Goal: Task Accomplishment & Management: Manage account settings

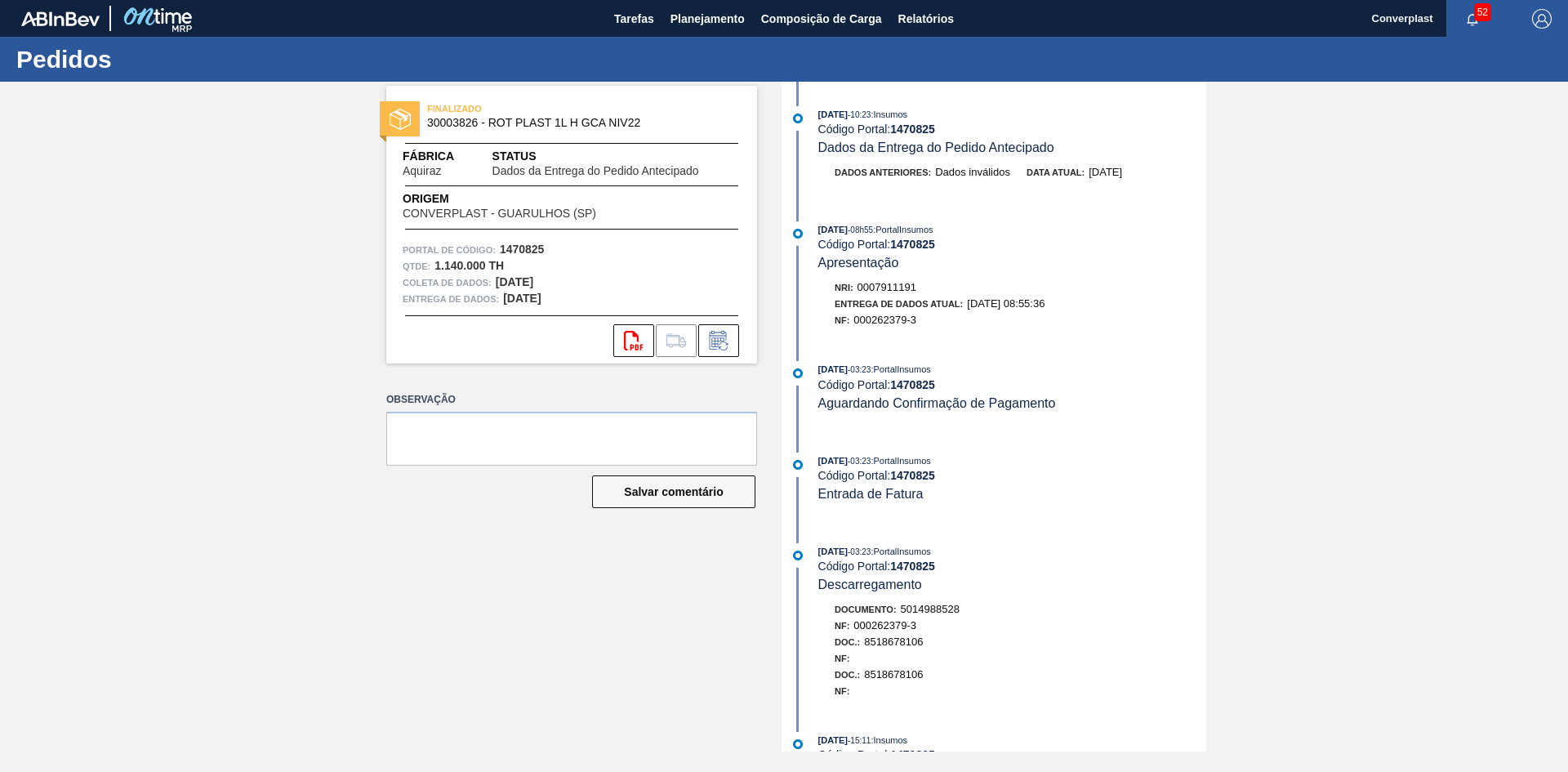
click at [327, 156] on div "FINALIZADO 30003826 - ROT PLAST 1L H GCA NIV22 Fábrica Aquiraz Status Dados da …" at bounding box center [784, 416] width 1568 height 670
click at [555, 396] on label "Observação" at bounding box center [572, 399] width 371 height 23
click at [691, 22] on font "Planejamento" at bounding box center [708, 18] width 75 height 13
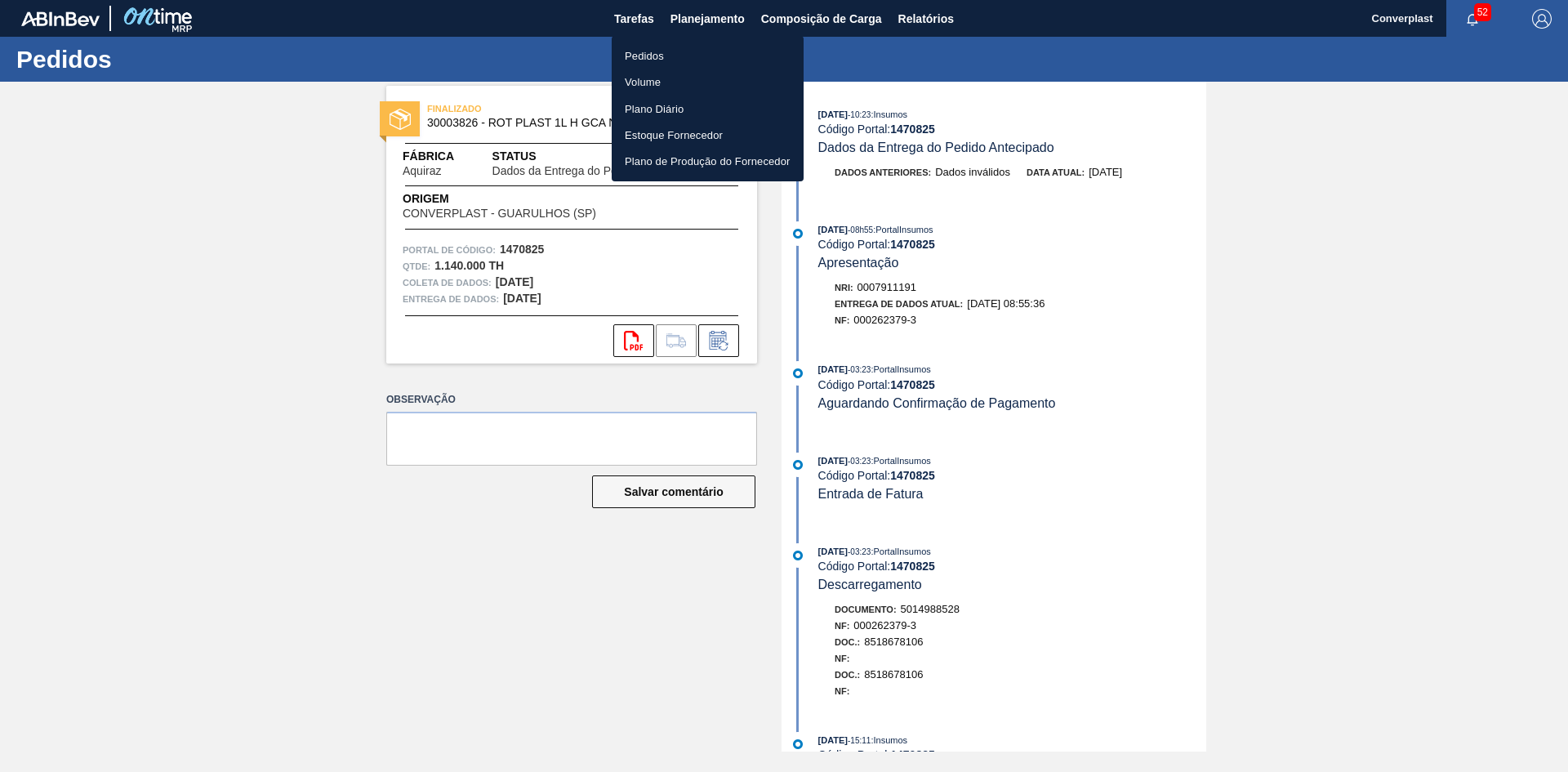
click at [634, 61] on font "Pedidos" at bounding box center [644, 56] width 39 height 12
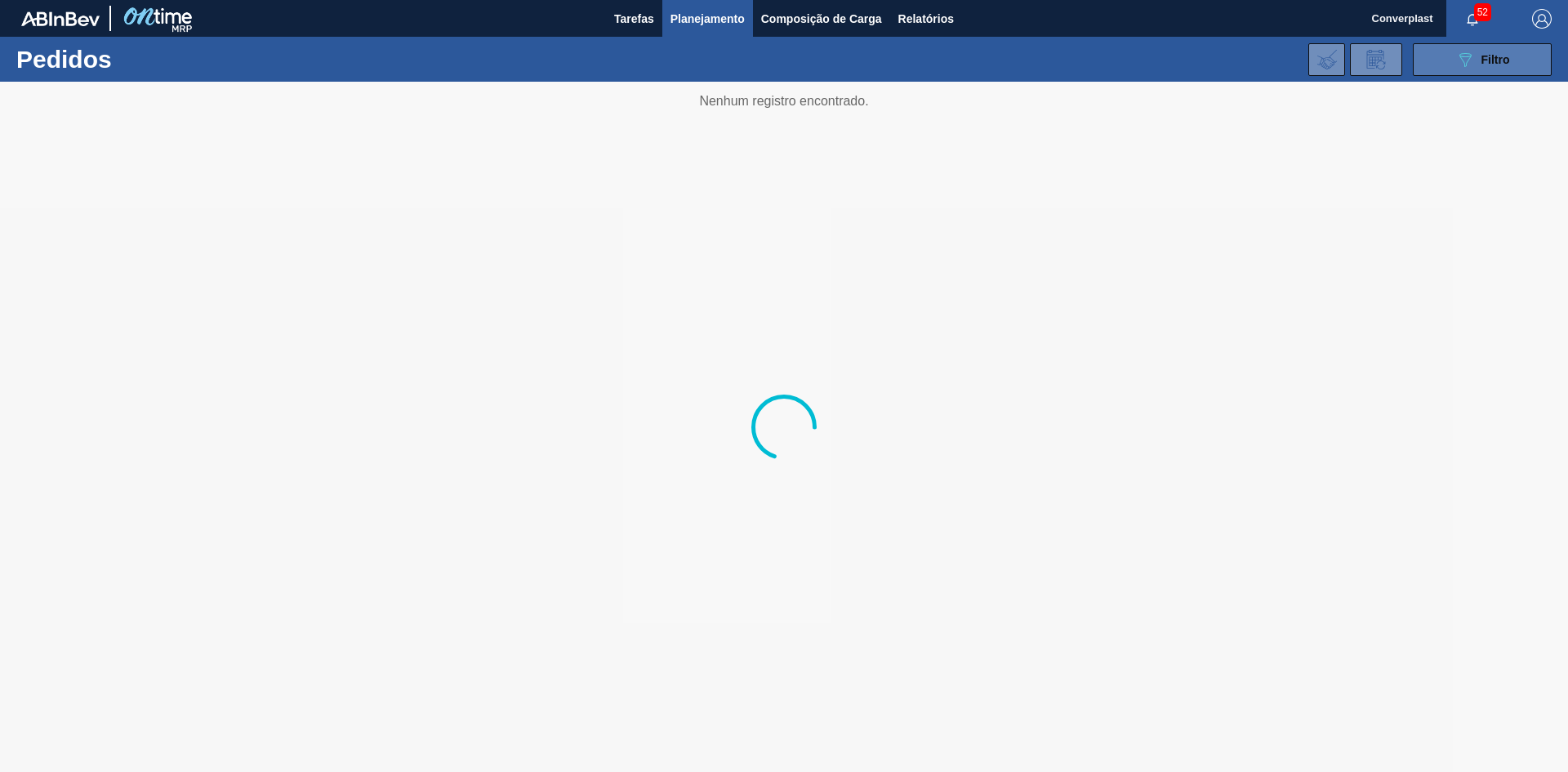
click at [1448, 52] on button "089F7B8B-B2A5-4AFE-B5C0-19BA573D28AC Filtro" at bounding box center [1483, 60] width 139 height 33
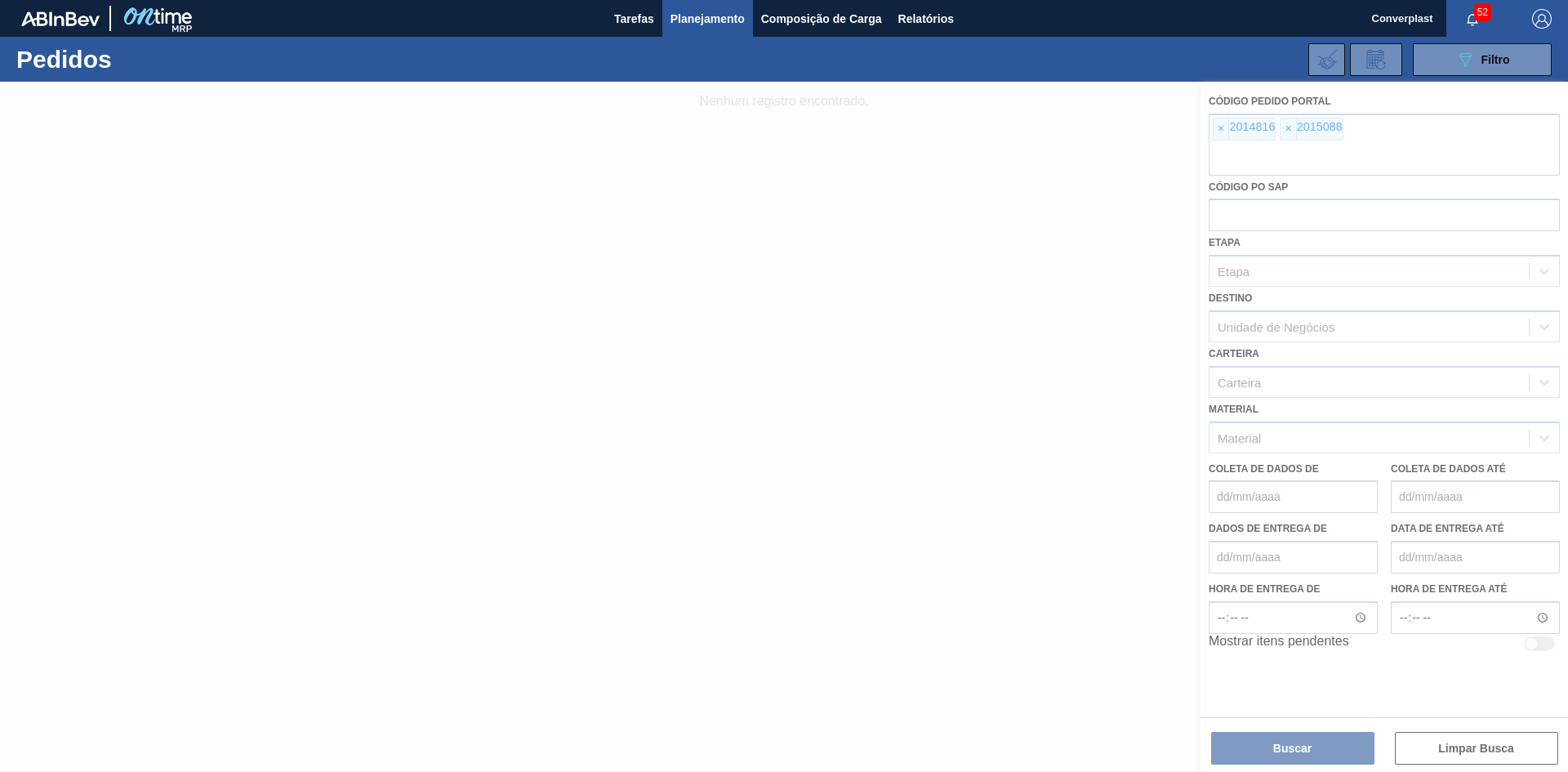
click at [1220, 124] on div at bounding box center [784, 426] width 1568 height 690
click at [1222, 122] on div at bounding box center [784, 426] width 1568 height 690
click at [1217, 127] on div at bounding box center [784, 426] width 1568 height 690
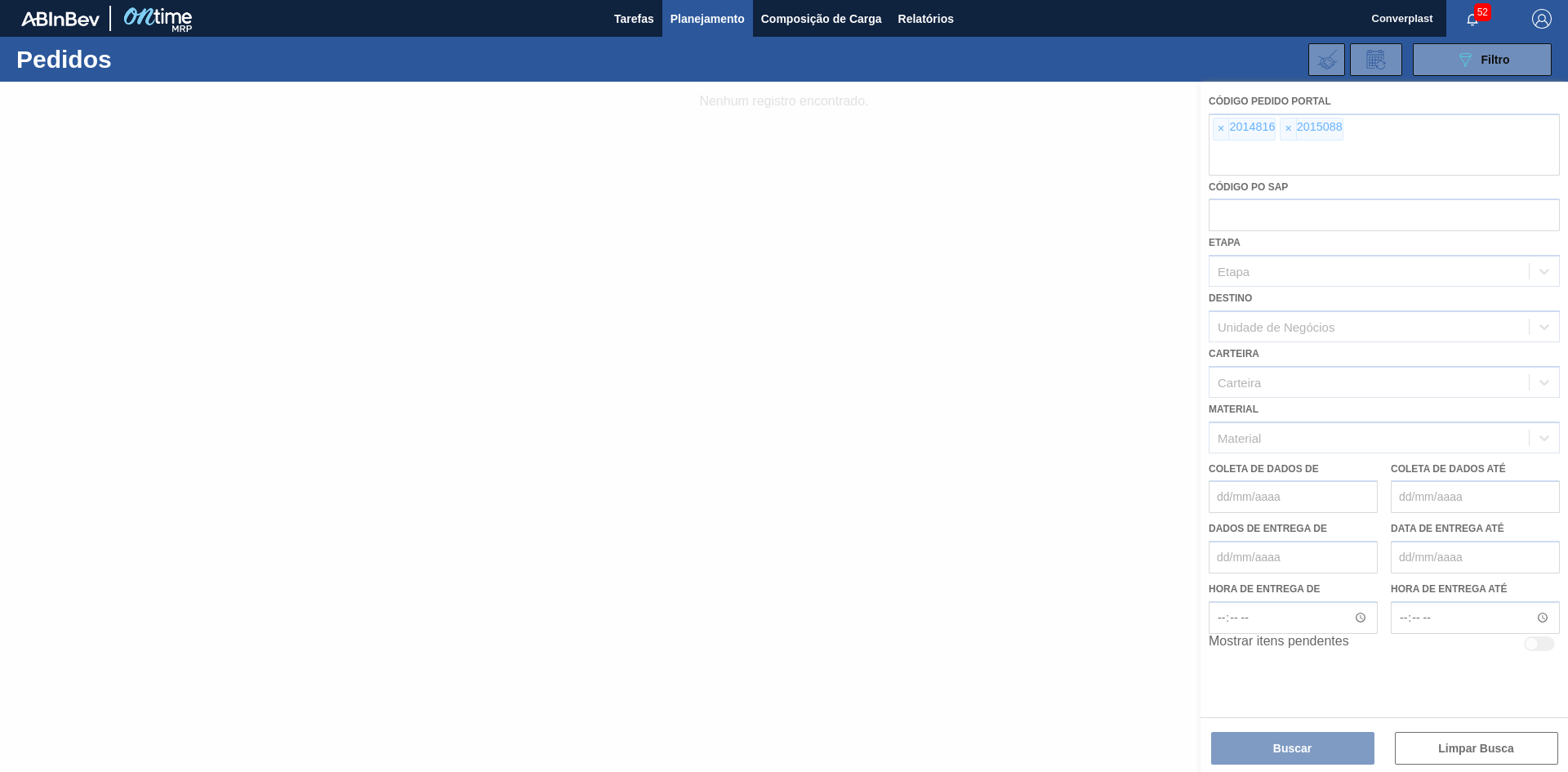
click at [1217, 127] on div at bounding box center [784, 426] width 1568 height 690
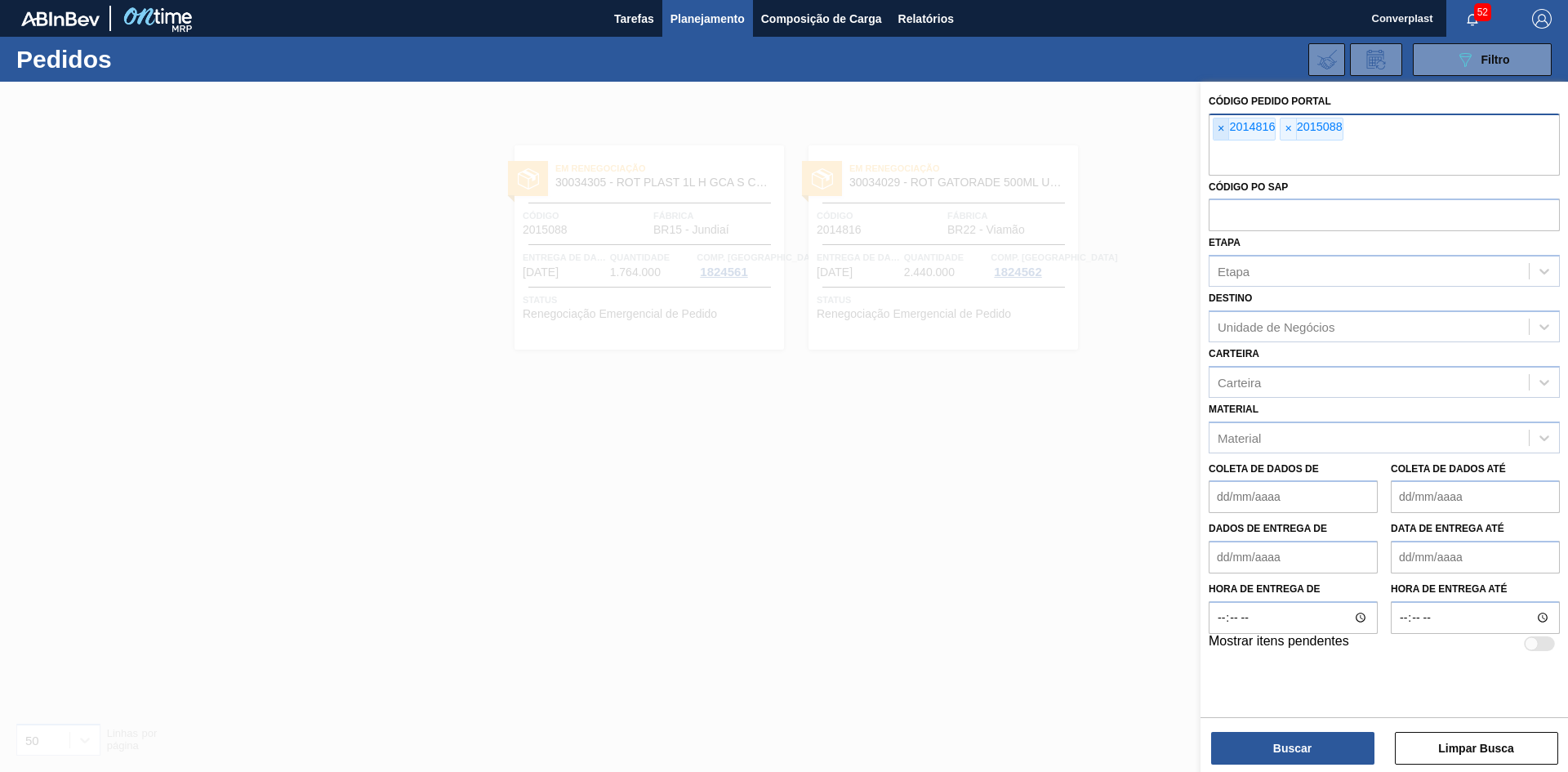
click at [1216, 135] on span "×" at bounding box center [1221, 129] width 16 height 21
click at [1216, 144] on input "text" at bounding box center [1385, 160] width 351 height 31
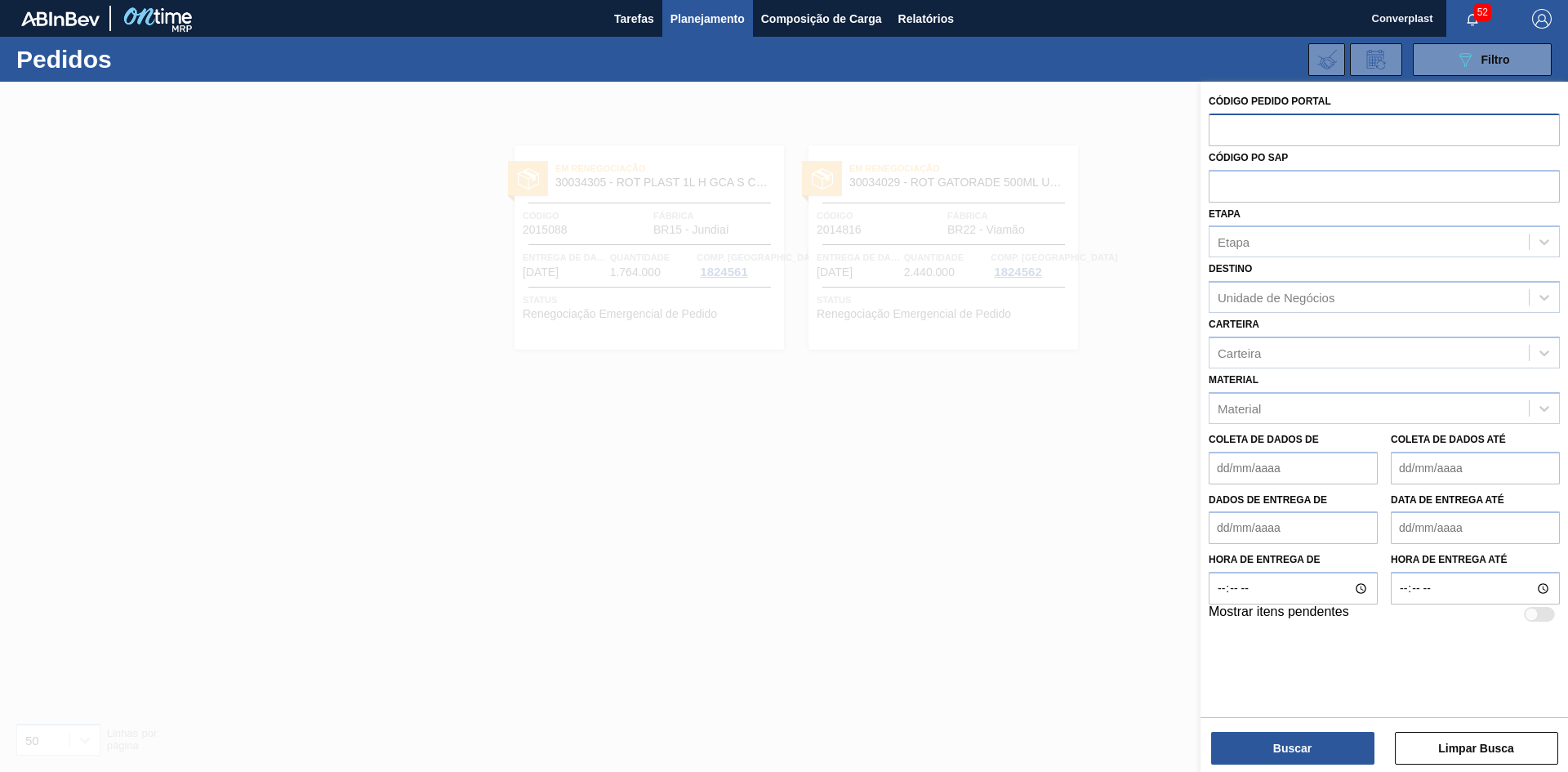
paste input "2003146"
type input "2003146"
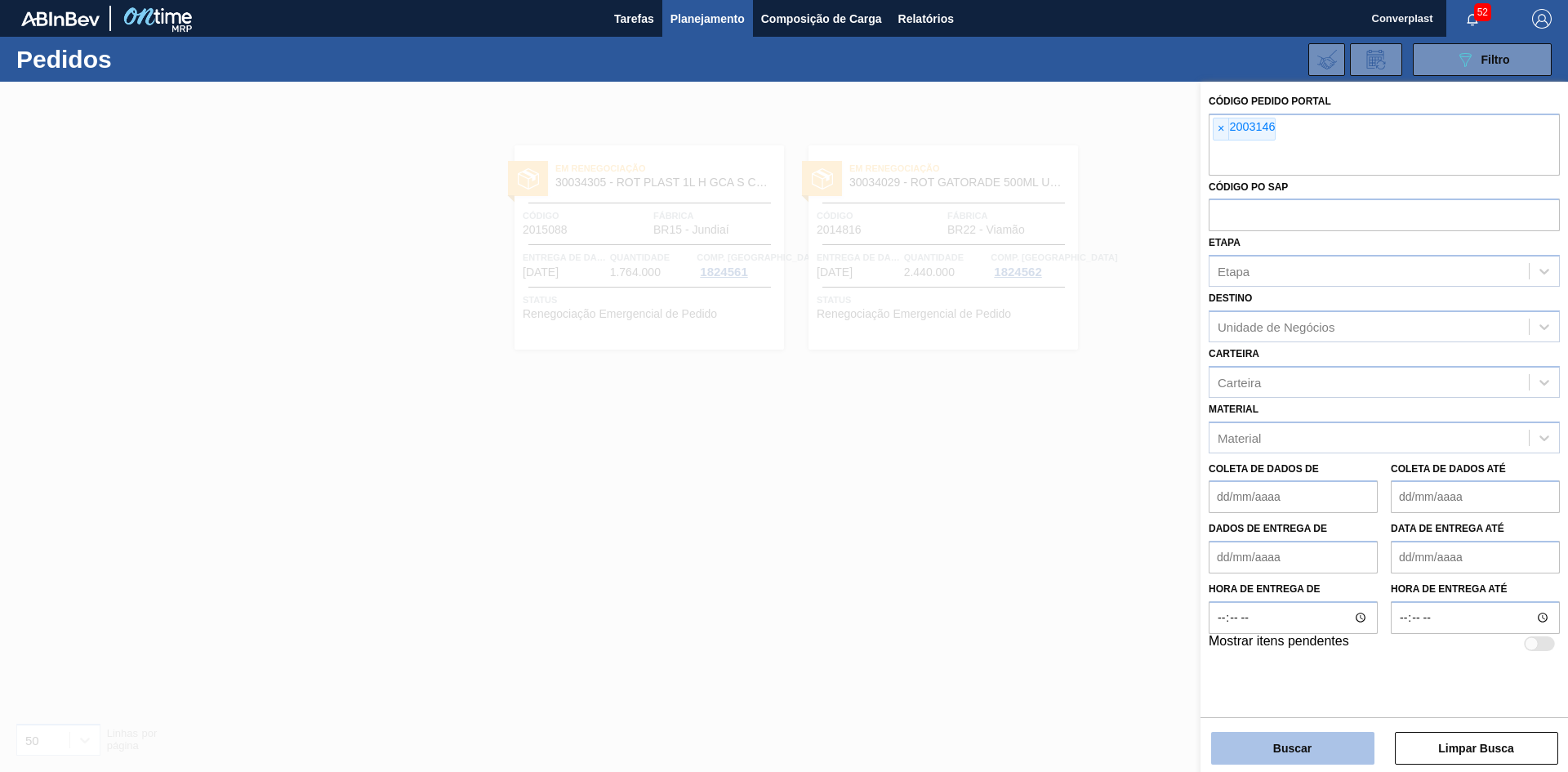
click at [1245, 747] on button "Buscar" at bounding box center [1293, 748] width 163 height 33
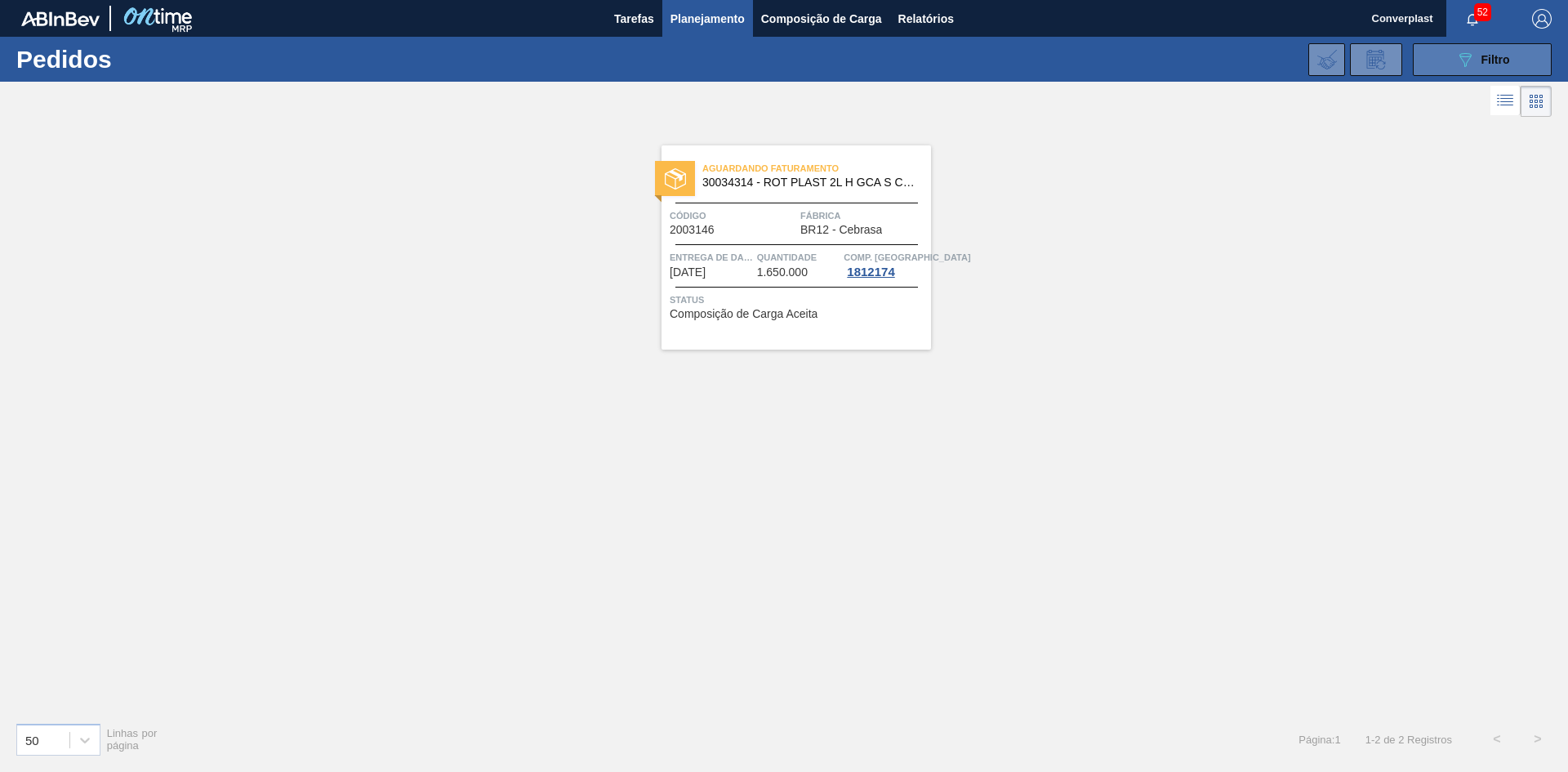
click at [1479, 57] on div "089F7B8B-B2A5-4AFE-B5C0-19BA573D28AC Filtro" at bounding box center [1483, 59] width 55 height 20
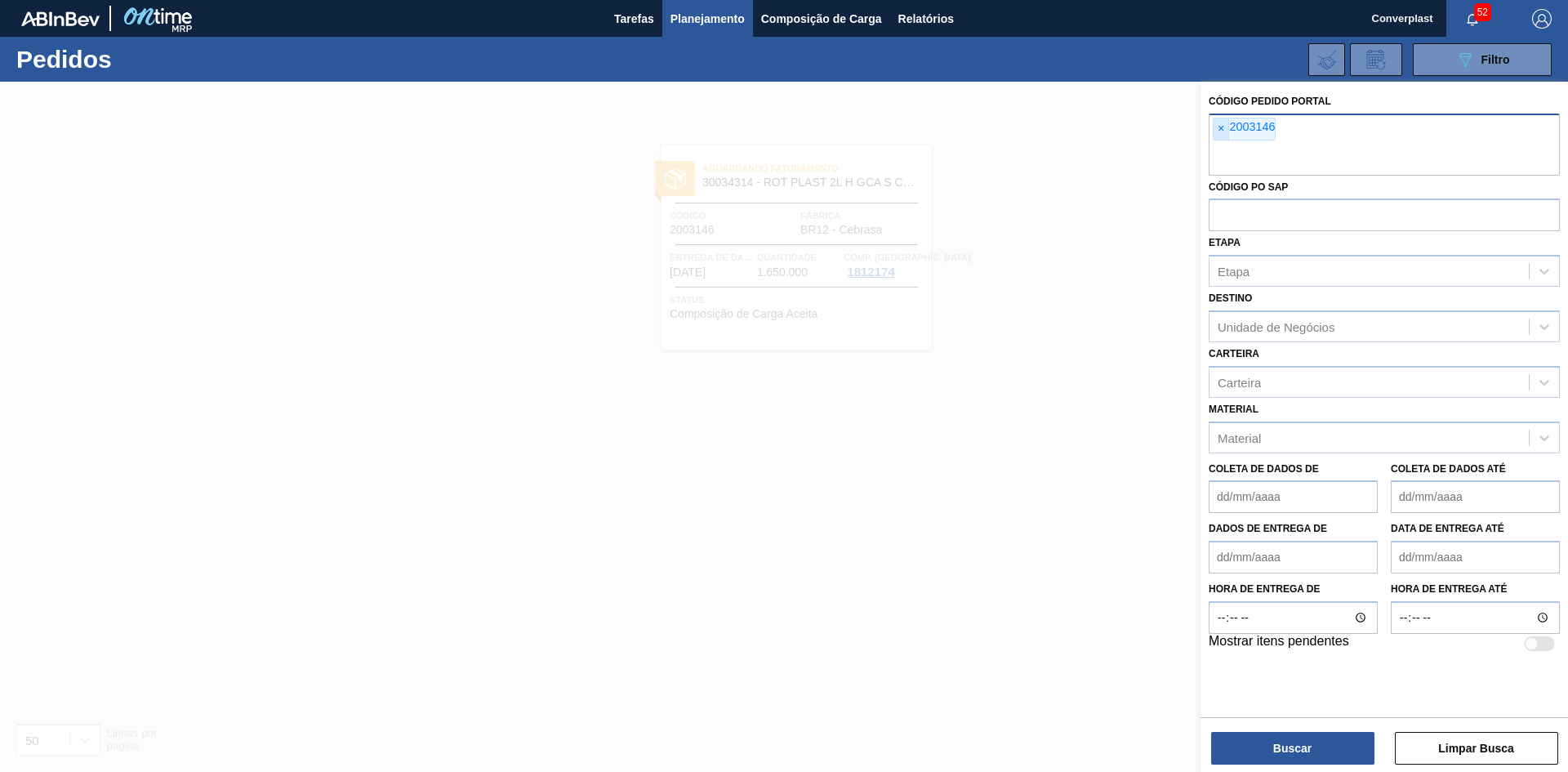
click at [1218, 126] on font "×" at bounding box center [1221, 128] width 7 height 13
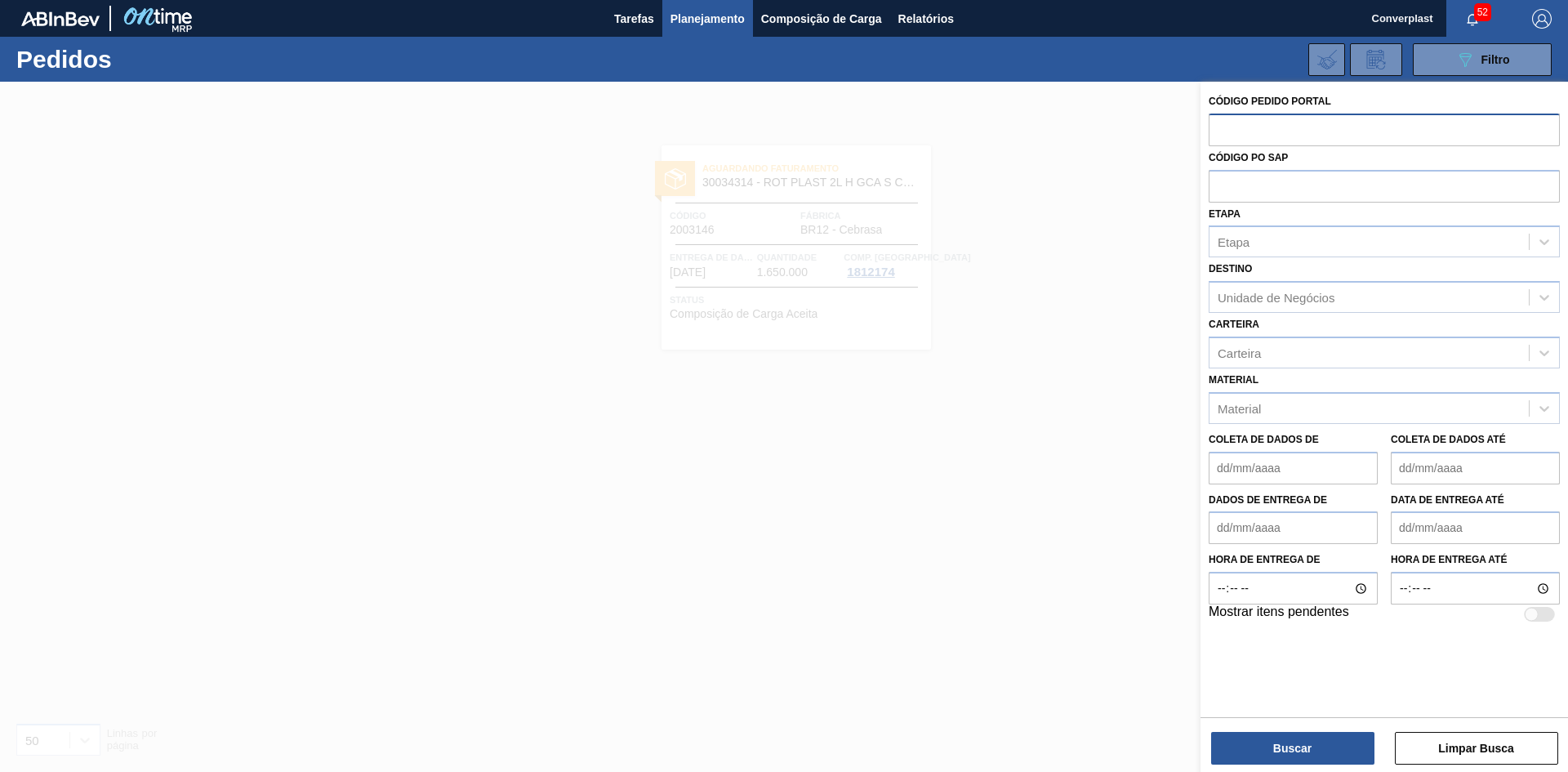
paste input "1971988"
type input "1971988"
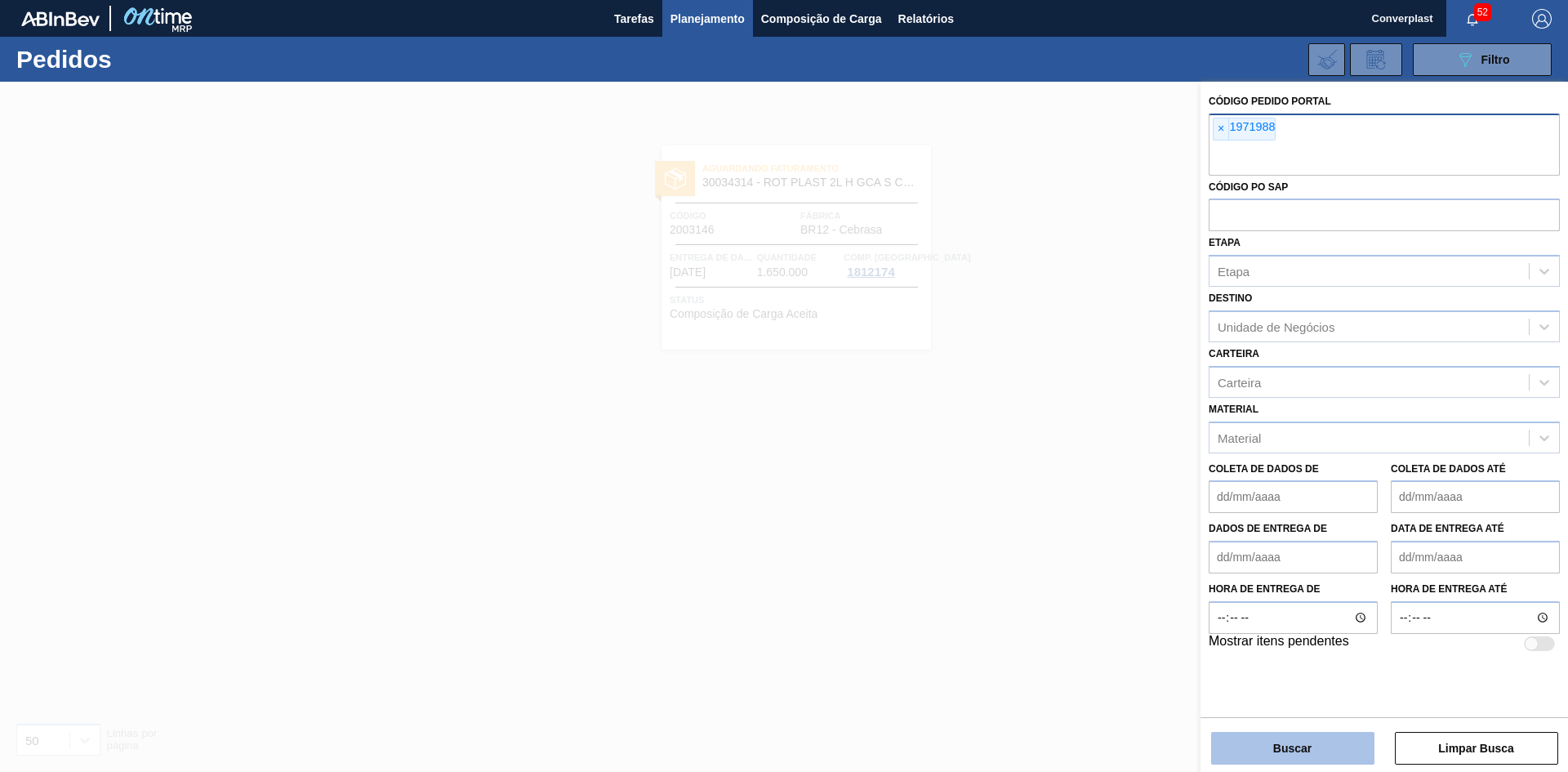
click at [1263, 745] on button "Buscar" at bounding box center [1293, 748] width 163 height 33
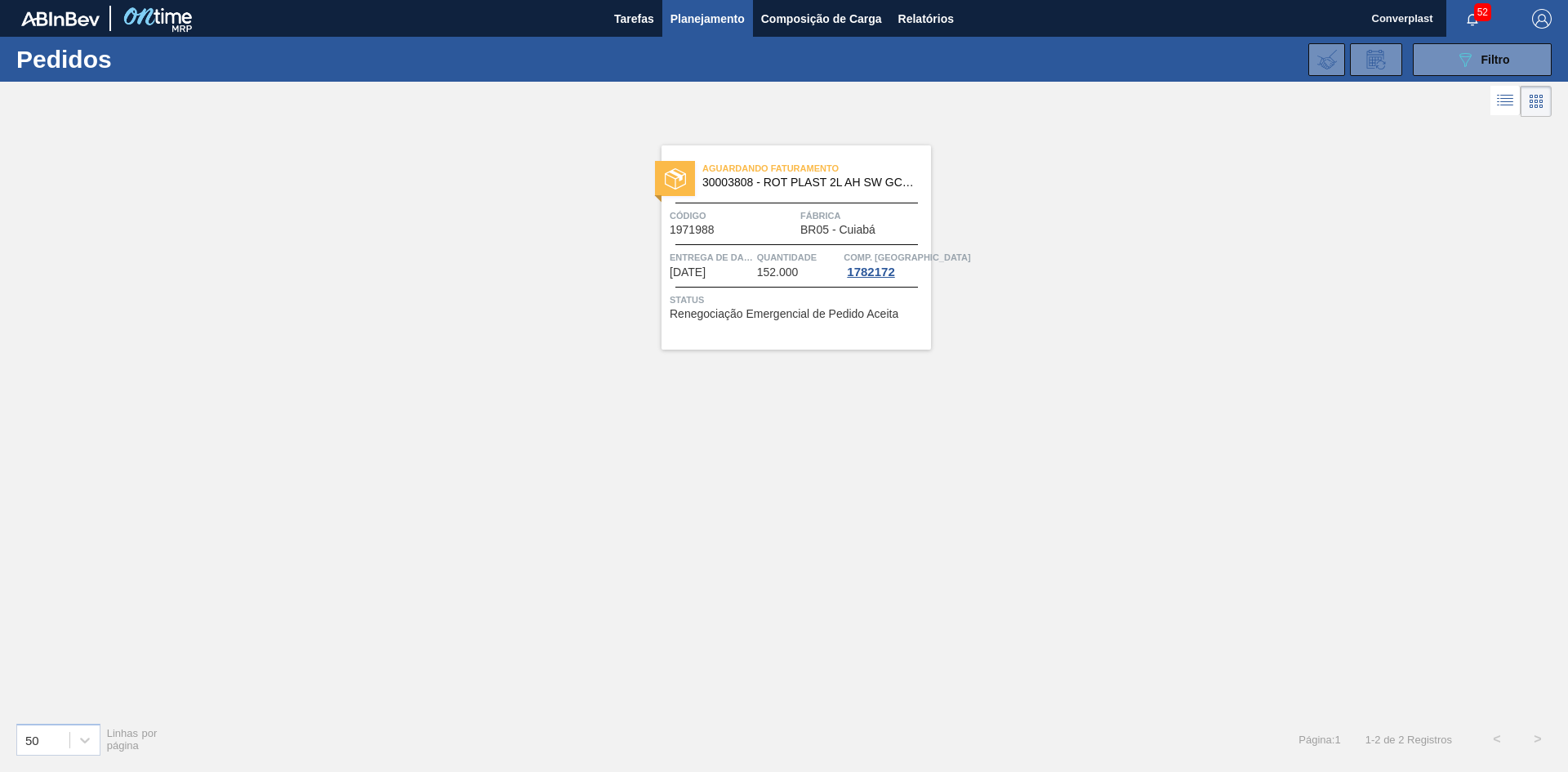
click at [705, 278] on font "[DATE]" at bounding box center [687, 272] width 36 height 13
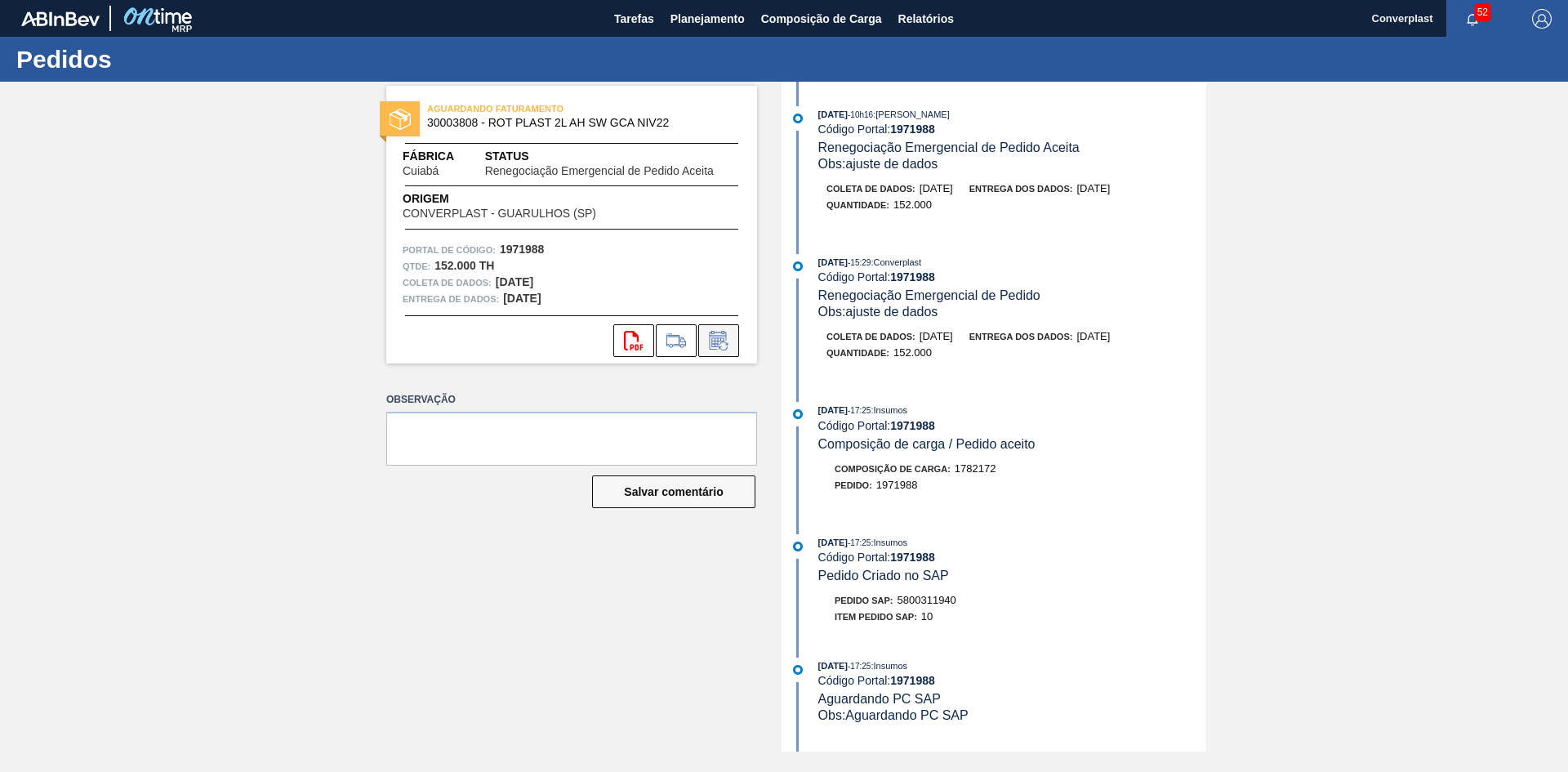
click at [718, 328] on button at bounding box center [718, 340] width 41 height 33
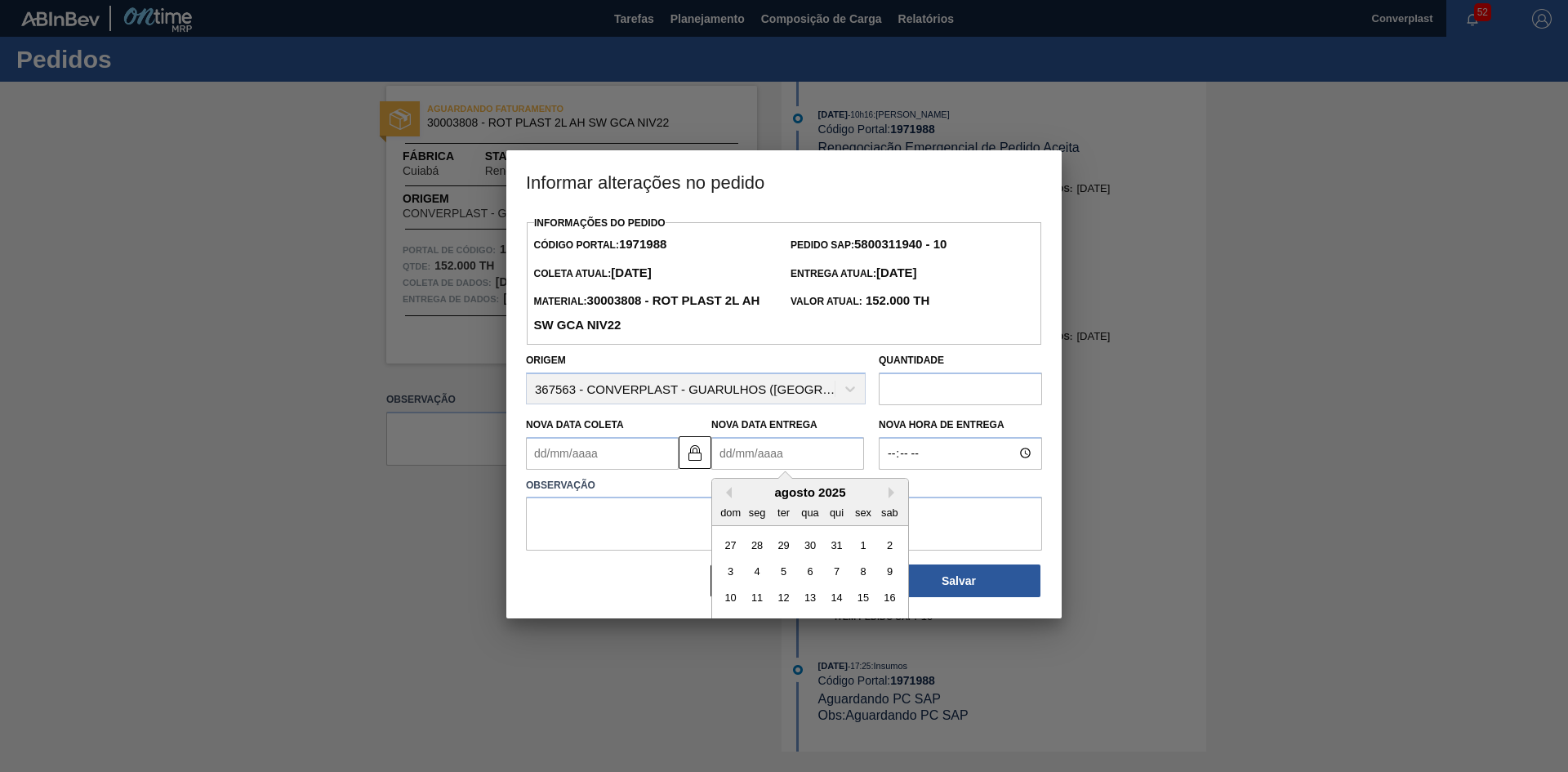
click at [752, 460] on Entrega1971988 "Nova Data Entrega" at bounding box center [788, 453] width 153 height 33
type Coleta1971988 "[DATE]"
type Entrega1971988 "0"
type Coleta1971988 "[DATE]"
type Entrega1971988 "05/0"
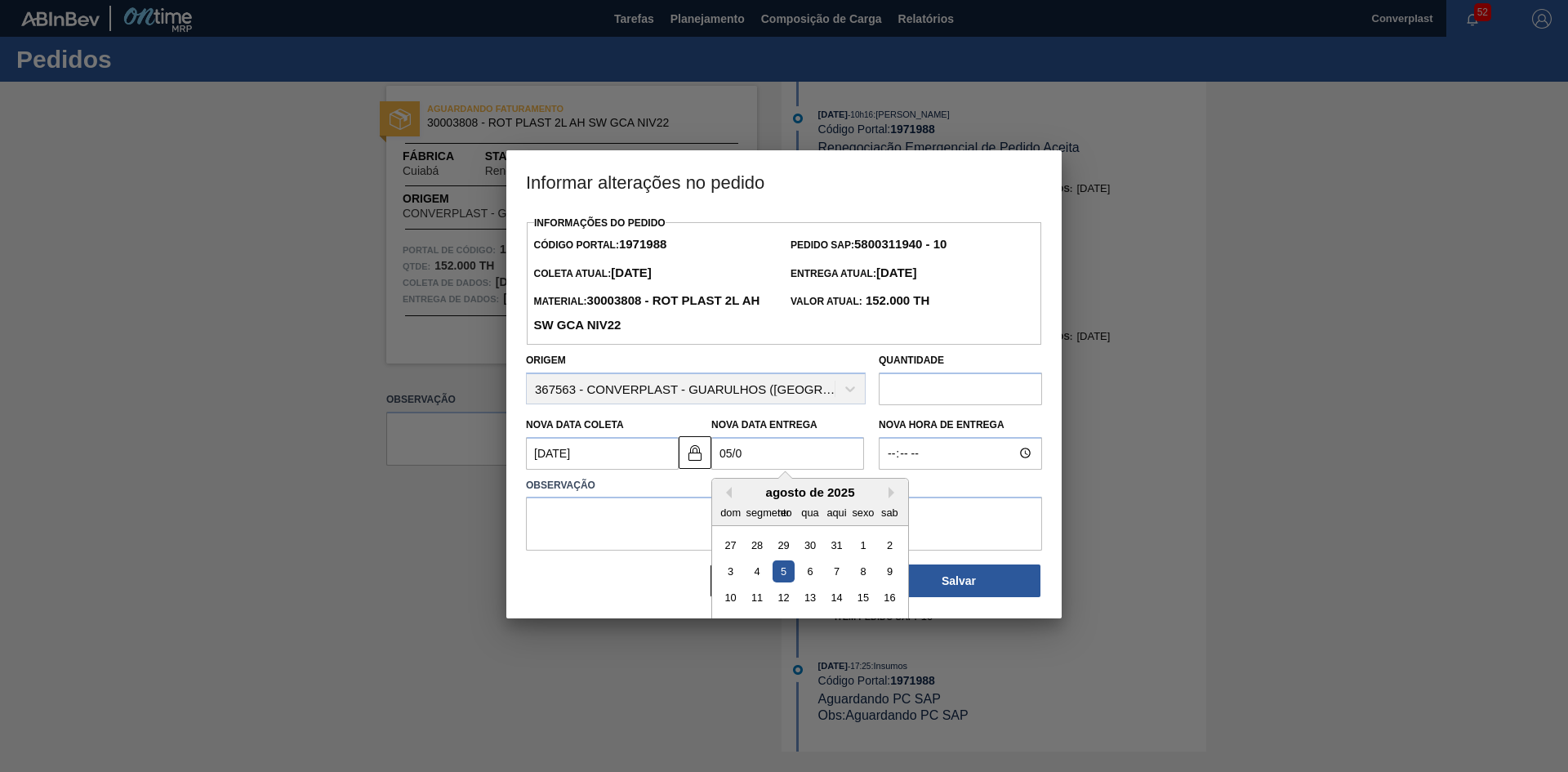
type Coleta1971988 "[DATE]"
click at [860, 551] on div "5" at bounding box center [863, 544] width 22 height 22
type Entrega1971988 "[DATE]"
click at [660, 523] on textarea at bounding box center [784, 524] width 516 height 54
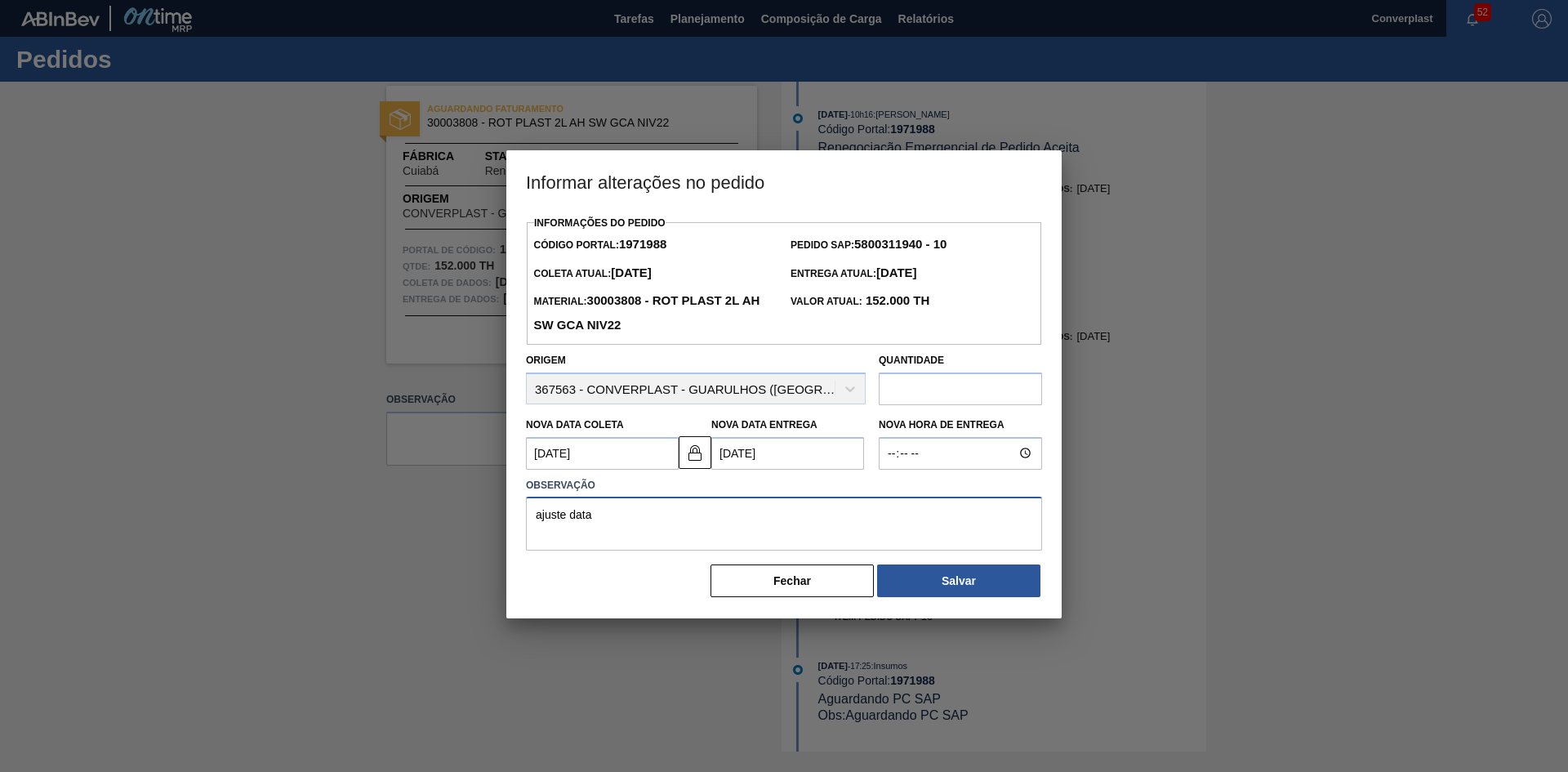
type textarea "ajuste data"
click at [547, 456] on Coleta1971988 "[DATE]" at bounding box center [603, 453] width 153 height 33
type Coleta1971988 "[DATE]"
type Entrega1971988 "[DATE]"
type Coleta1971988 "[DATE]"
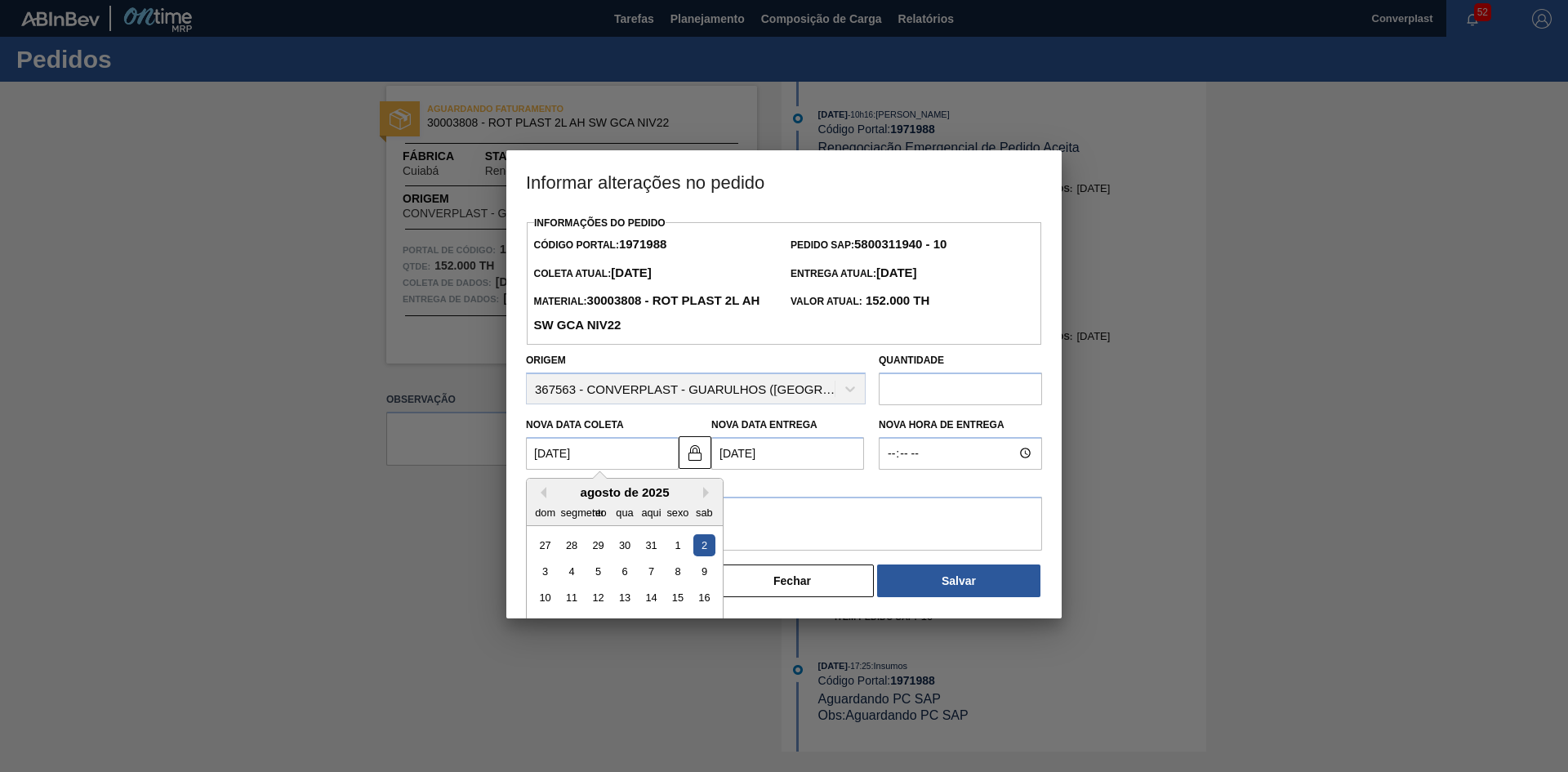
type Entrega1971988 "[DATE]"
type Coleta1971988 "[DATE]"
click at [744, 501] on textarea "ajuste data" at bounding box center [784, 524] width 516 height 54
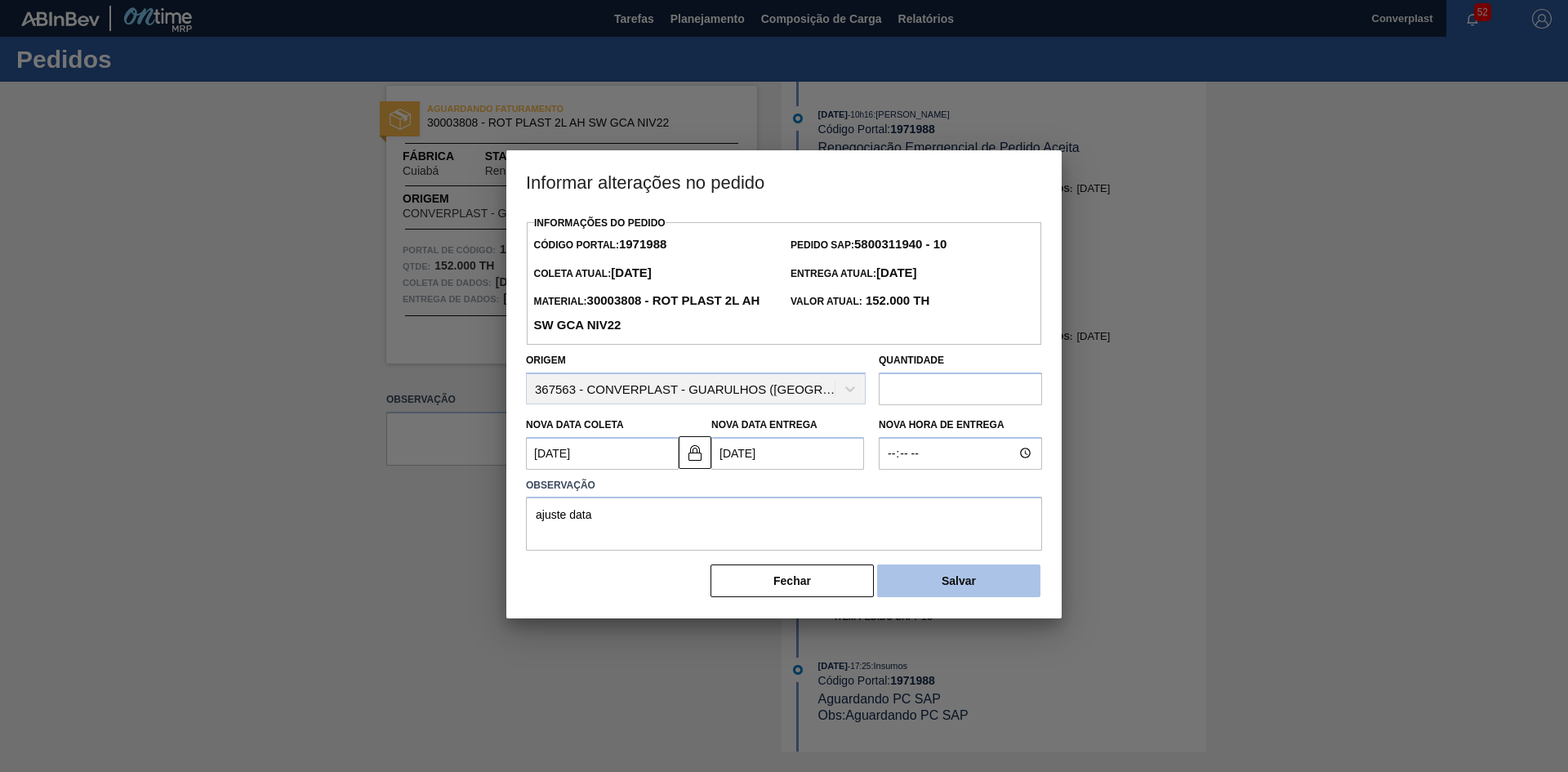
click at [918, 579] on button "Salvar" at bounding box center [959, 581] width 163 height 33
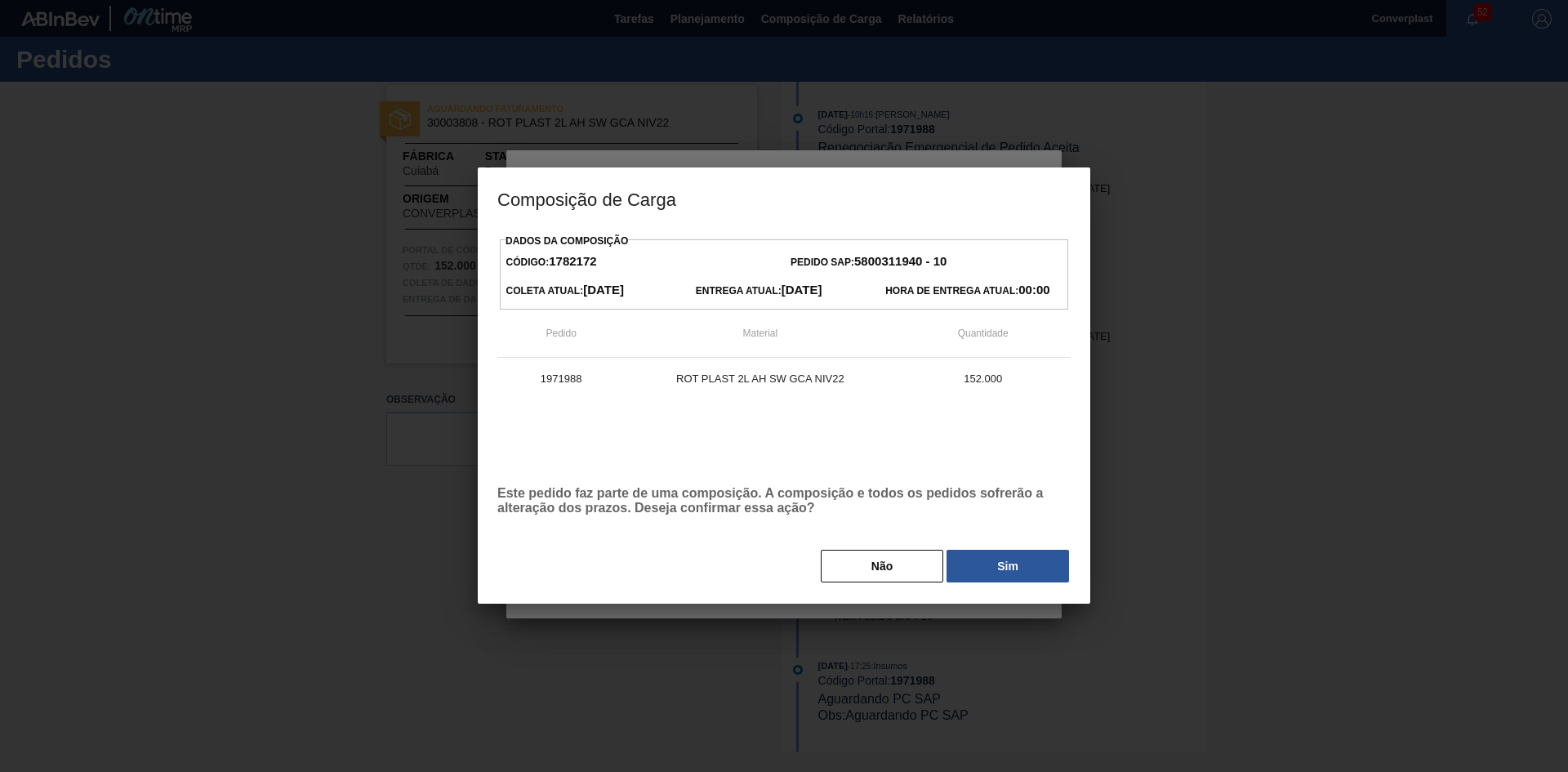
click at [844, 564] on button "Não" at bounding box center [882, 566] width 122 height 33
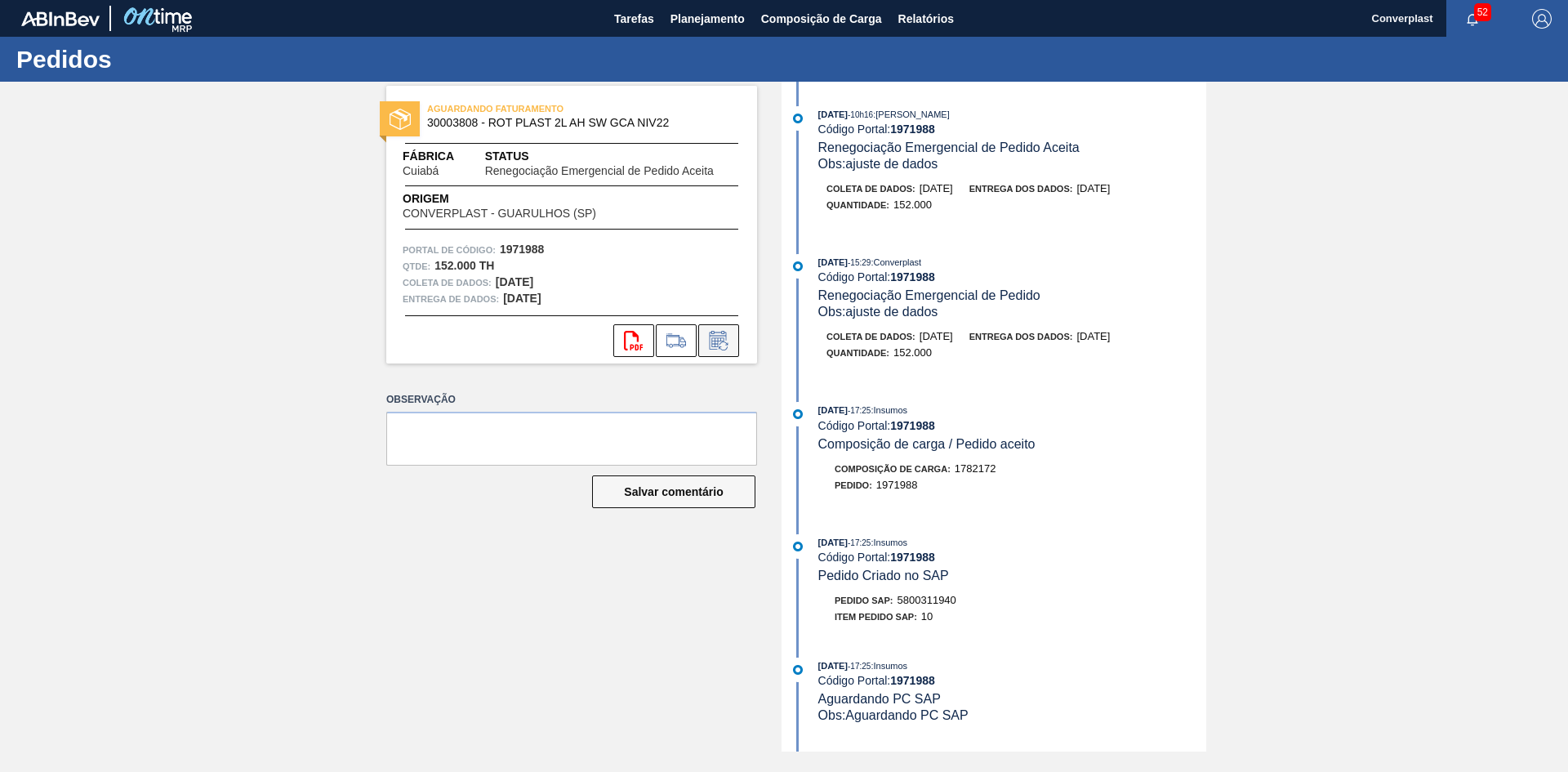
click at [732, 337] on button at bounding box center [718, 340] width 41 height 33
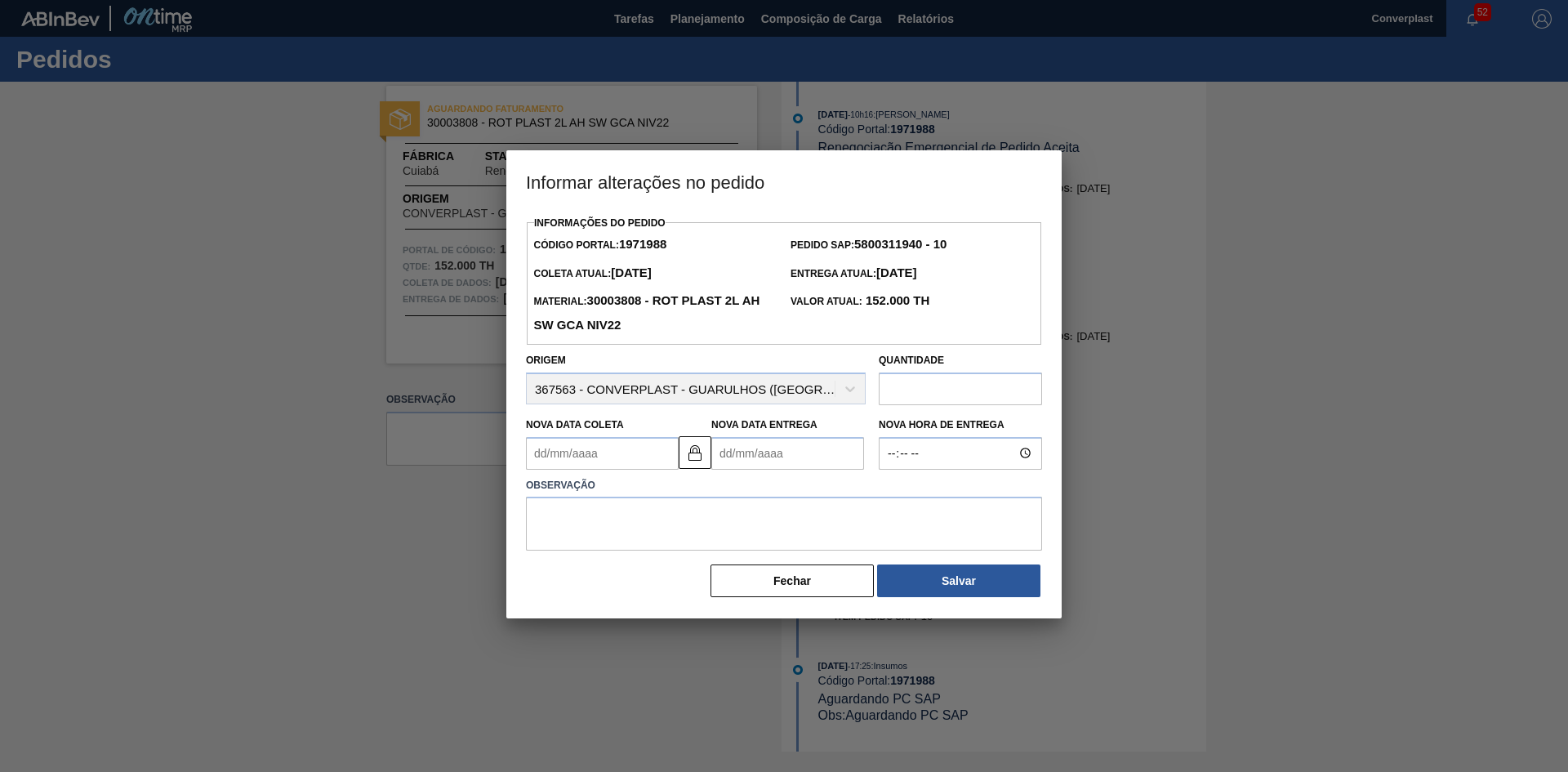
click at [745, 456] on Entrega1971988 "Nova Data Entrega" at bounding box center [788, 453] width 153 height 33
type Coleta1971988 "[DATE]"
type Entrega1971988 "0"
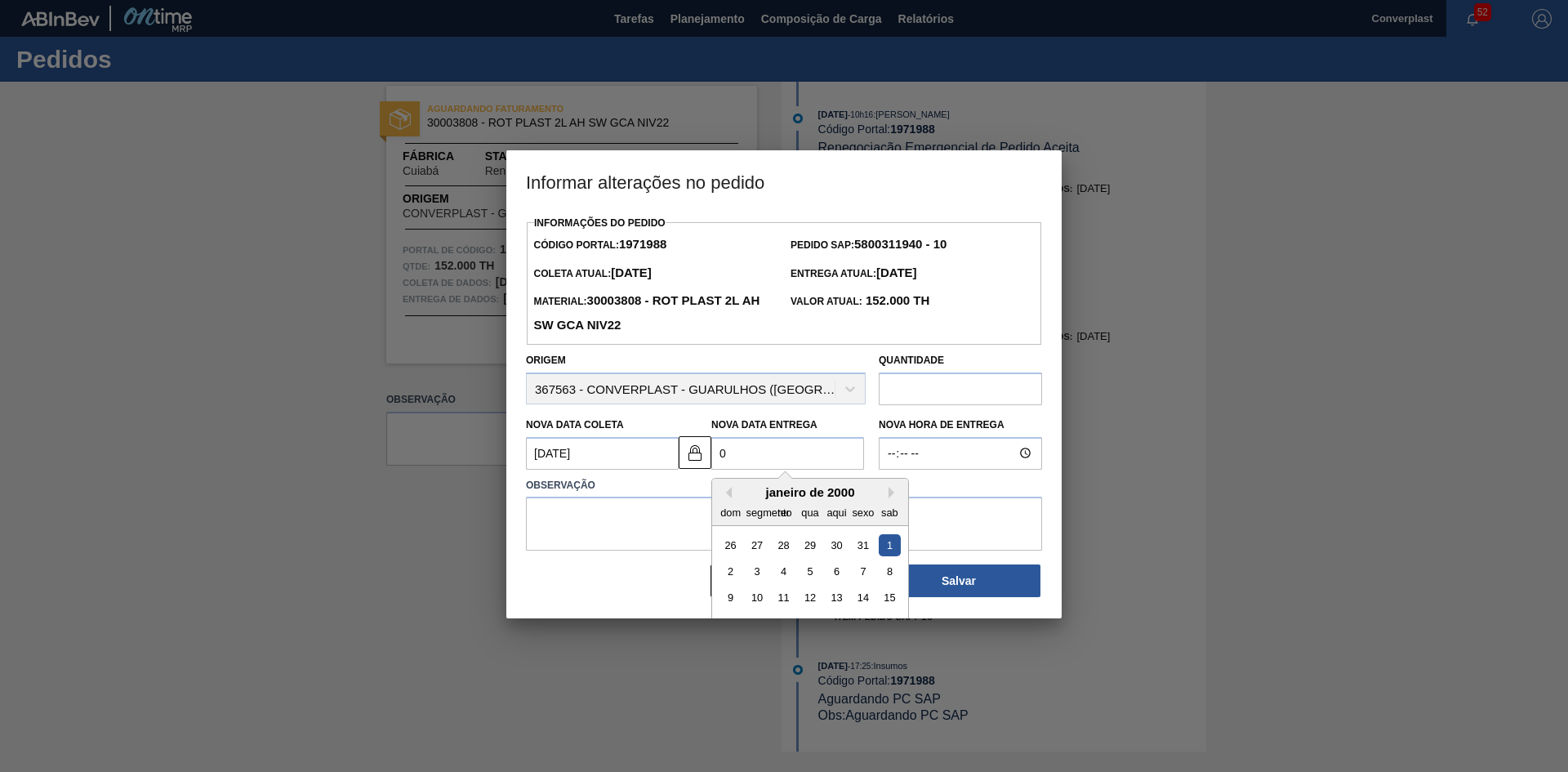
type Coleta1971988 "[DATE]"
type Entrega1971988 "05/0"
type Coleta1971988 "[DATE]"
click at [860, 548] on div "5" at bounding box center [863, 544] width 22 height 22
type Entrega1971988 "[DATE]"
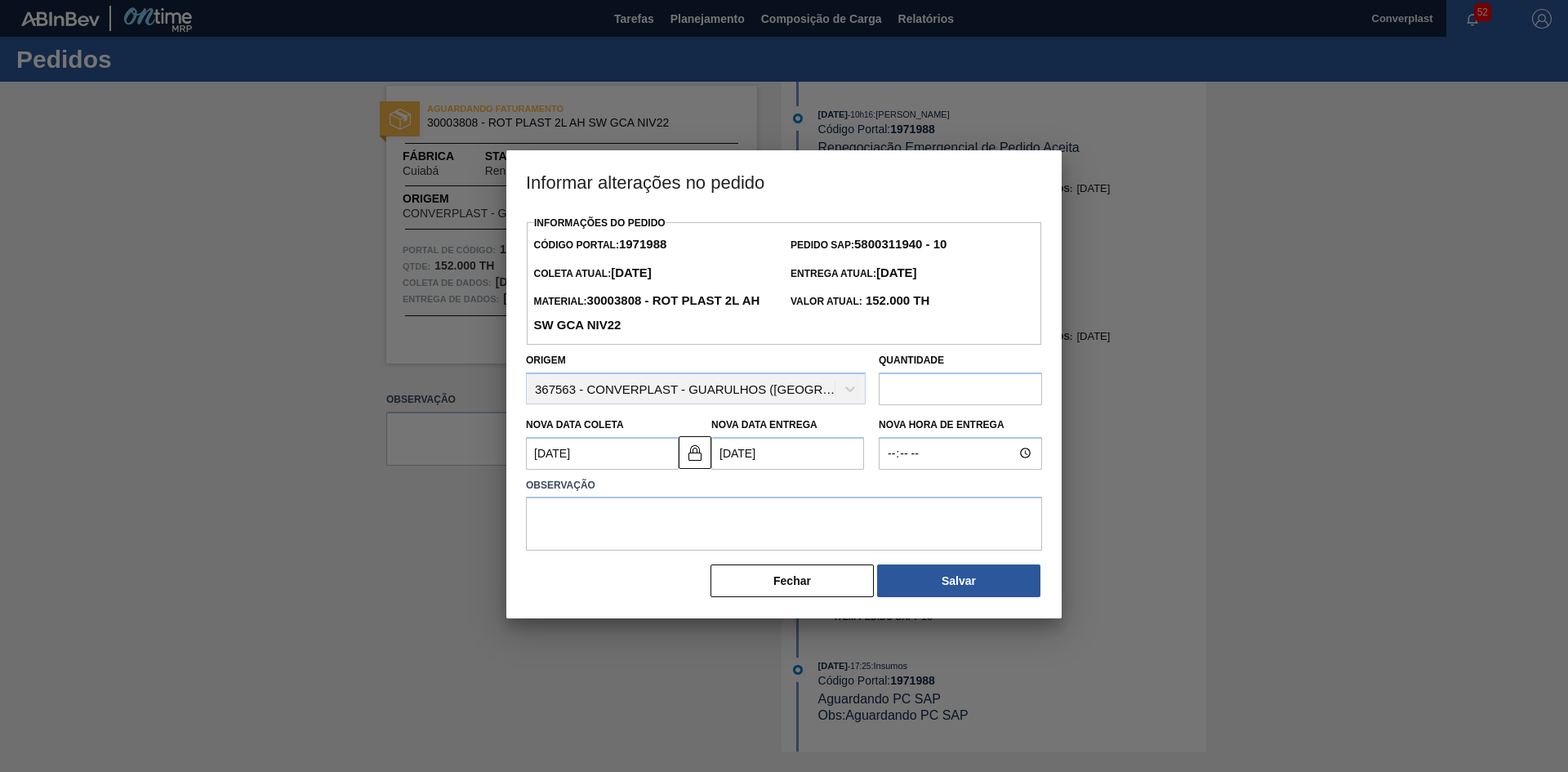
drag, startPoint x: 693, startPoint y: 458, endPoint x: 572, endPoint y: 459, distance: 121.0
click at [693, 458] on img at bounding box center [695, 452] width 20 height 20
click at [554, 458] on Coleta1971988 "[DATE]" at bounding box center [603, 453] width 153 height 33
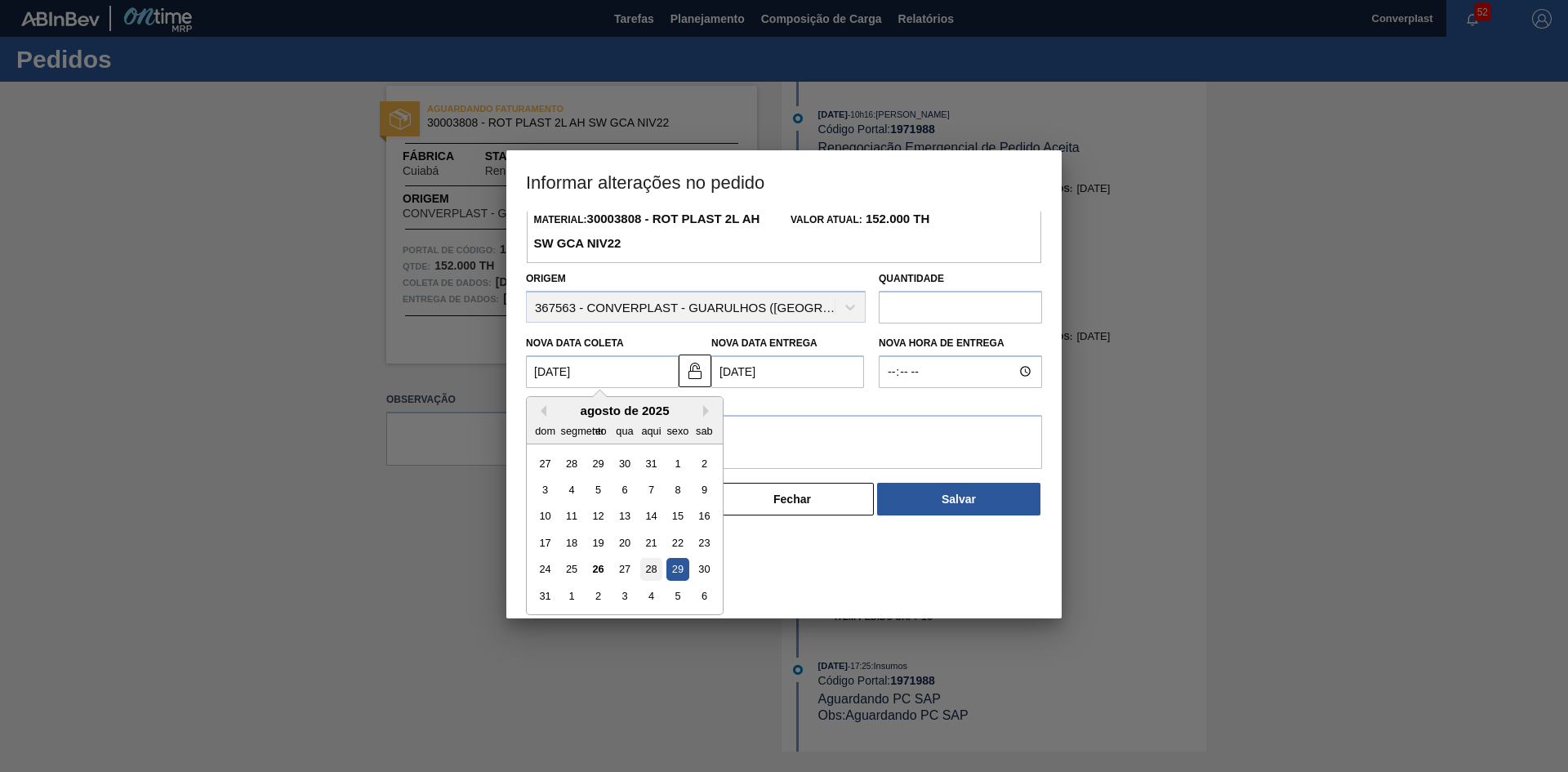
click at [645, 575] on font "28" at bounding box center [651, 569] width 11 height 12
type Coleta1971988 "[DATE]"
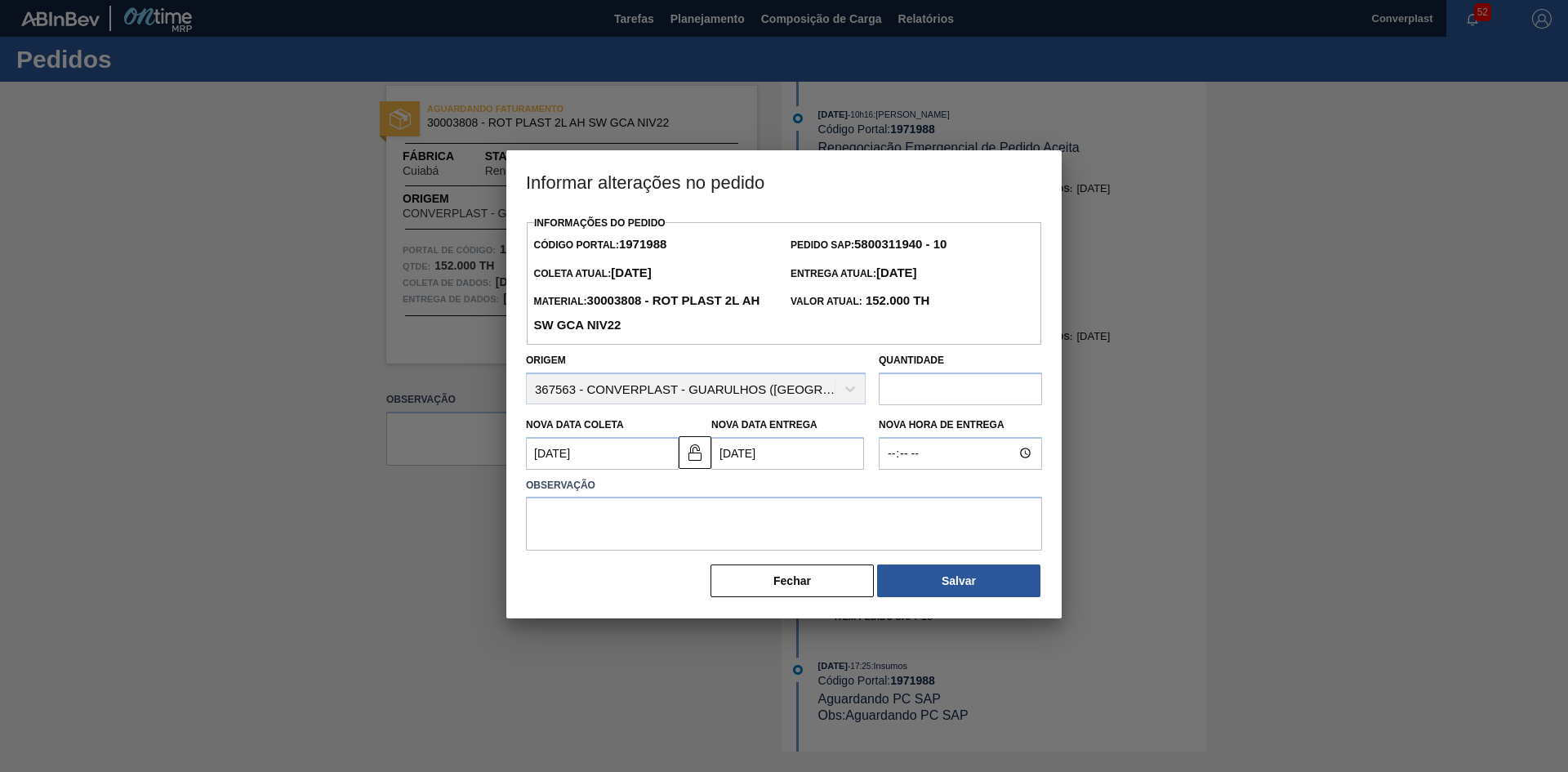
scroll to position [0, 0]
click at [638, 518] on textarea at bounding box center [784, 524] width 516 height 54
type textarea "ajuste data"
click at [962, 587] on font "Salvar" at bounding box center [958, 580] width 34 height 13
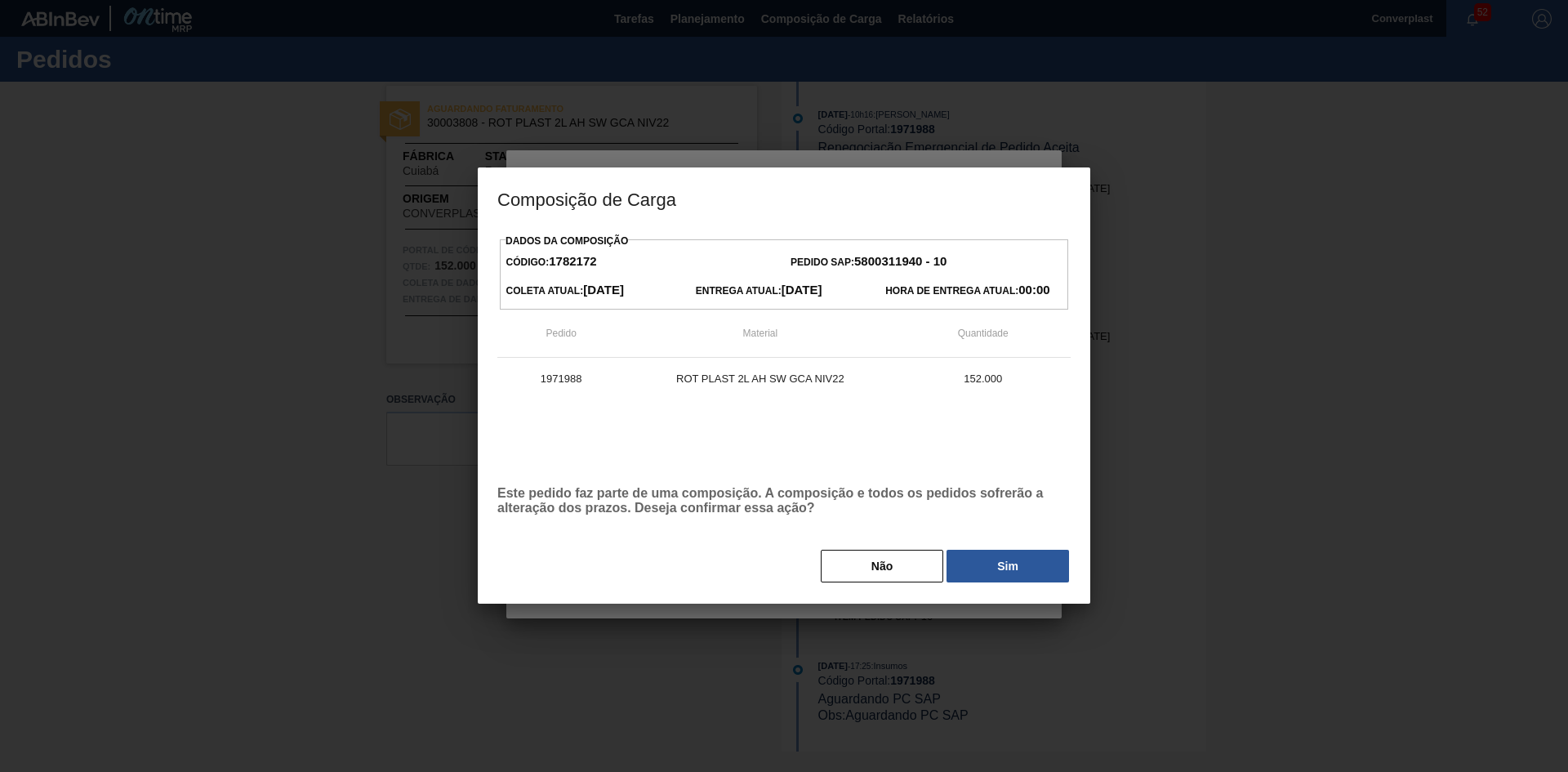
click at [974, 557] on button "Sim" at bounding box center [1008, 566] width 122 height 33
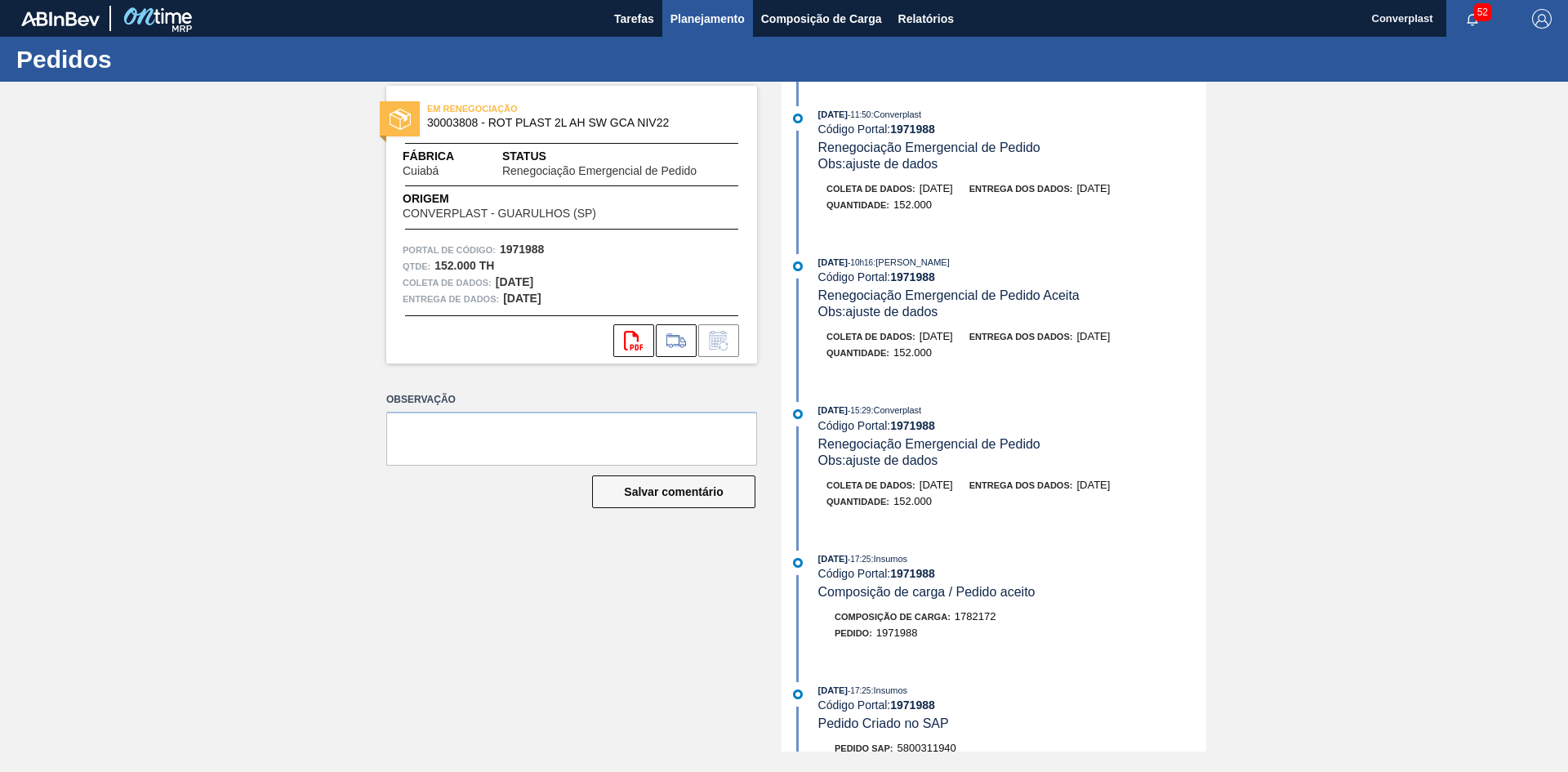
click at [675, 27] on font "Planejamento" at bounding box center [708, 18] width 75 height 20
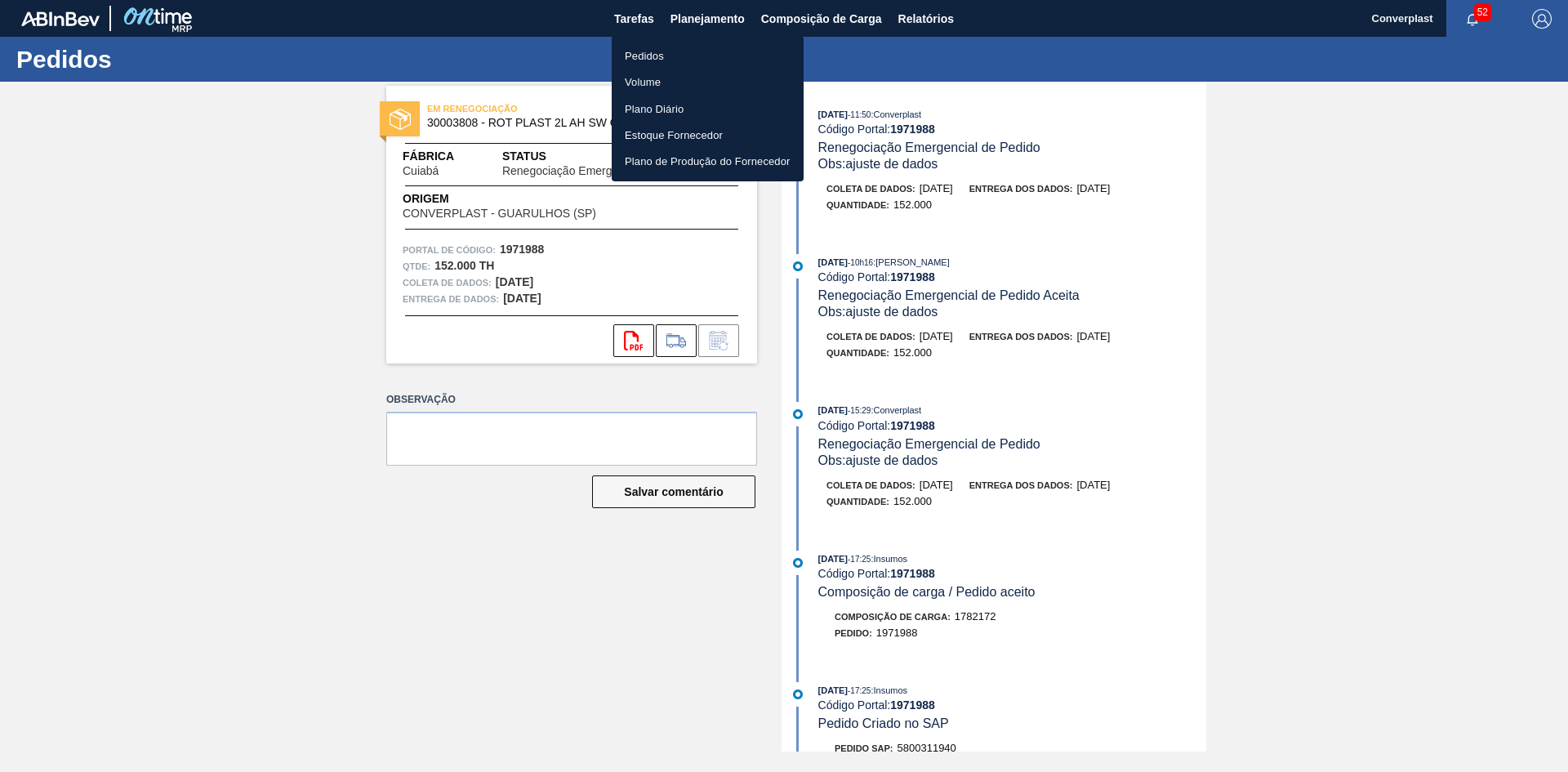
click at [637, 52] on font "Pedidos" at bounding box center [644, 56] width 39 height 12
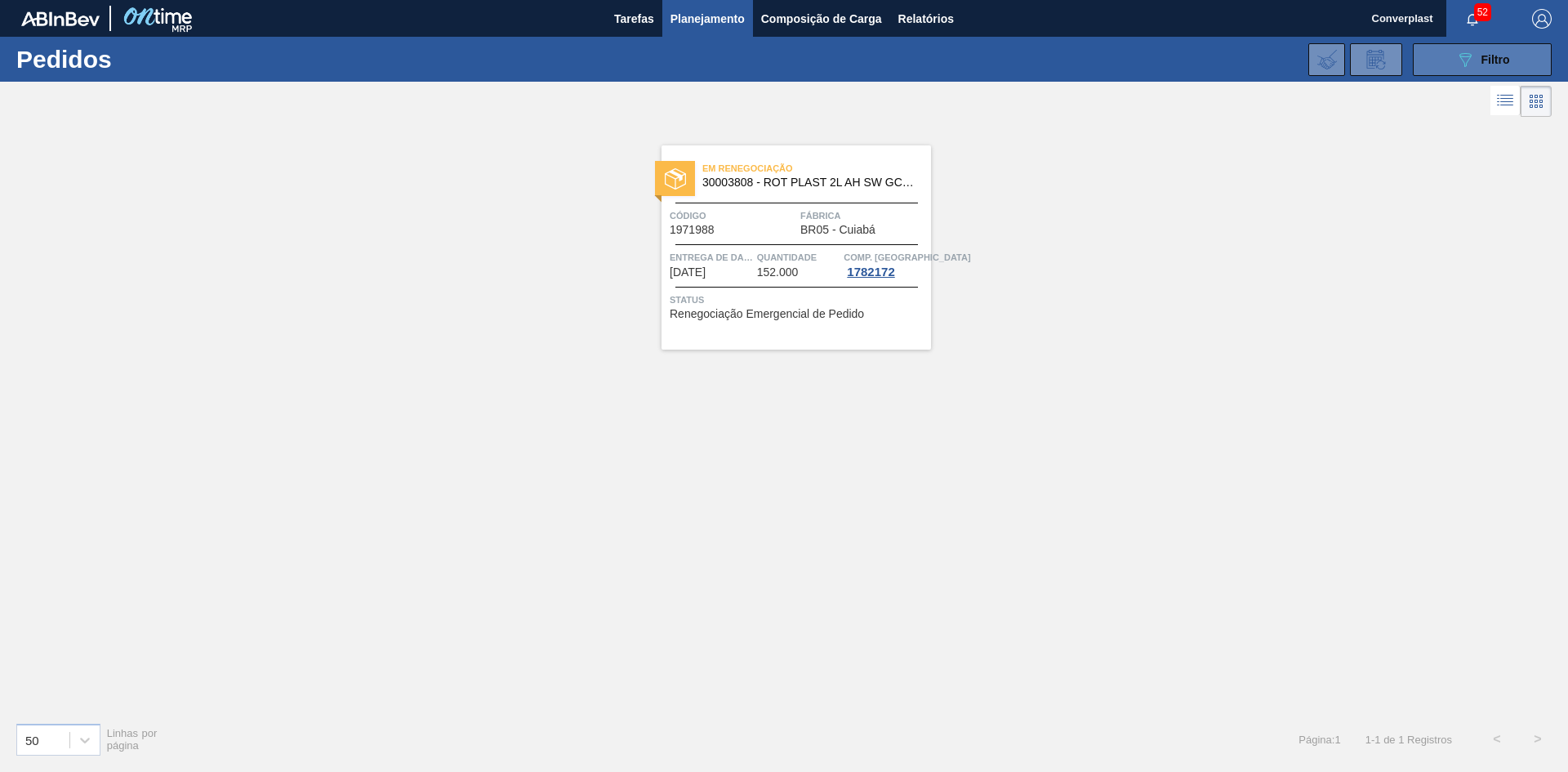
click at [1538, 48] on button "089F7B8B-B2A5-4AFE-B5C0-19BA573D28AC Filtro" at bounding box center [1483, 60] width 139 height 33
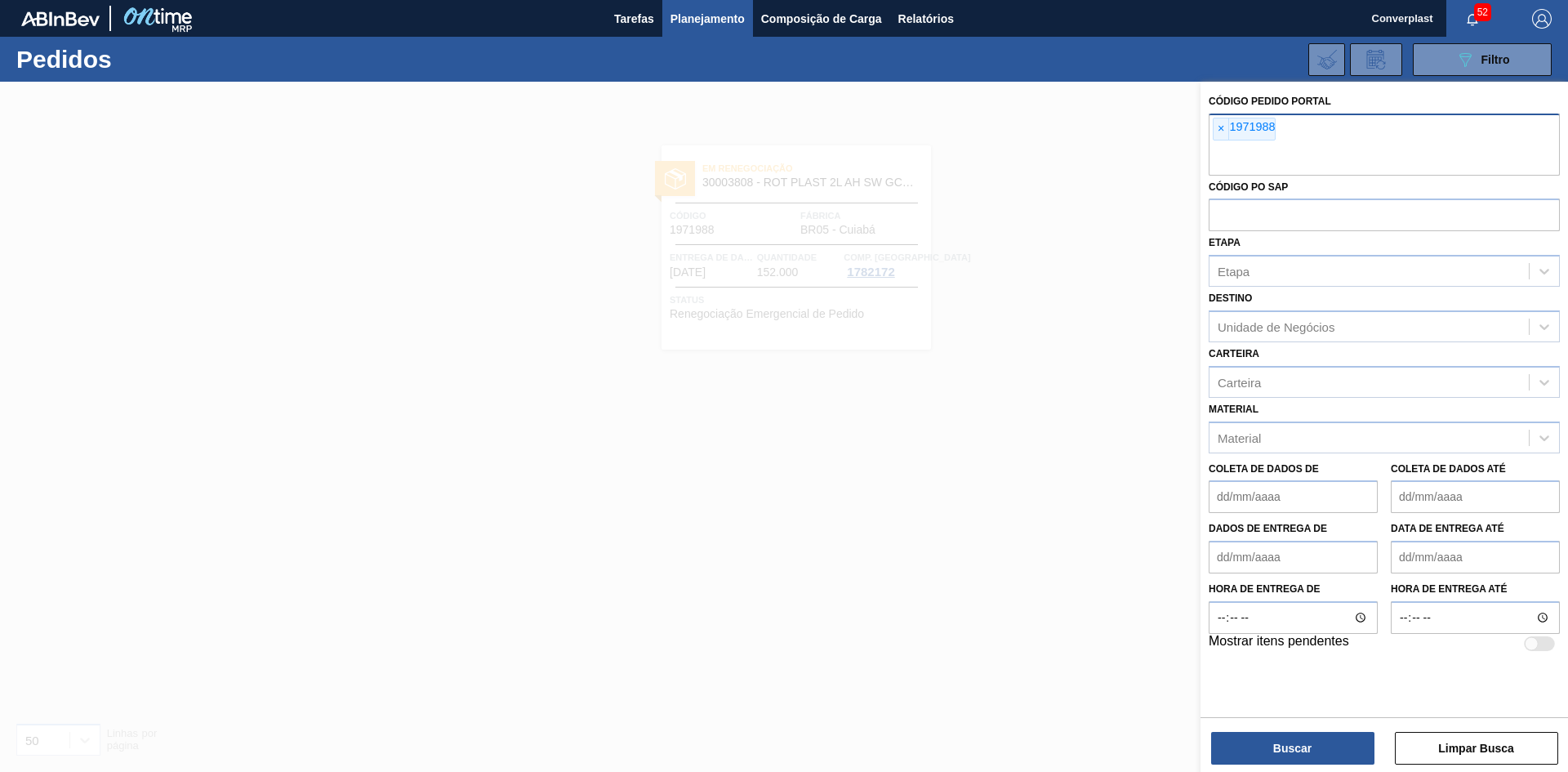
click at [1212, 134] on div "× 1971988" at bounding box center [1385, 144] width 351 height 62
click at [1214, 125] on span "×" at bounding box center [1221, 129] width 16 height 21
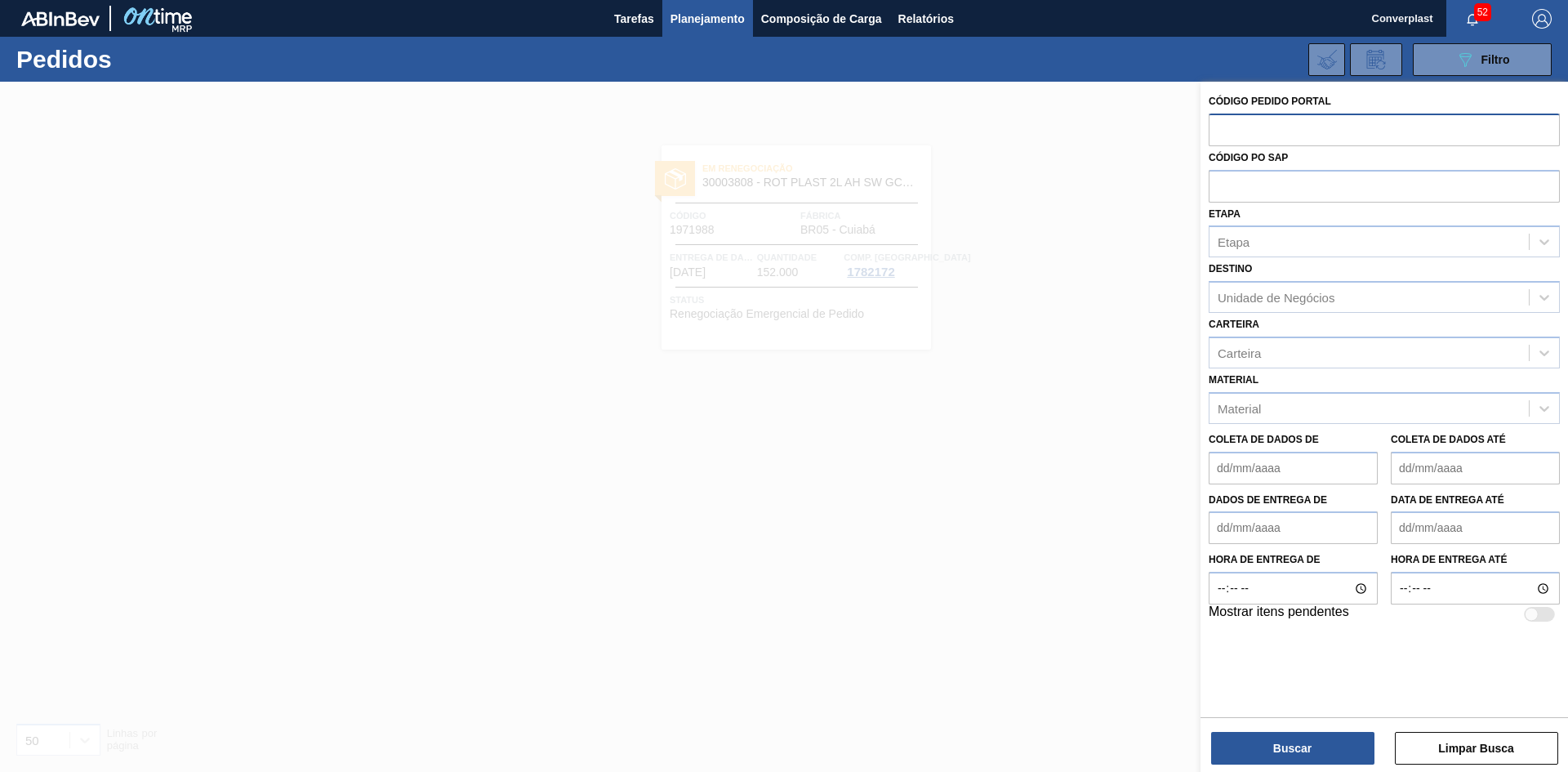
paste input "1994297"
type input "1994297"
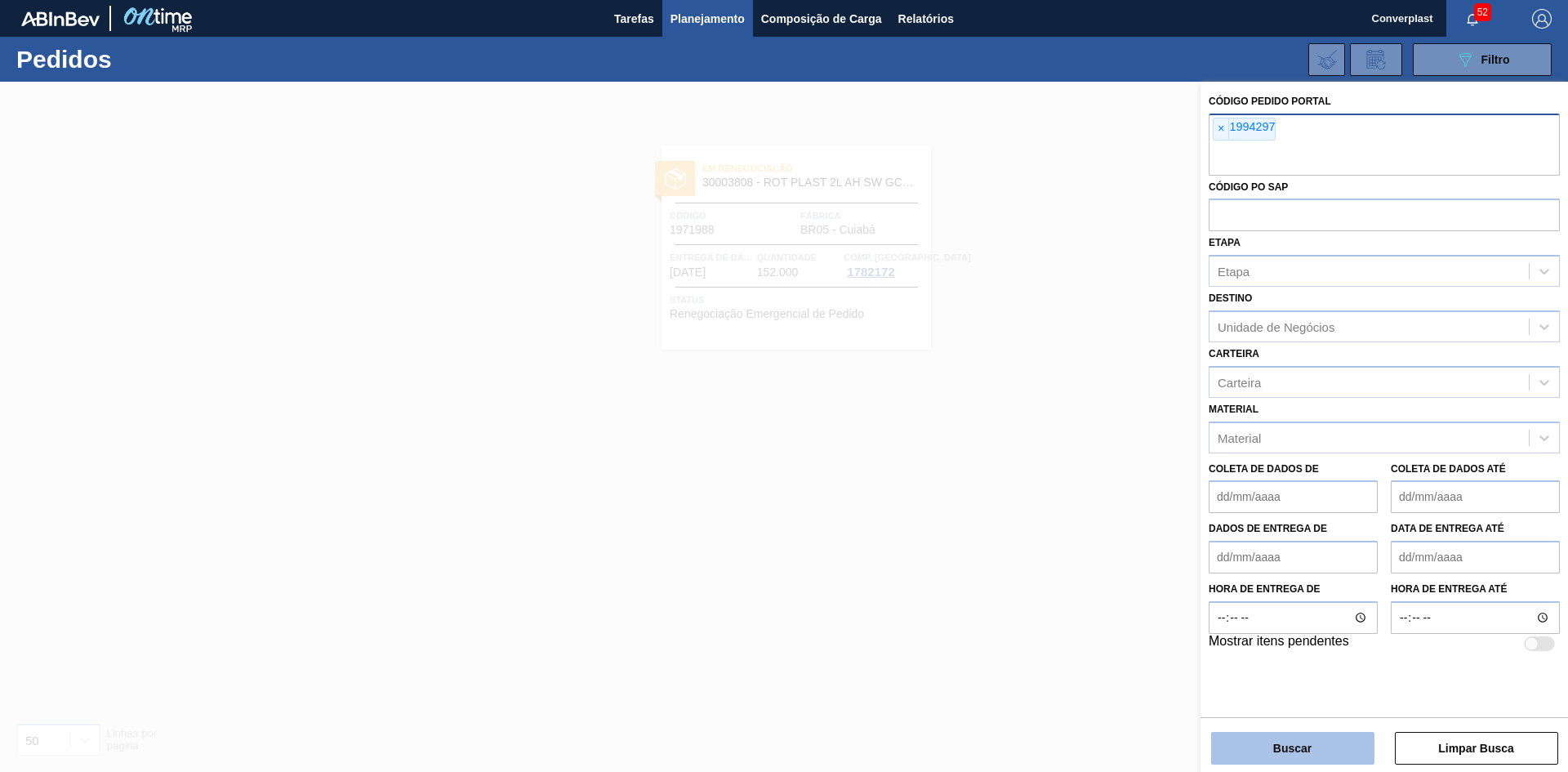
click at [1309, 751] on font "Buscar" at bounding box center [1293, 748] width 38 height 13
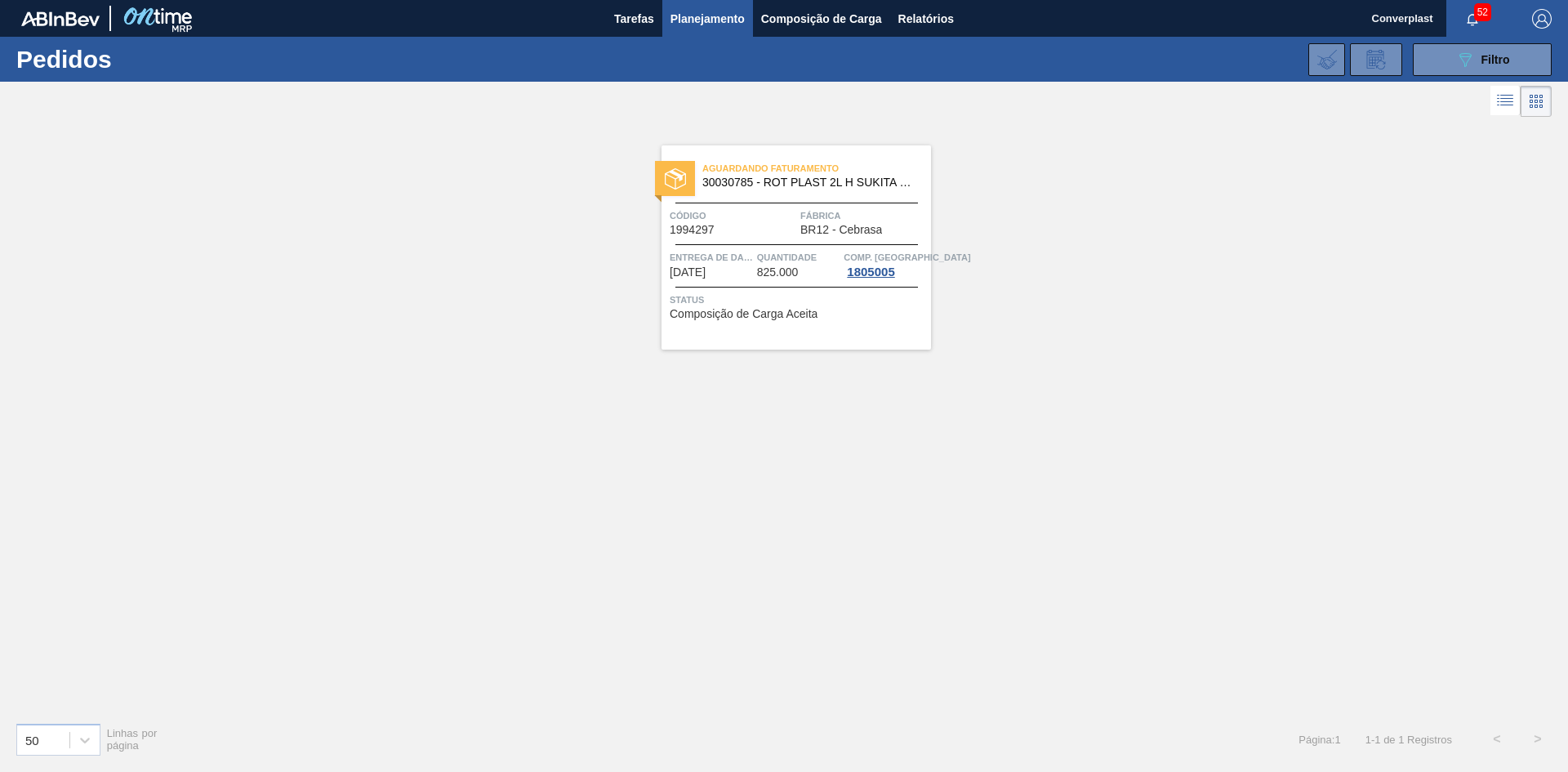
click at [709, 287] on div at bounding box center [797, 287] width 242 height 1
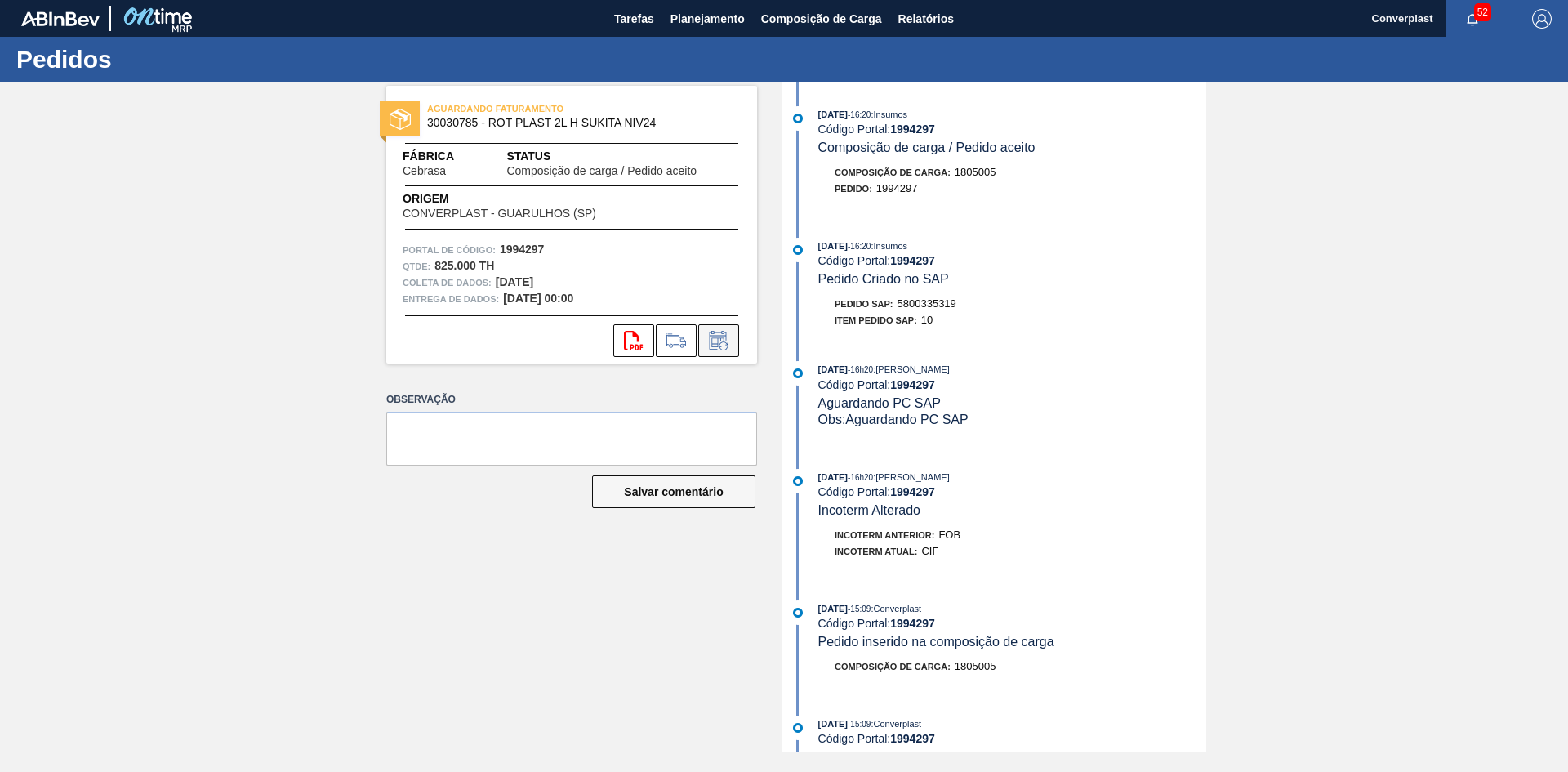
click at [724, 344] on icon at bounding box center [718, 340] width 26 height 20
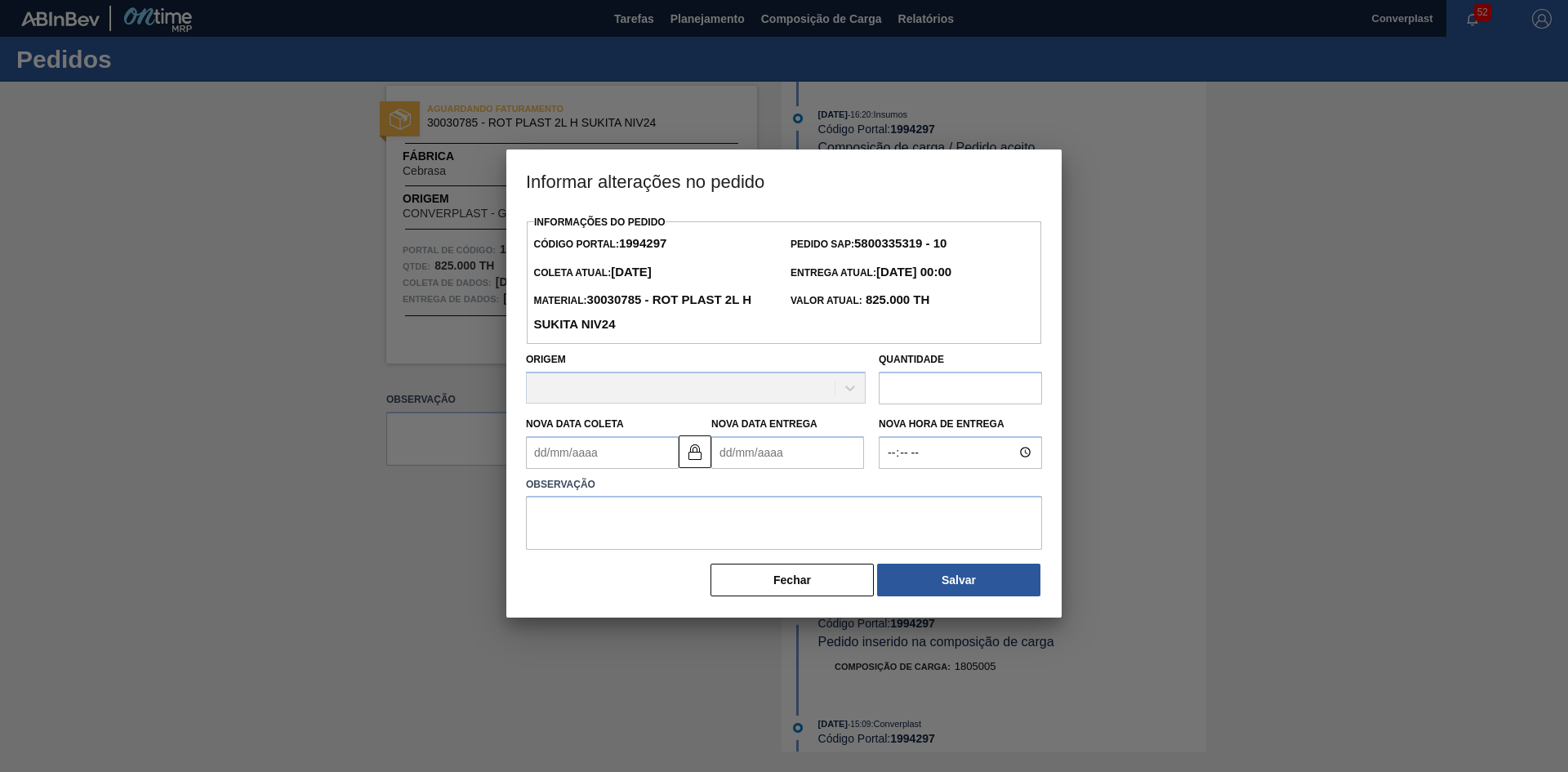
click at [767, 467] on Entrega1994297 "Nova Data Entrega" at bounding box center [788, 452] width 153 height 33
type Coleta1994297 "[DATE]"
type Entrega1994297 "1"
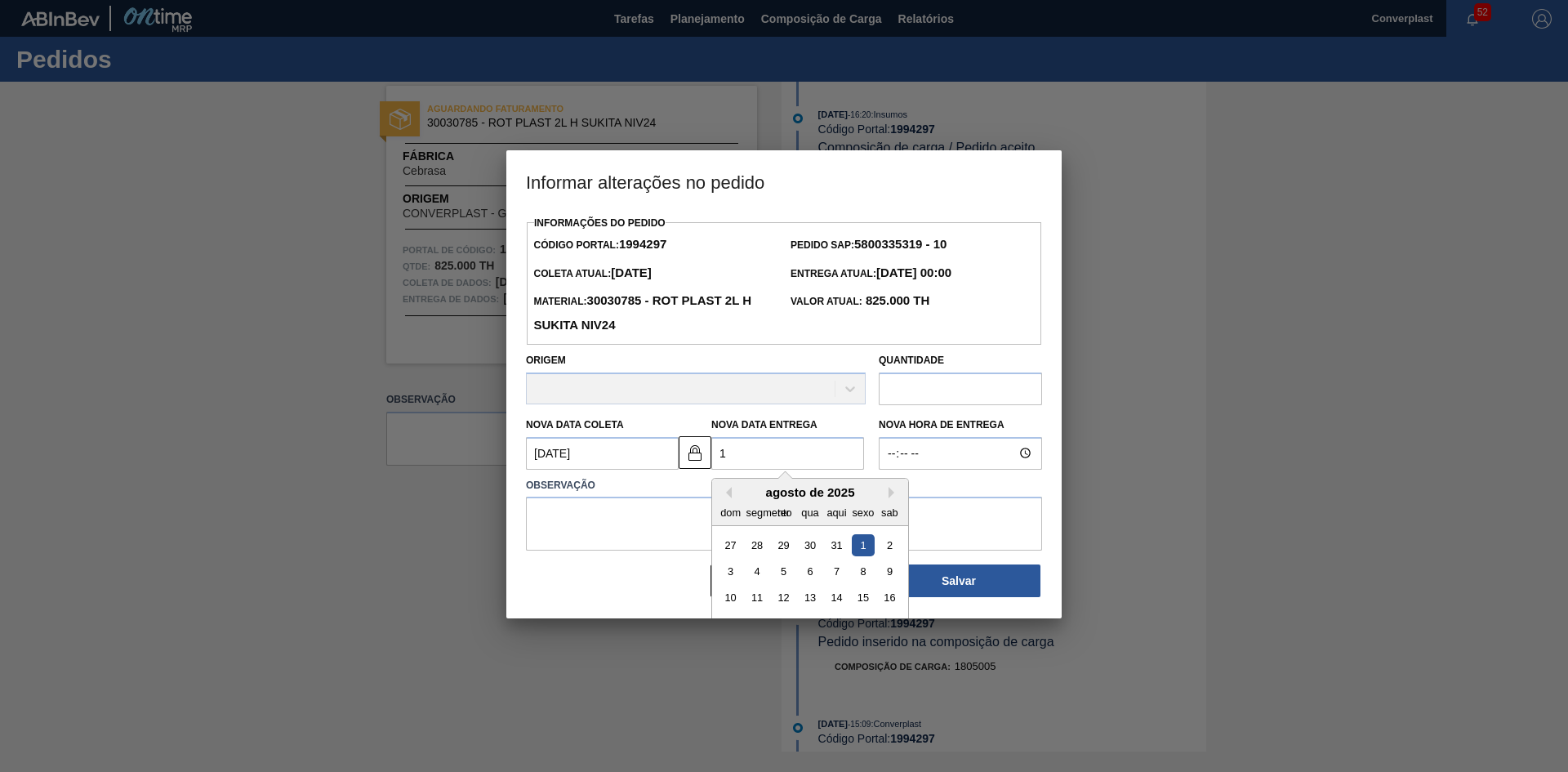
type Coleta1994297 "[DATE]"
type Entrega1994297 "12/0"
type Coleta1994297 "[DATE]"
click at [869, 576] on div "12" at bounding box center [863, 571] width 22 height 22
type Entrega1994297 "[DATE]"
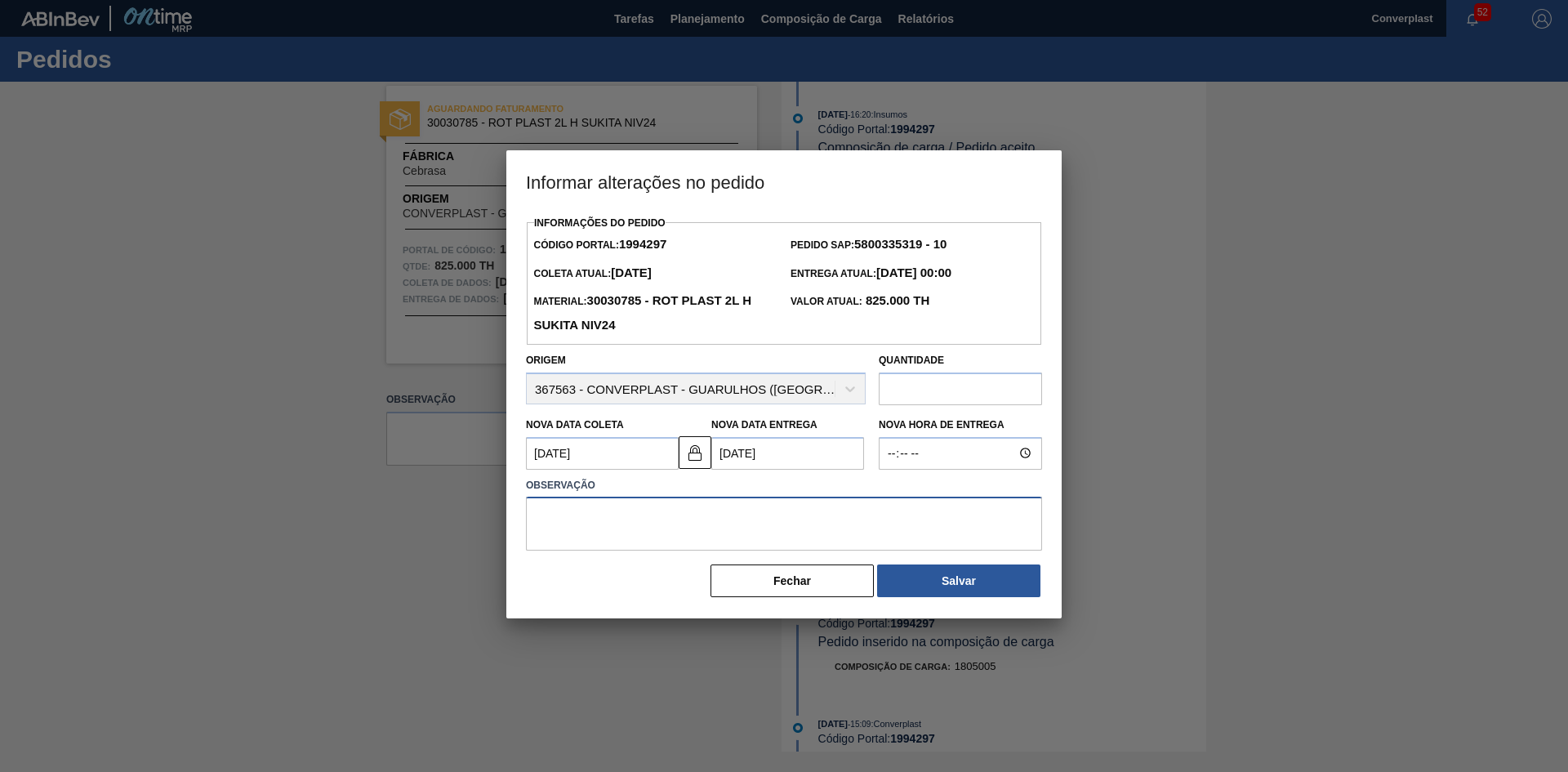
click at [573, 513] on textarea at bounding box center [784, 524] width 516 height 54
type textarea "ajuste data"
click at [920, 592] on button "Salvar" at bounding box center [959, 581] width 163 height 33
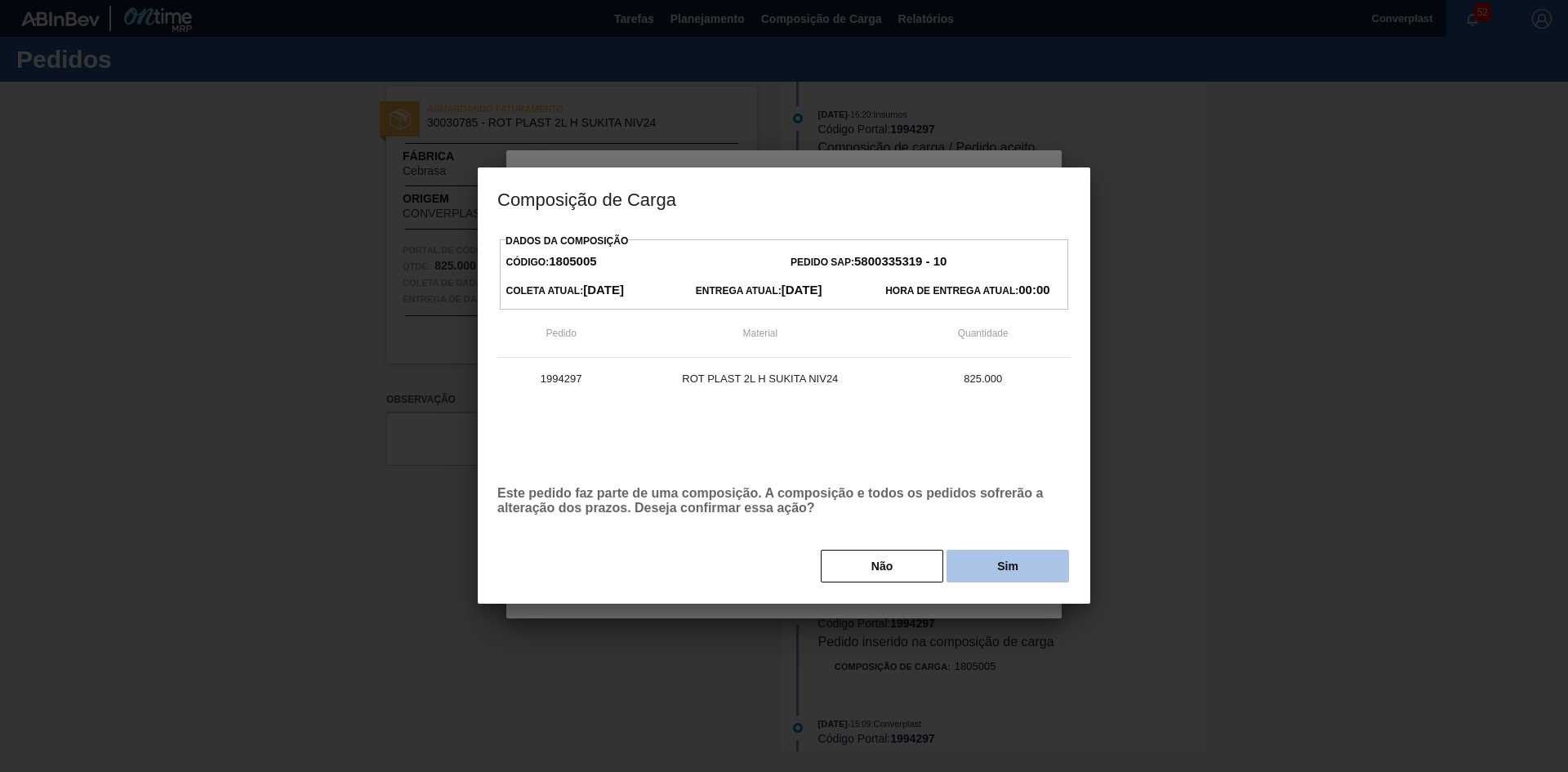
click at [955, 570] on button "Sim" at bounding box center [1008, 566] width 122 height 33
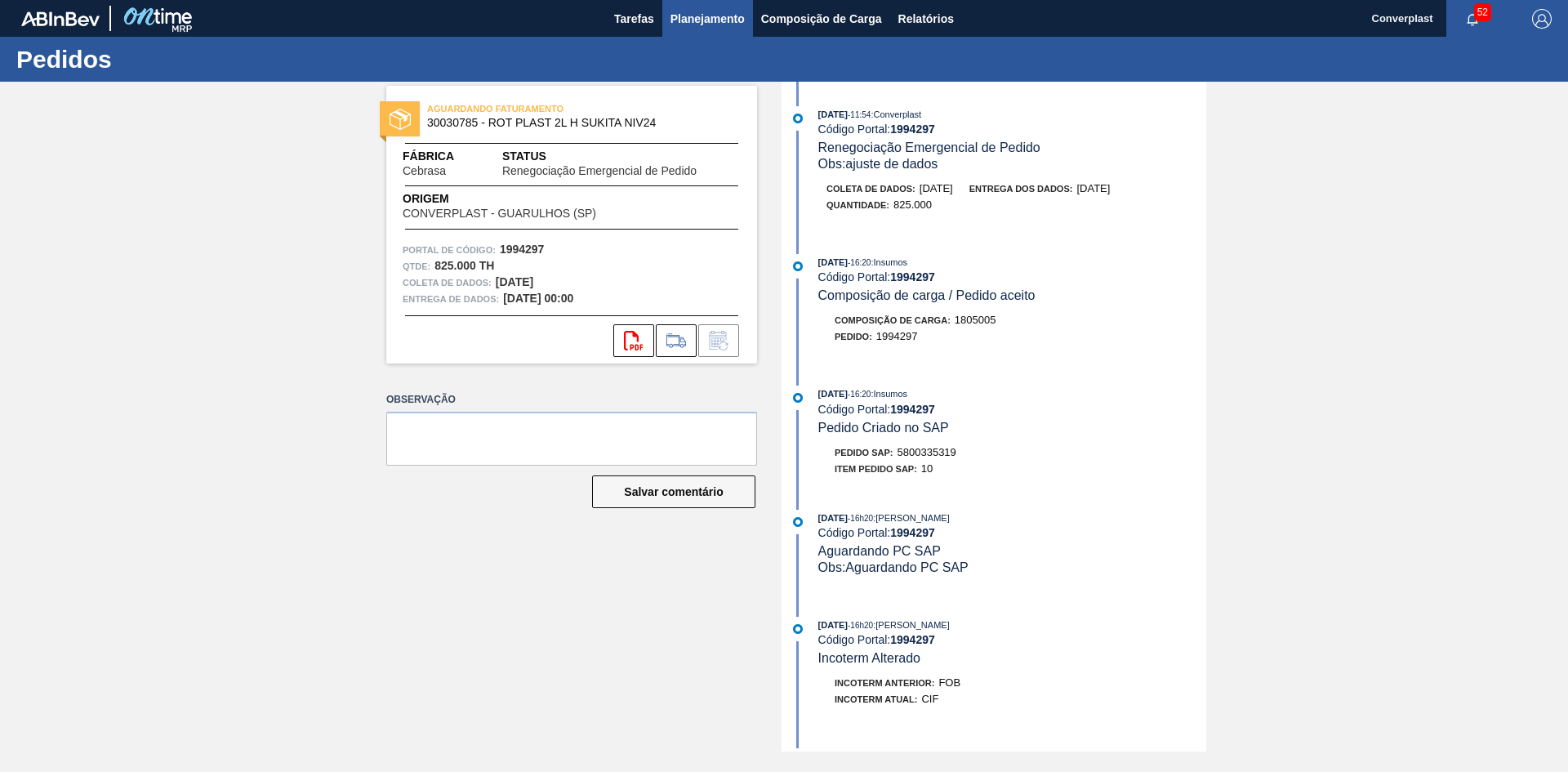
click at [705, 20] on font "Planejamento" at bounding box center [708, 18] width 75 height 13
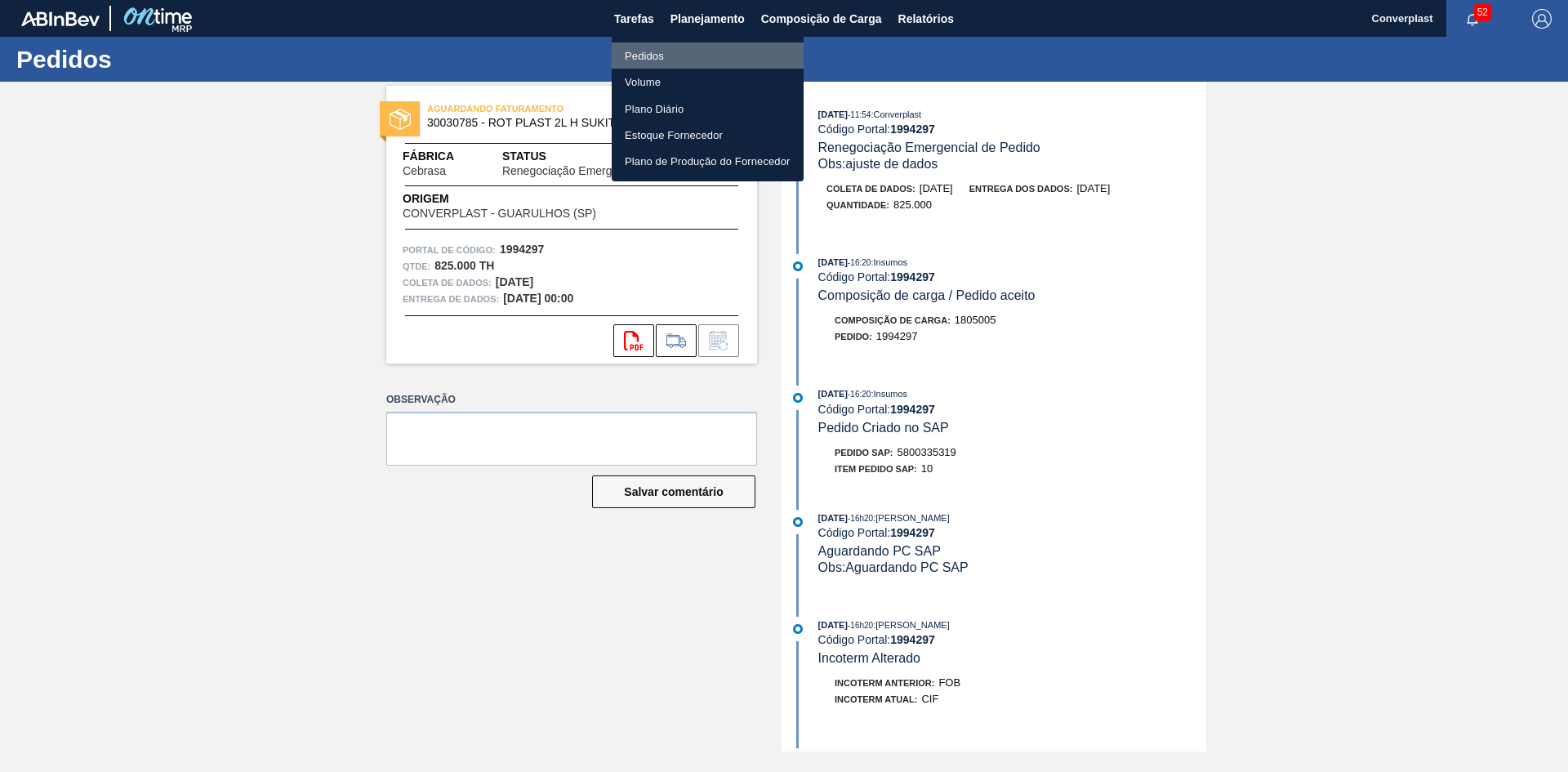
click at [677, 63] on li "Pedidos" at bounding box center [707, 56] width 192 height 26
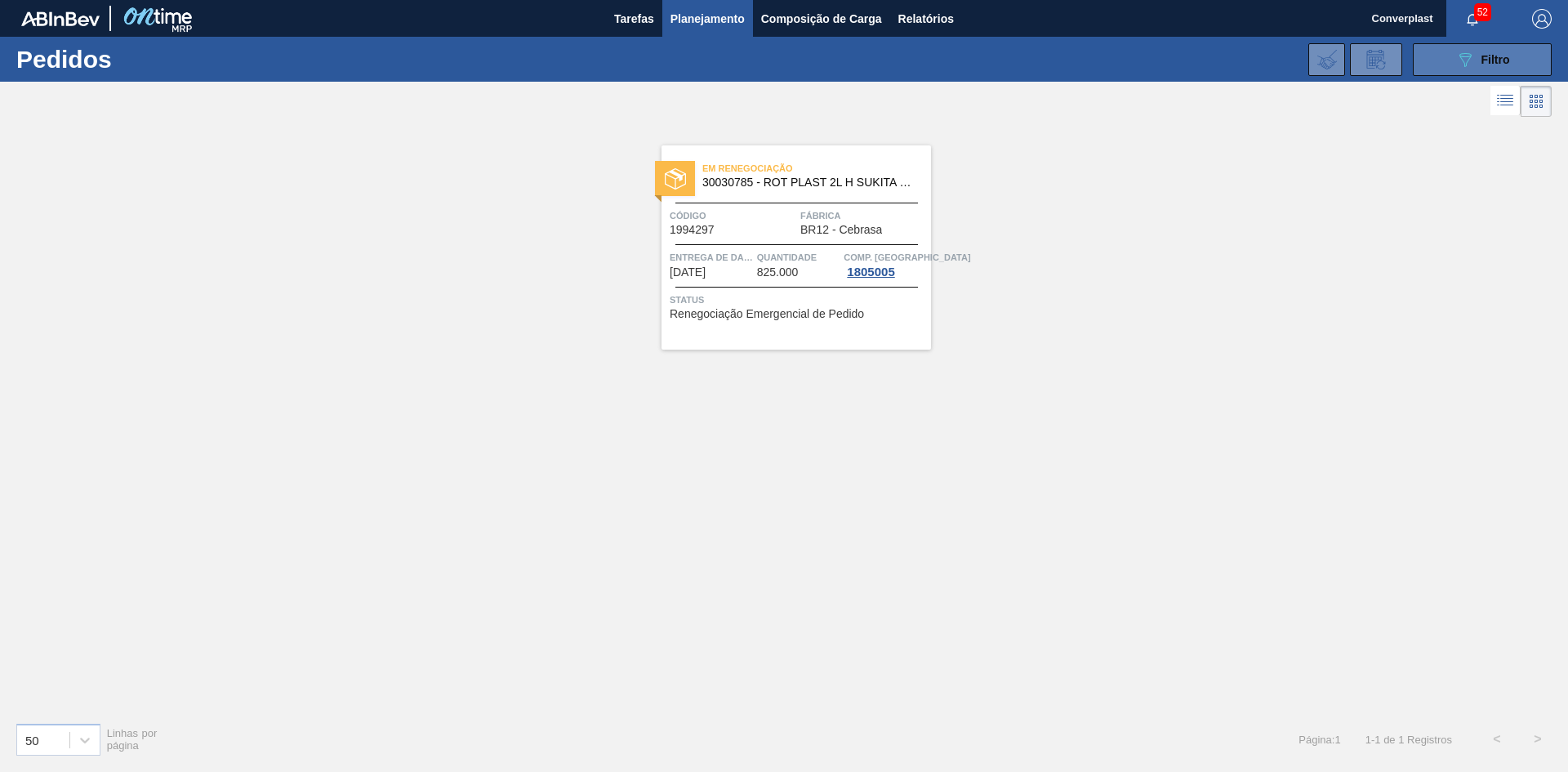
click at [1437, 53] on button "089F7B8B-B2A5-4AFE-B5C0-19BA573D28AC Filtro" at bounding box center [1483, 60] width 139 height 33
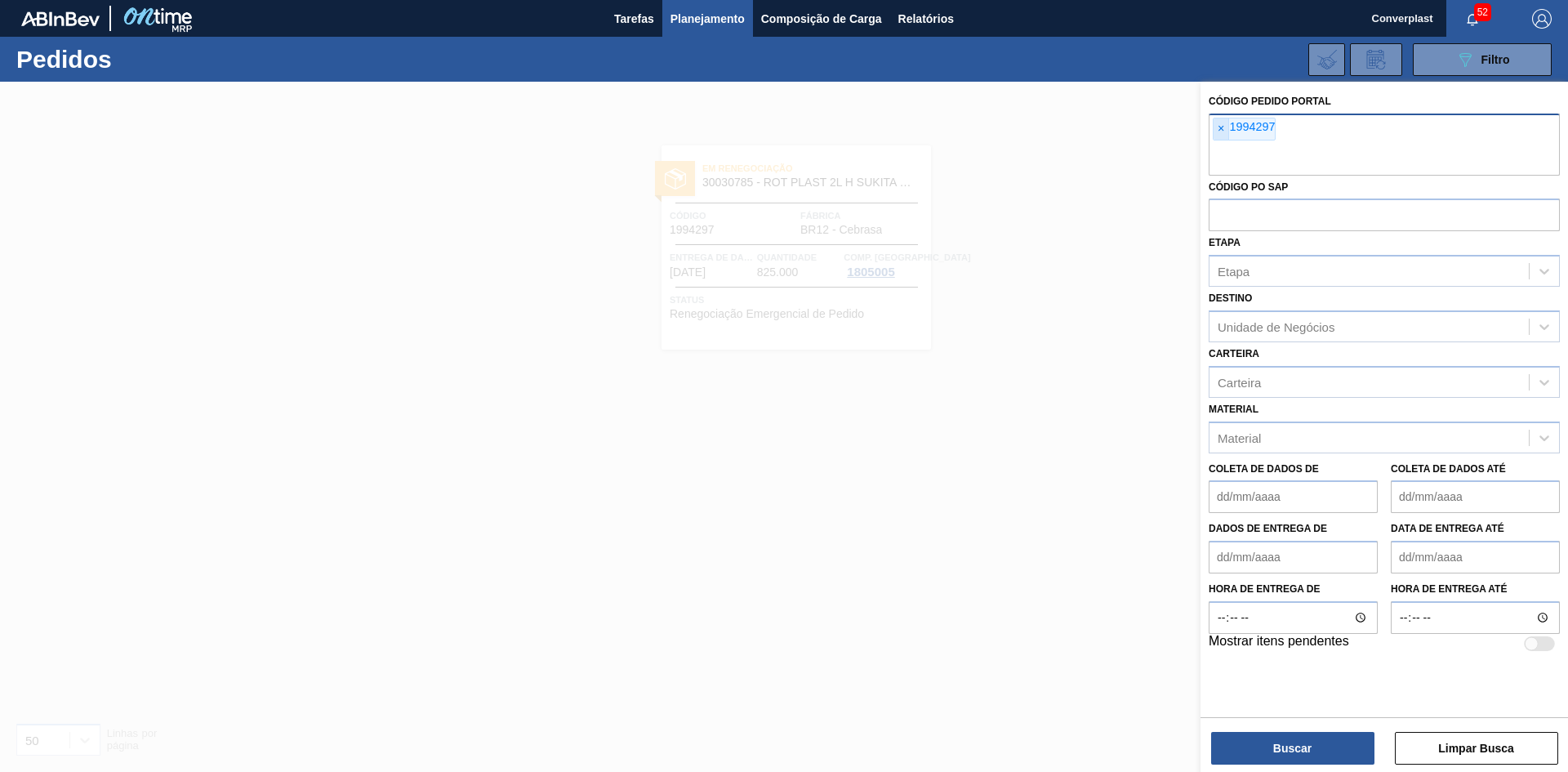
click at [1222, 126] on font "×" at bounding box center [1221, 128] width 7 height 13
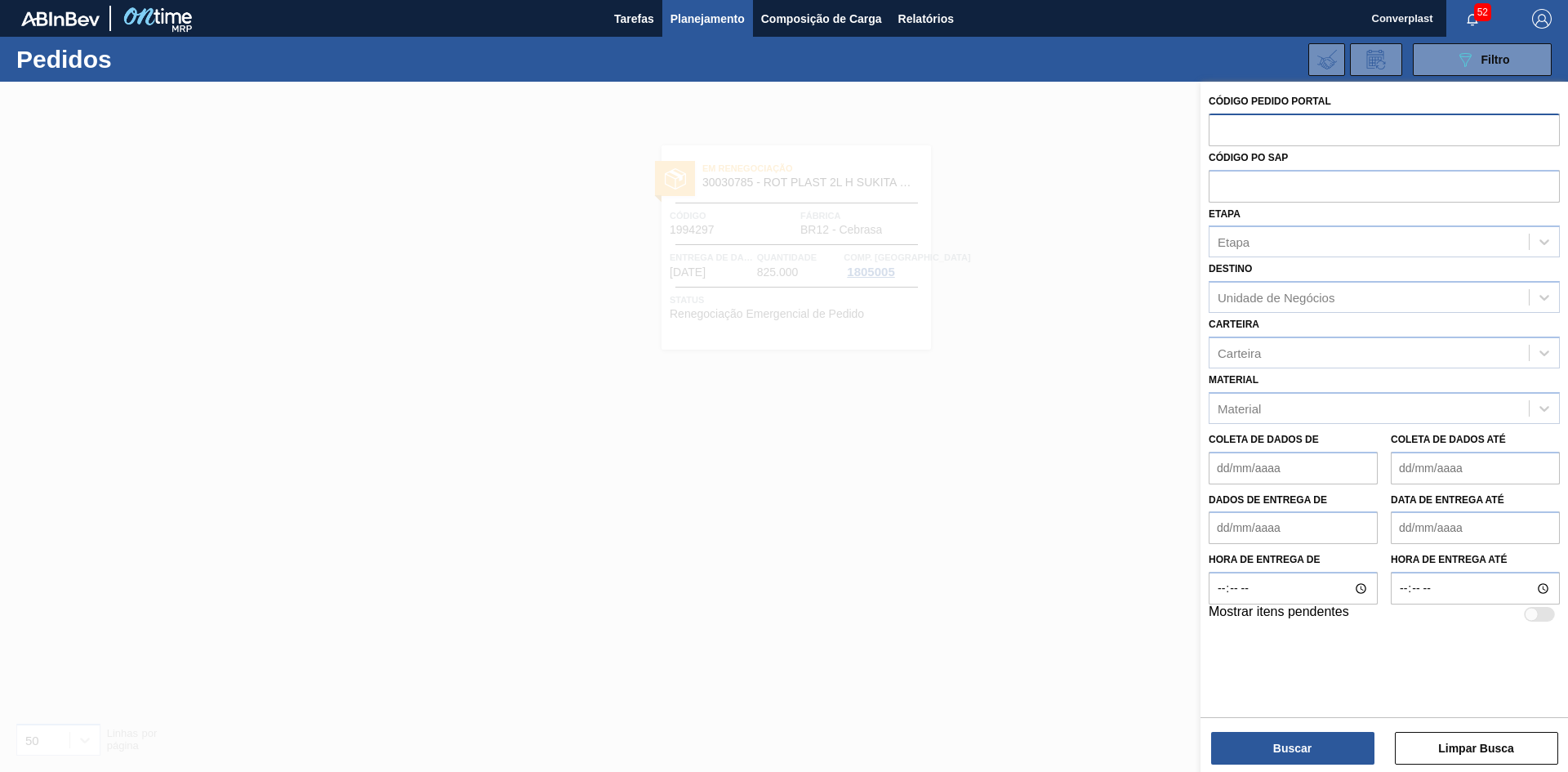
paste input "1994309"
type input "1994309"
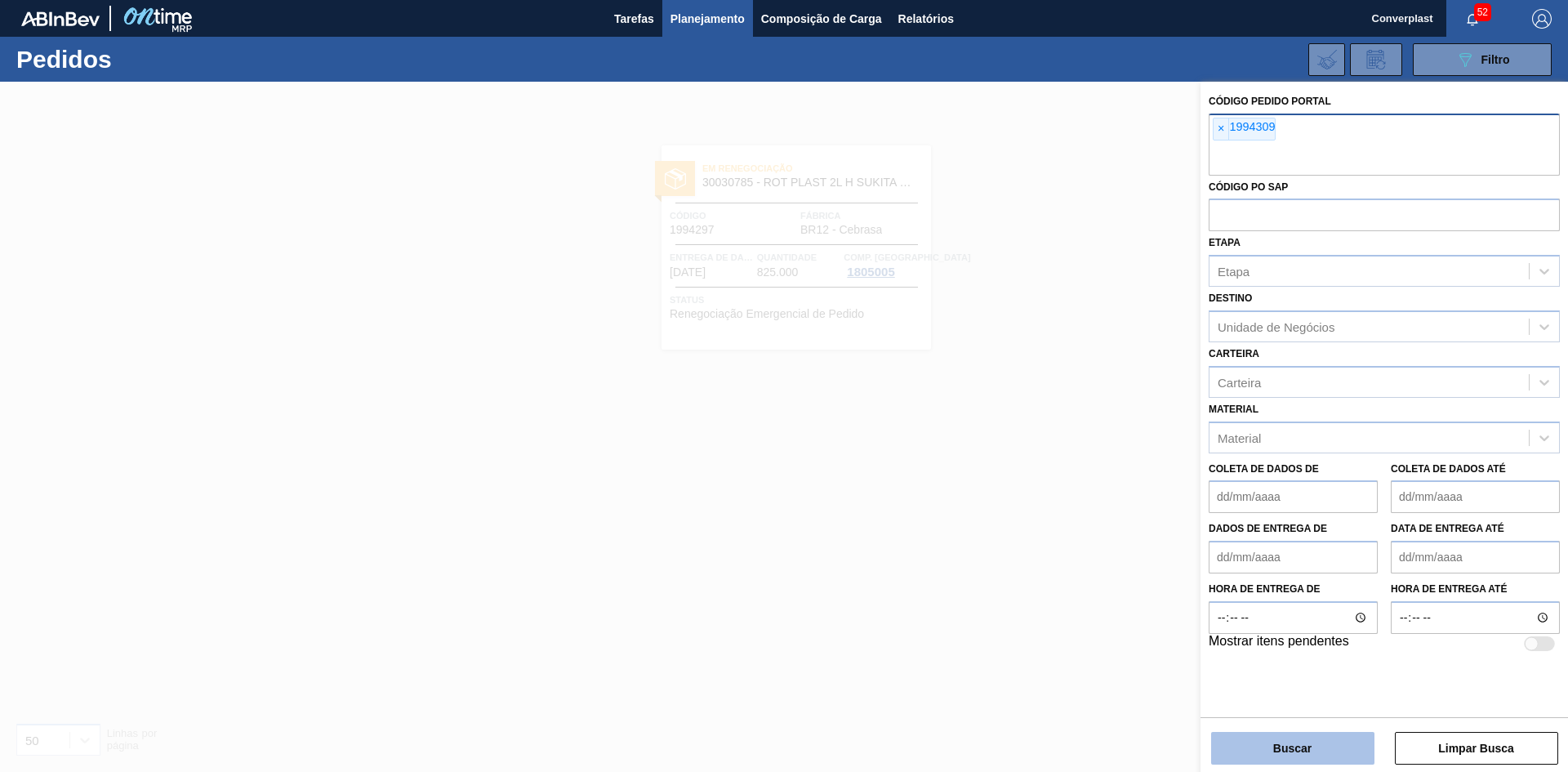
click at [1289, 744] on font "Buscar" at bounding box center [1293, 748] width 38 height 13
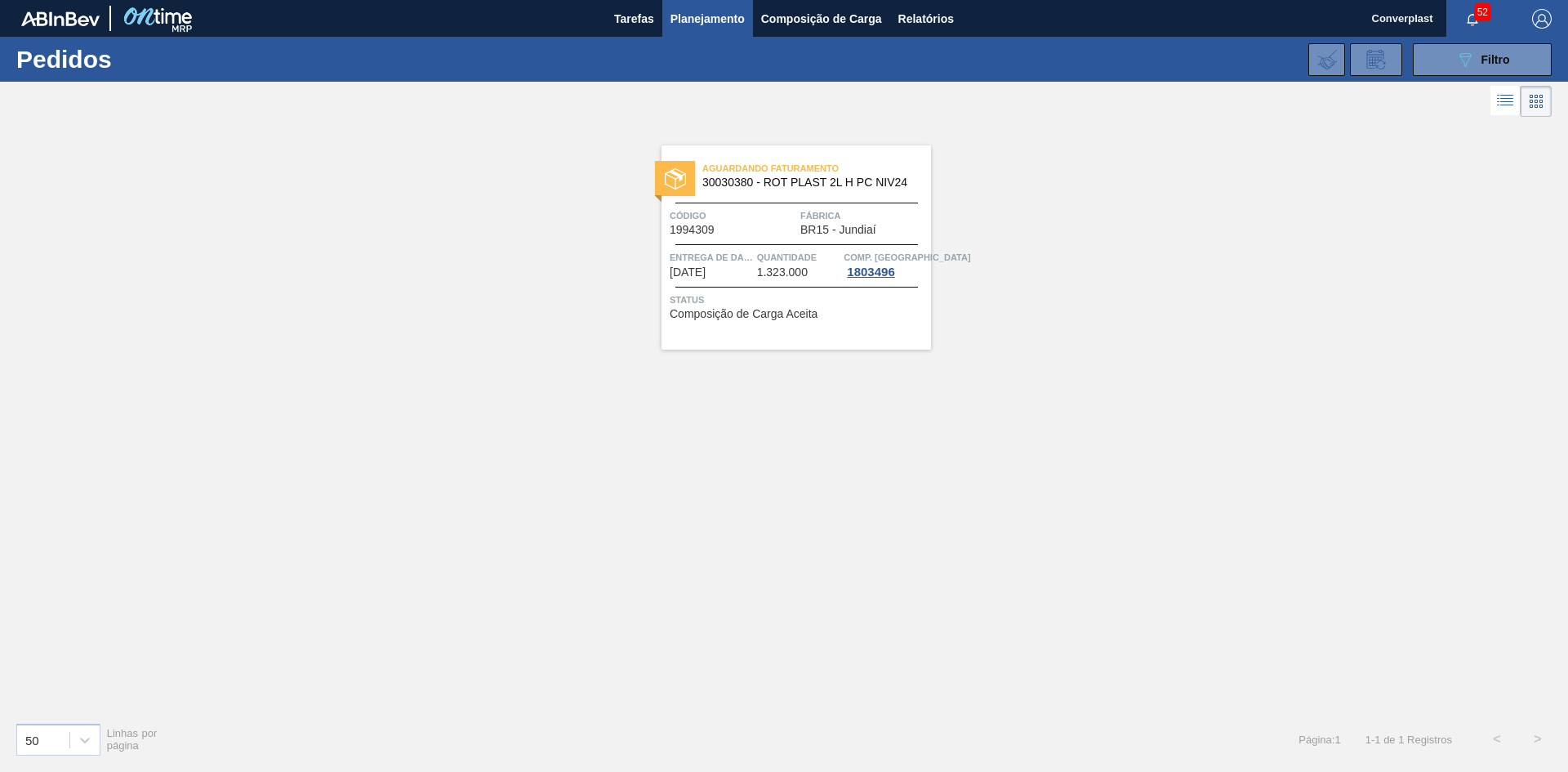
click at [777, 284] on div "Aguardando Faturamento 30030380 - ROT PLAST 2L H PC NIV24 Código 1994309 Fábric…" at bounding box center [797, 247] width 269 height 204
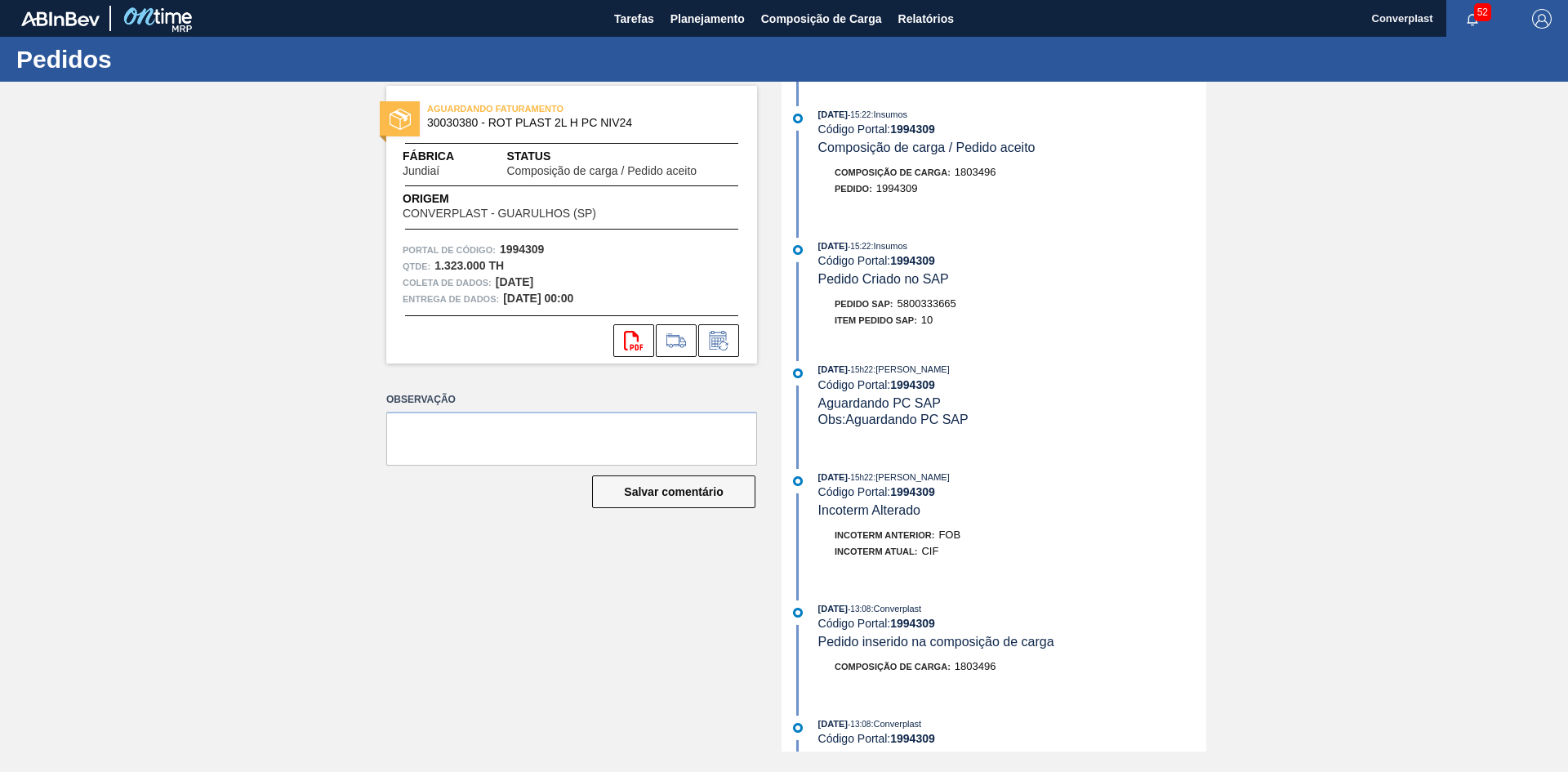
click at [499, 530] on div "Observação Salvar comentário" at bounding box center [572, 464] width 371 height 151
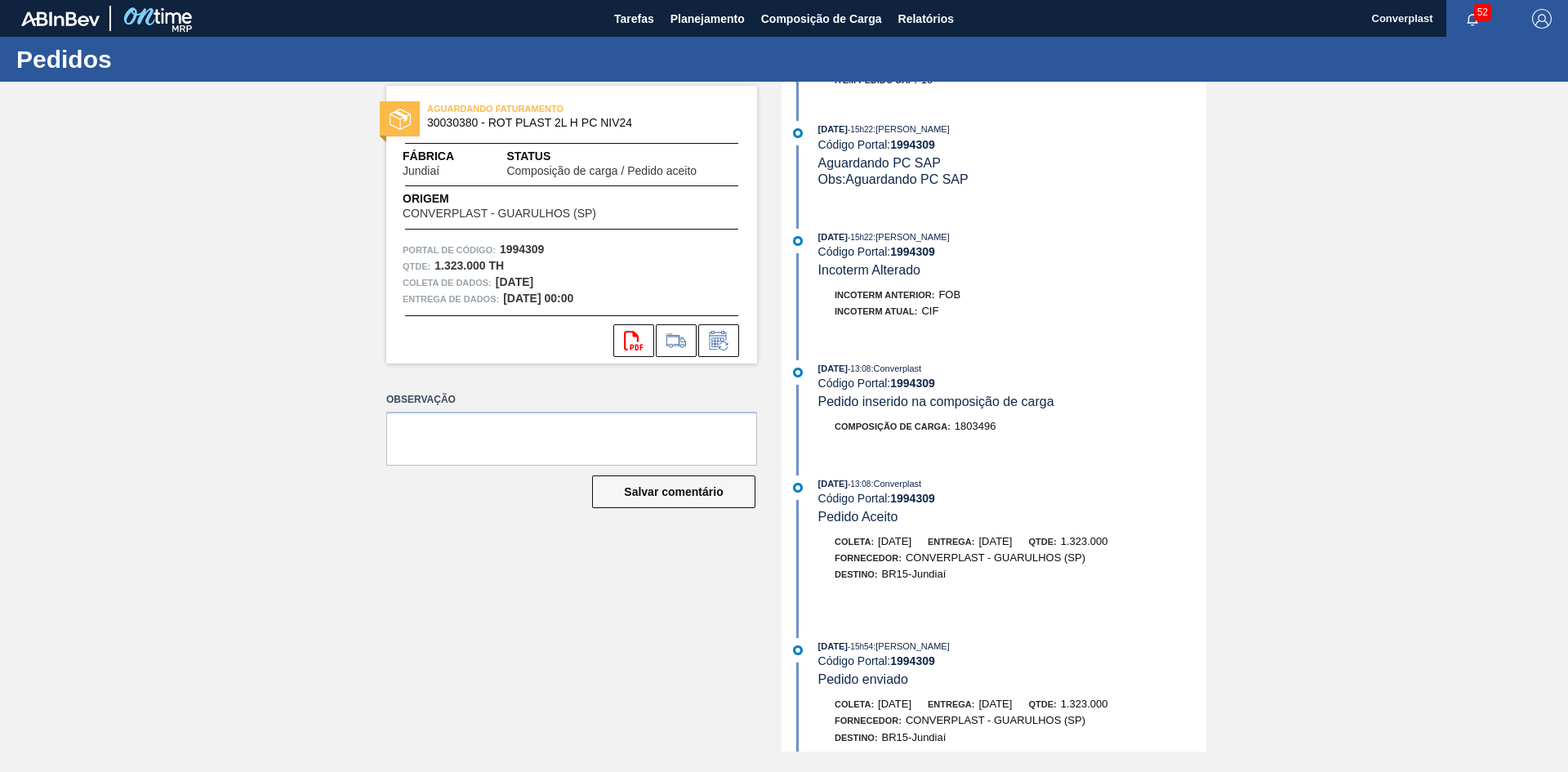
scroll to position [245, 0]
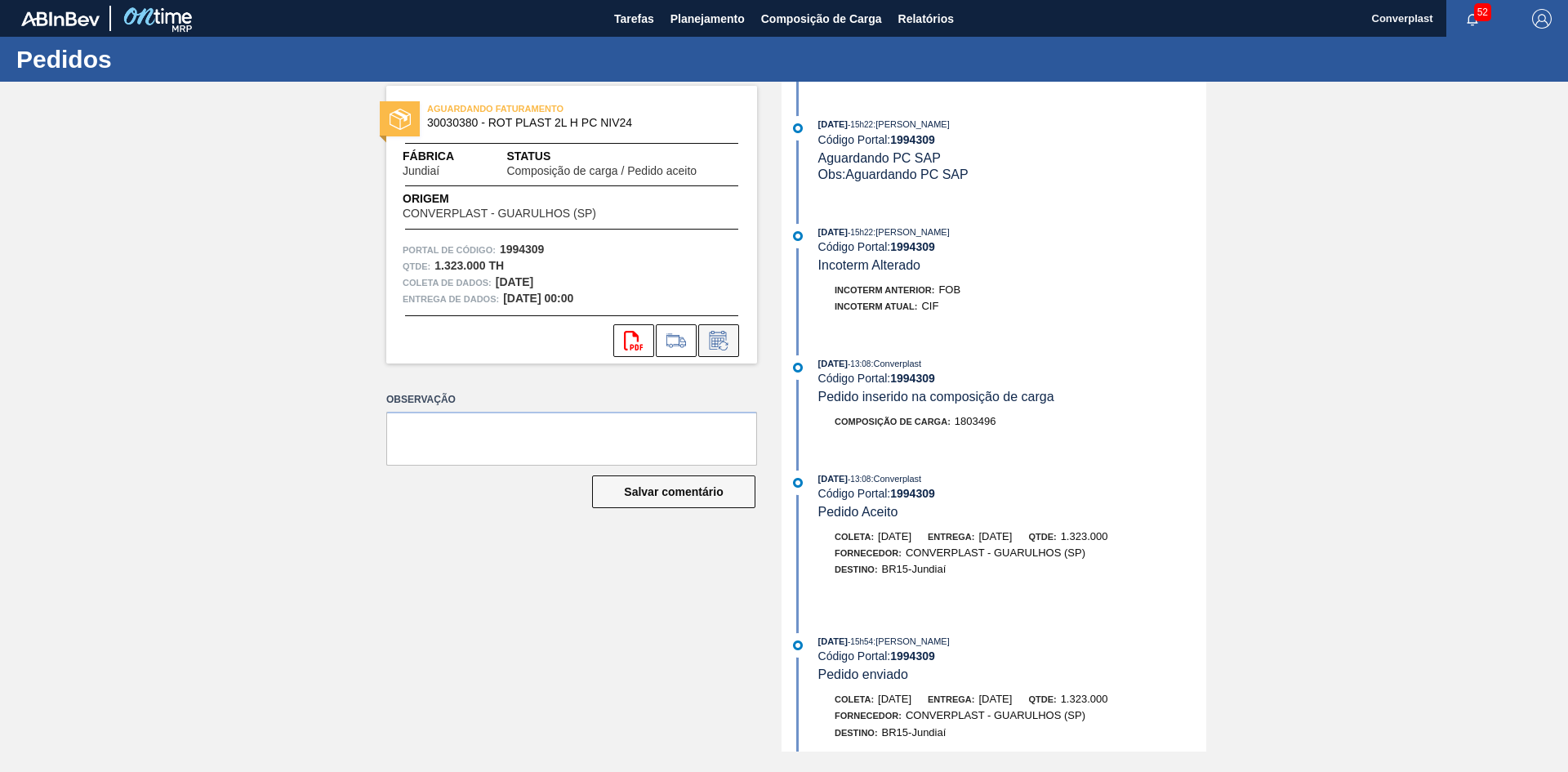
click at [724, 339] on icon at bounding box center [718, 341] width 12 height 10
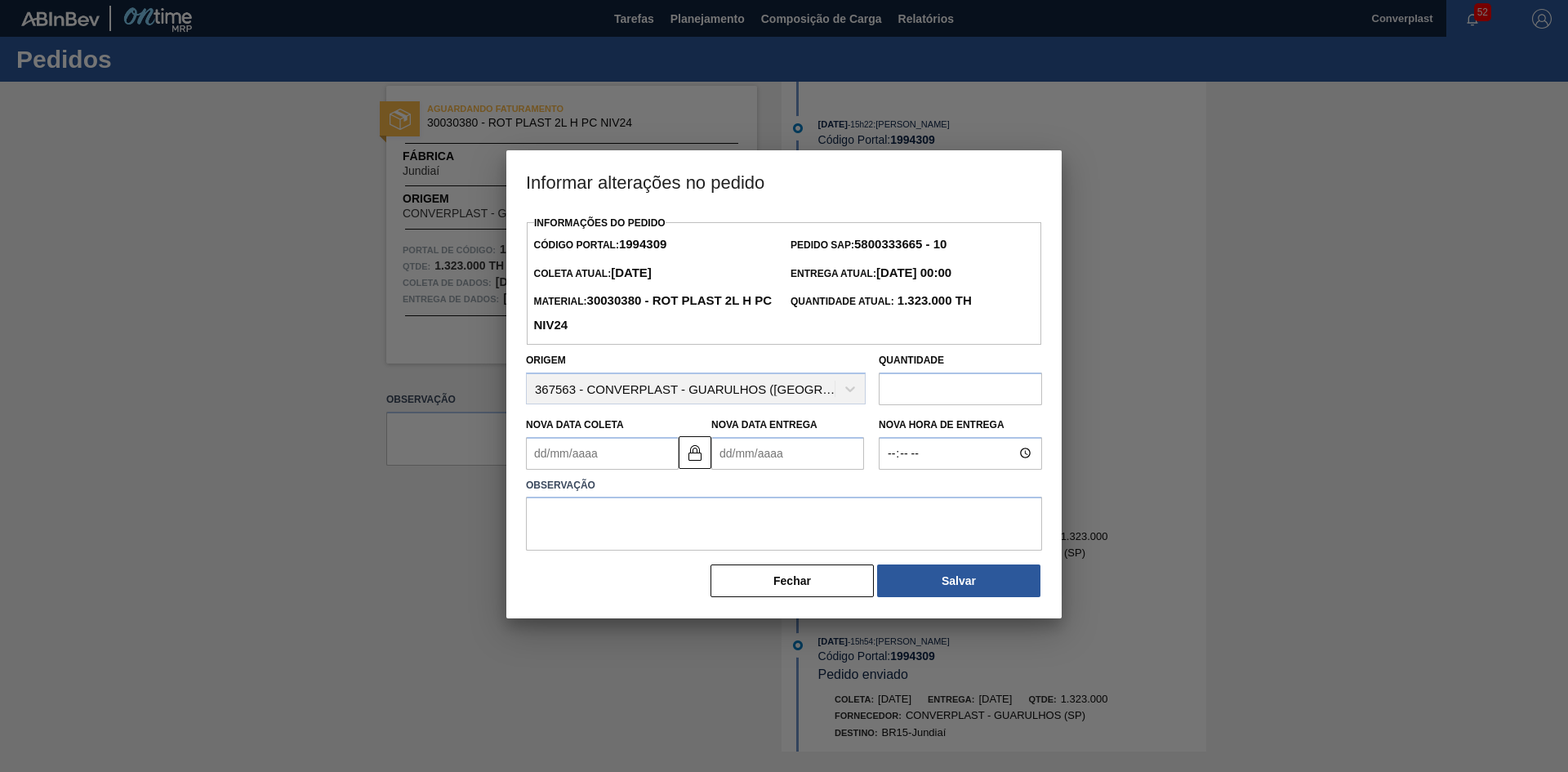
click at [740, 443] on Entrega1994309 "Nova Data Entrega" at bounding box center [788, 453] width 153 height 33
type Coleta1994309 "[DATE]"
type Entrega1994309 "2"
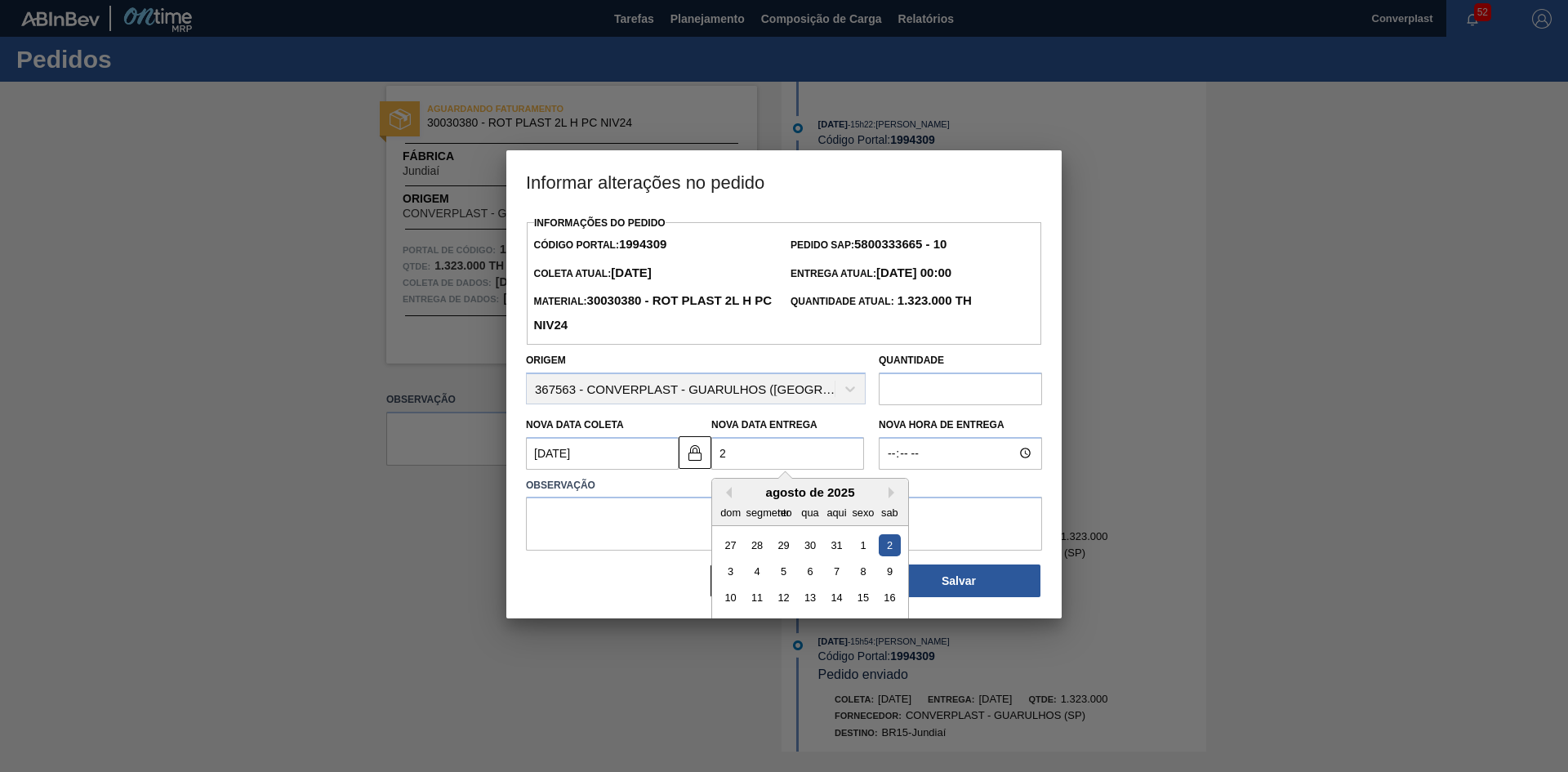
type Coleta1994309 "[DATE]"
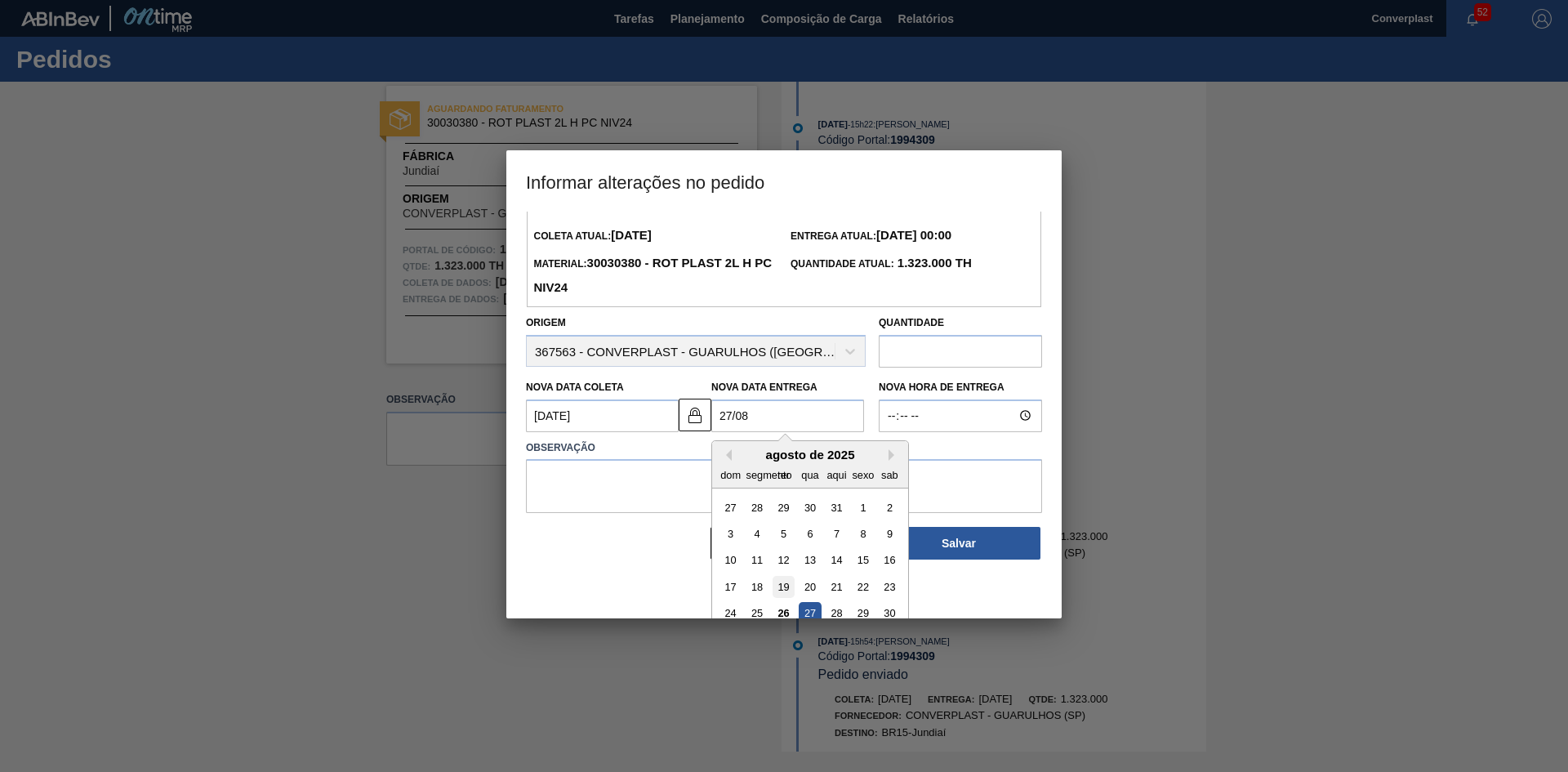
scroll to position [82, 0]
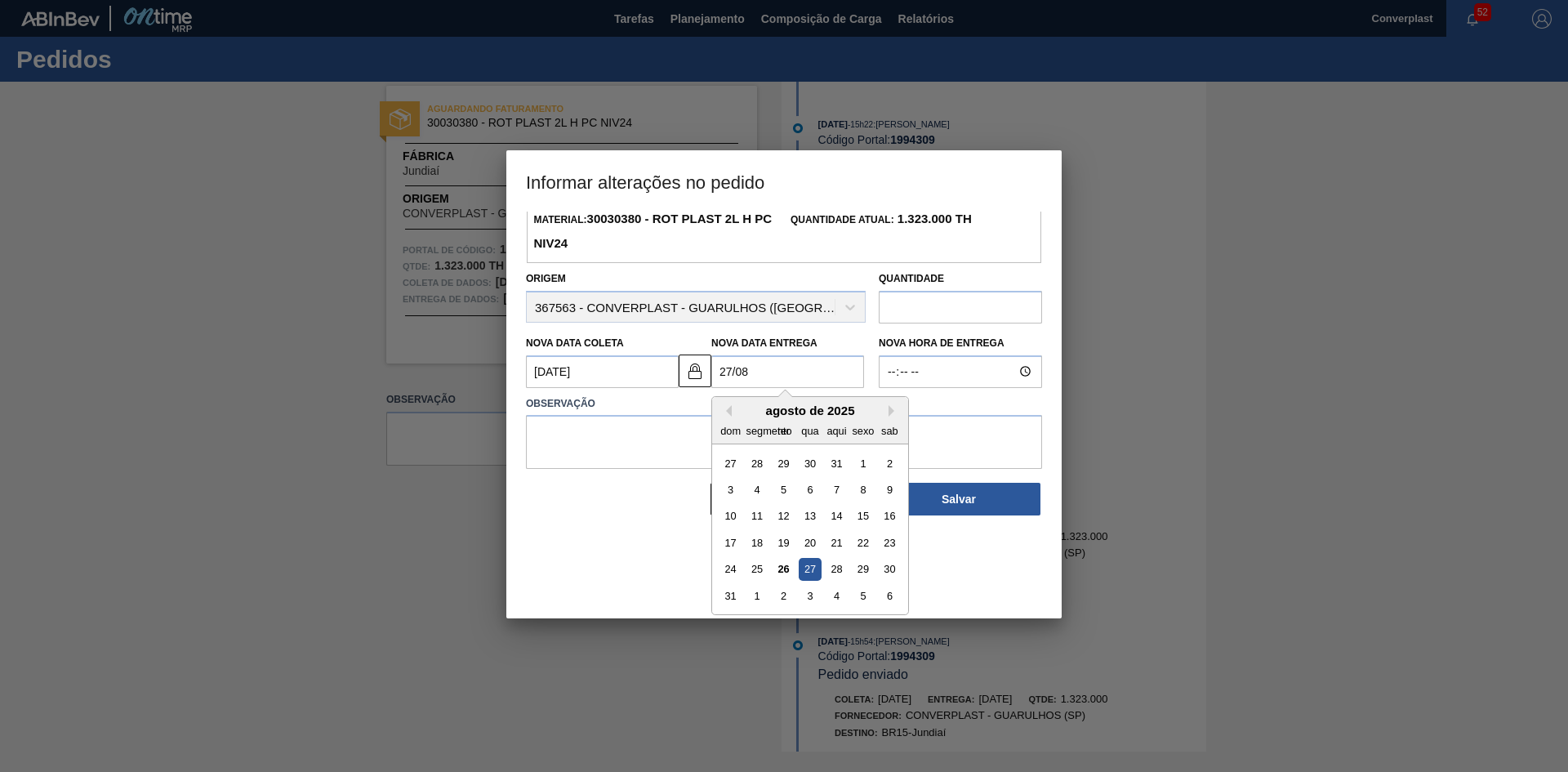
click at [806, 575] on font "27" at bounding box center [810, 569] width 11 height 12
type Entrega1994309 "[DATE]"
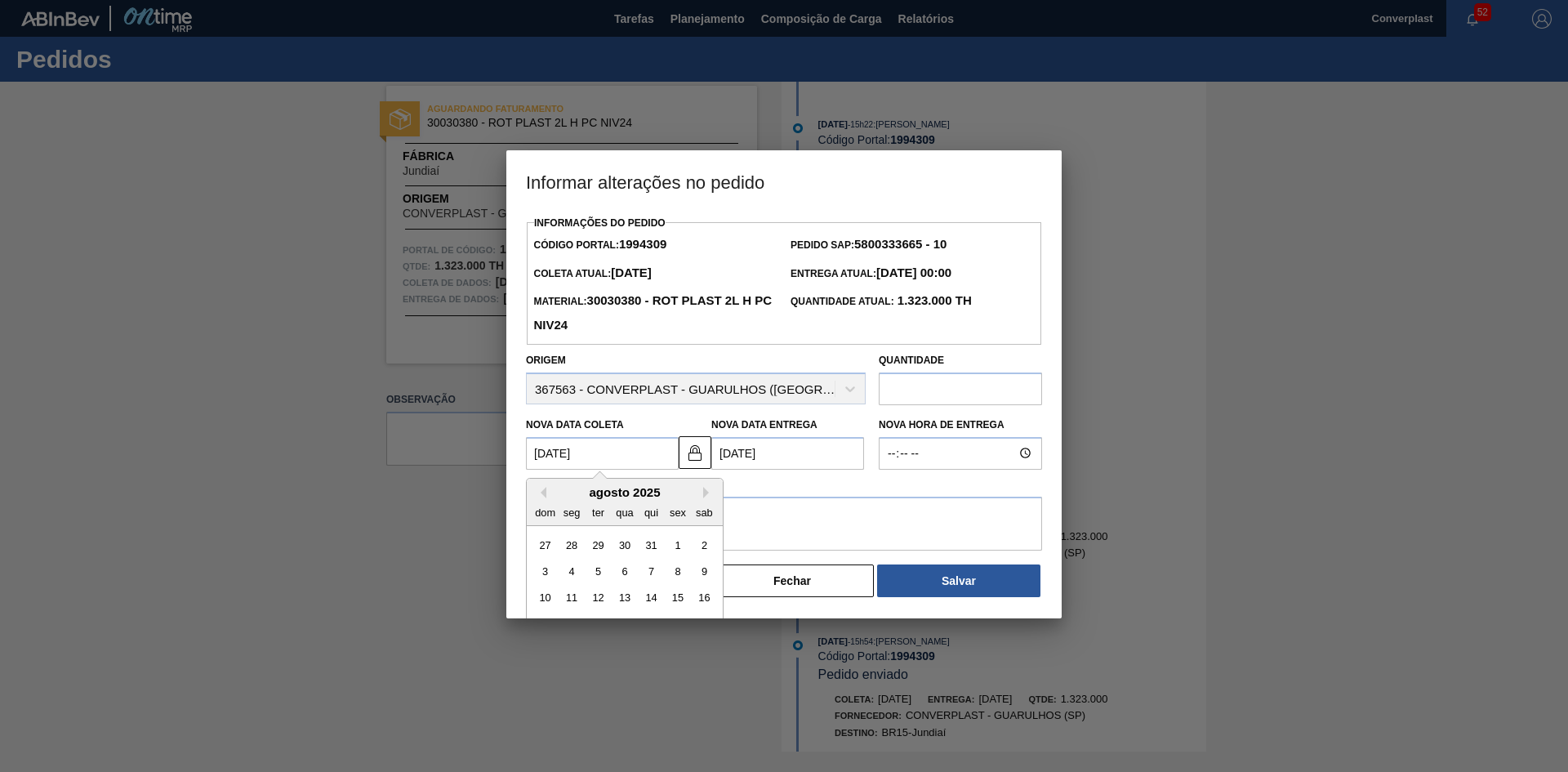
click at [596, 458] on Coleta1994309 "[DATE]" at bounding box center [603, 453] width 153 height 33
click at [688, 456] on img at bounding box center [695, 452] width 20 height 20
click at [546, 445] on Coleta1994309 "[DATE]" at bounding box center [603, 453] width 153 height 33
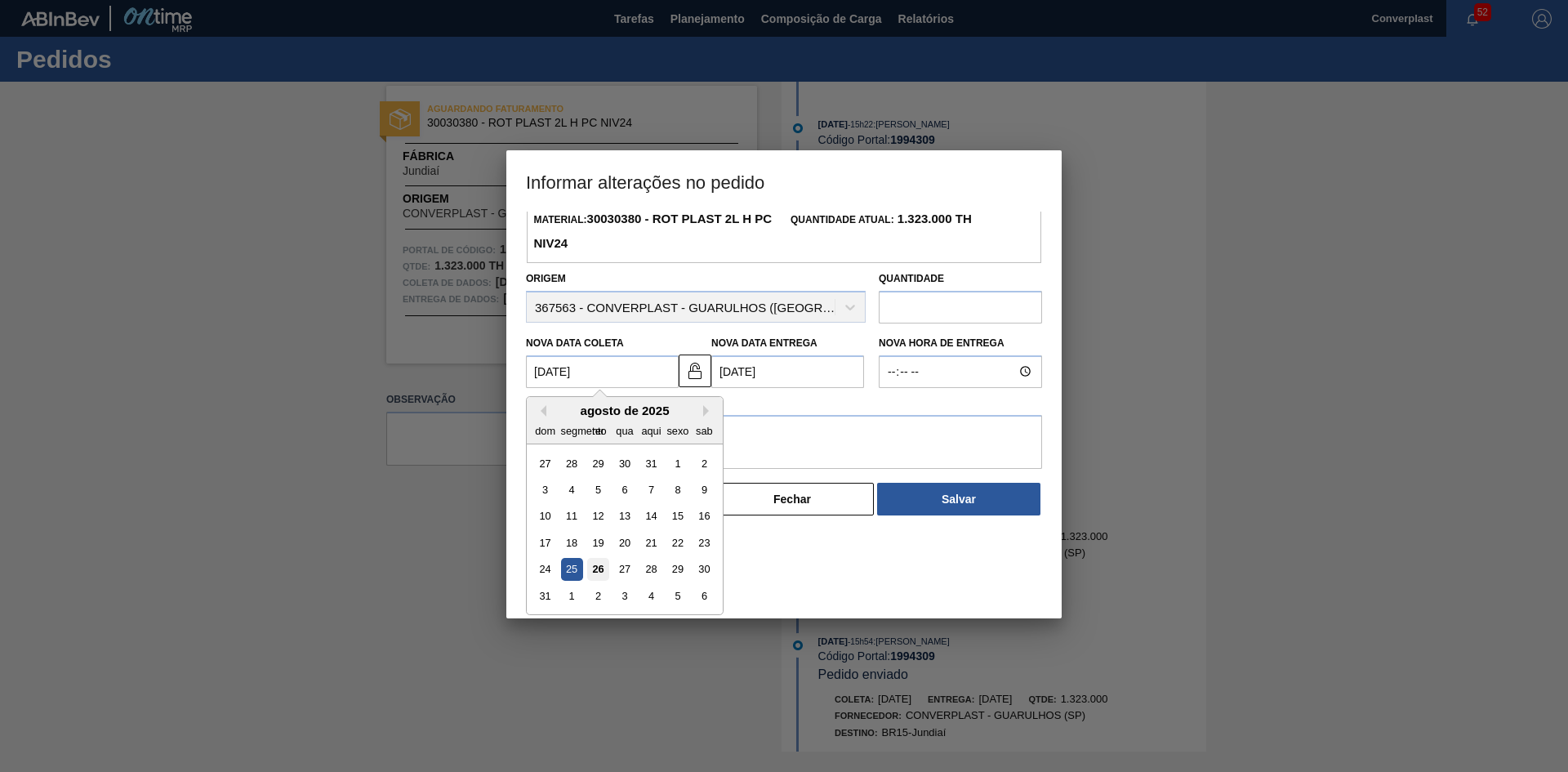
click at [601, 569] on font "26" at bounding box center [598, 569] width 11 height 12
type Coleta1994309 "[DATE]"
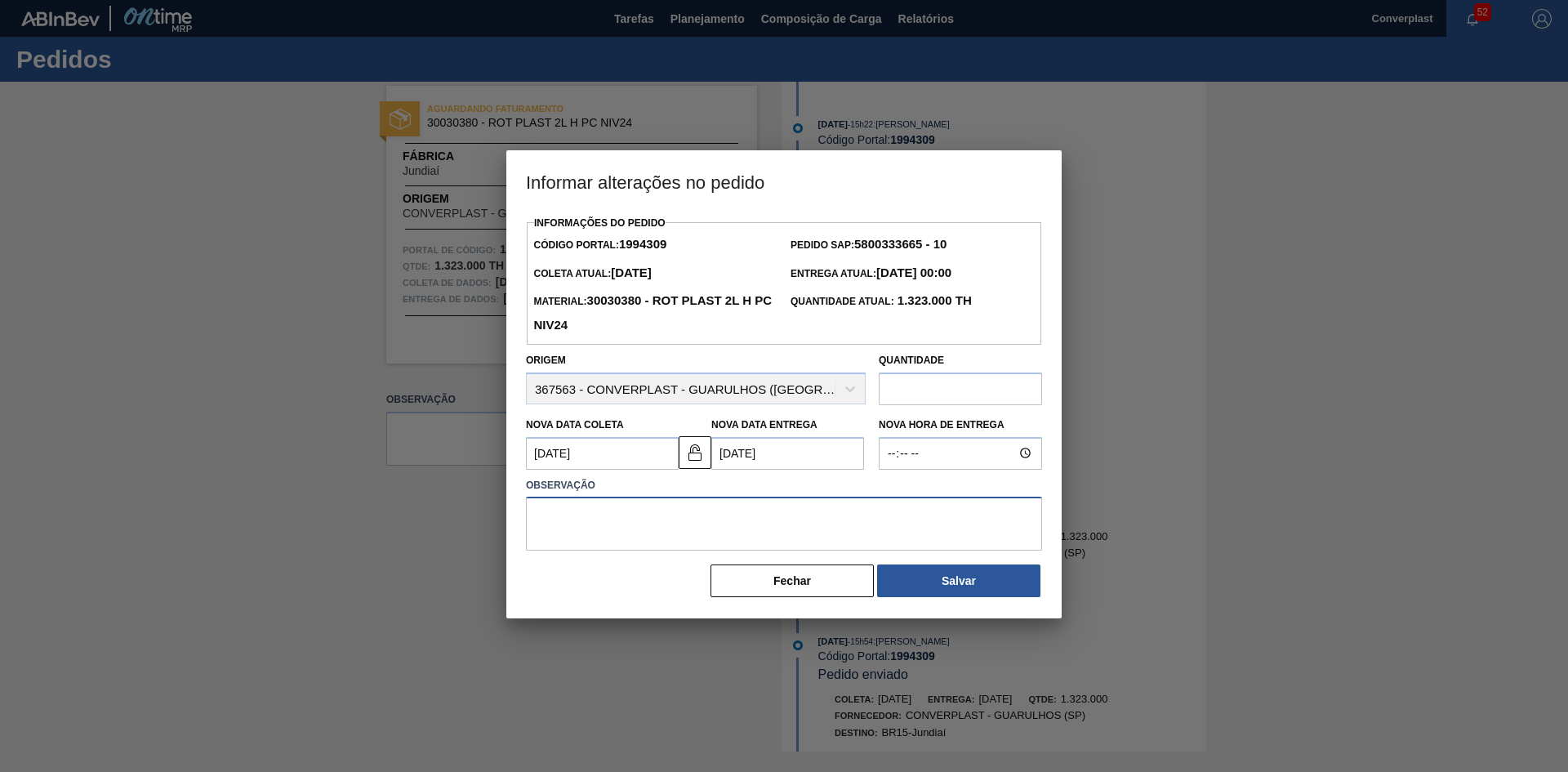
click at [552, 512] on textarea at bounding box center [784, 524] width 516 height 54
type textarea "ajuste data"
click at [918, 580] on button "Salvar" at bounding box center [959, 581] width 163 height 33
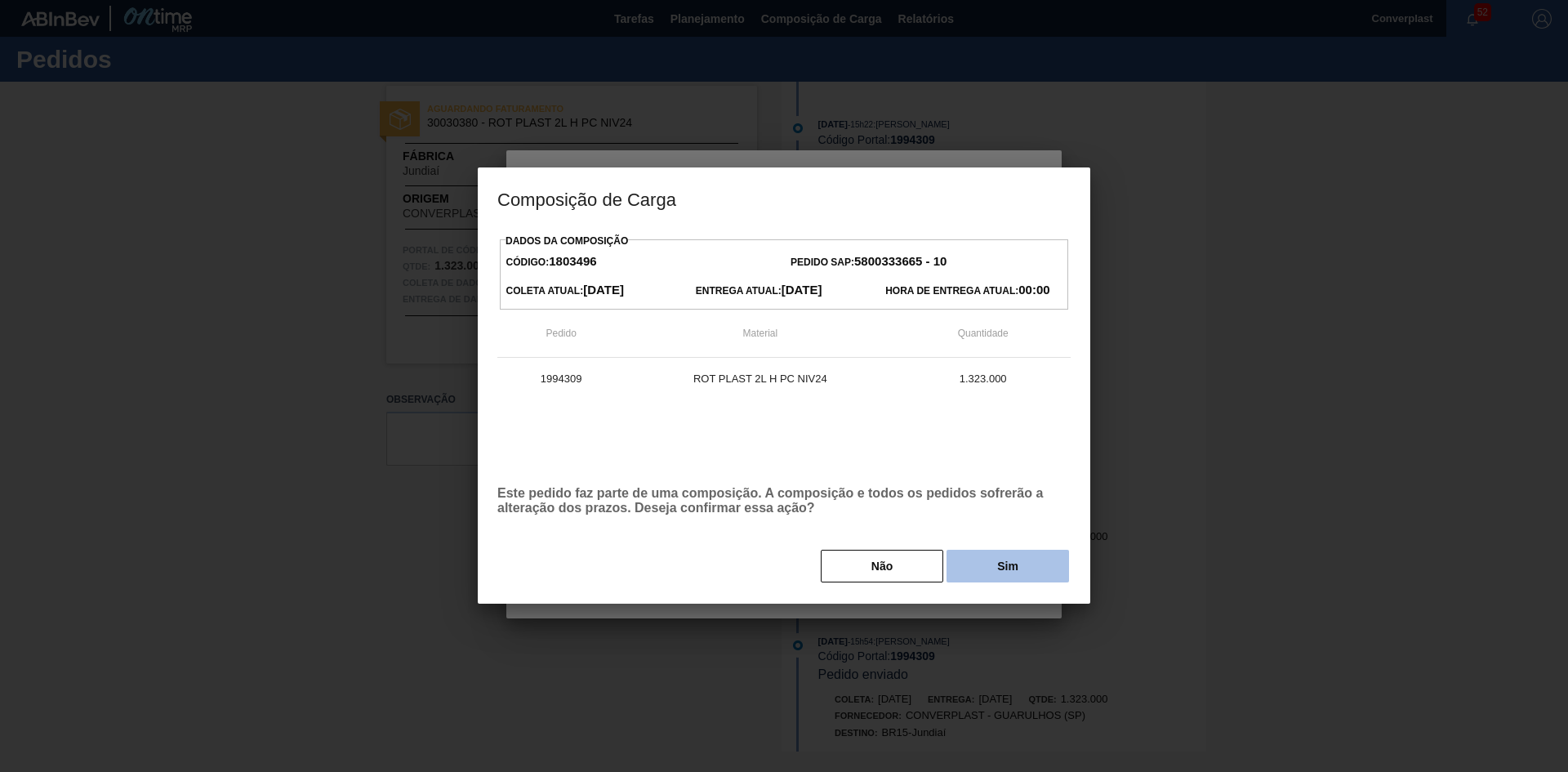
click at [988, 554] on button "Sim" at bounding box center [1008, 566] width 122 height 33
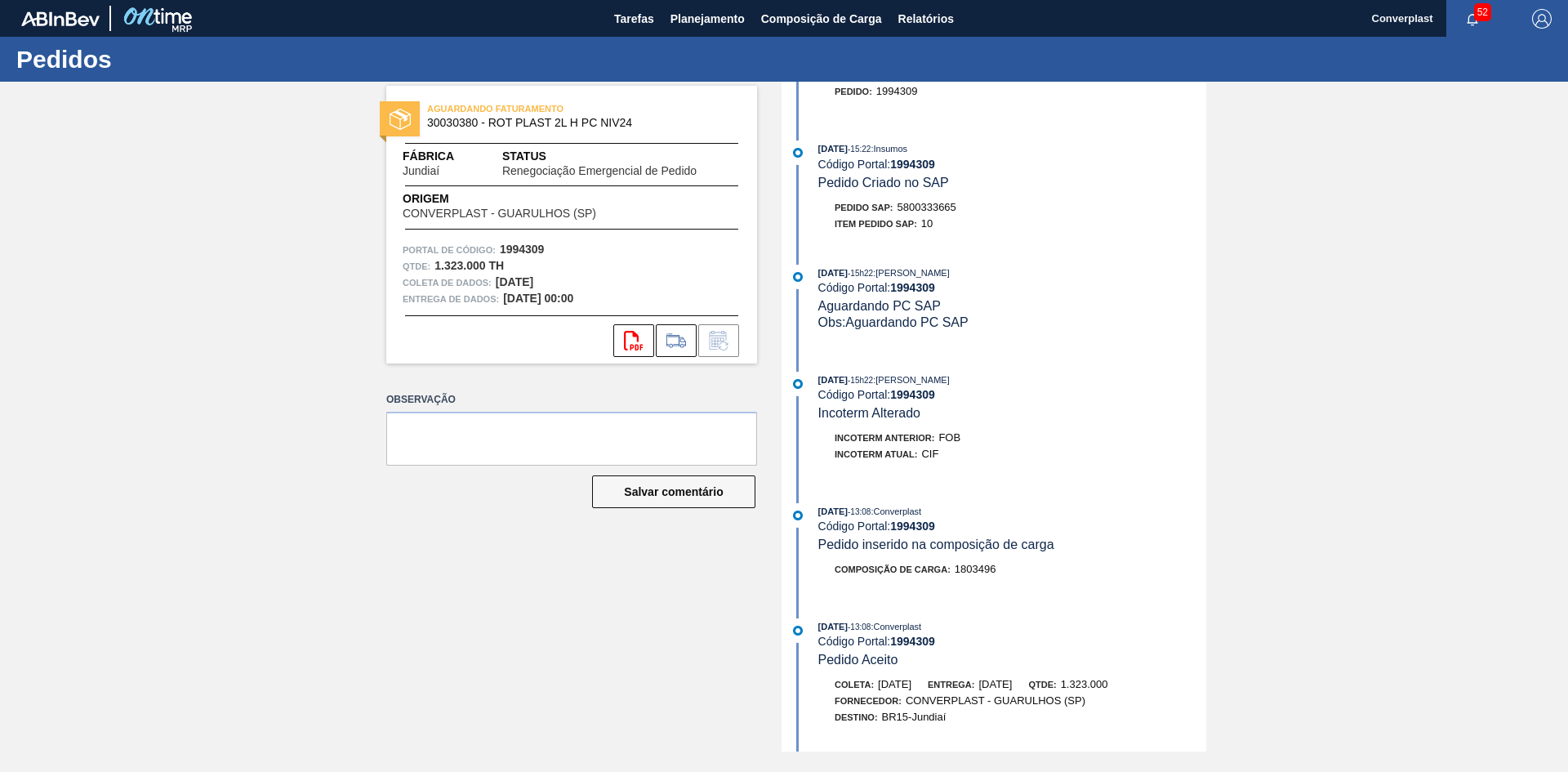
scroll to position [393, 0]
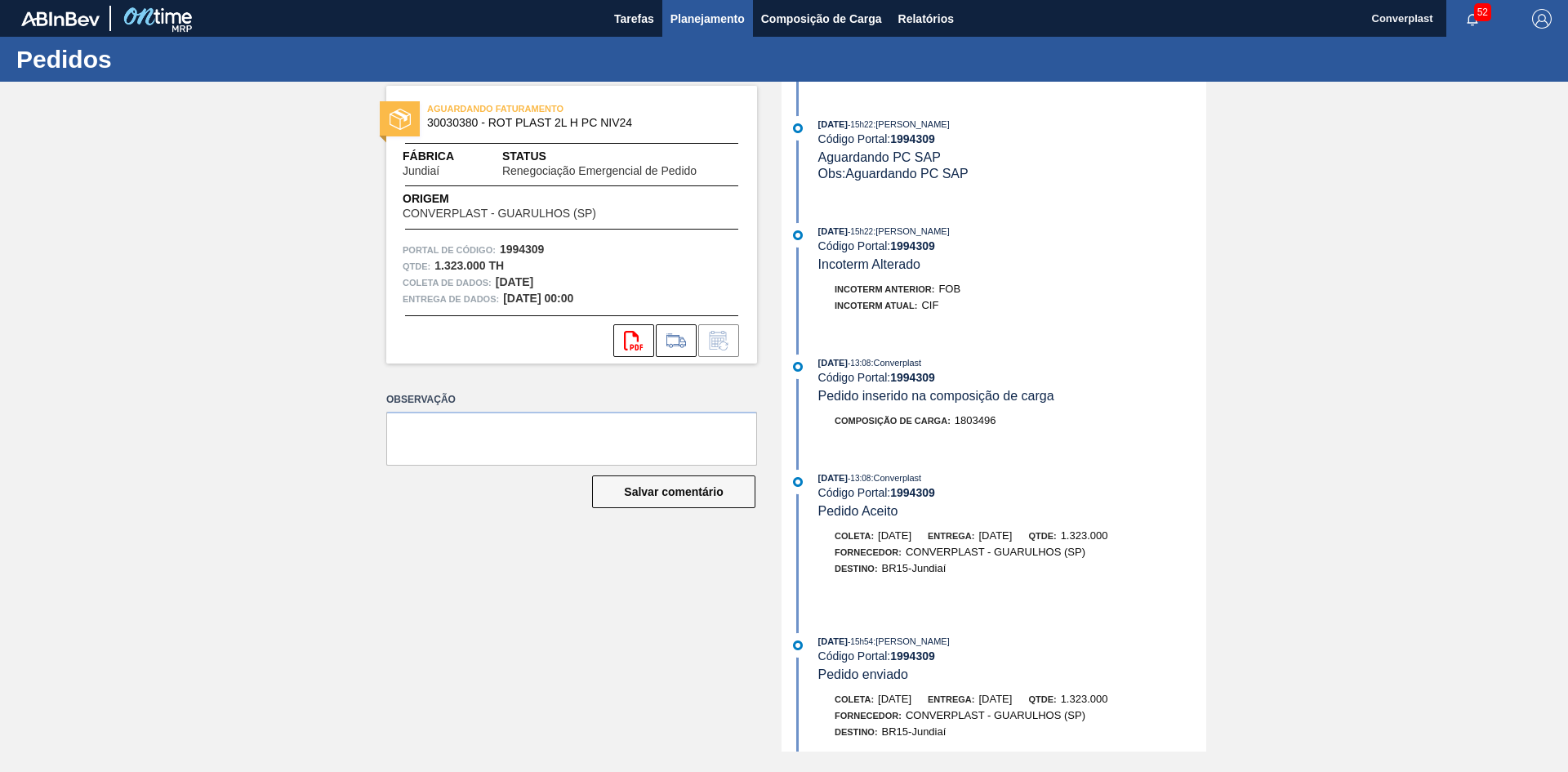
click at [695, 23] on font "Planejamento" at bounding box center [708, 18] width 75 height 13
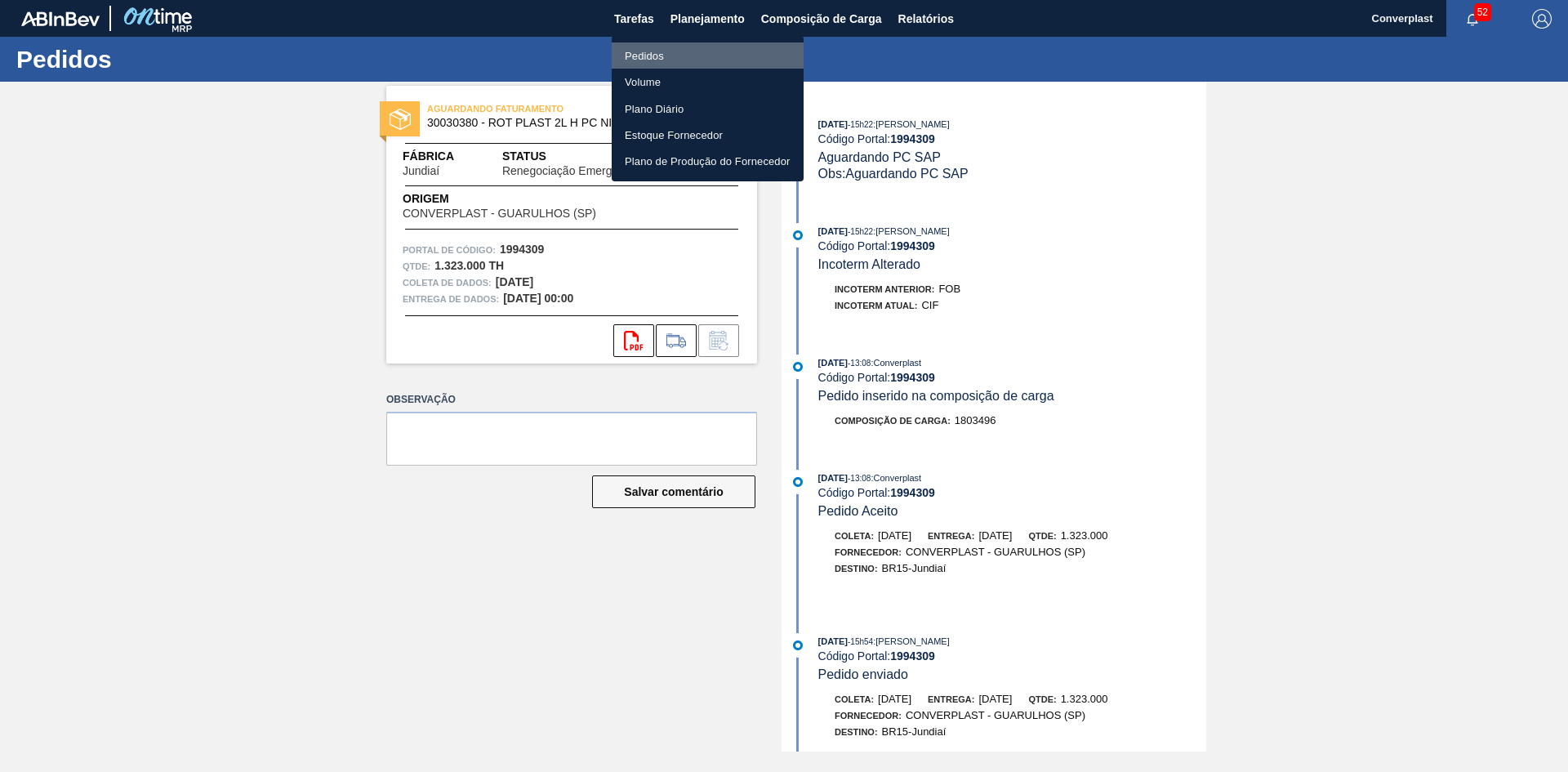
click at [633, 45] on li "Pedidos" at bounding box center [707, 56] width 192 height 26
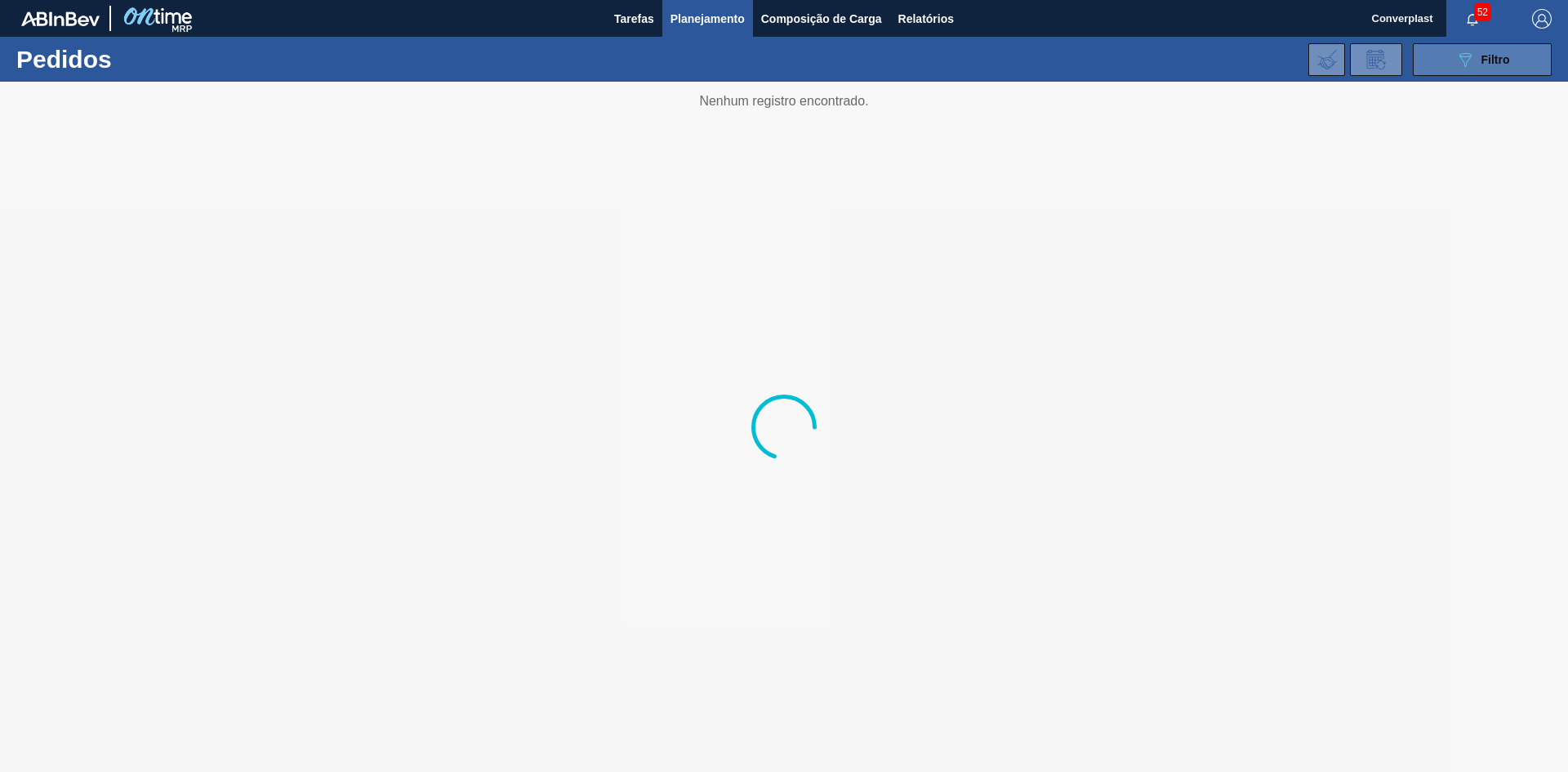
click at [1479, 63] on div "089F7B8B-B2A5-4AFE-B5C0-19BA573D28AC Filtro" at bounding box center [1483, 59] width 55 height 20
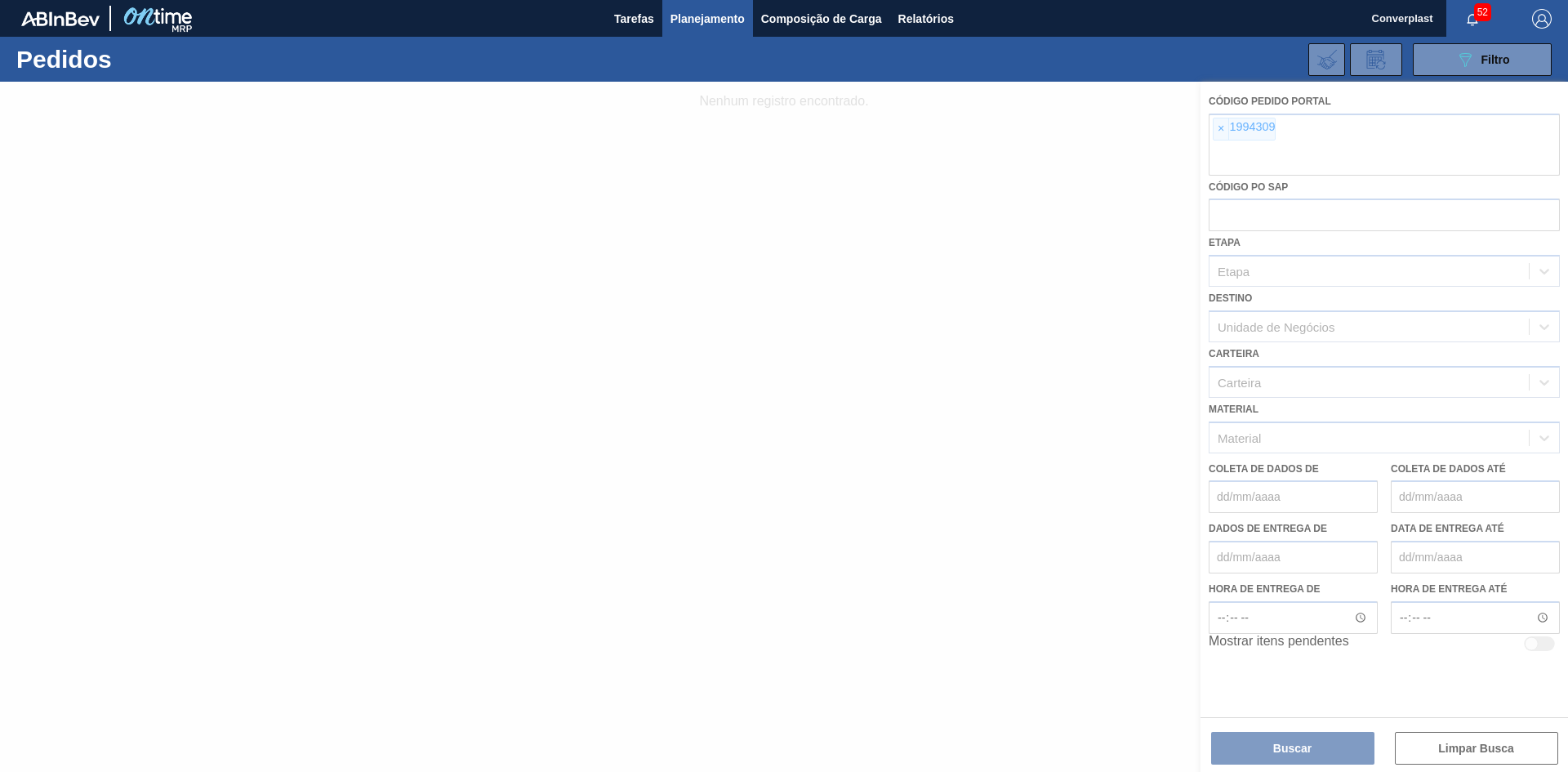
click at [1215, 134] on div at bounding box center [784, 426] width 1568 height 690
click at [1215, 129] on div at bounding box center [784, 426] width 1568 height 690
click at [1225, 127] on div at bounding box center [784, 426] width 1568 height 690
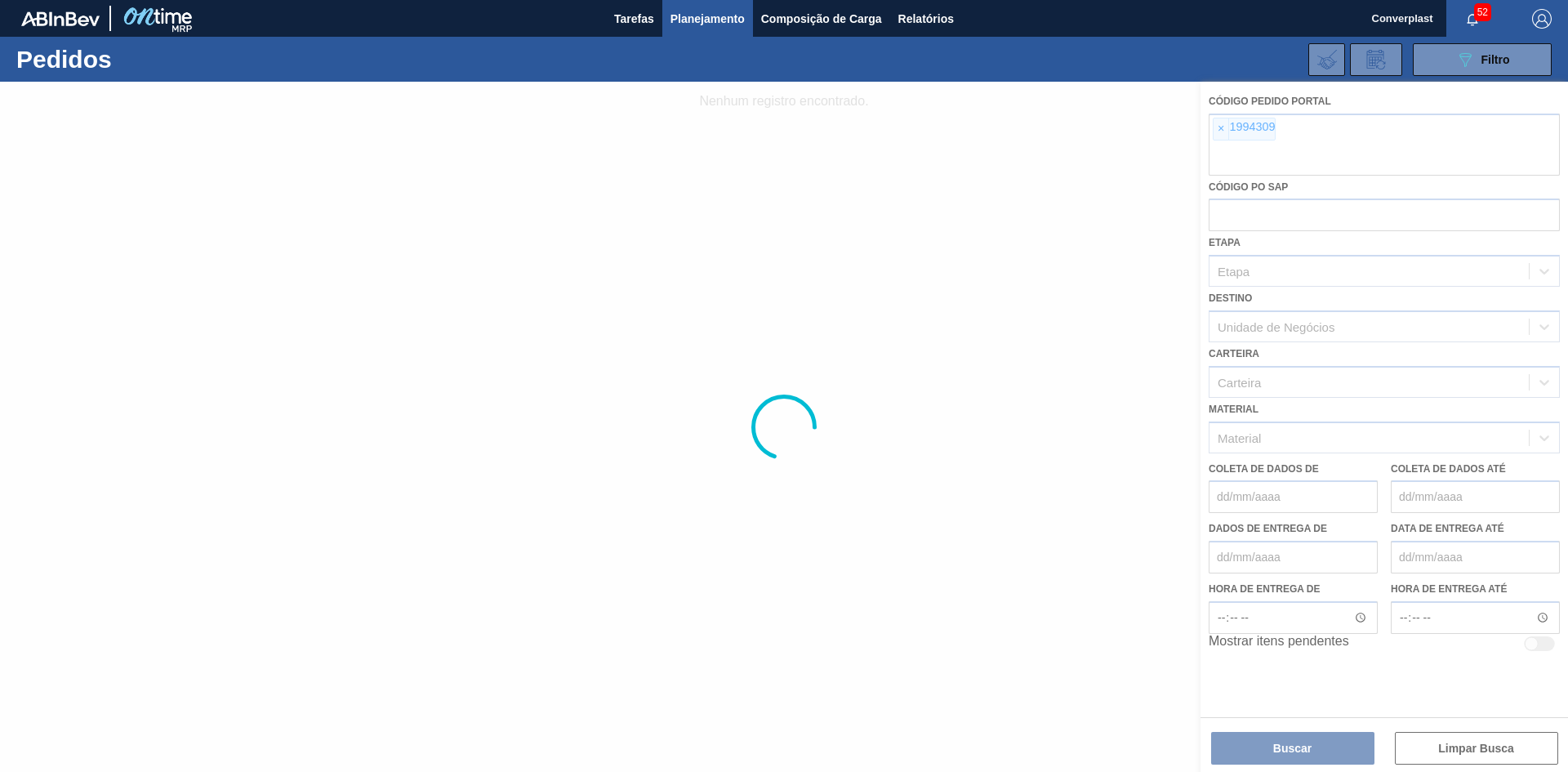
click at [1222, 129] on div at bounding box center [784, 426] width 1568 height 690
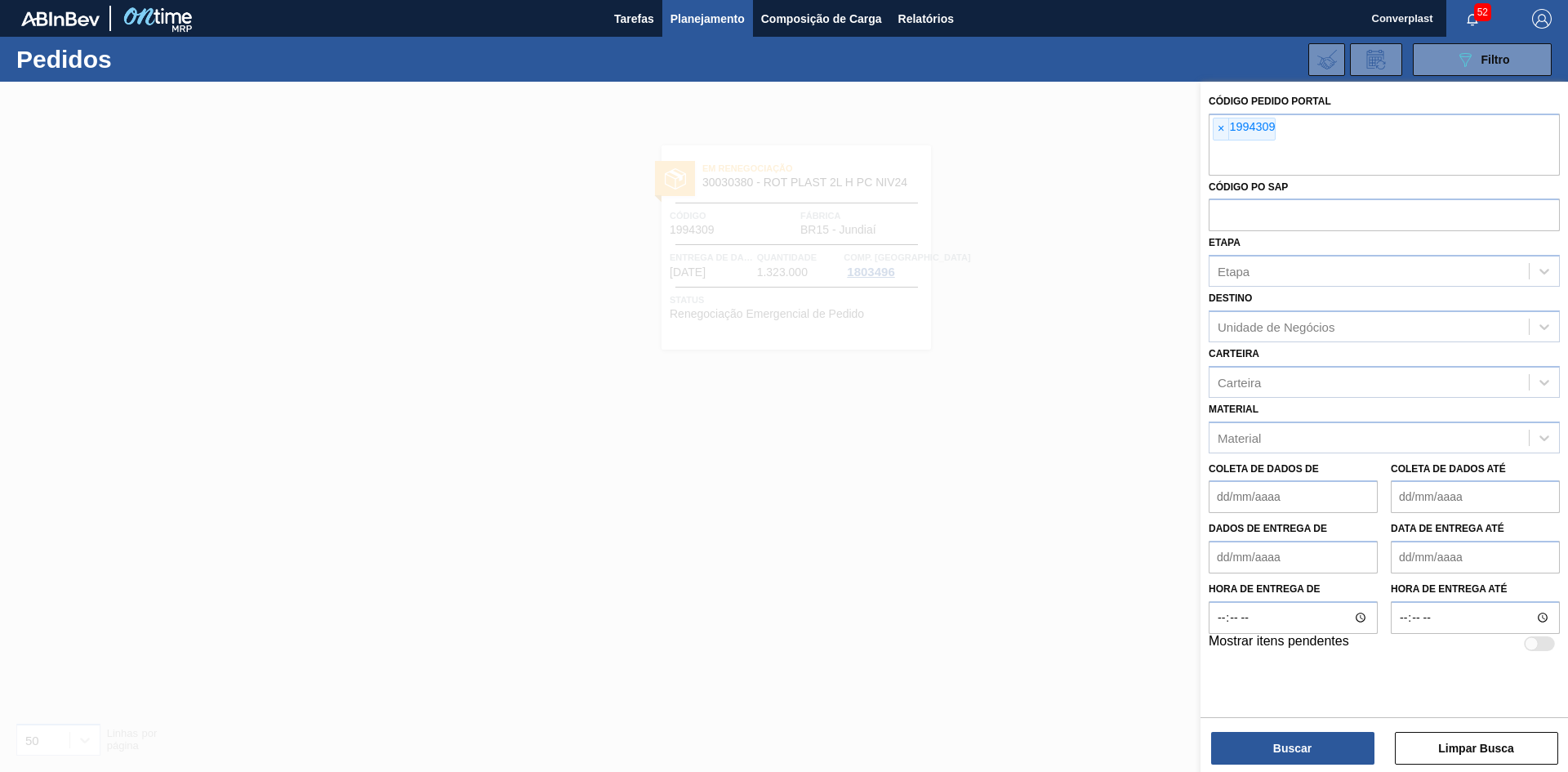
click at [620, 469] on div at bounding box center [784, 467] width 1568 height 772
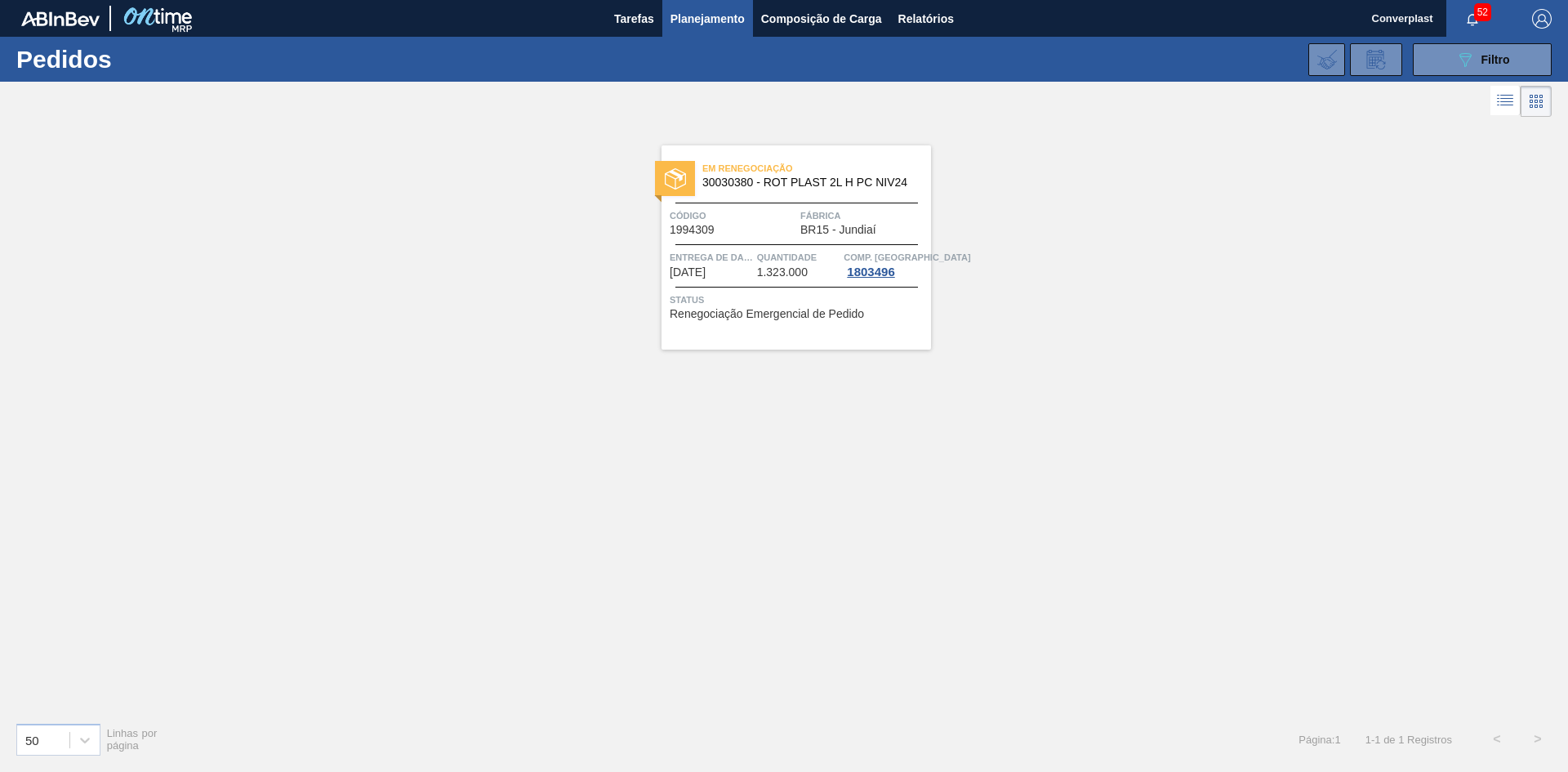
click at [700, 247] on div "Em renegociação 30030380 - ROT PLAST 2L H PC NIV24 Código 1994309 Fábrica BR15 …" at bounding box center [797, 247] width 269 height 204
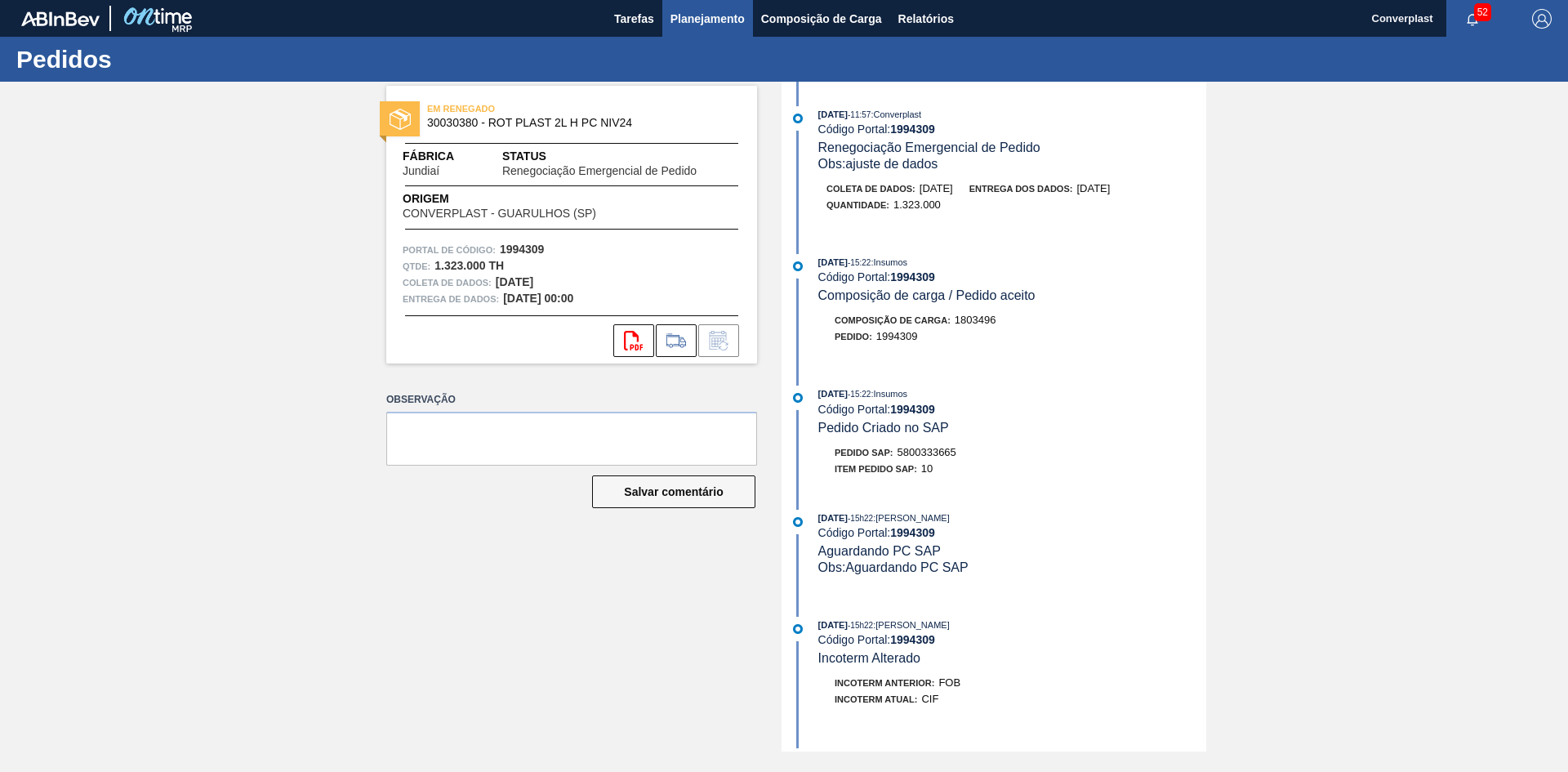
click at [674, 22] on font "Planejamento" at bounding box center [708, 18] width 75 height 13
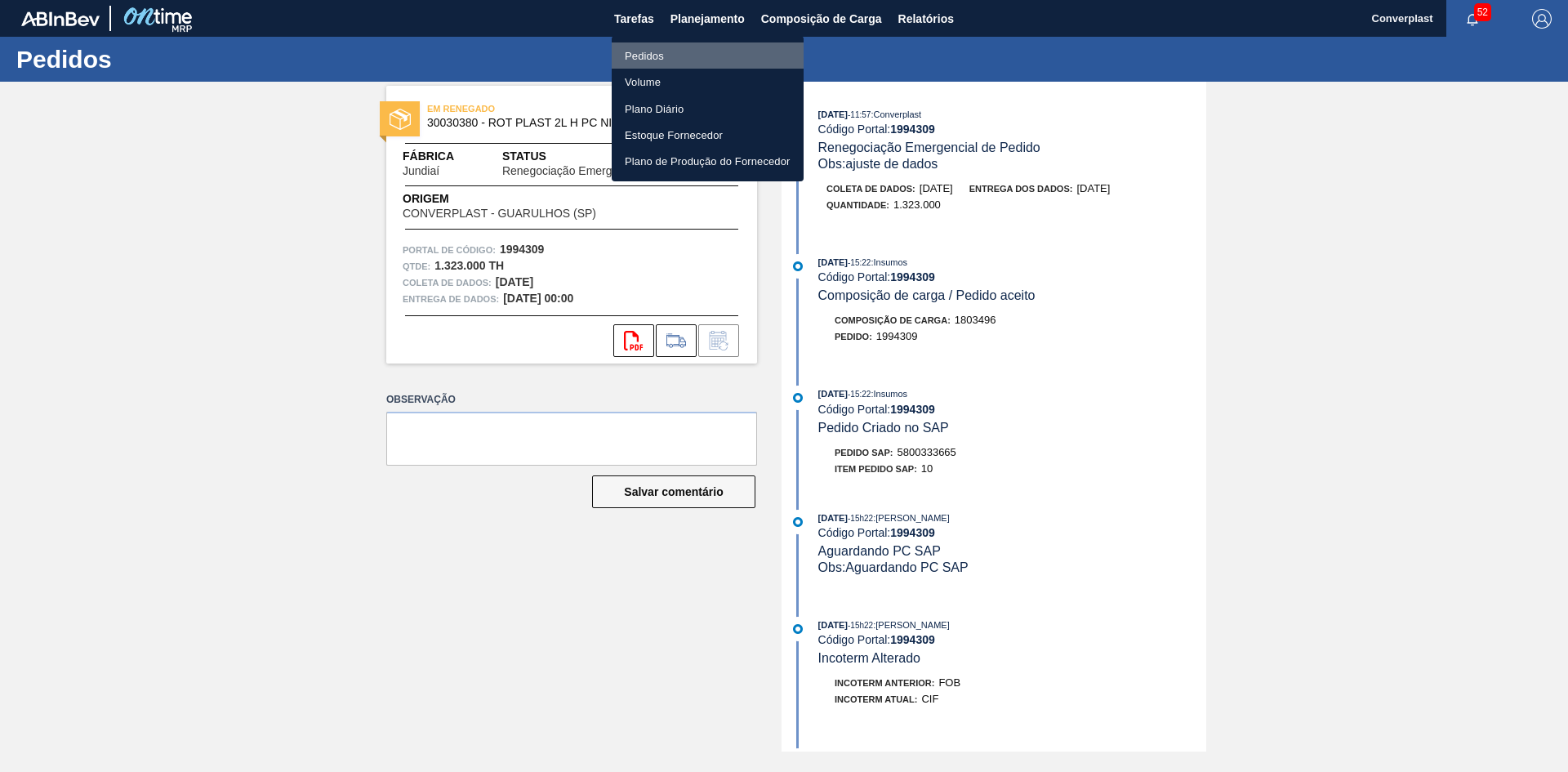
click at [636, 60] on font "Pedidos" at bounding box center [644, 56] width 39 height 12
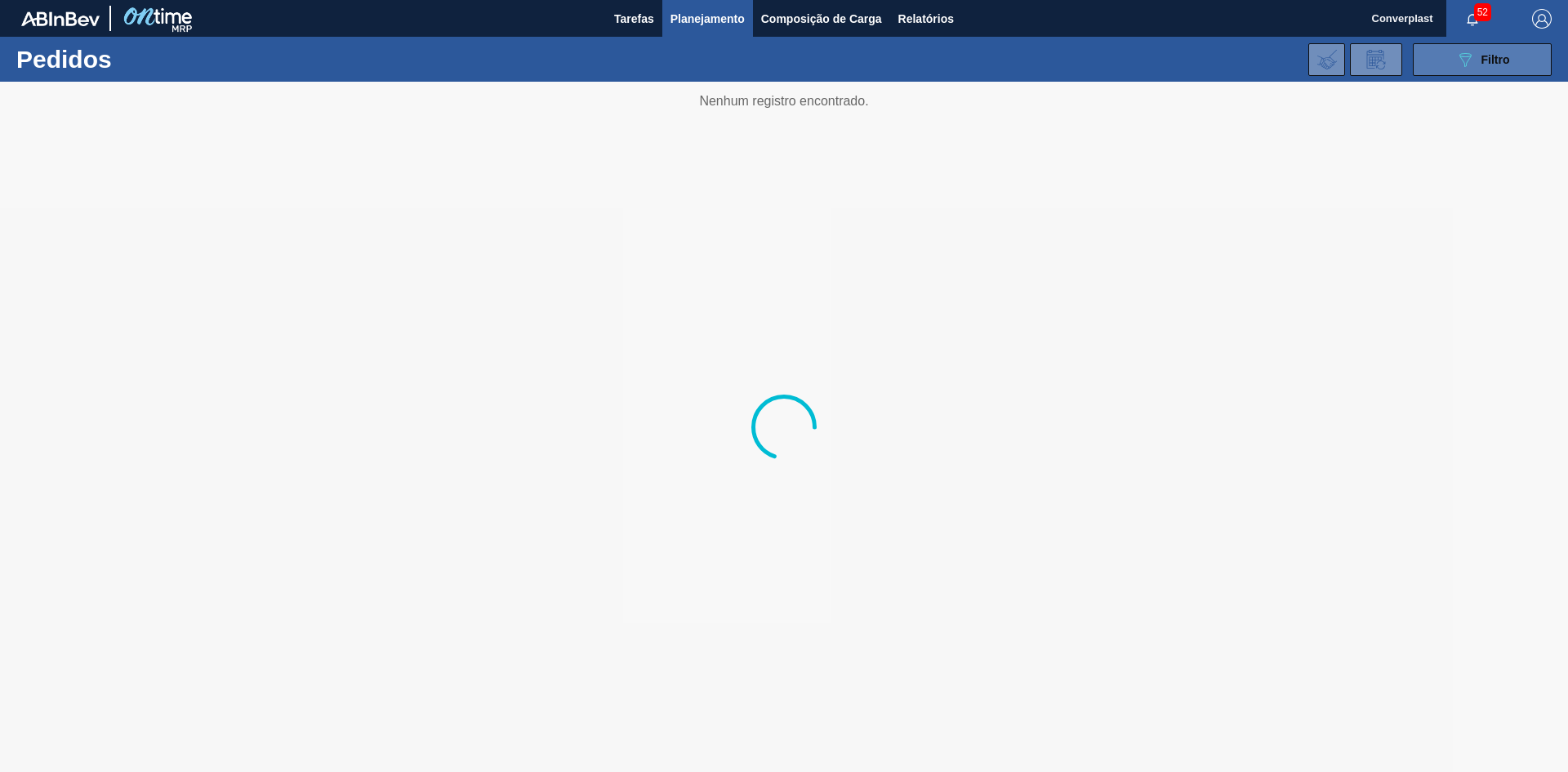
click at [1523, 56] on button "089F7B8B-B2A5-4AFE-B5C0-19BA573D28AC Filtro" at bounding box center [1483, 60] width 139 height 33
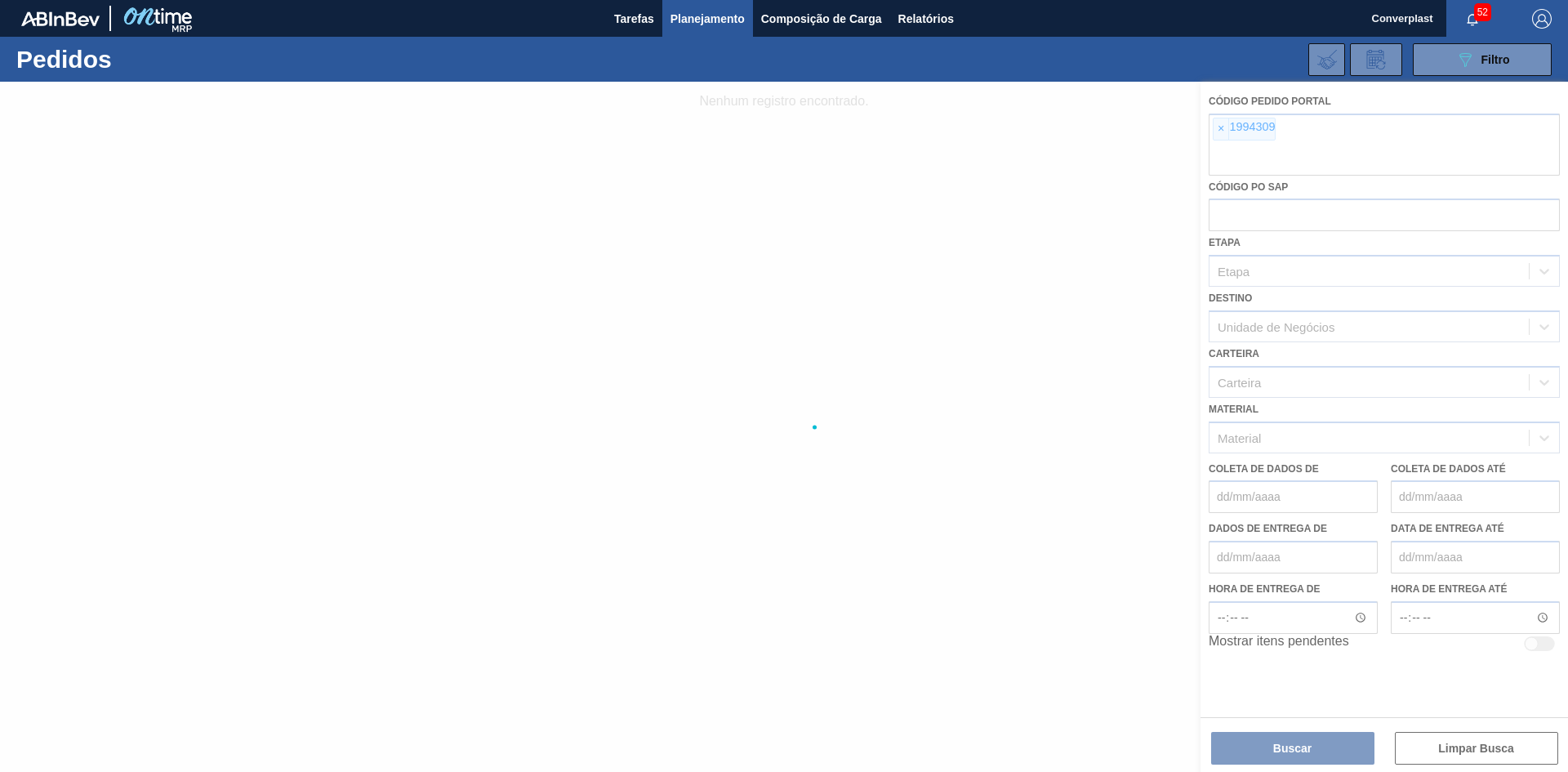
click at [1224, 125] on div at bounding box center [784, 426] width 1568 height 690
click at [1216, 126] on div at bounding box center [784, 426] width 1568 height 690
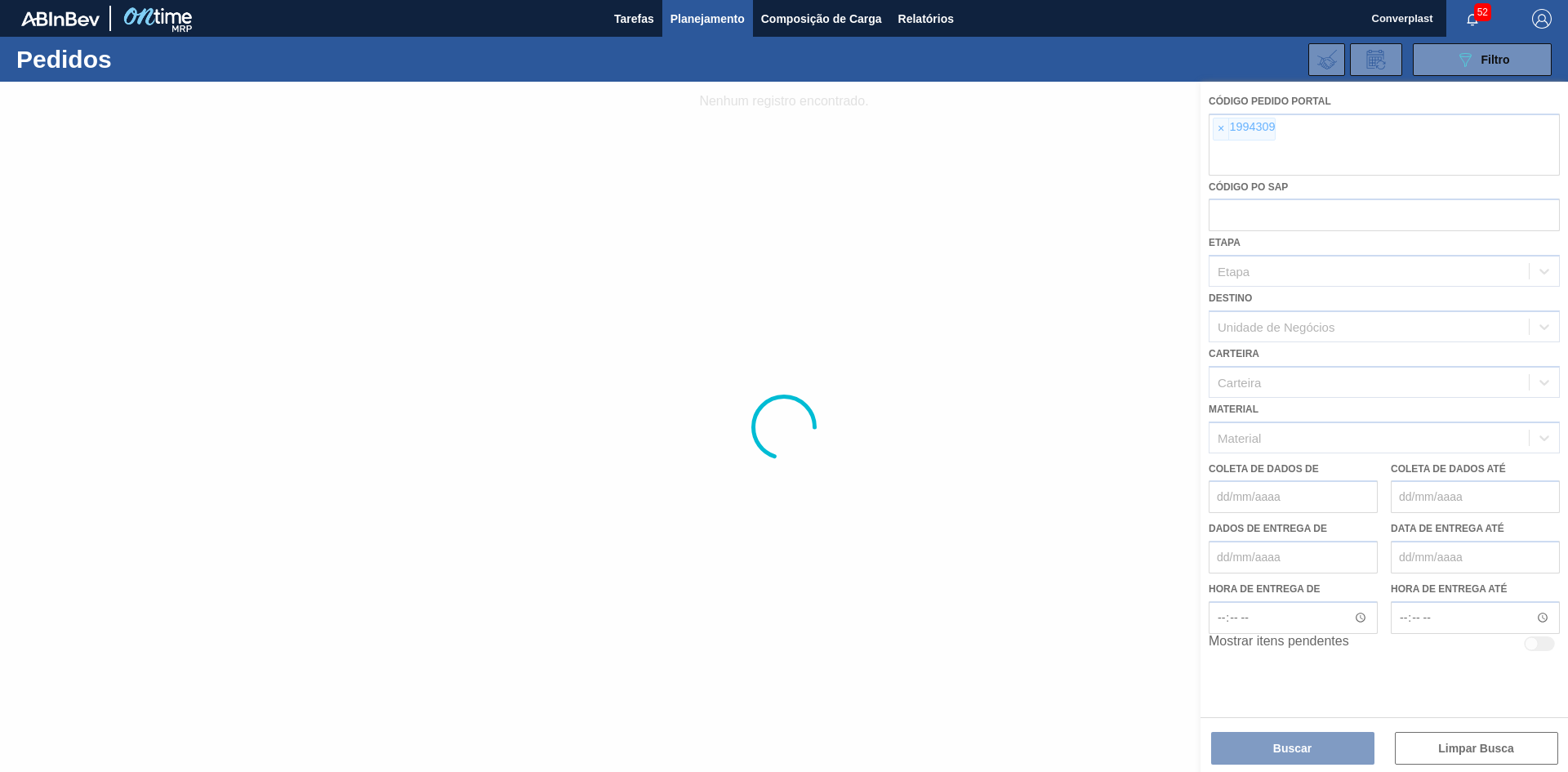
click at [1218, 125] on div at bounding box center [784, 426] width 1568 height 690
click at [1219, 131] on div at bounding box center [784, 426] width 1568 height 690
click at [1219, 130] on div at bounding box center [784, 426] width 1568 height 690
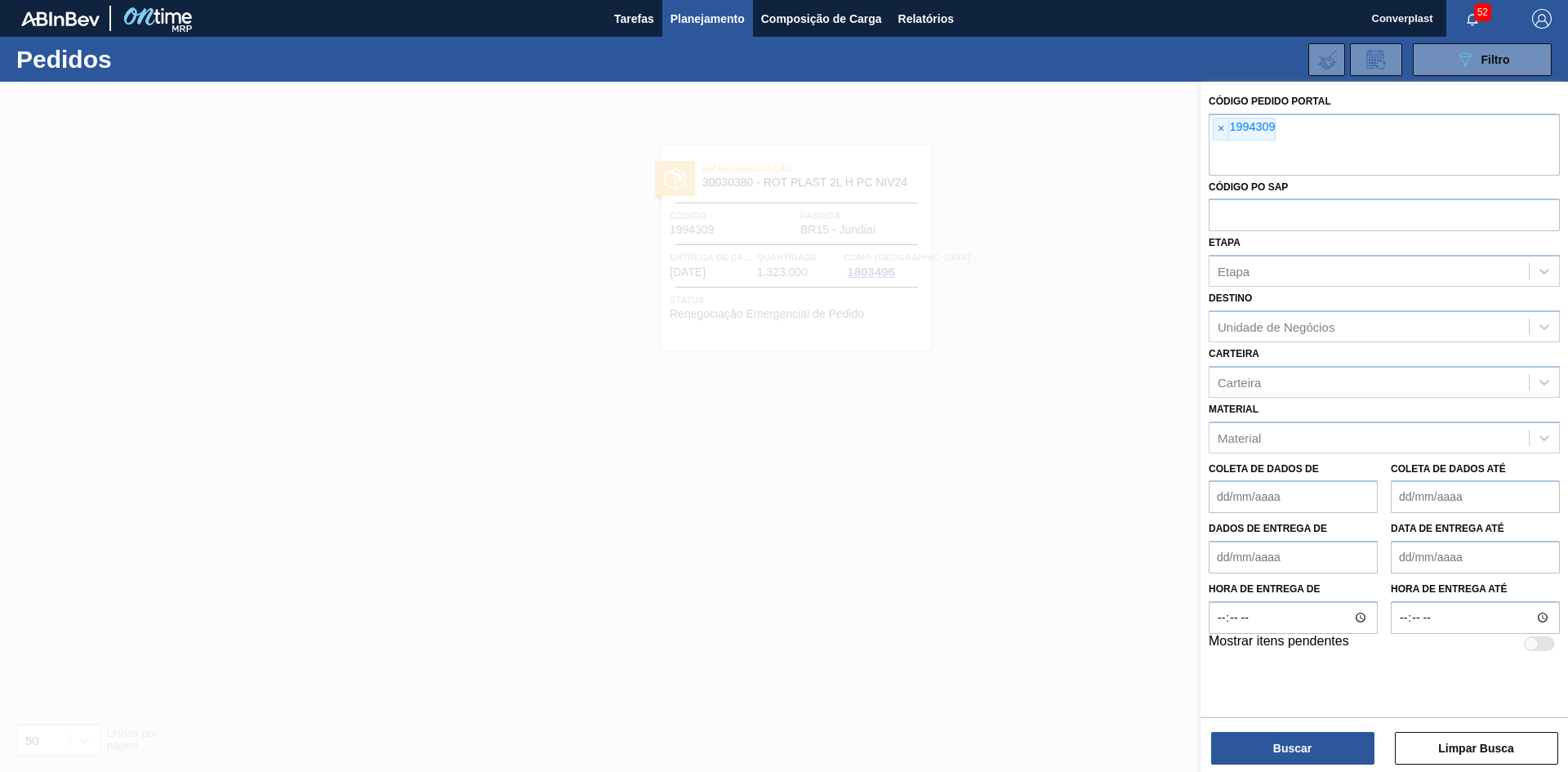
click at [549, 331] on div at bounding box center [784, 467] width 1568 height 772
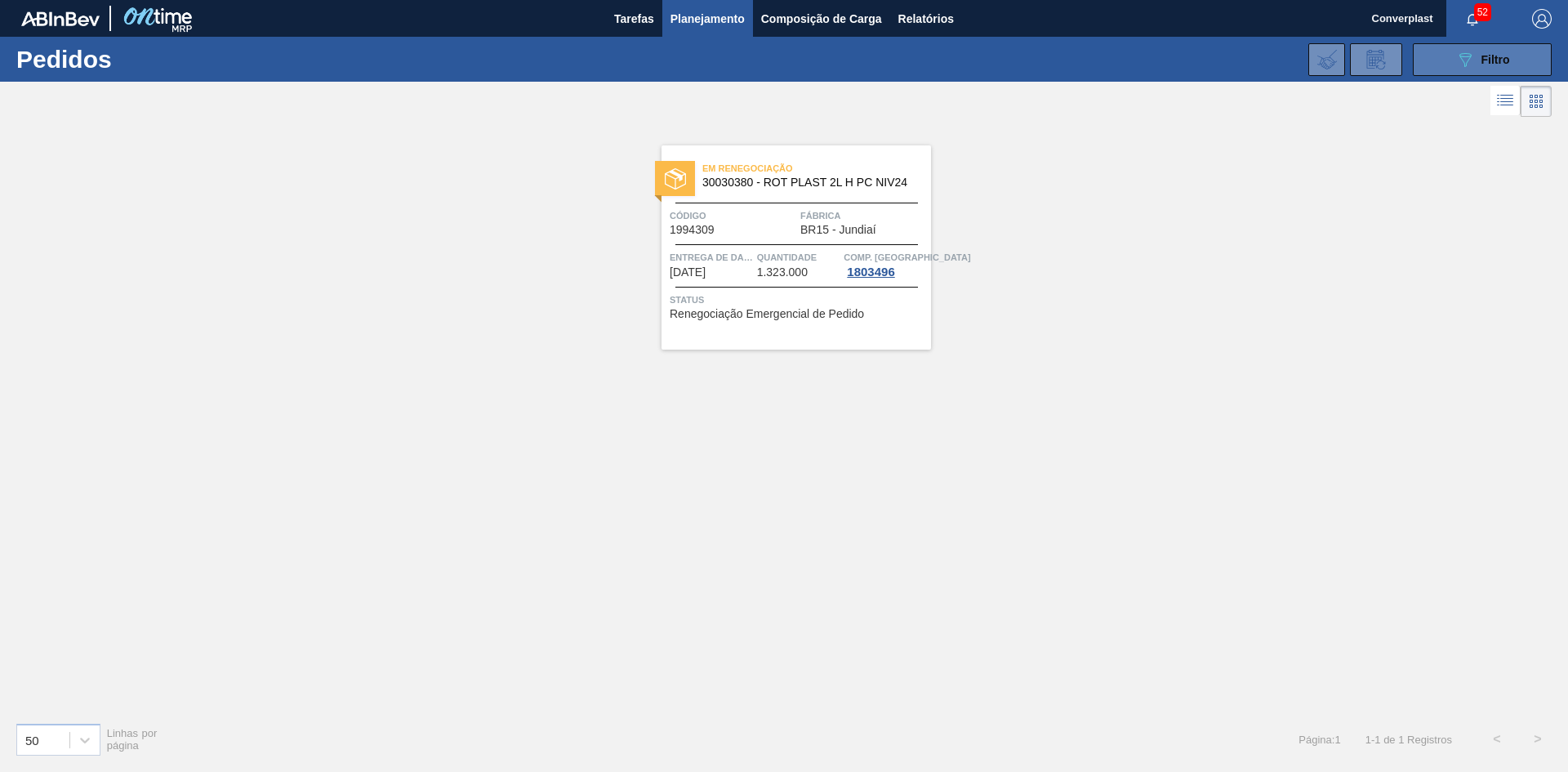
drag, startPoint x: 1467, startPoint y: 62, endPoint x: 1457, endPoint y: 63, distance: 10.0
click at [1467, 62] on icon at bounding box center [1465, 60] width 12 height 14
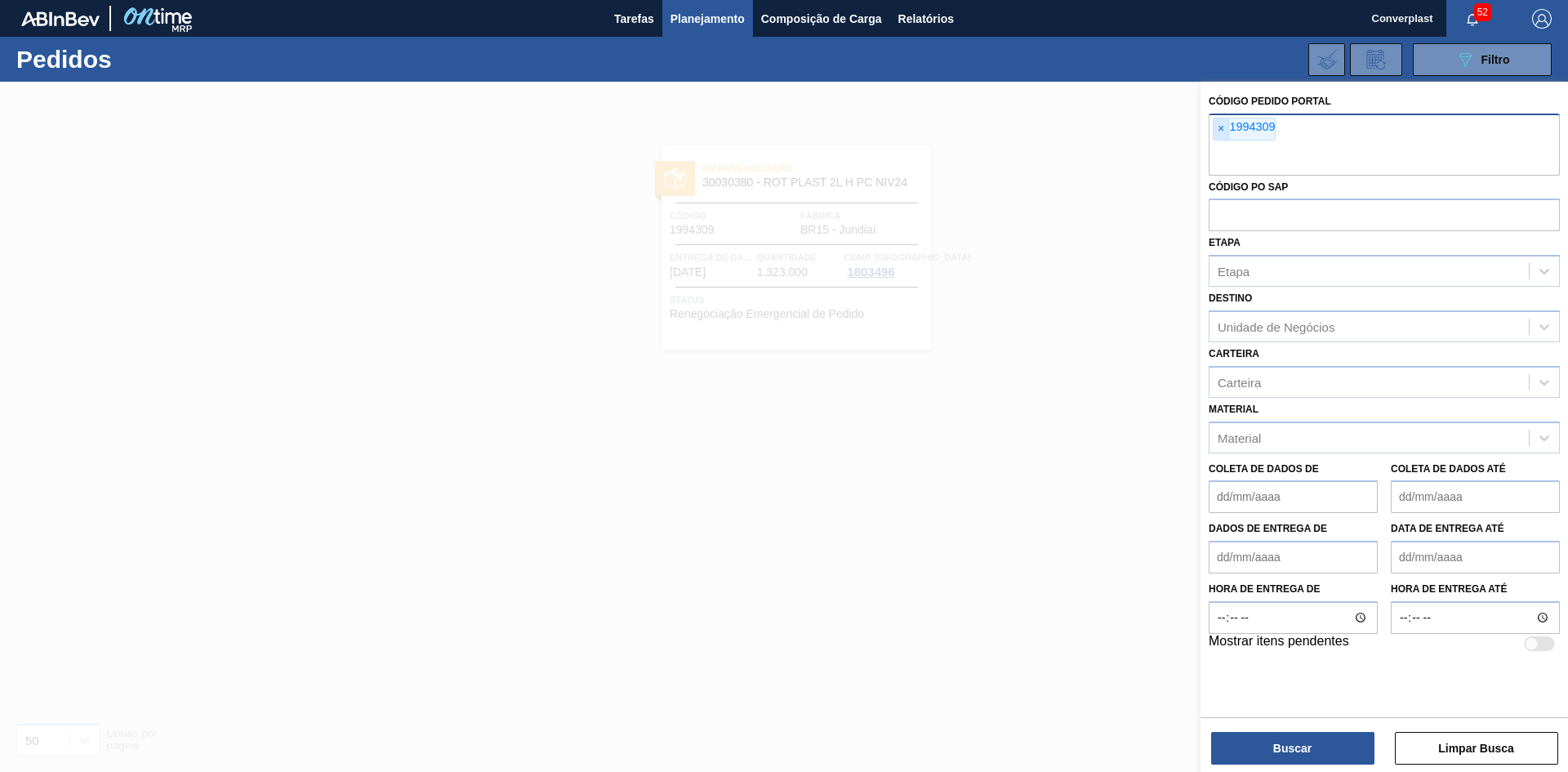
click at [1222, 133] on font "×" at bounding box center [1221, 128] width 7 height 13
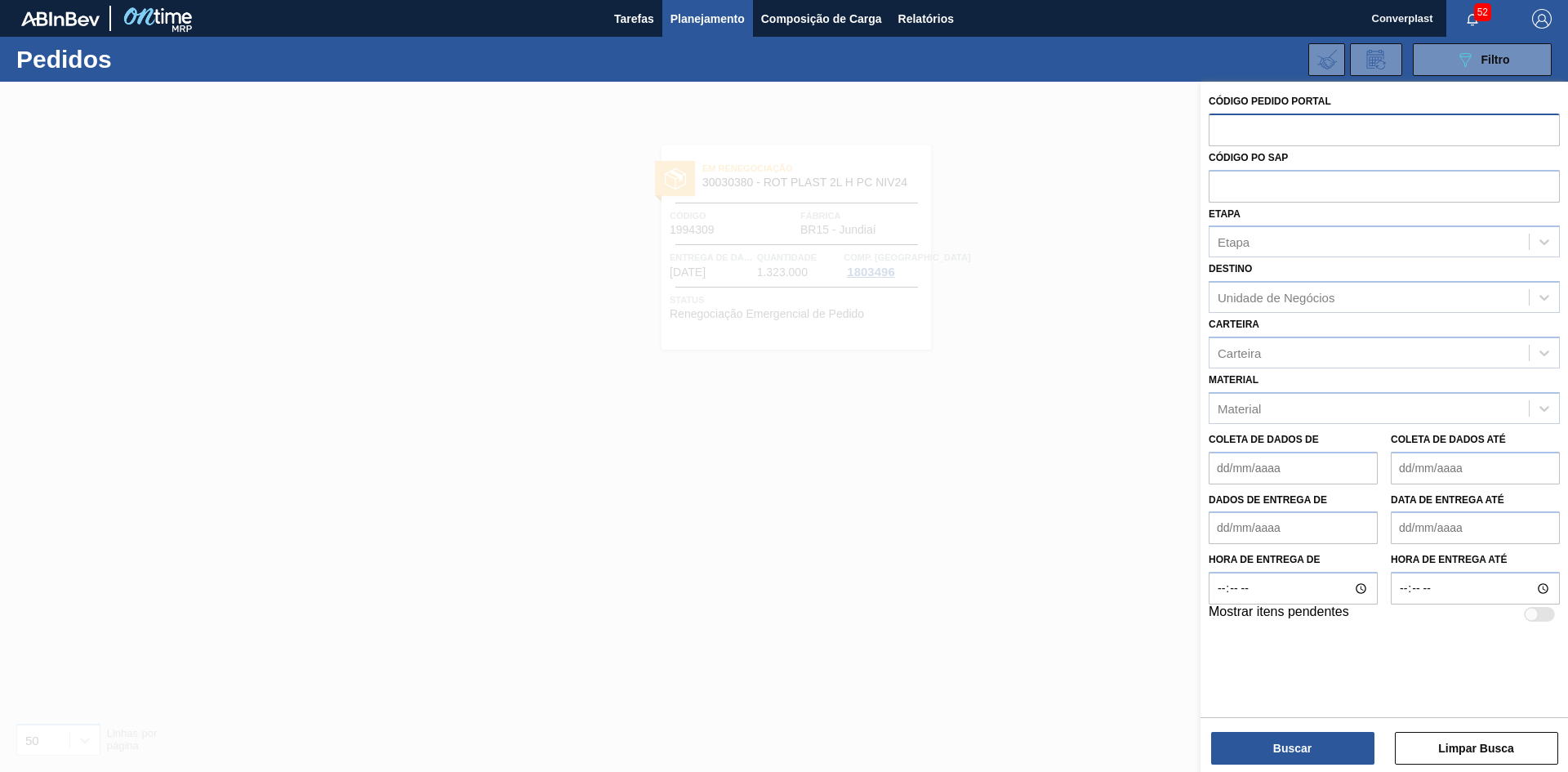
paste input "1994250"
type input "1994250"
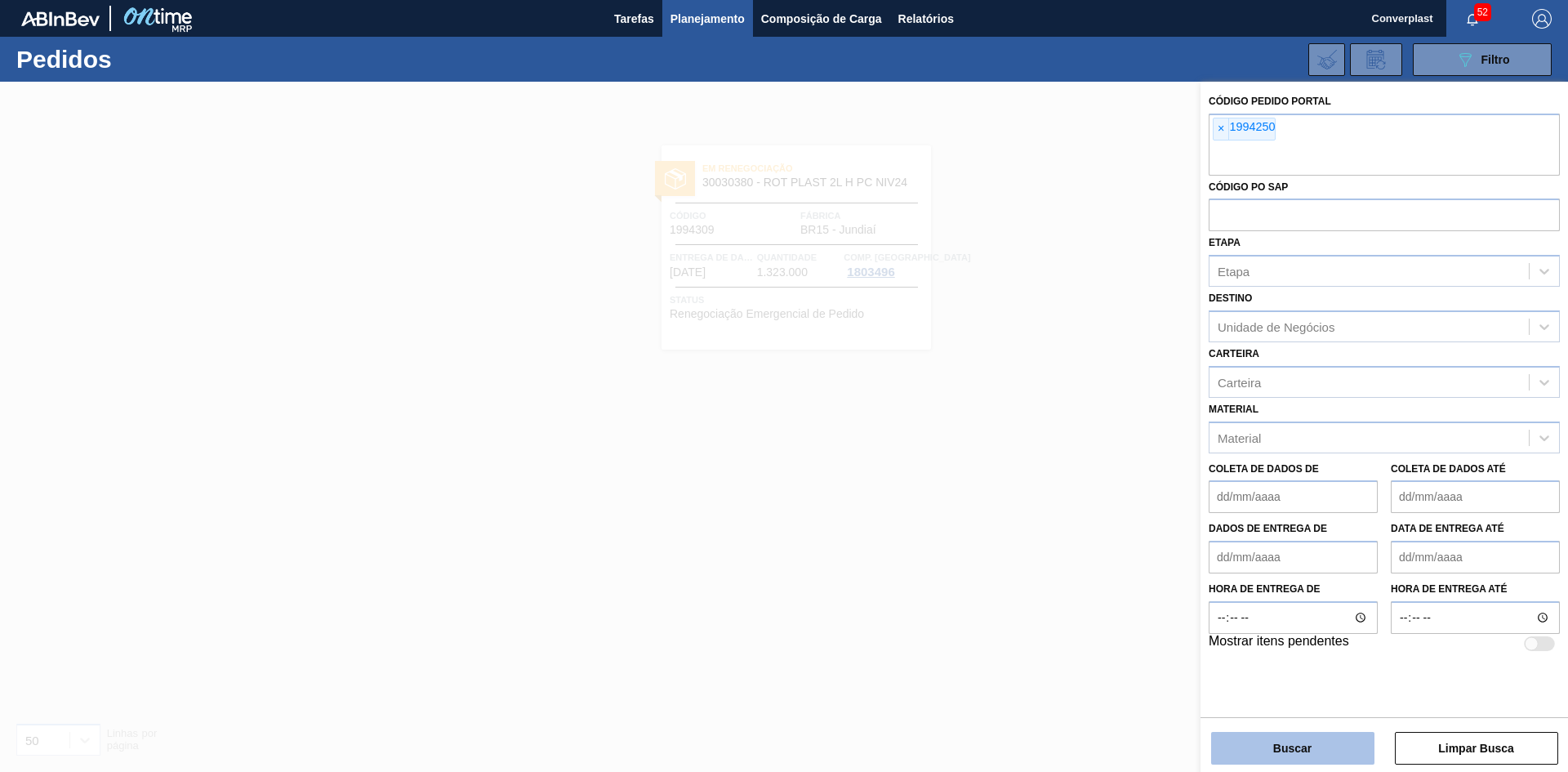
click at [1247, 746] on button "Buscar" at bounding box center [1293, 748] width 163 height 33
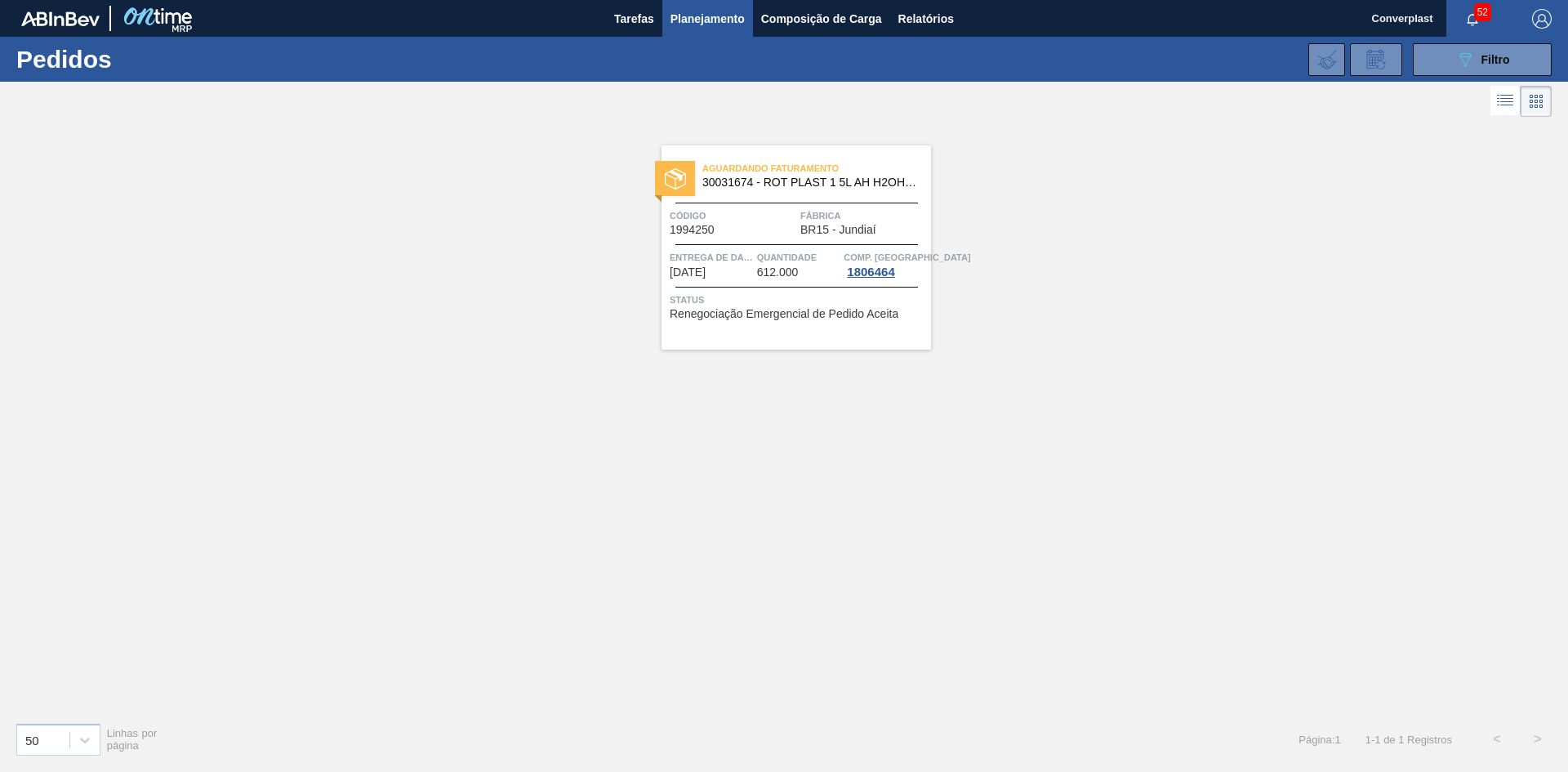
click at [771, 254] on font "Quantidade" at bounding box center [787, 257] width 60 height 10
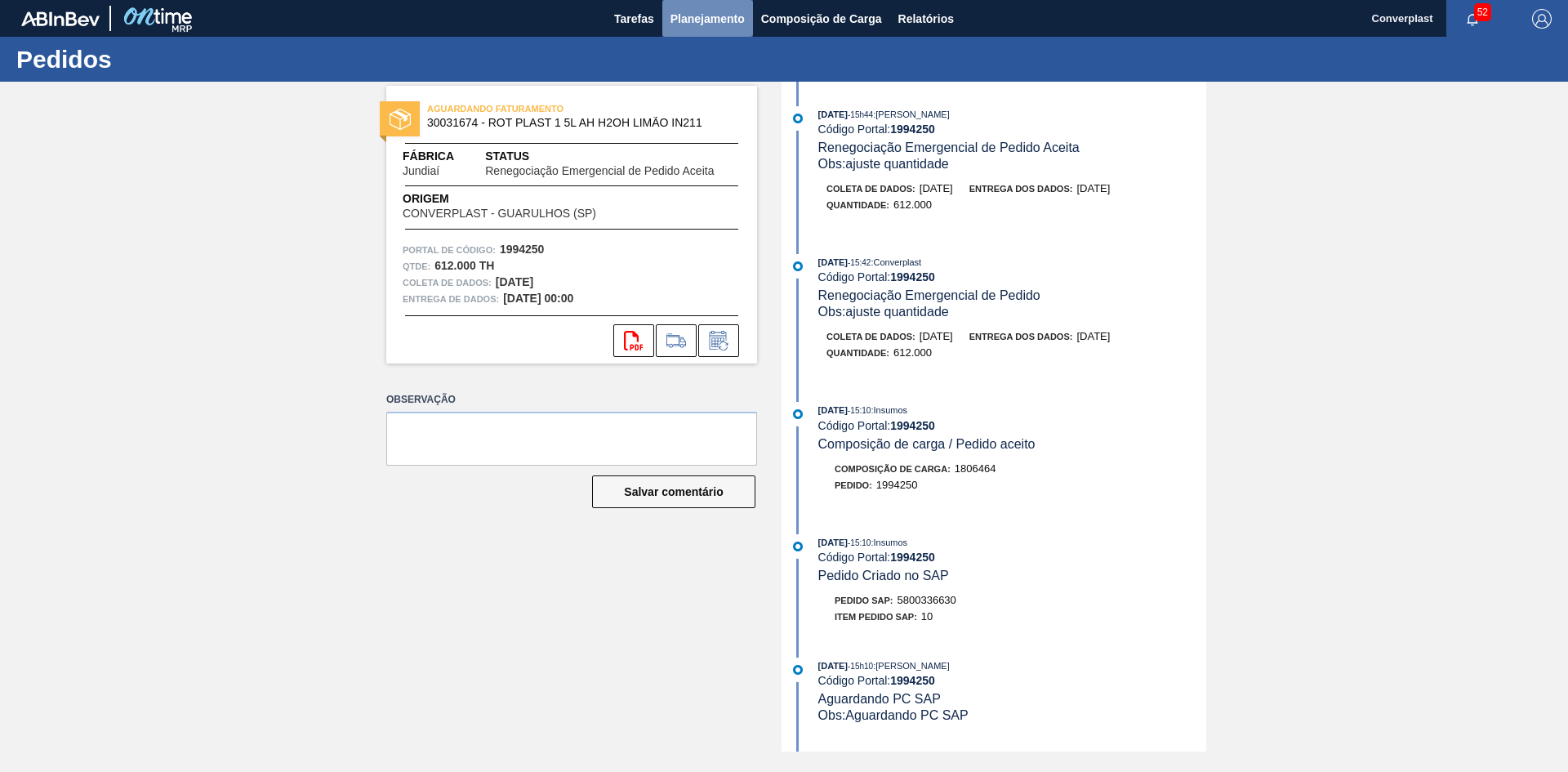
click at [691, 14] on font "Planejamento" at bounding box center [708, 18] width 75 height 13
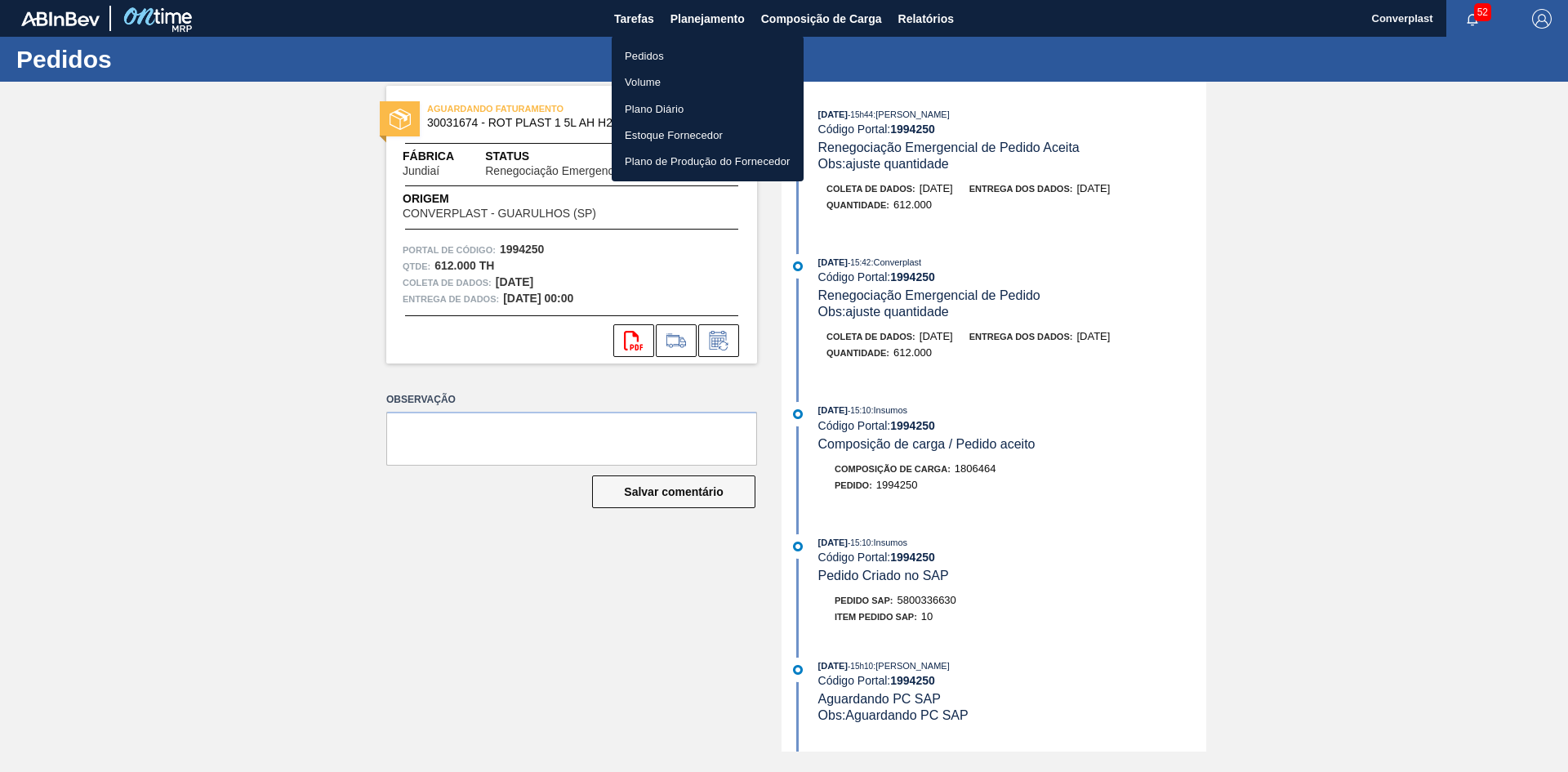
click at [707, 338] on div at bounding box center [784, 386] width 1568 height 772
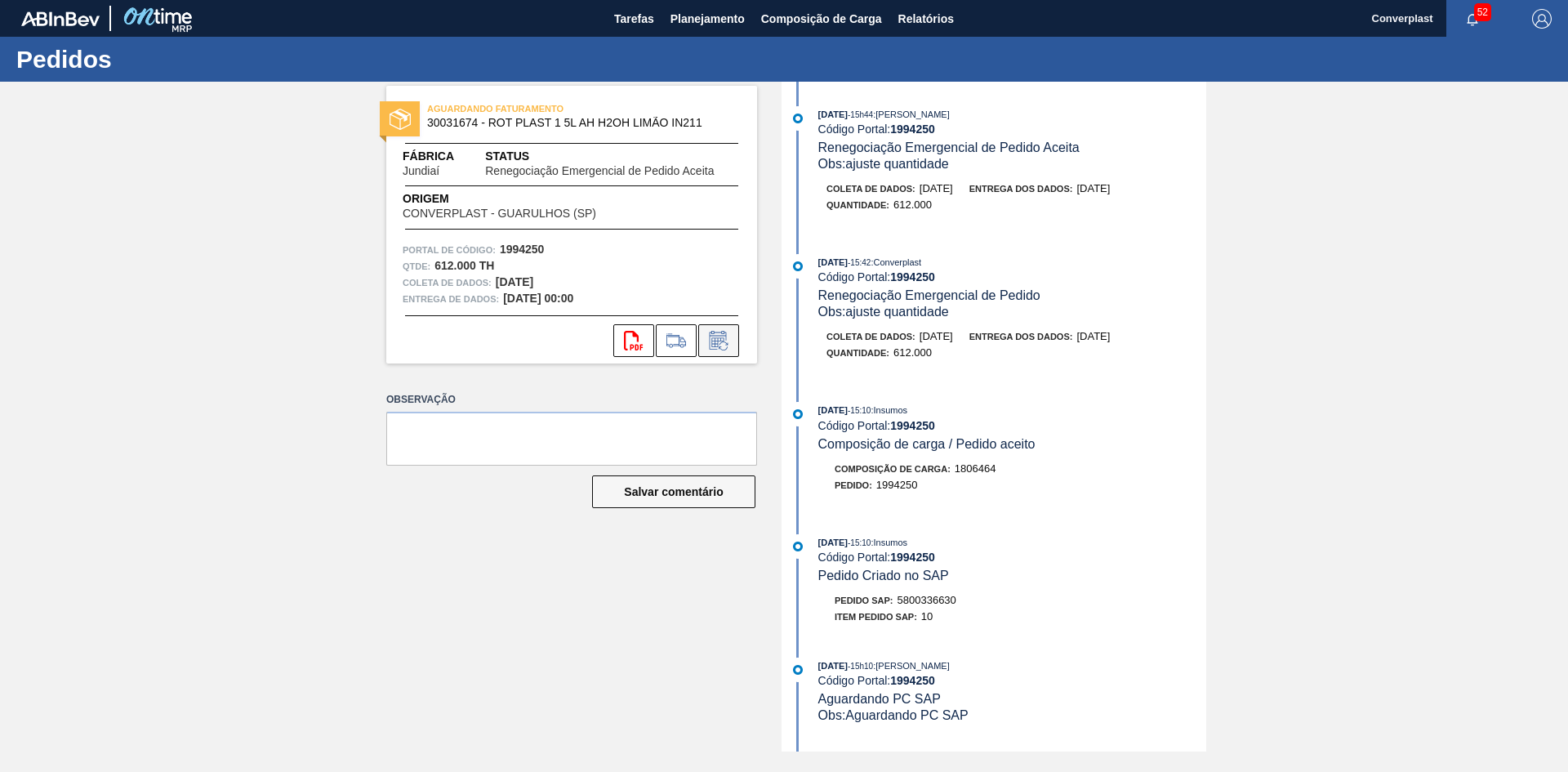
click at [711, 341] on icon at bounding box center [718, 340] width 26 height 20
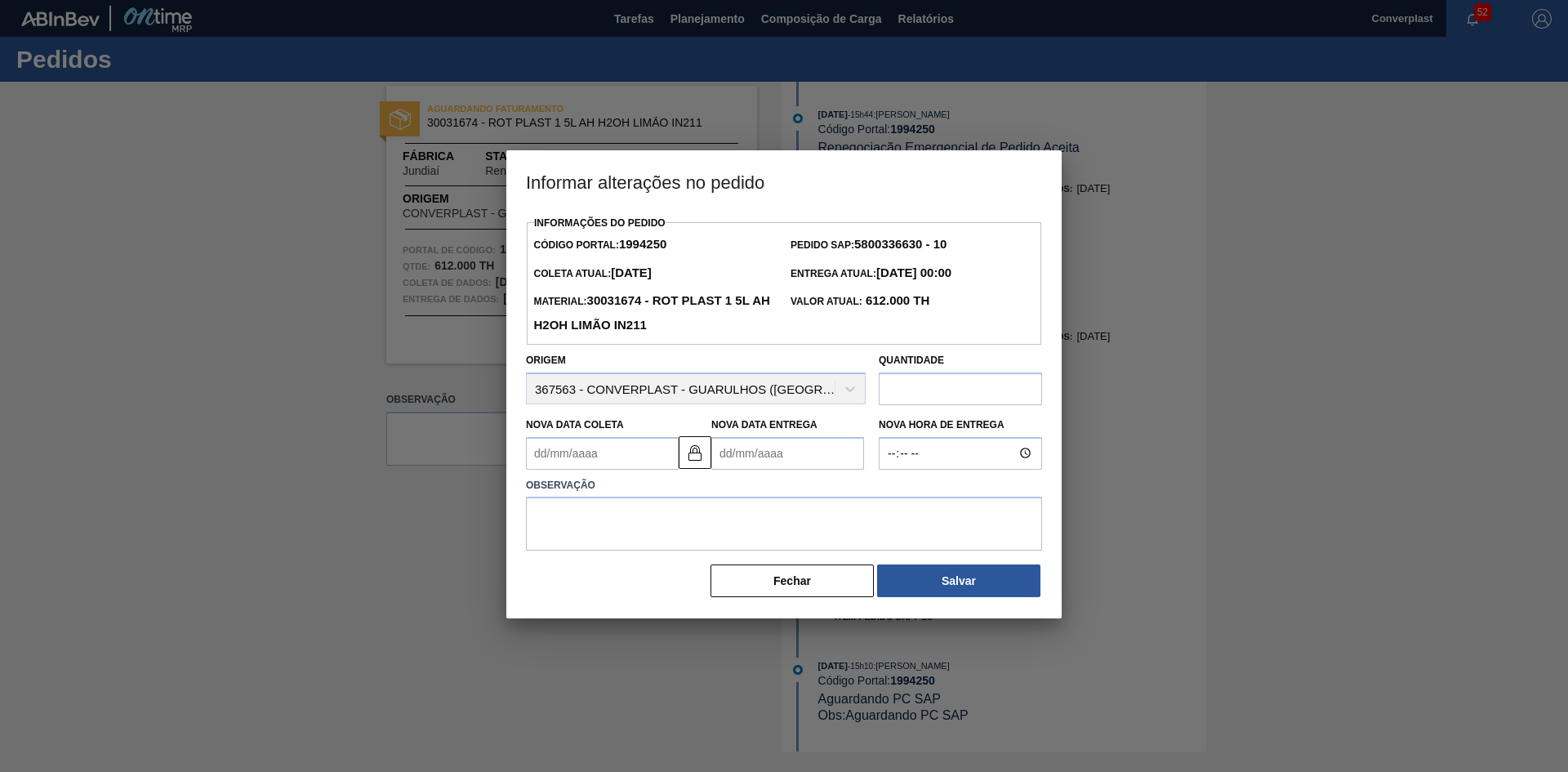
click at [726, 460] on Entrega1994250 "Nova Data Entrega" at bounding box center [788, 453] width 153 height 33
type Coleta1994250 "[DATE]"
type Entrega1994250 "2"
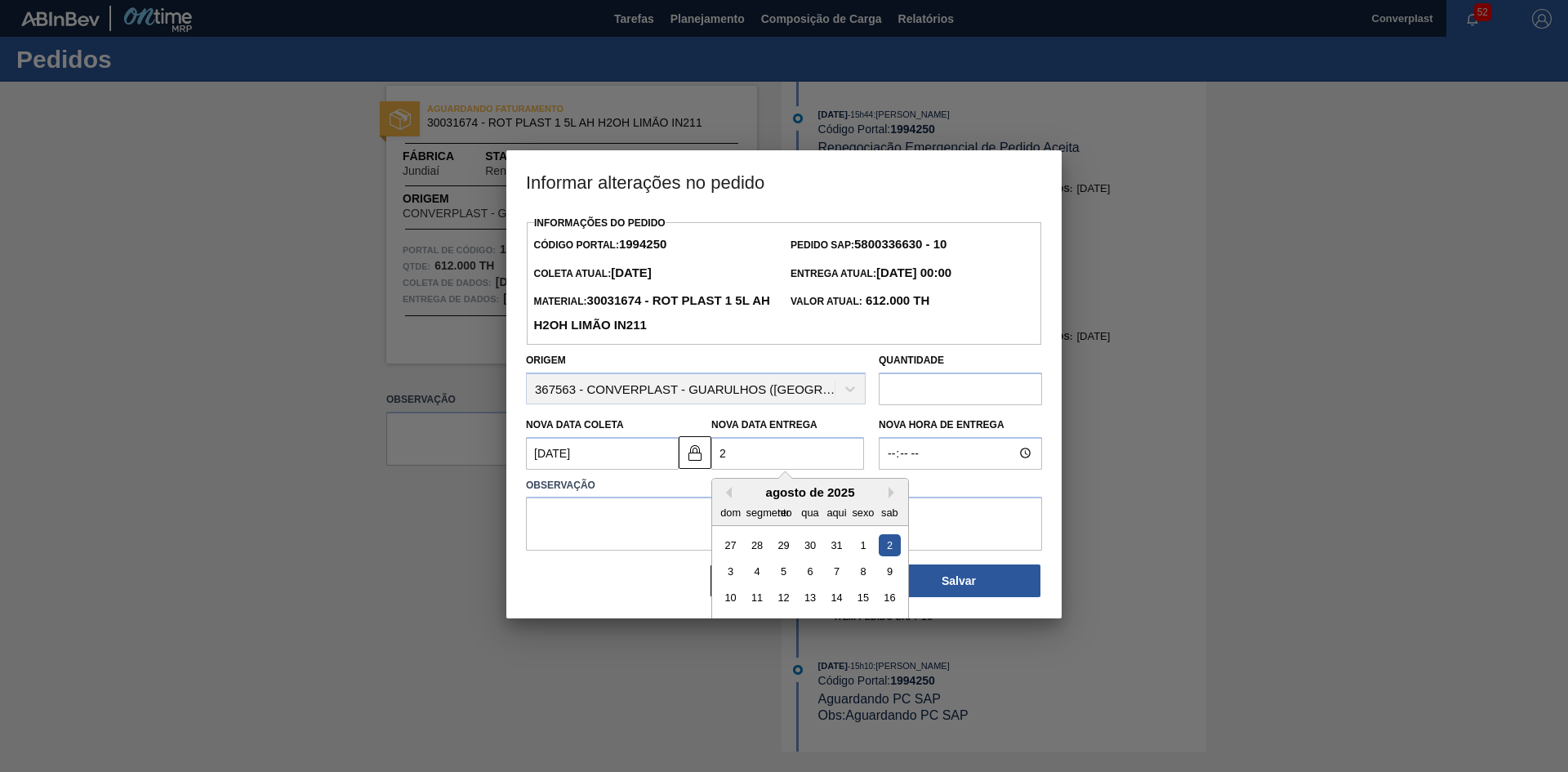
type Coleta1994250 "[DATE]"
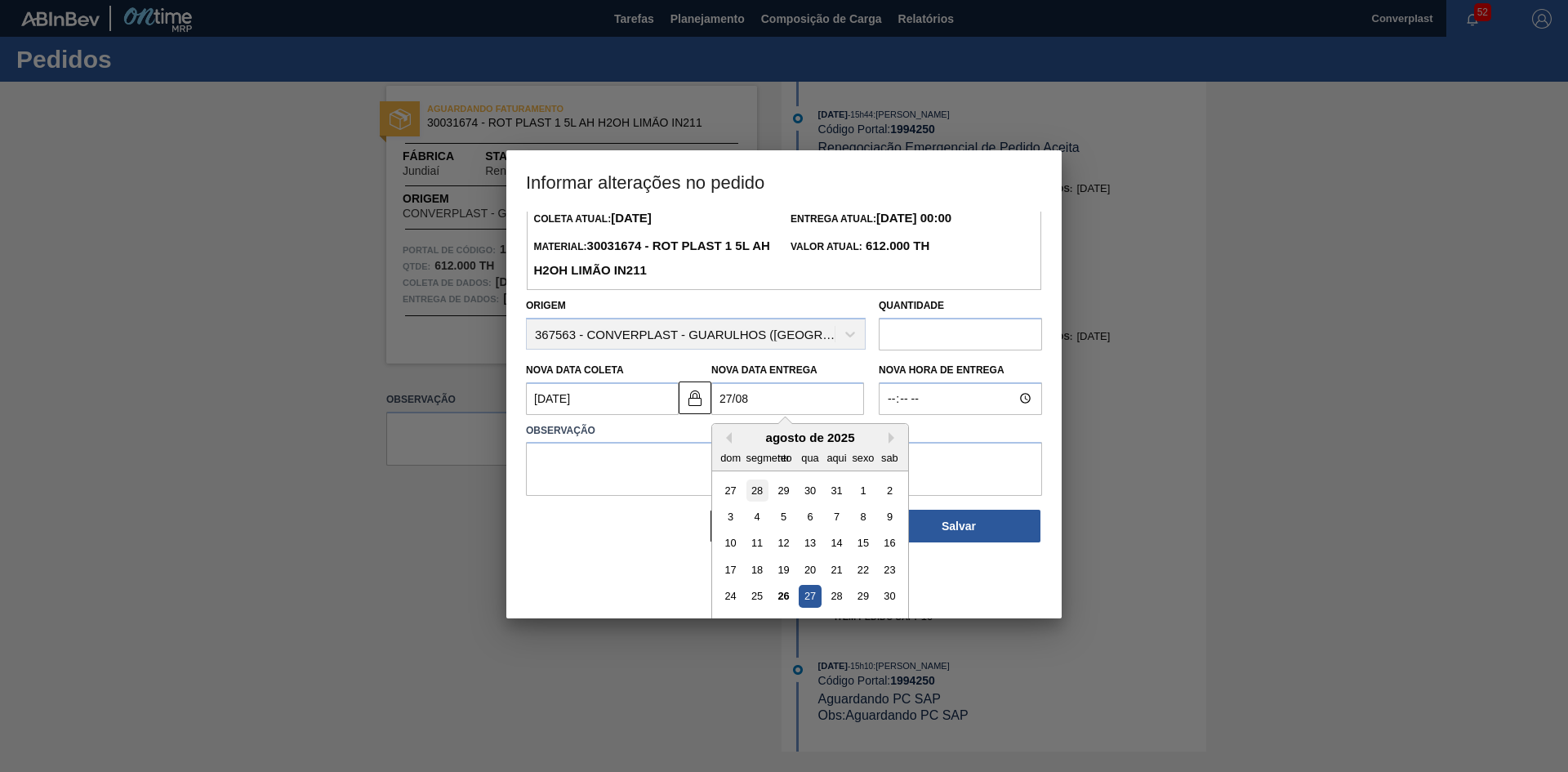
scroll to position [82, 0]
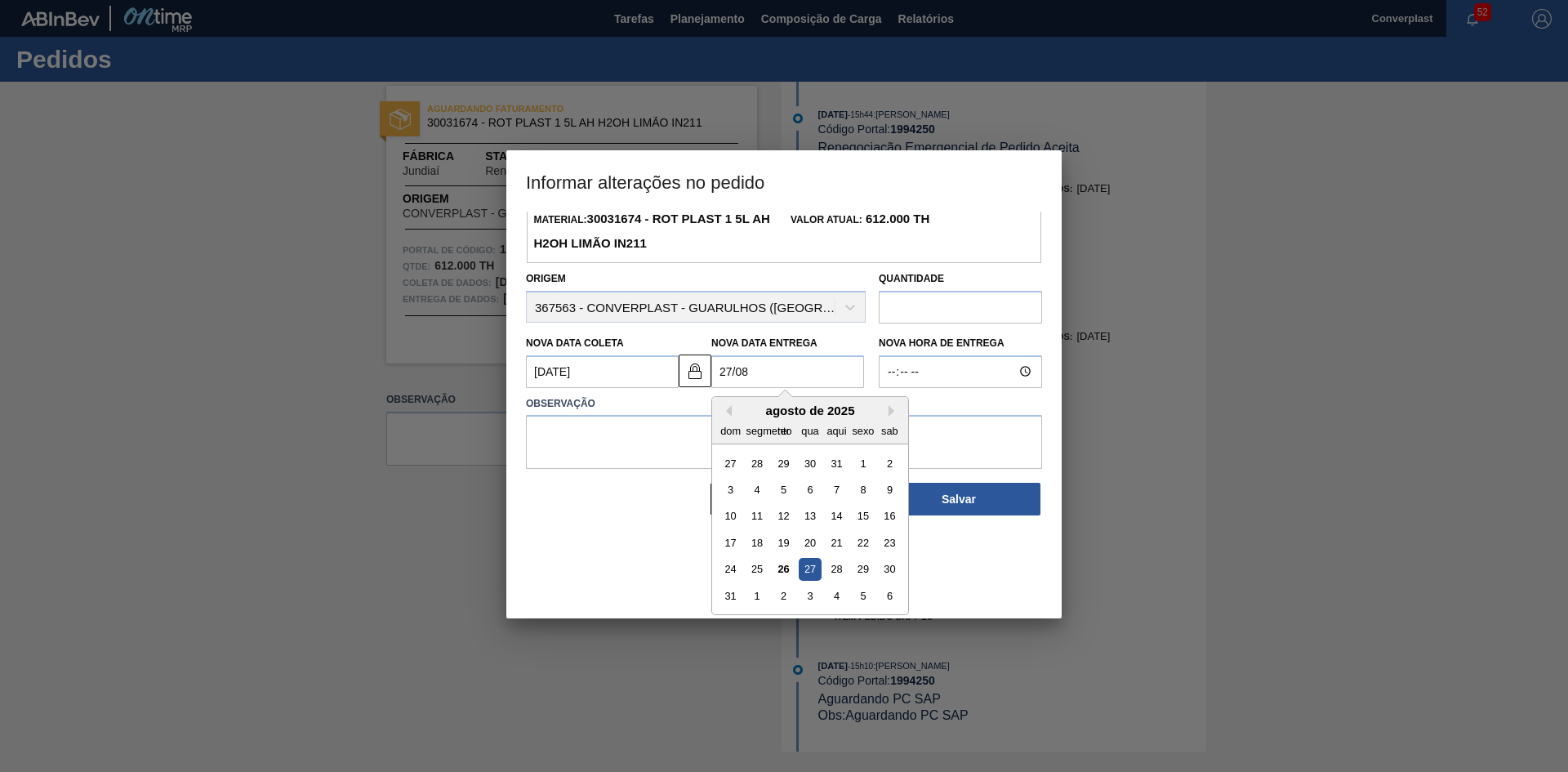
click at [806, 568] on font "27" at bounding box center [810, 569] width 11 height 12
type Entrega1994250 "[DATE]"
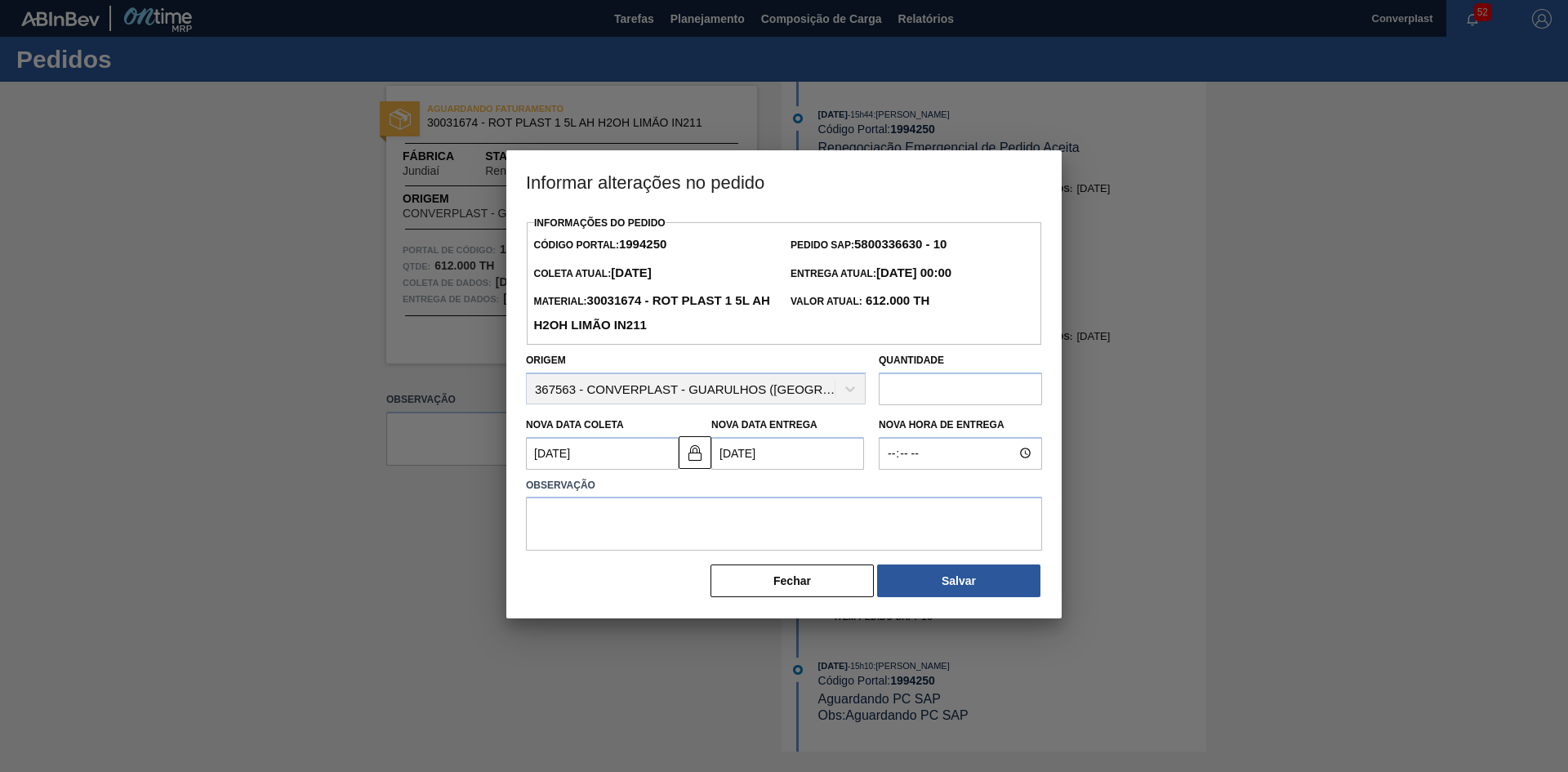
scroll to position [0, 0]
click at [691, 461] on img at bounding box center [695, 452] width 20 height 20
click at [581, 452] on Coleta1994250 "[DATE]" at bounding box center [603, 453] width 153 height 33
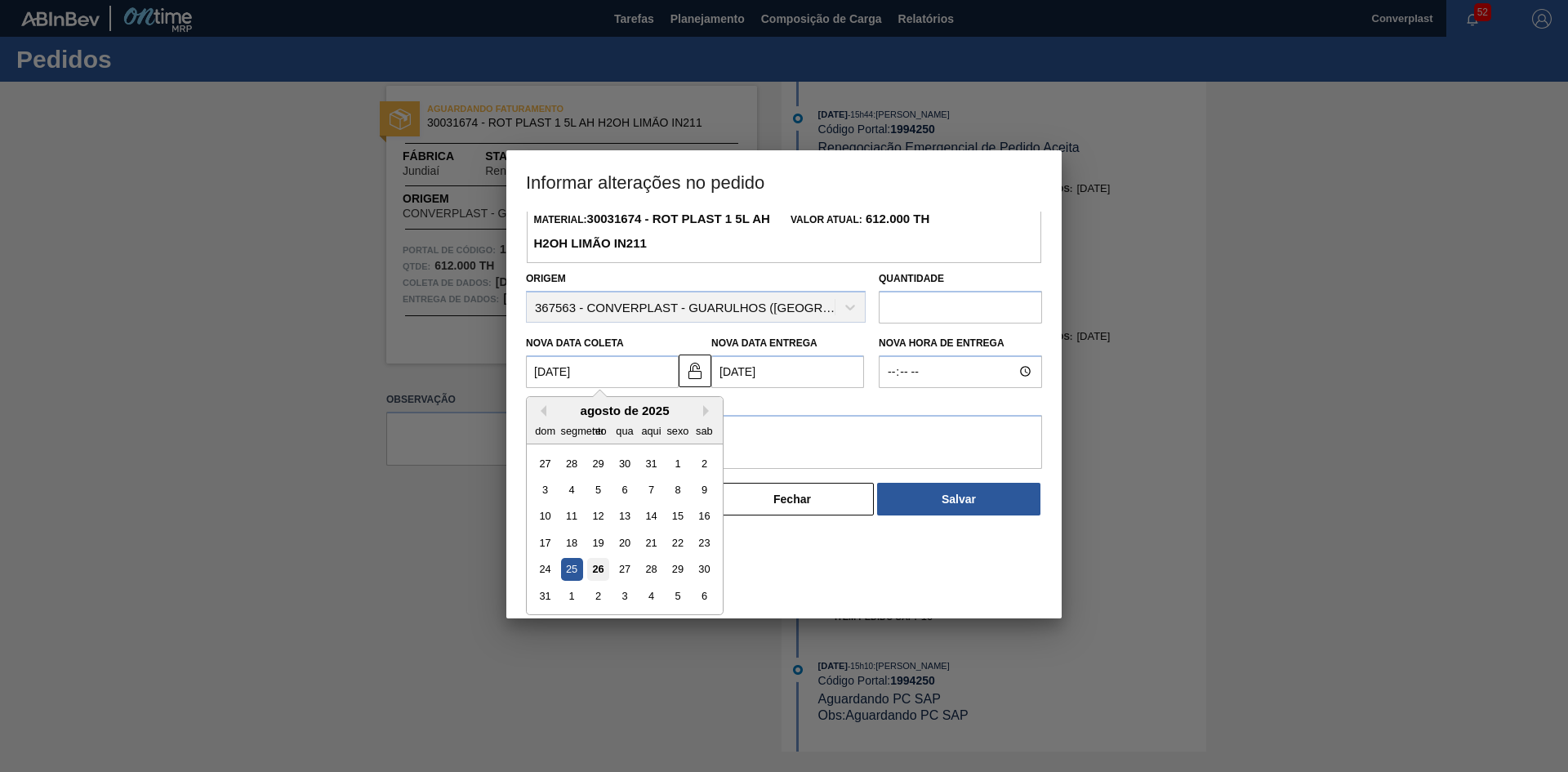
click at [599, 571] on font "26" at bounding box center [598, 569] width 11 height 12
type Coleta1994250 "[DATE]"
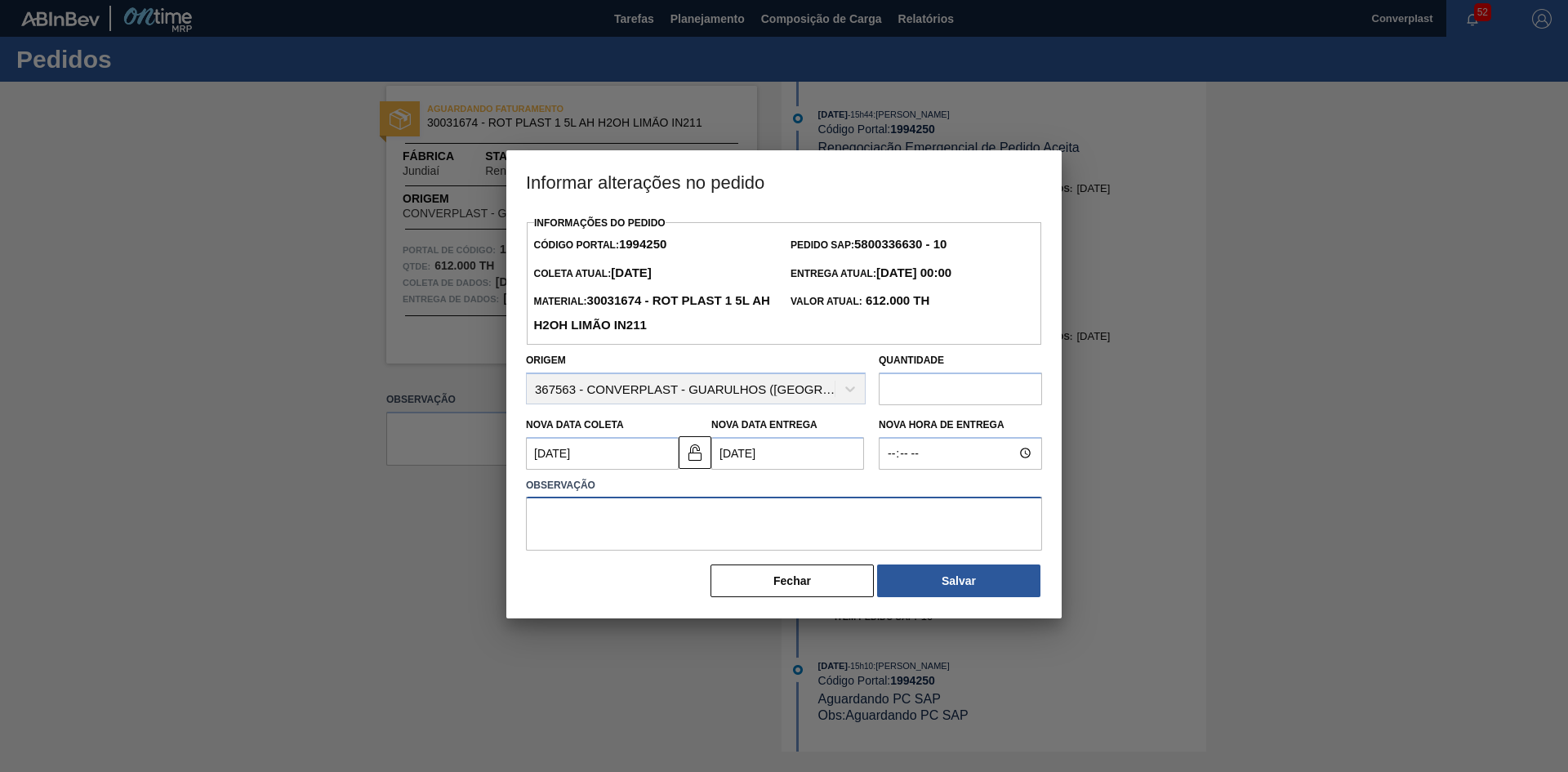
click at [540, 521] on textarea at bounding box center [784, 524] width 516 height 54
click at [621, 528] on textarea "ajuste data" at bounding box center [784, 524] width 516 height 54
type textarea "ajuste data"
click at [957, 605] on div "Informações do Pedido Código Portal: 1994250 Pedido SAP: 5800336630 - 10 Coleta…" at bounding box center [784, 415] width 555 height 406
click at [956, 594] on button "Salvar" at bounding box center [959, 581] width 163 height 33
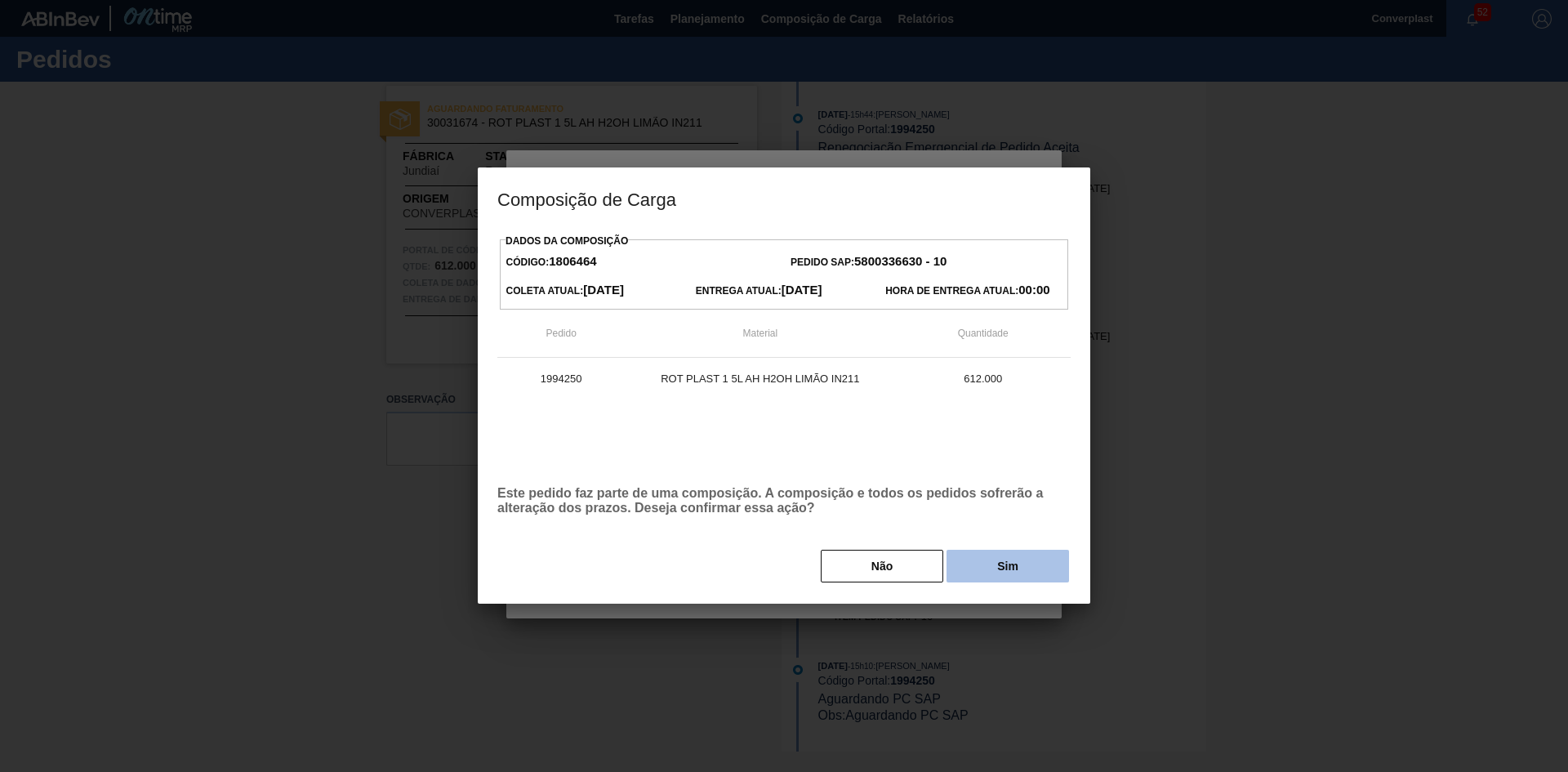
click at [986, 561] on button "Sim" at bounding box center [1008, 566] width 122 height 33
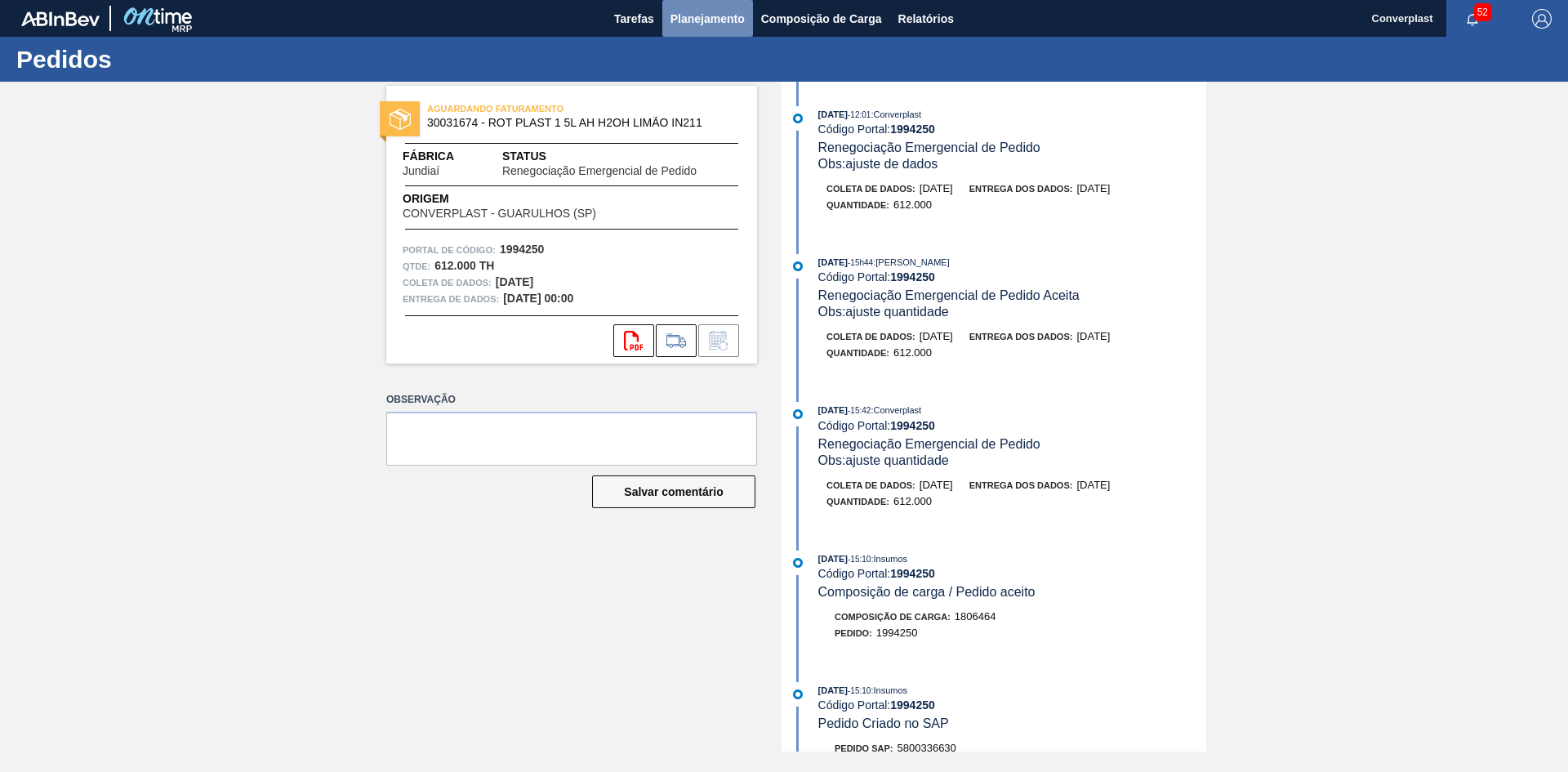
click at [705, 9] on font "Planejamento" at bounding box center [708, 18] width 75 height 20
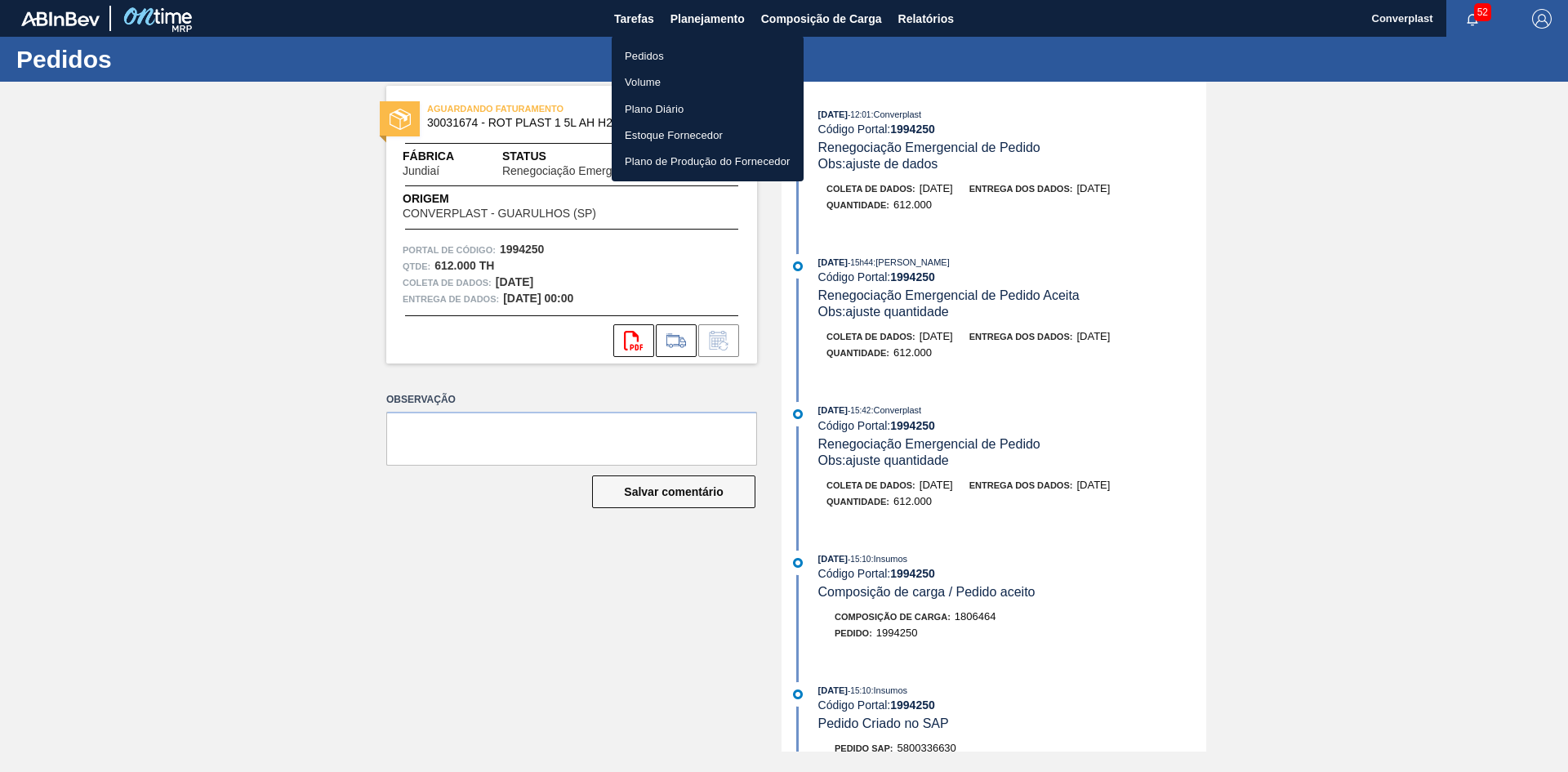
click at [657, 39] on ul "Pedidos Volume Plano Diário Estoque Fornecedor Plano de Produção do Fornecedor" at bounding box center [707, 108] width 192 height 145
click at [648, 49] on font "Pedidos" at bounding box center [644, 56] width 39 height 12
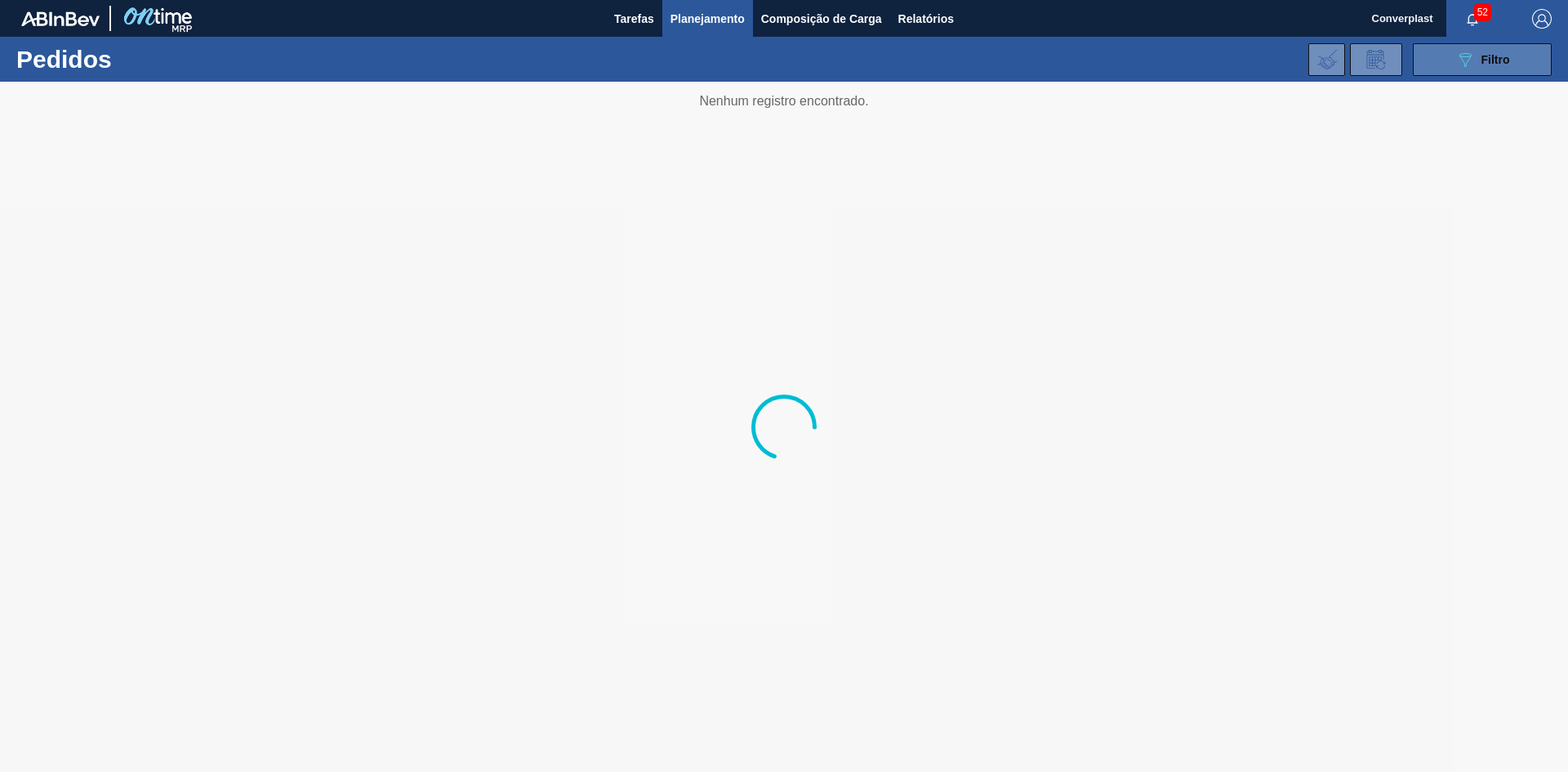
click at [1502, 63] on font "Filtro" at bounding box center [1496, 59] width 29 height 13
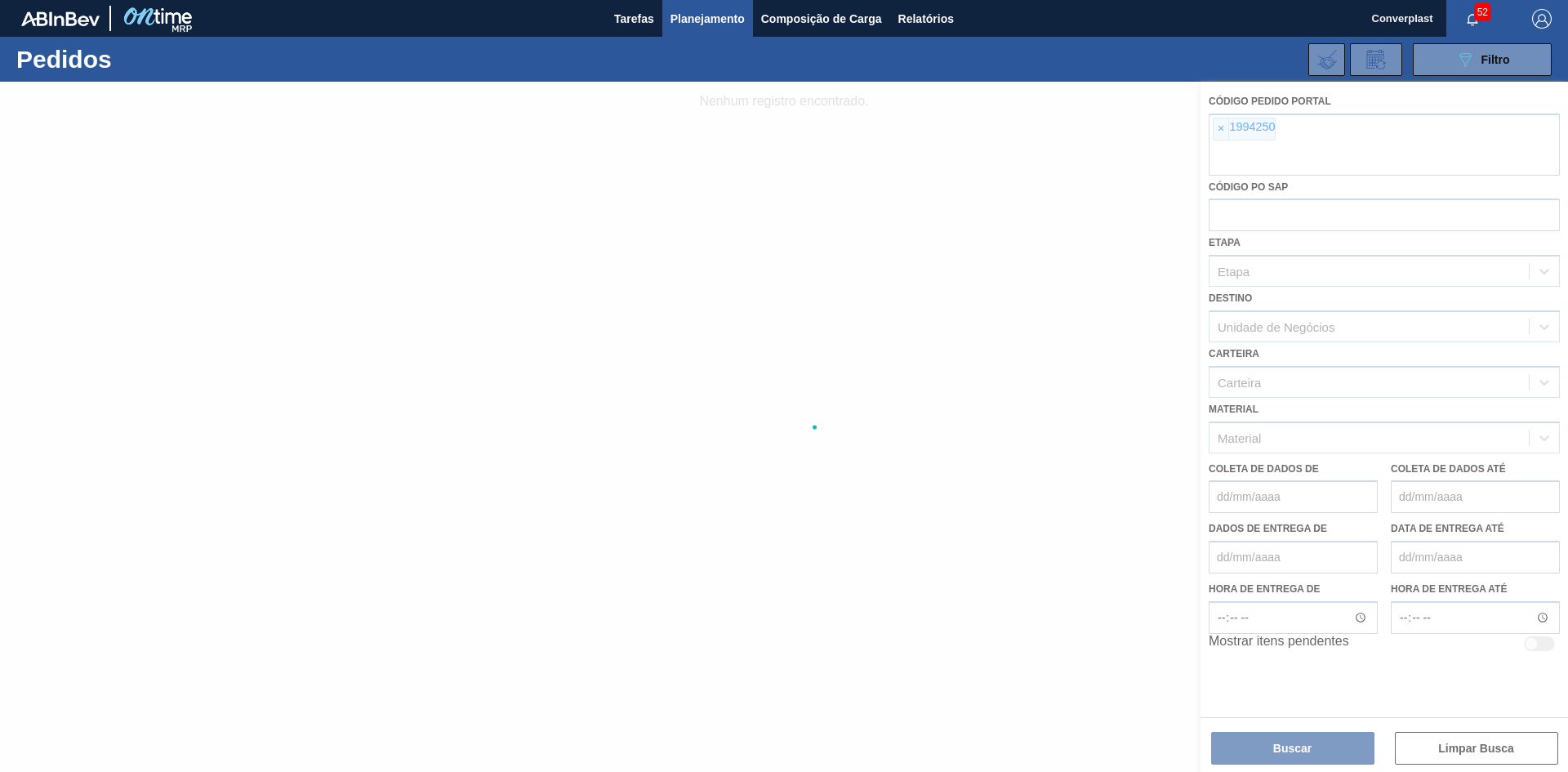
click at [1217, 124] on div at bounding box center [784, 426] width 1568 height 690
click at [1218, 129] on div at bounding box center [784, 426] width 1568 height 690
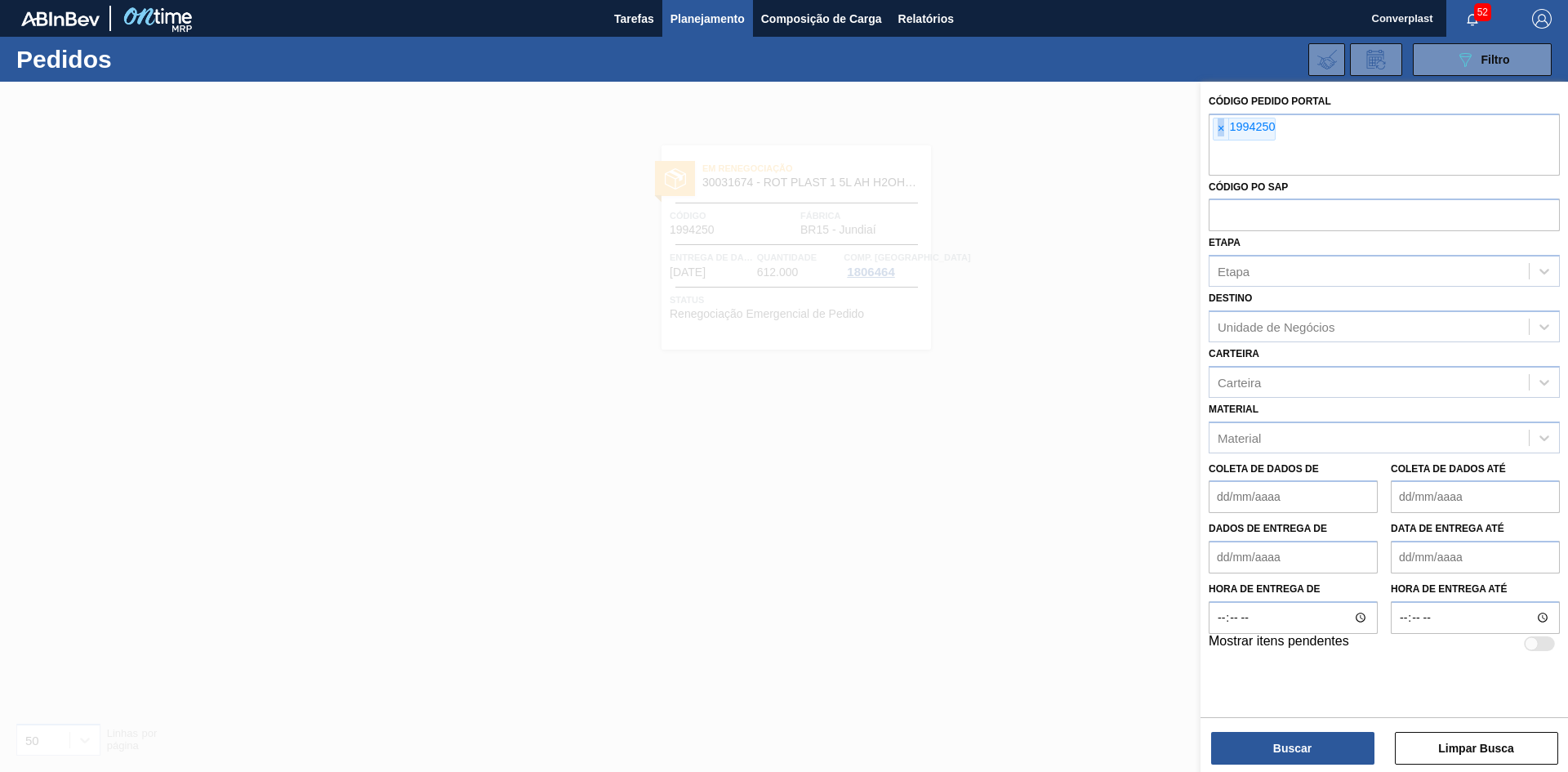
click at [1218, 129] on font "×" at bounding box center [1221, 128] width 7 height 13
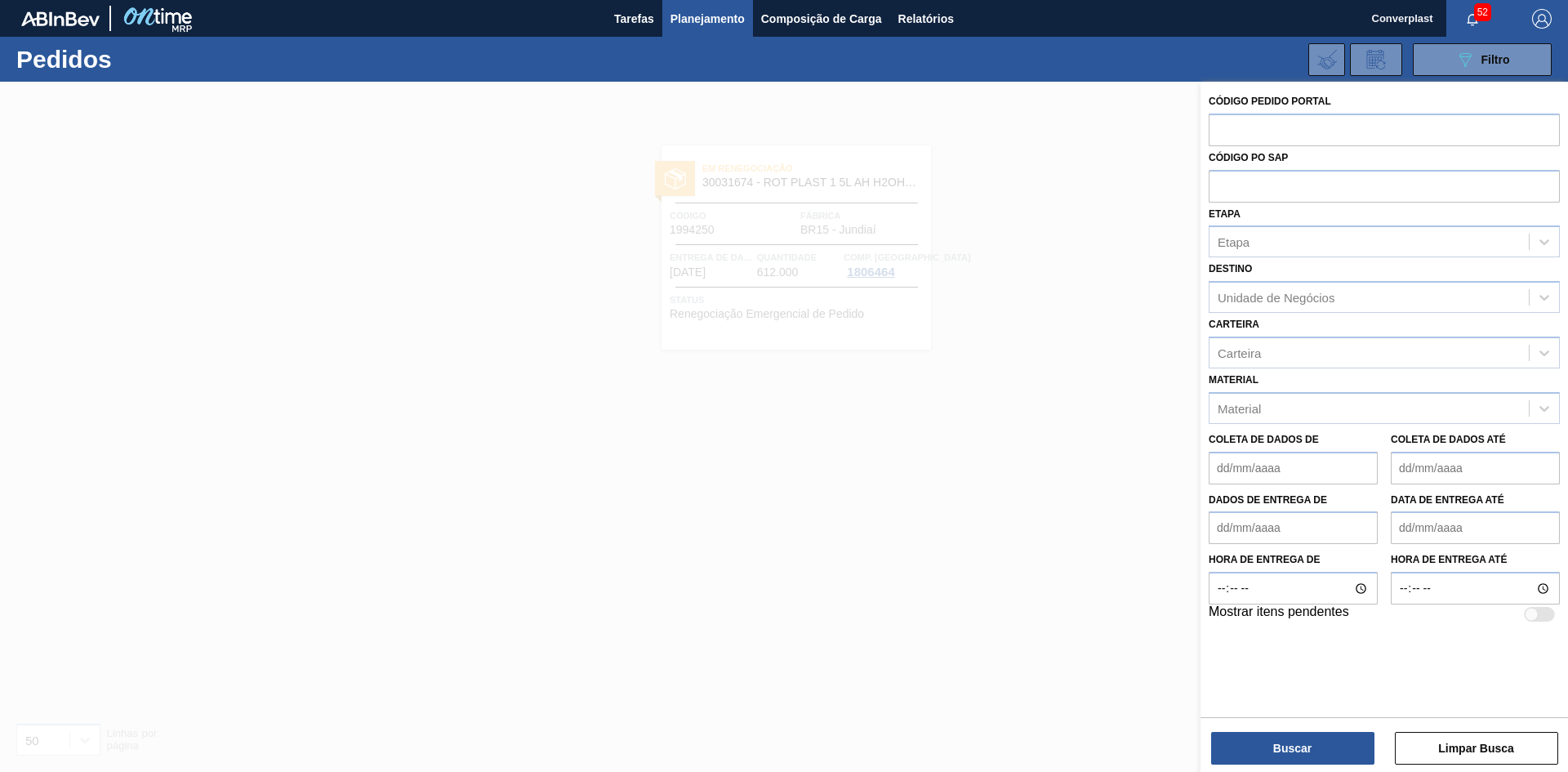
paste input "2003215"
type input "2003215"
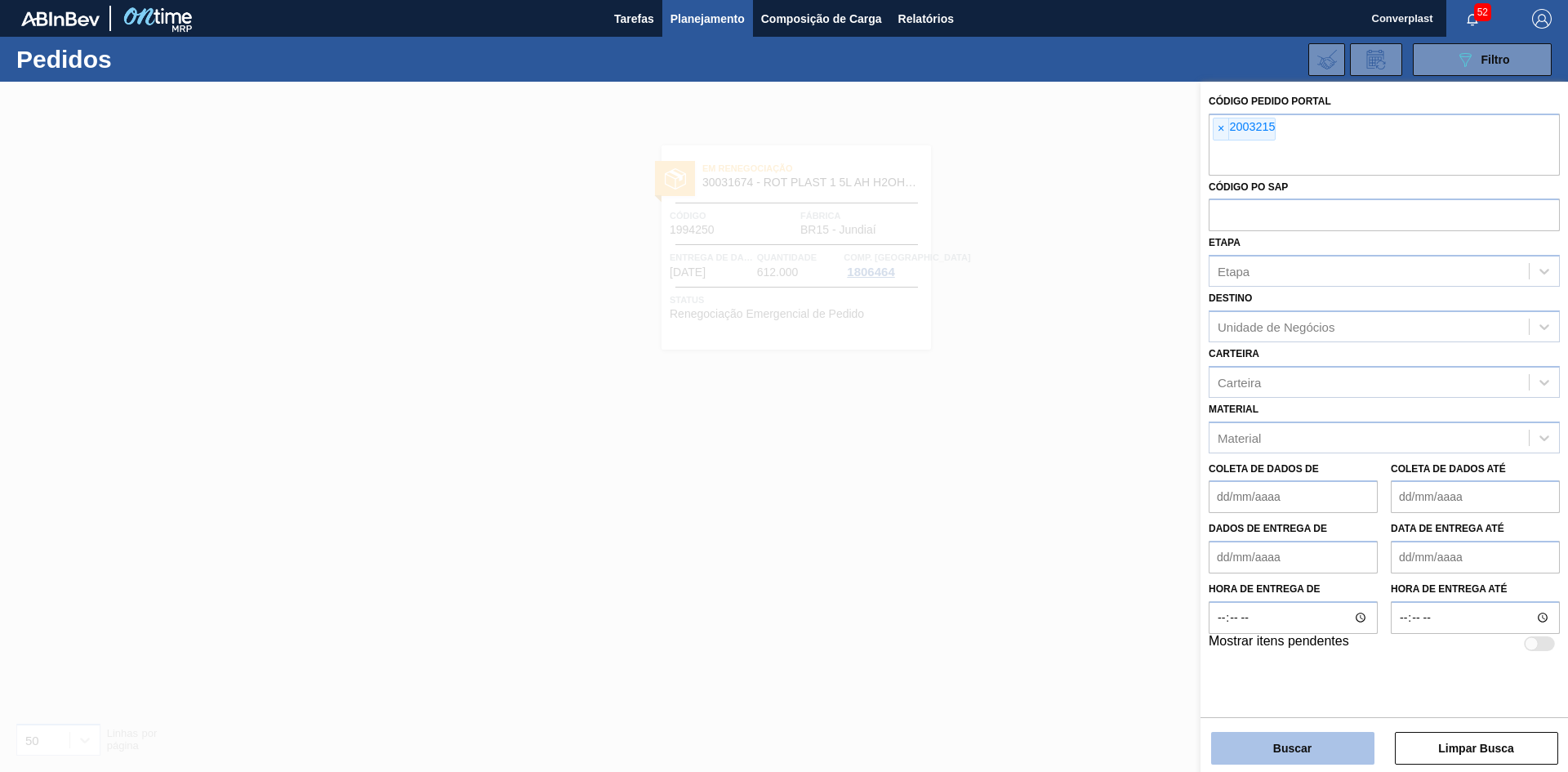
click at [1244, 744] on button "Buscar" at bounding box center [1293, 748] width 163 height 33
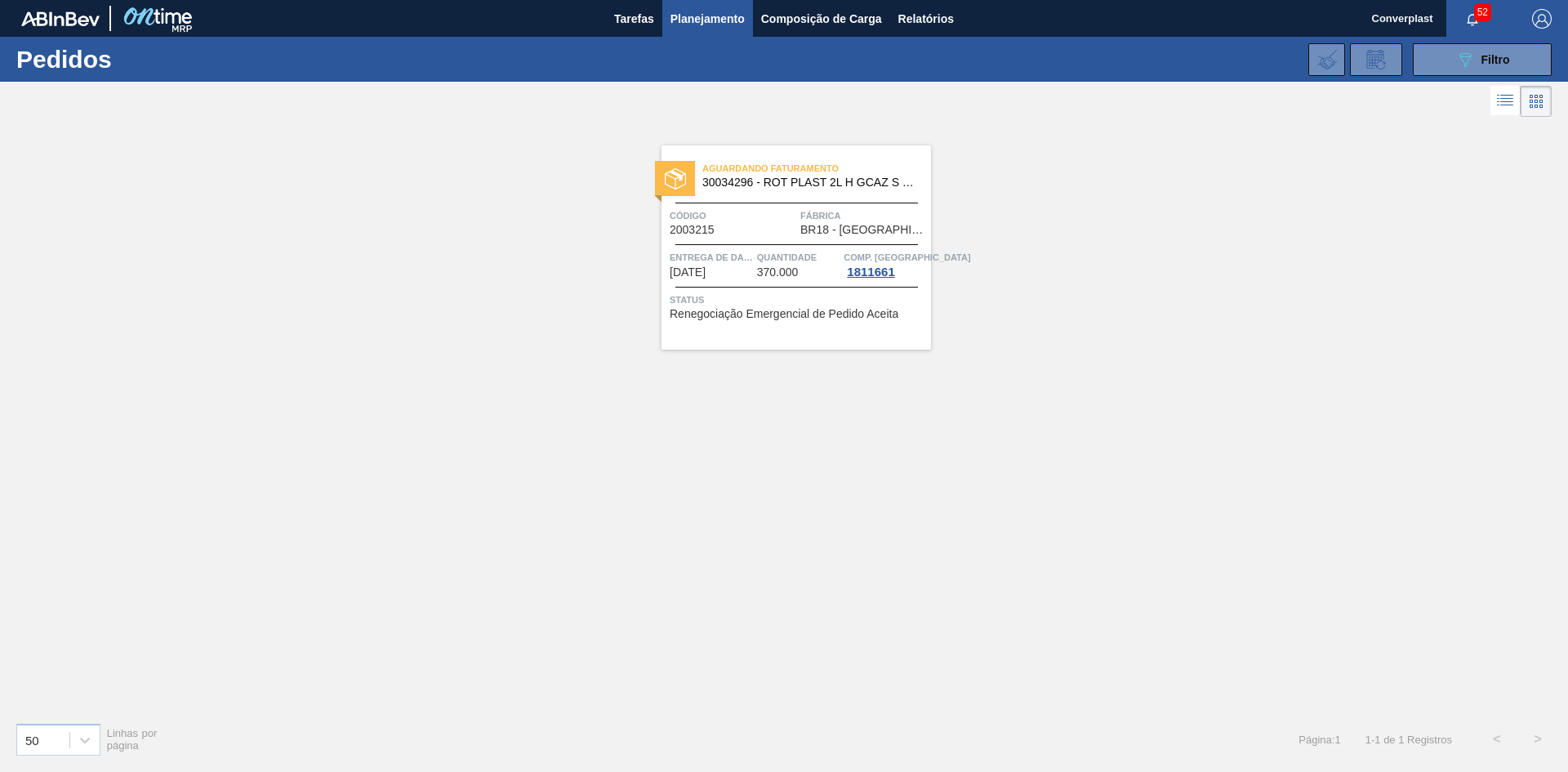
click at [718, 280] on div "Aguardando Faturamento 30034296 - ROT PLAST 2L H GCAZ S RECLAMAÇÃO NIV25 Código…" at bounding box center [797, 247] width 269 height 204
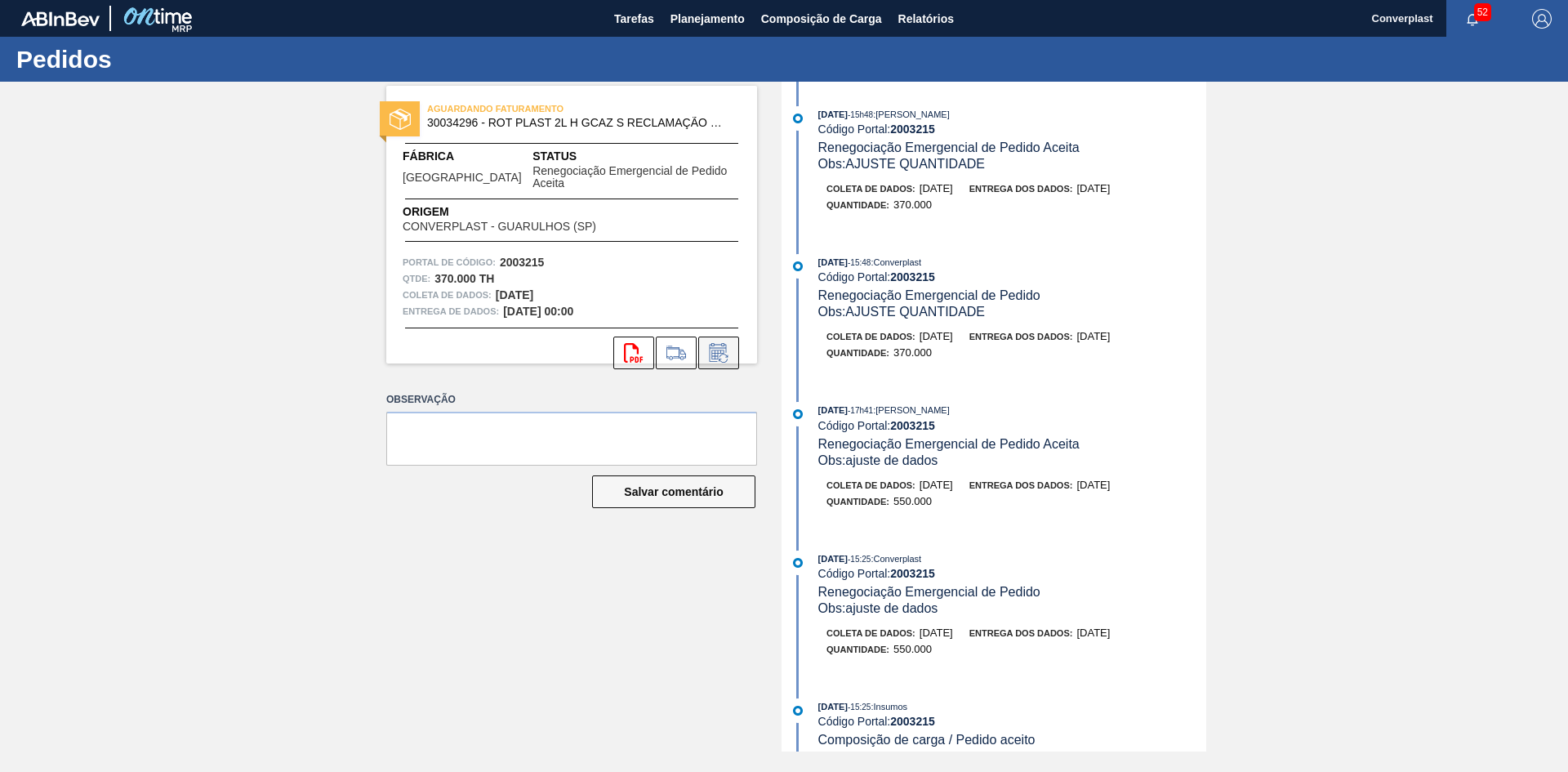
click at [719, 343] on icon at bounding box center [718, 353] width 26 height 20
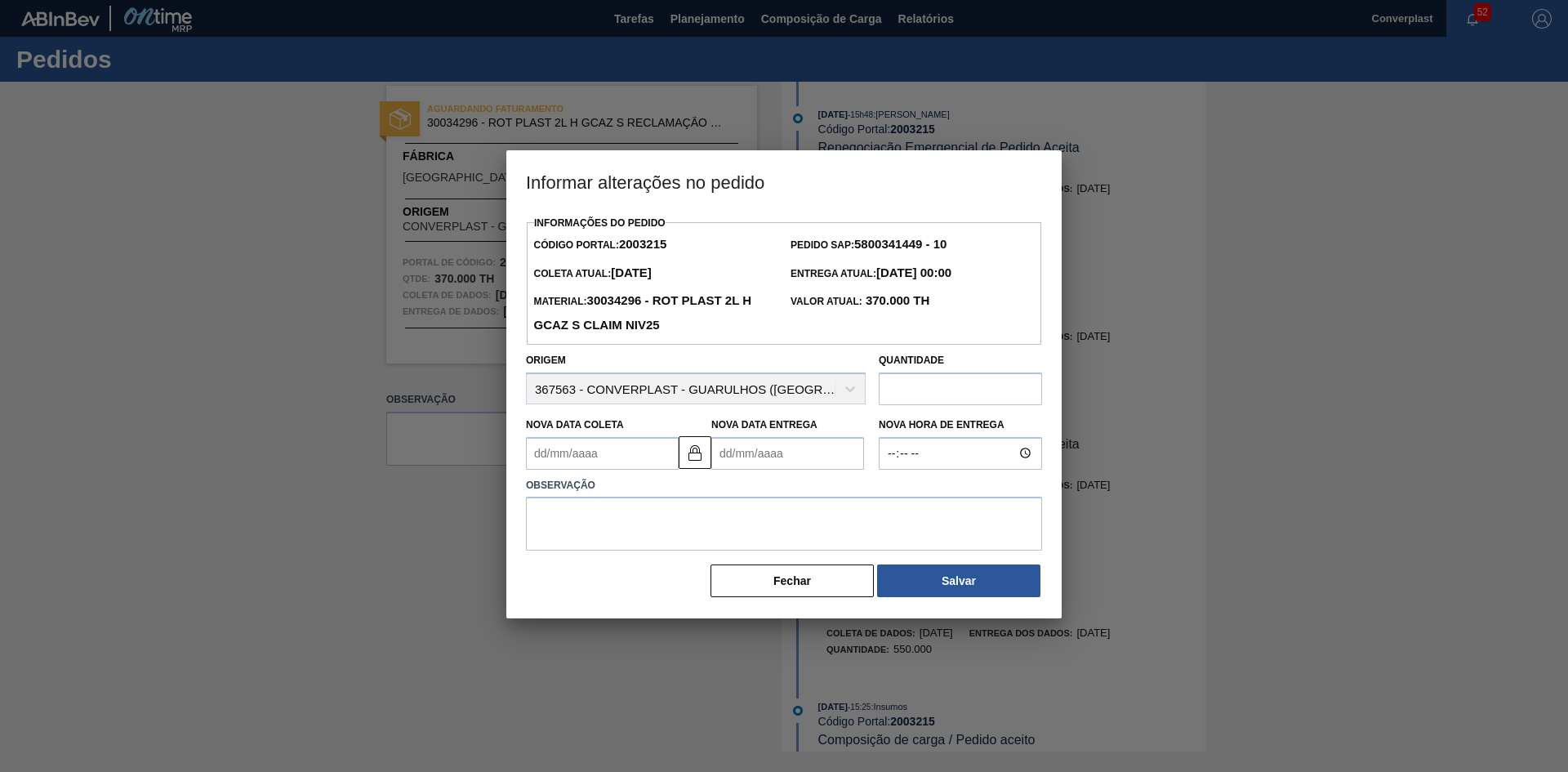
click at [733, 456] on Entrega2003215 "Nova Data Entrega" at bounding box center [788, 453] width 153 height 33
type Coleta2003215 "[DATE]"
type Entrega2003215 "1"
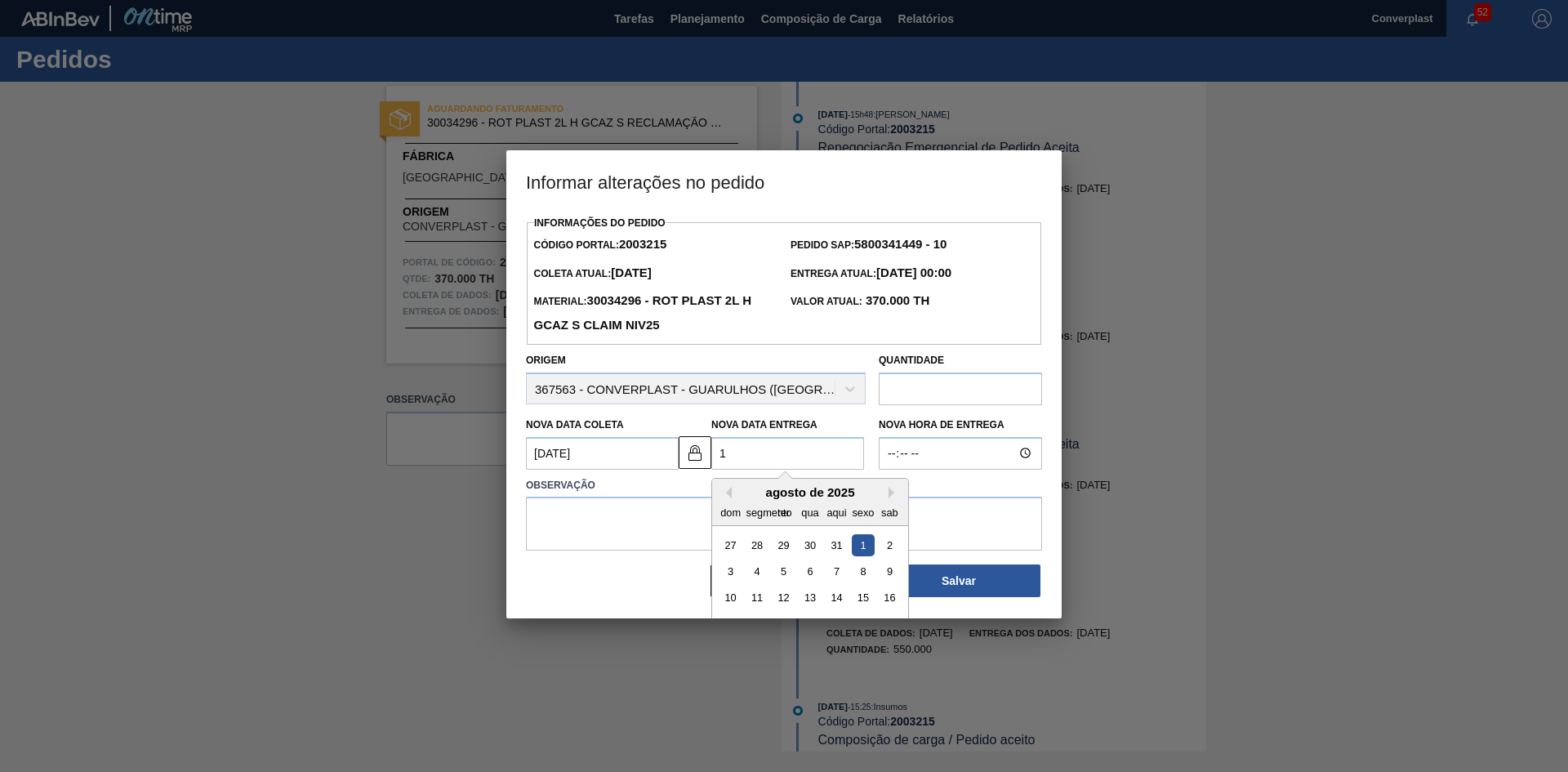
type Coleta2003215 "[DATE]"
type Entrega2003215 "11/0"
type Coleta2003215 "[DATE]"
click at [830, 577] on div "11" at bounding box center [837, 571] width 22 height 22
type Entrega2003215 "[DATE]"
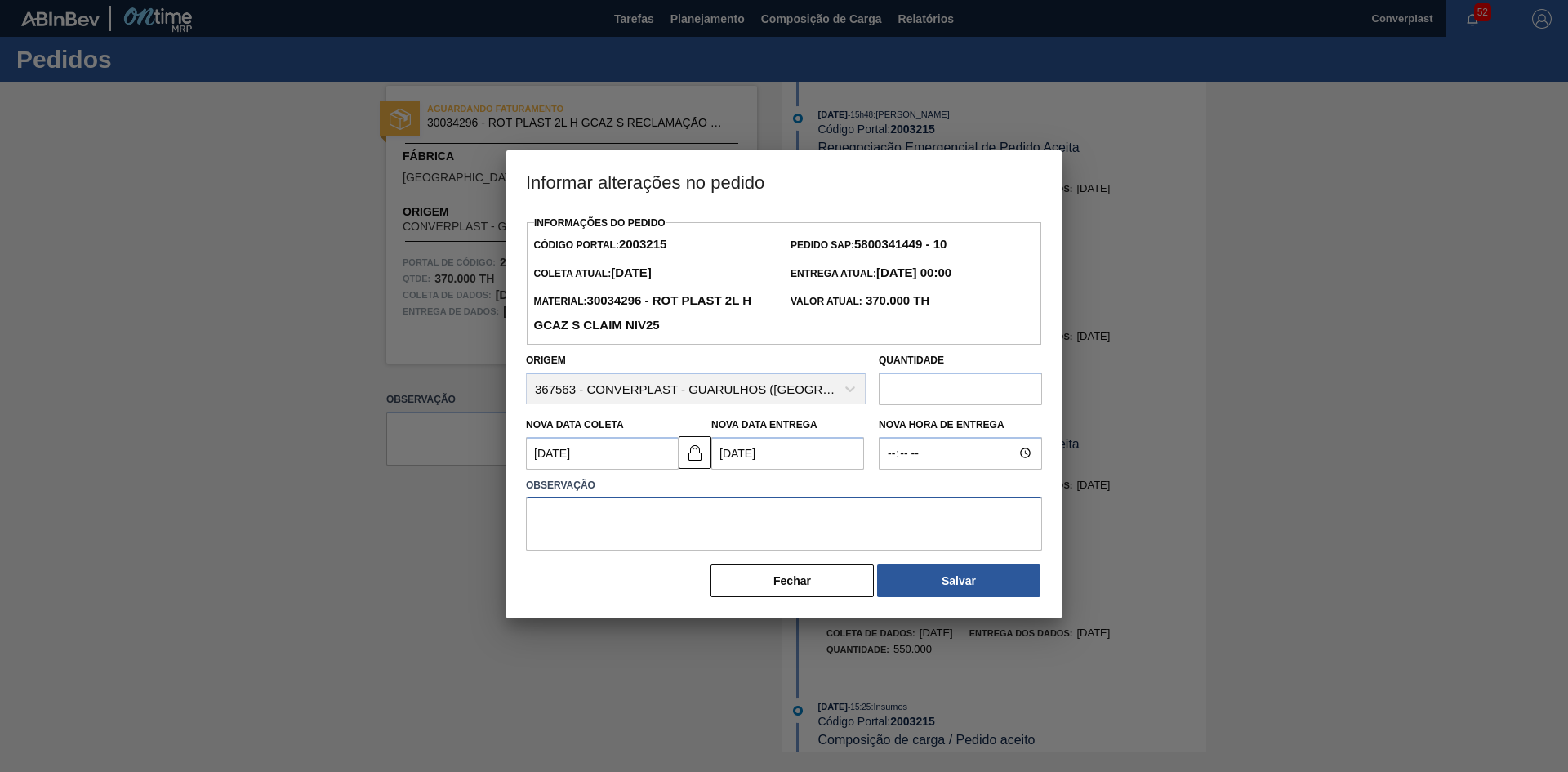
click at [596, 532] on textarea at bounding box center [784, 524] width 516 height 54
type textarea "ajuste data"
click at [965, 579] on font "Salvar" at bounding box center [958, 580] width 34 height 13
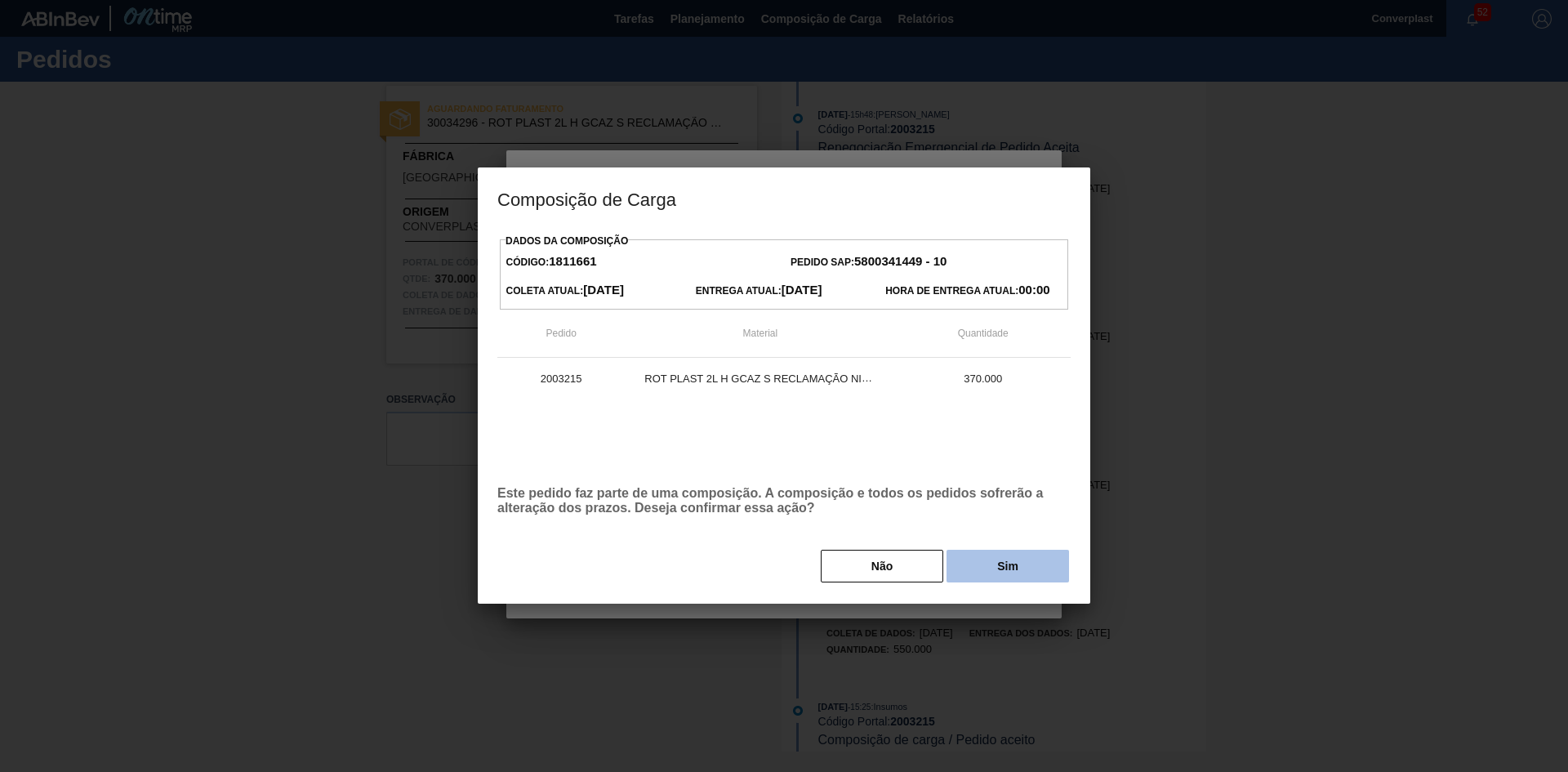
click at [981, 564] on button "Sim" at bounding box center [1008, 566] width 122 height 33
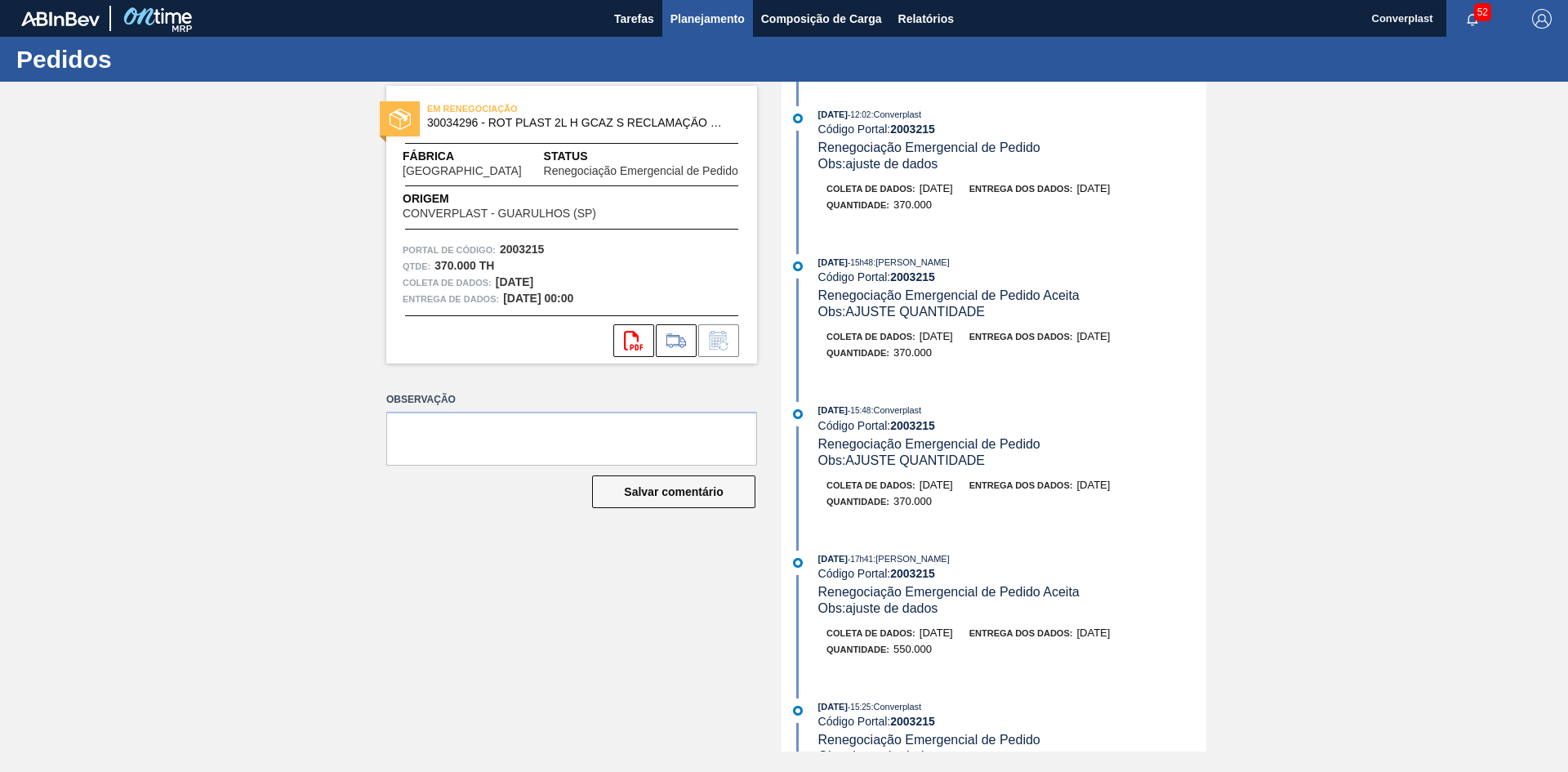
click at [698, 23] on font "Planejamento" at bounding box center [708, 18] width 75 height 13
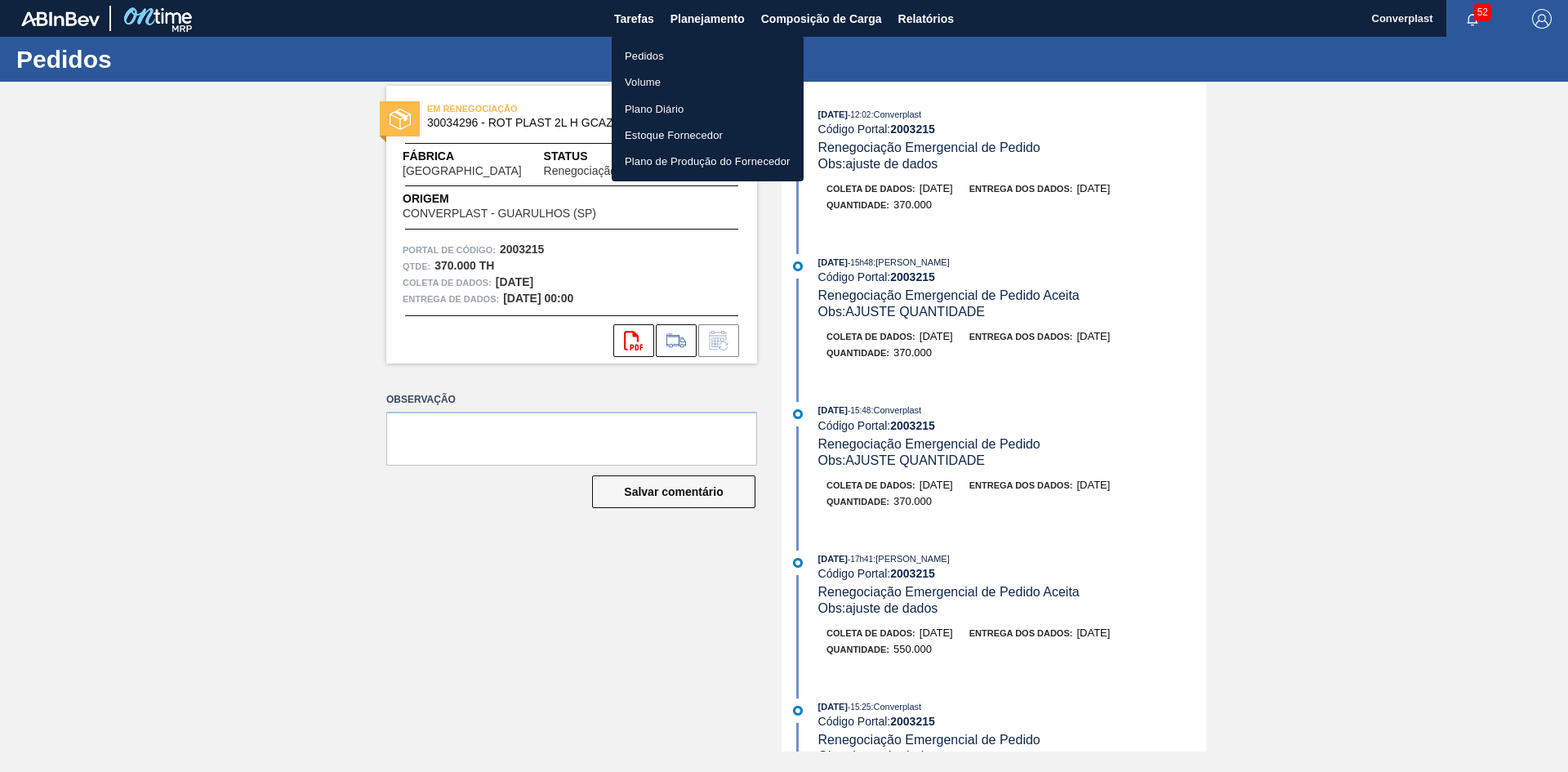
click at [678, 55] on li "Pedidos" at bounding box center [707, 56] width 192 height 26
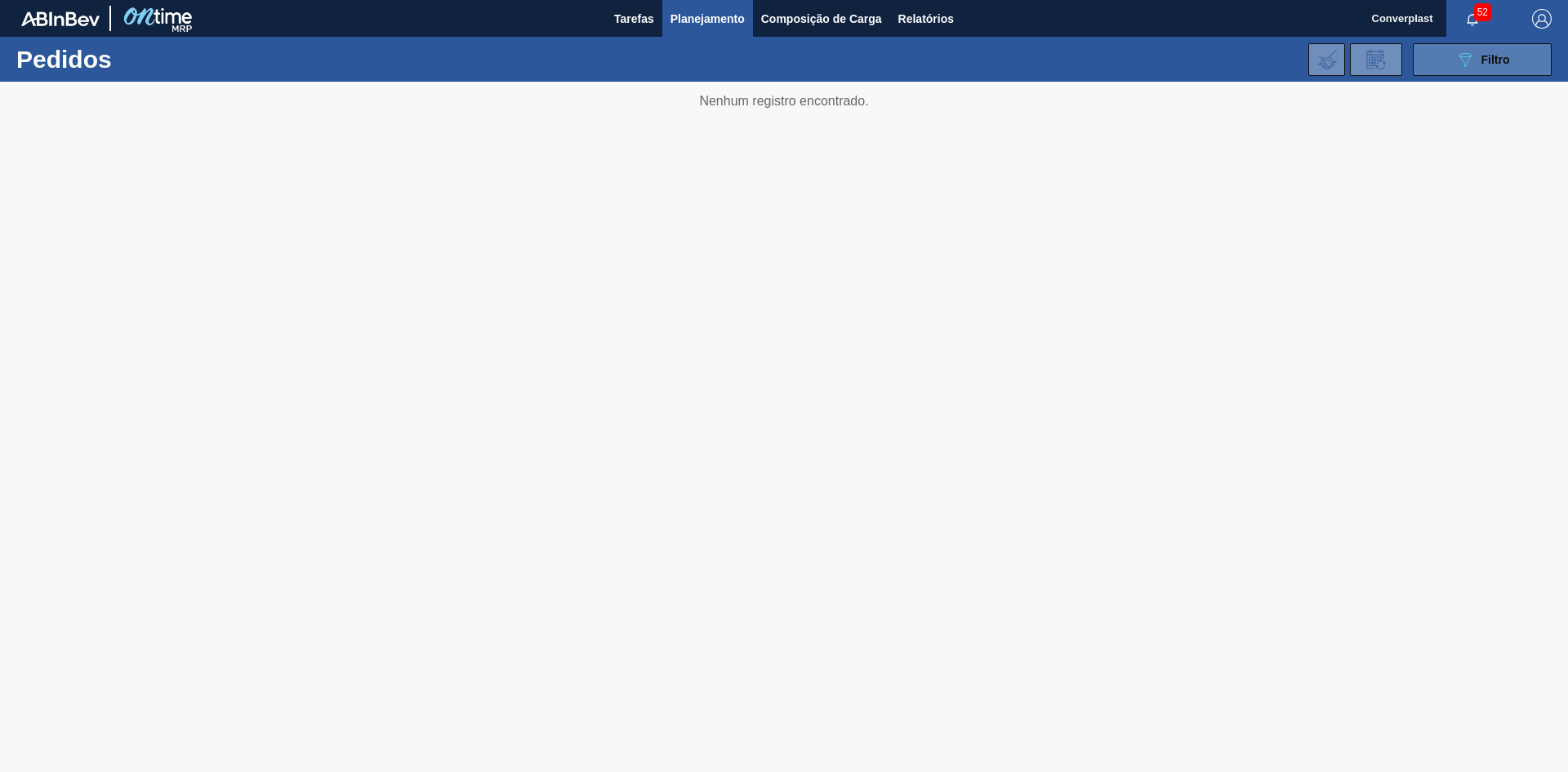
click at [1482, 55] on font "Filtro" at bounding box center [1496, 59] width 29 height 13
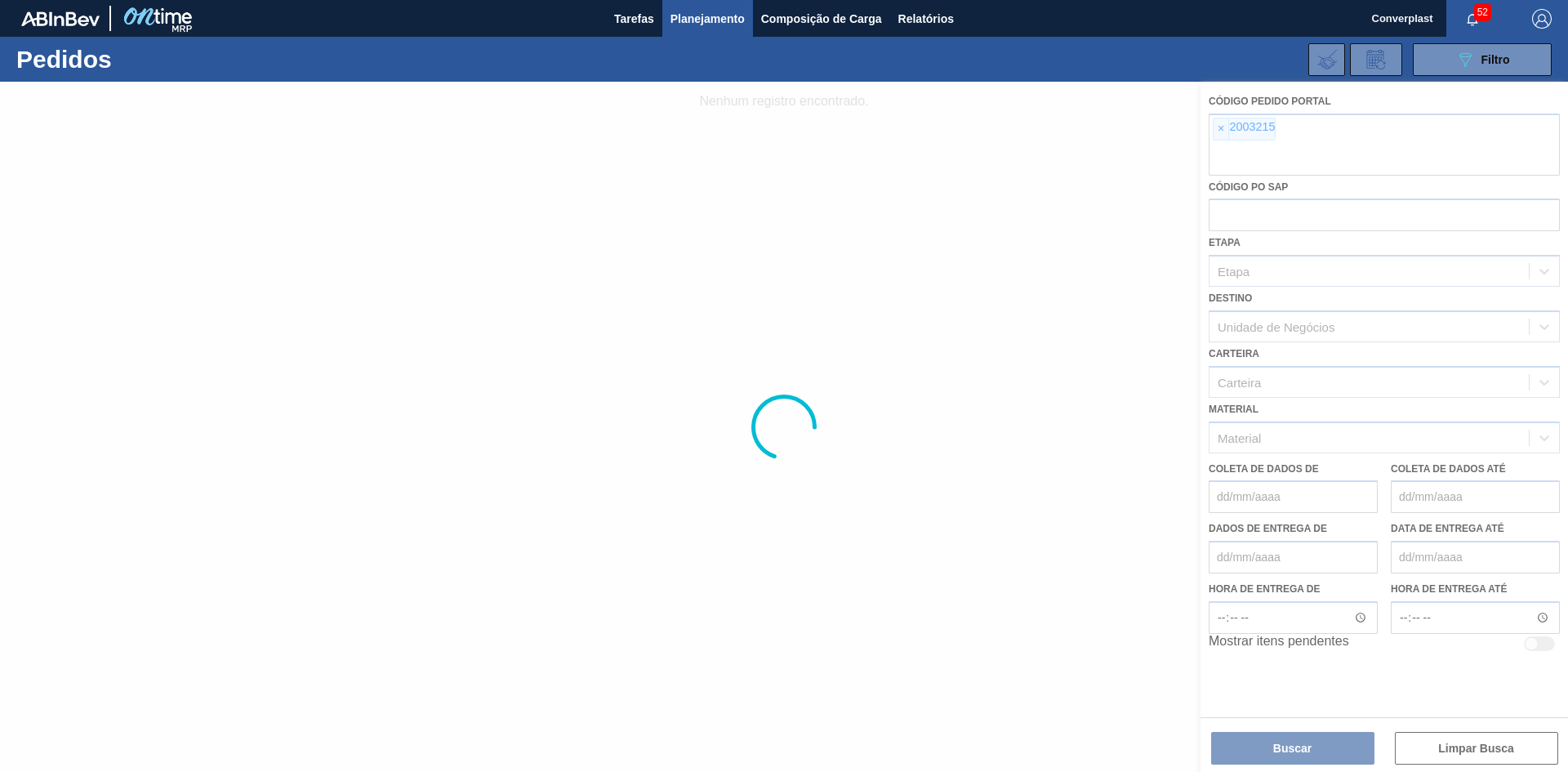
click at [1218, 131] on div at bounding box center [784, 426] width 1568 height 690
click at [580, 432] on div at bounding box center [784, 426] width 1568 height 690
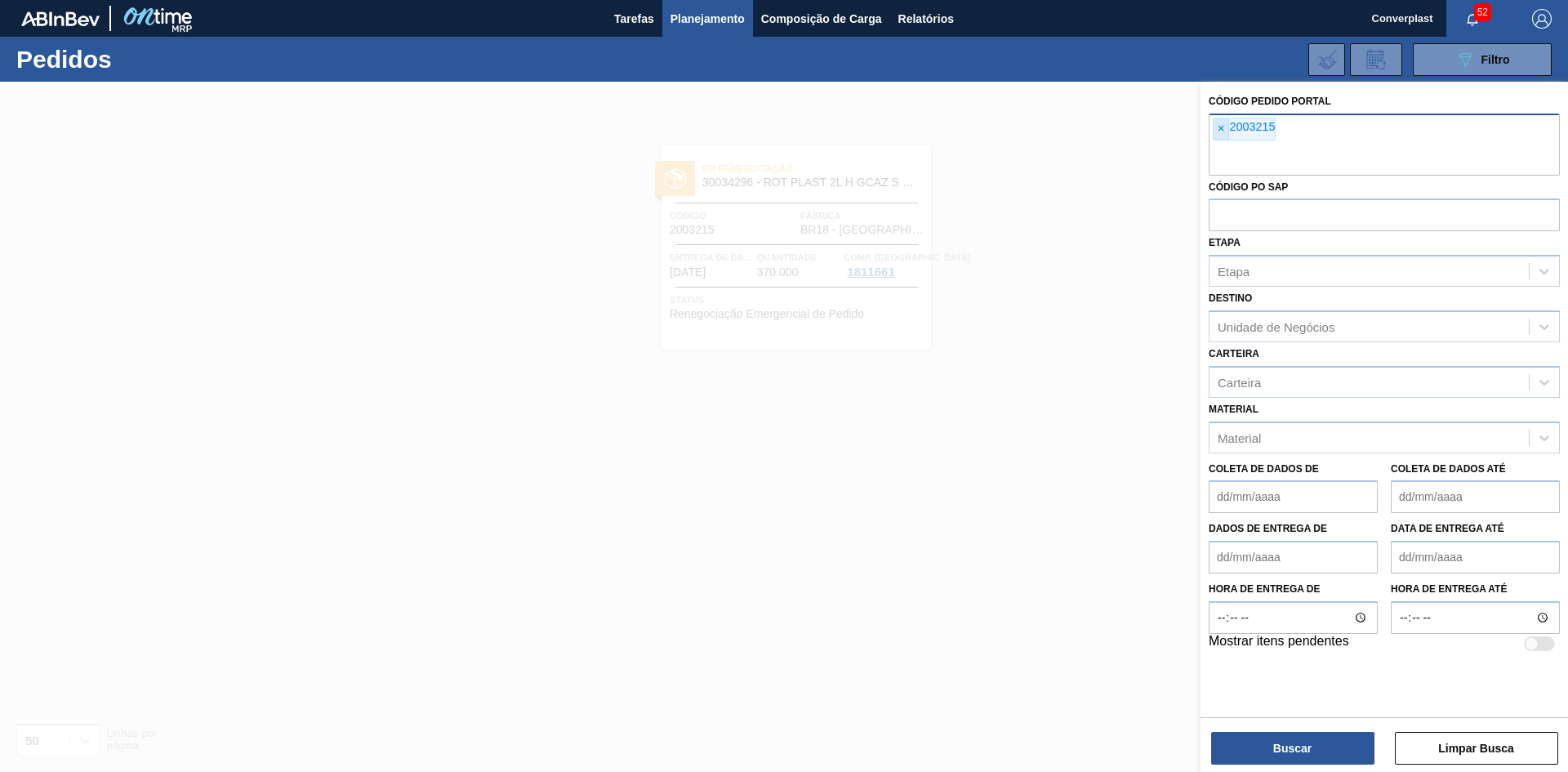
click at [1214, 125] on span "×" at bounding box center [1221, 129] width 16 height 21
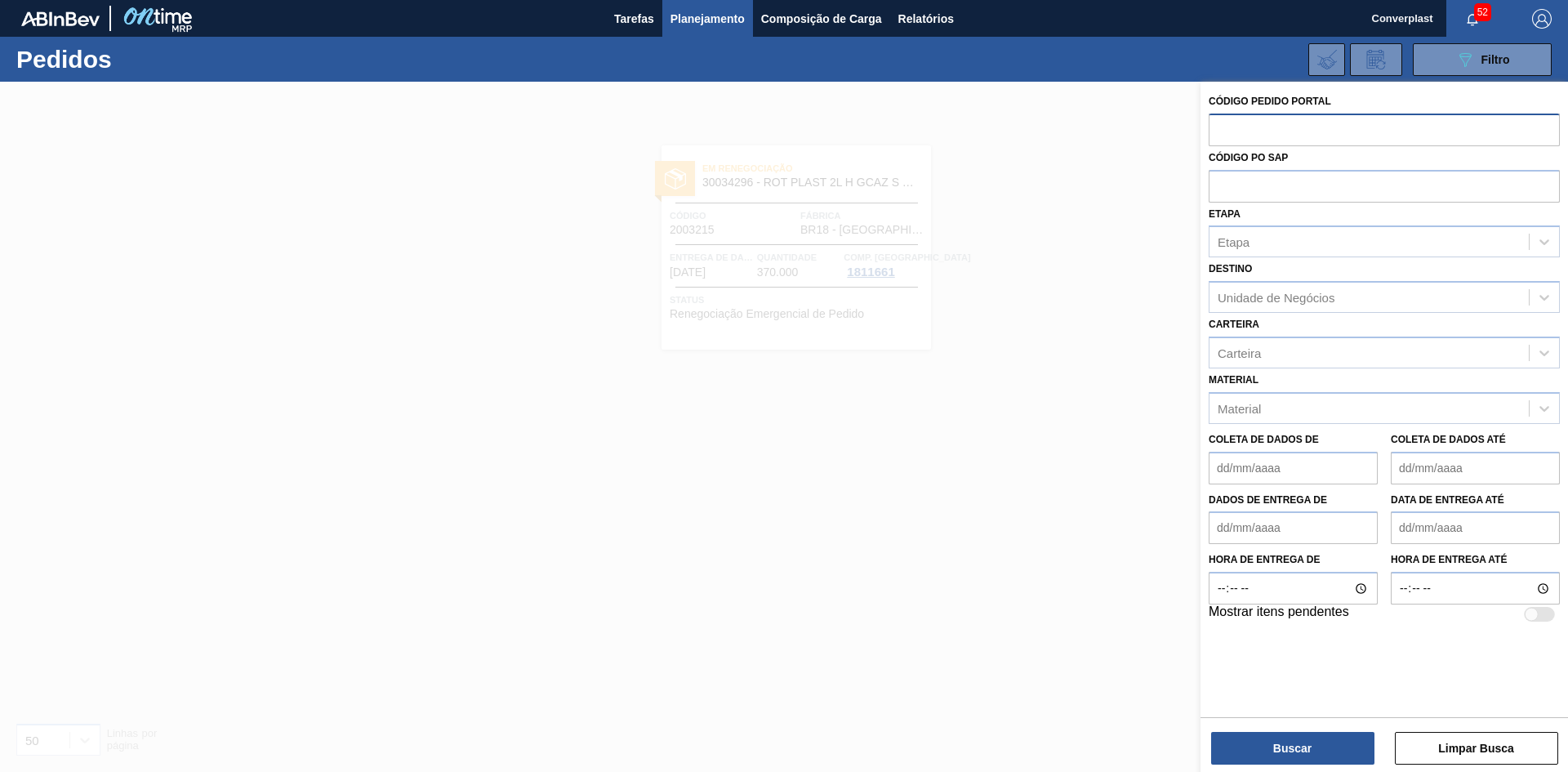
paste input "2003267"
type input "2003267"
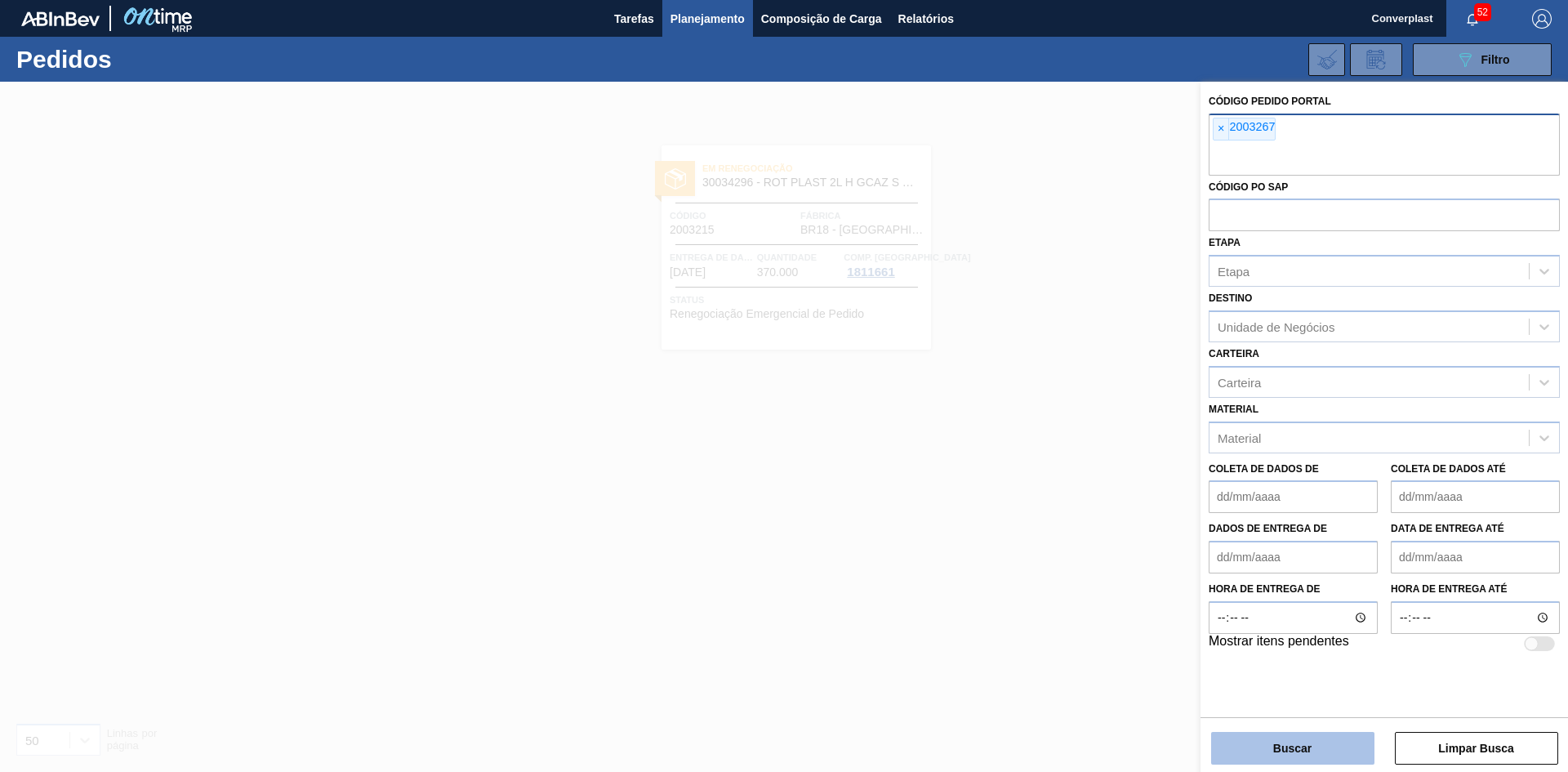
click at [1263, 756] on button "Buscar" at bounding box center [1293, 748] width 163 height 33
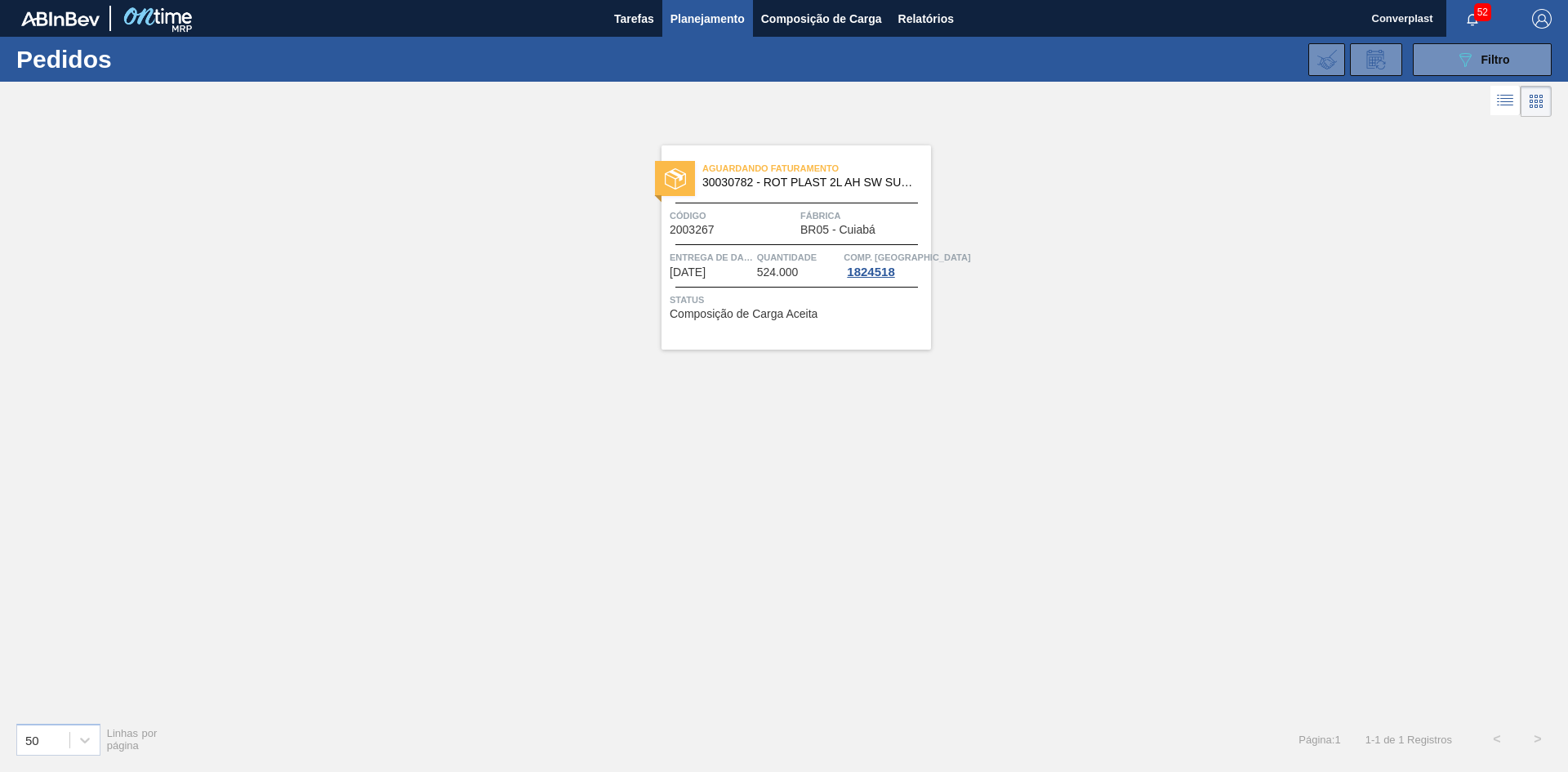
click at [703, 215] on font "Código" at bounding box center [688, 215] width 36 height 10
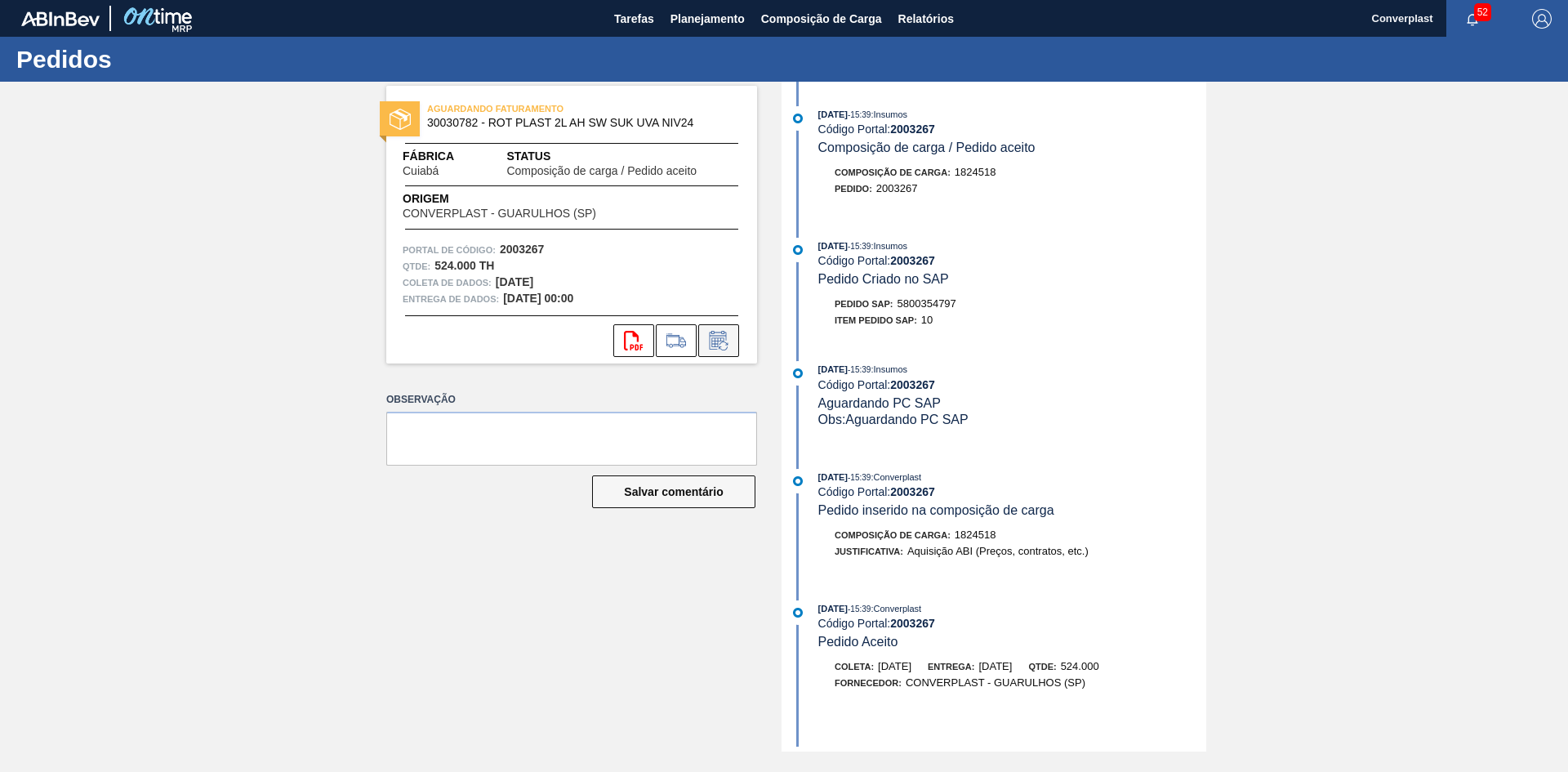
click at [721, 339] on icon at bounding box center [718, 341] width 12 height 10
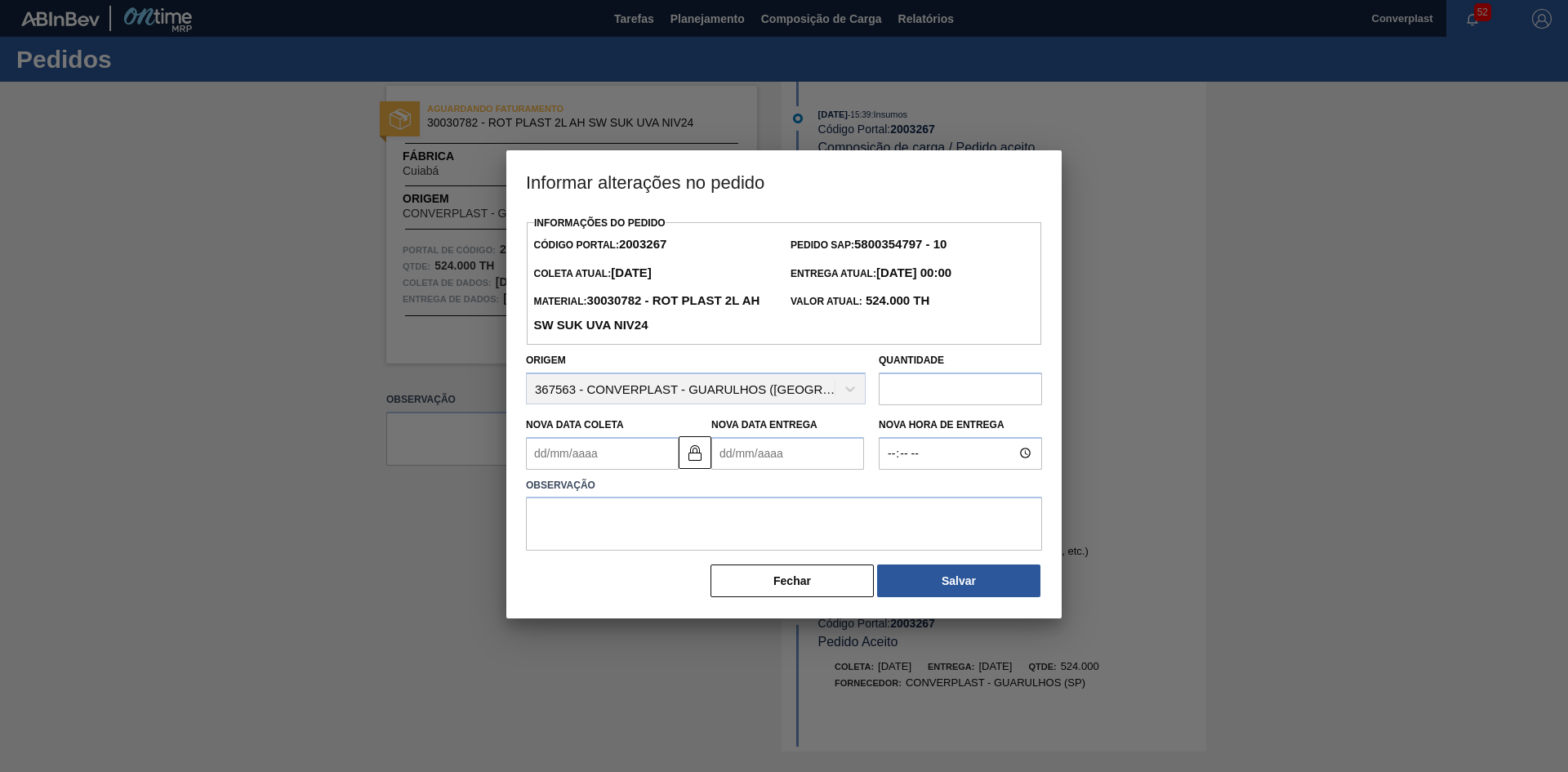
click at [734, 464] on Entrega2003267 "Nova Data Entrega" at bounding box center [788, 453] width 153 height 33
type Coleta2003267 "[DATE]"
type Entrega2003267 "0"
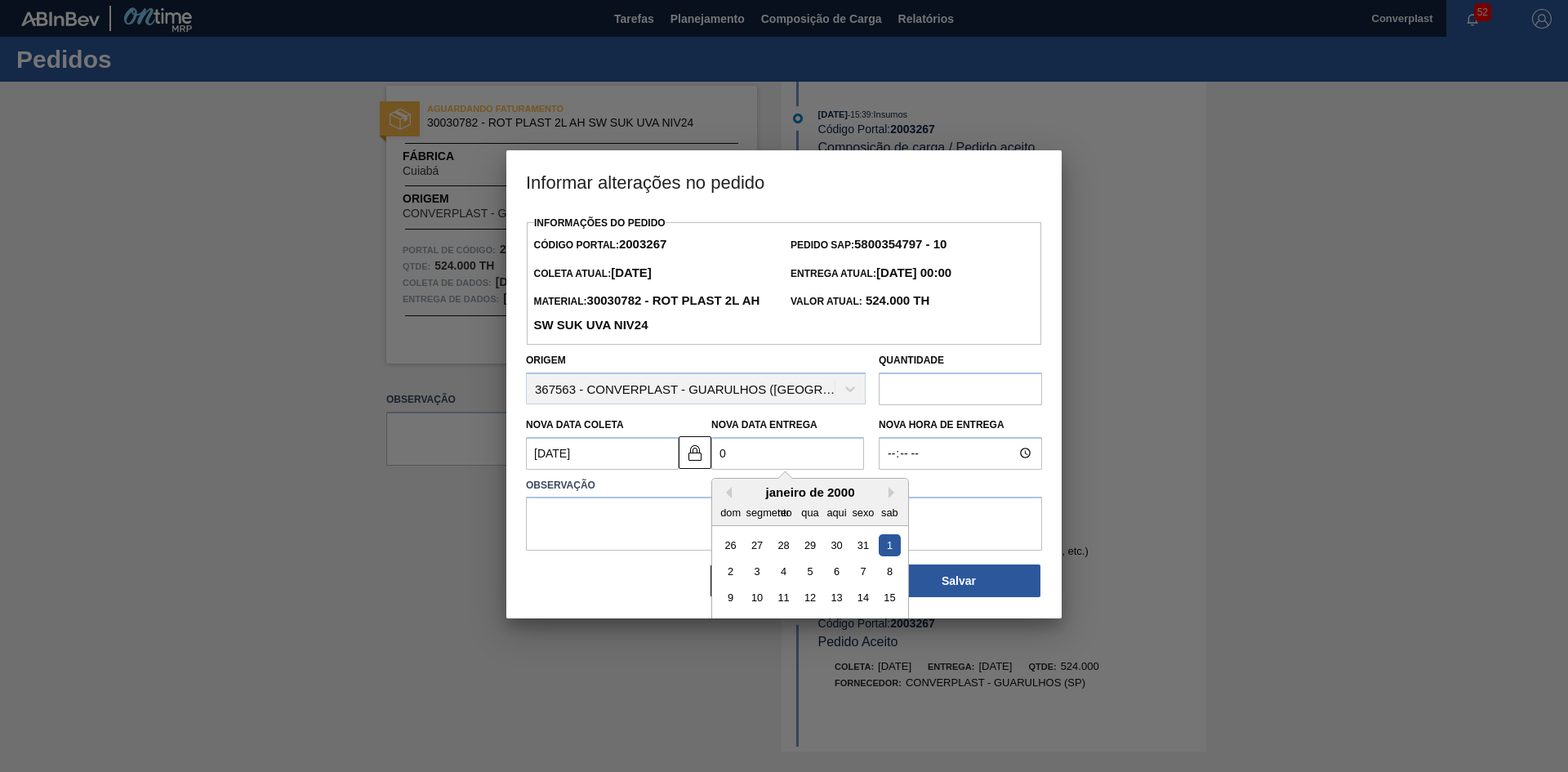
type Coleta2003267 "[DATE]"
type Entrega2003267 "05/0"
type Coleta2003267 "[DATE]"
click at [861, 550] on div "5" at bounding box center [863, 544] width 22 height 22
type Entrega2003267 "[DATE]"
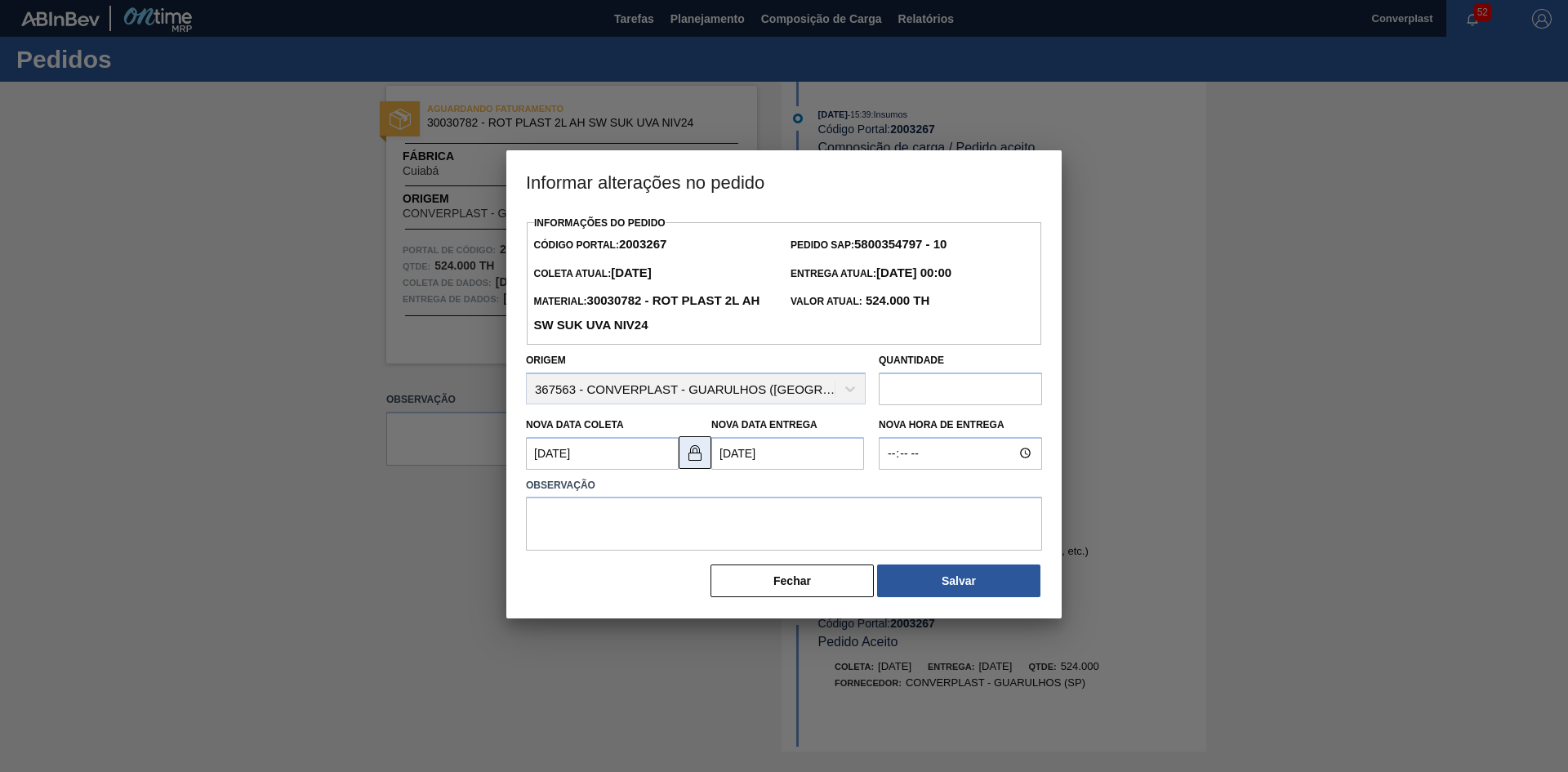
drag, startPoint x: 693, startPoint y: 450, endPoint x: 678, endPoint y: 451, distance: 15.0
click at [693, 452] on img at bounding box center [695, 452] width 20 height 20
click at [552, 457] on Coleta2003267 "[DATE]" at bounding box center [603, 453] width 153 height 33
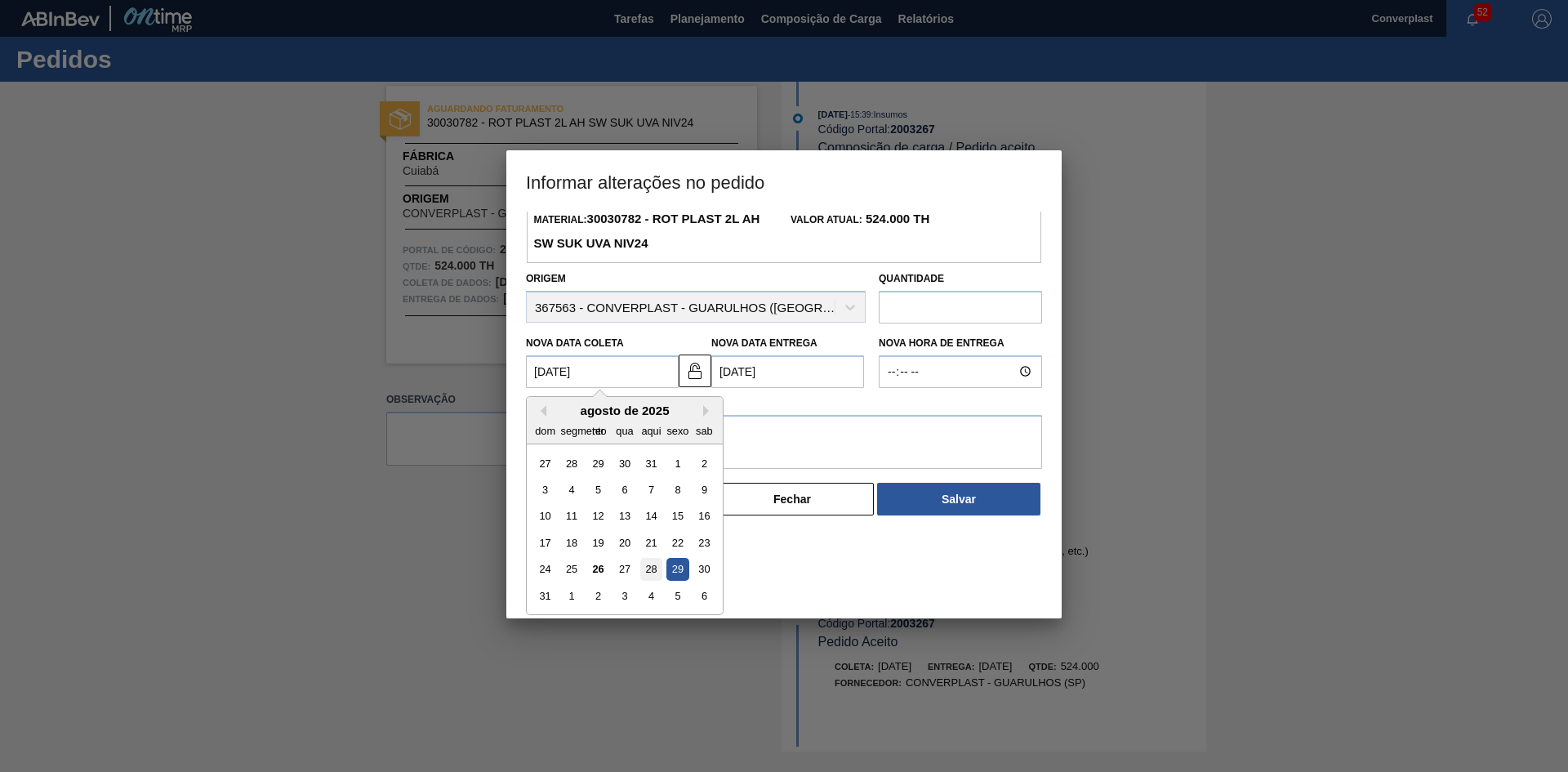
click at [653, 575] on font "28" at bounding box center [651, 569] width 11 height 12
type Coleta2003267 "[DATE]"
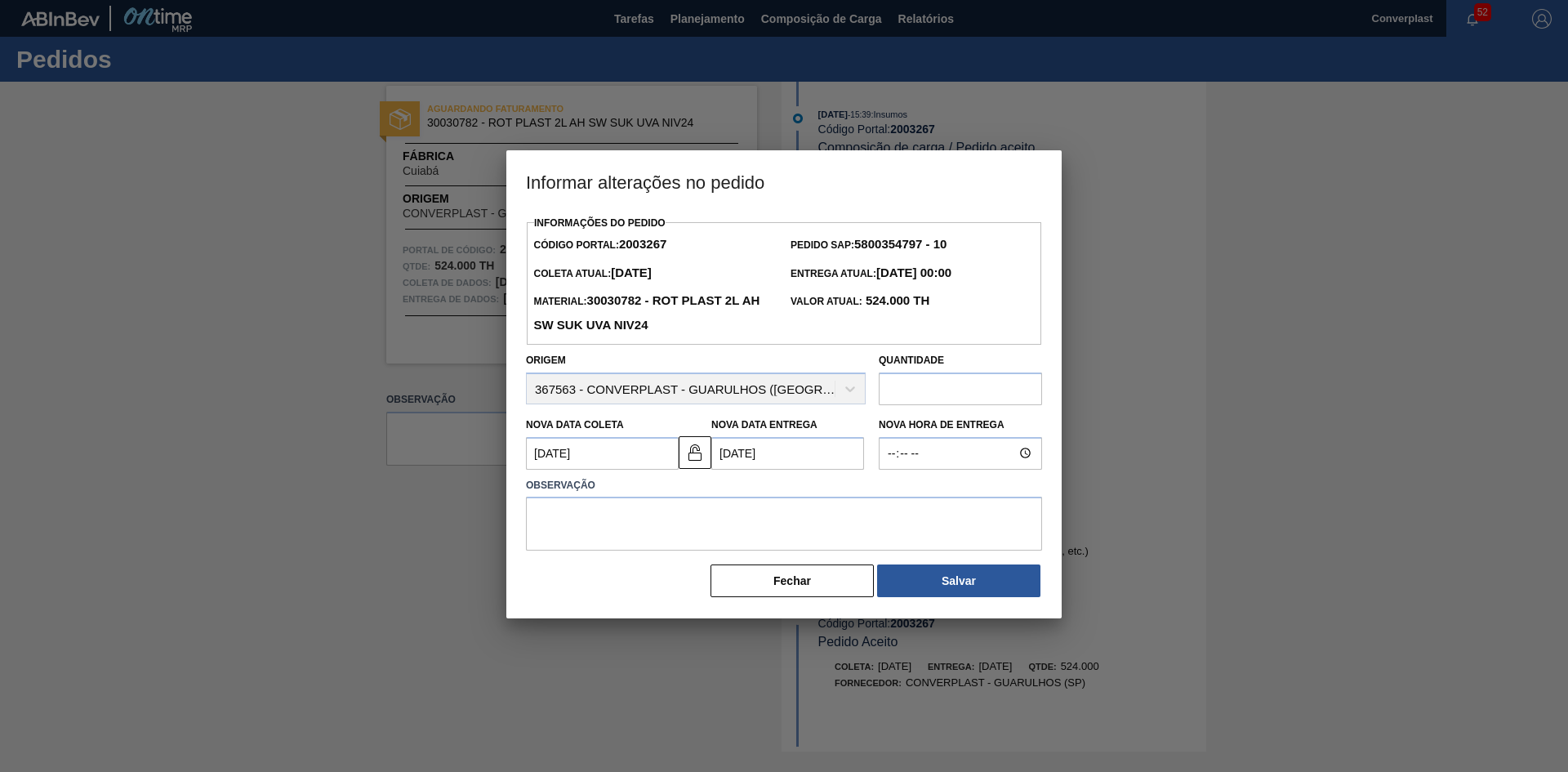
scroll to position [0, 0]
click at [601, 545] on textarea at bounding box center [784, 524] width 516 height 54
type textarea "ajuste data"
click at [912, 592] on button "Salvar" at bounding box center [959, 581] width 163 height 33
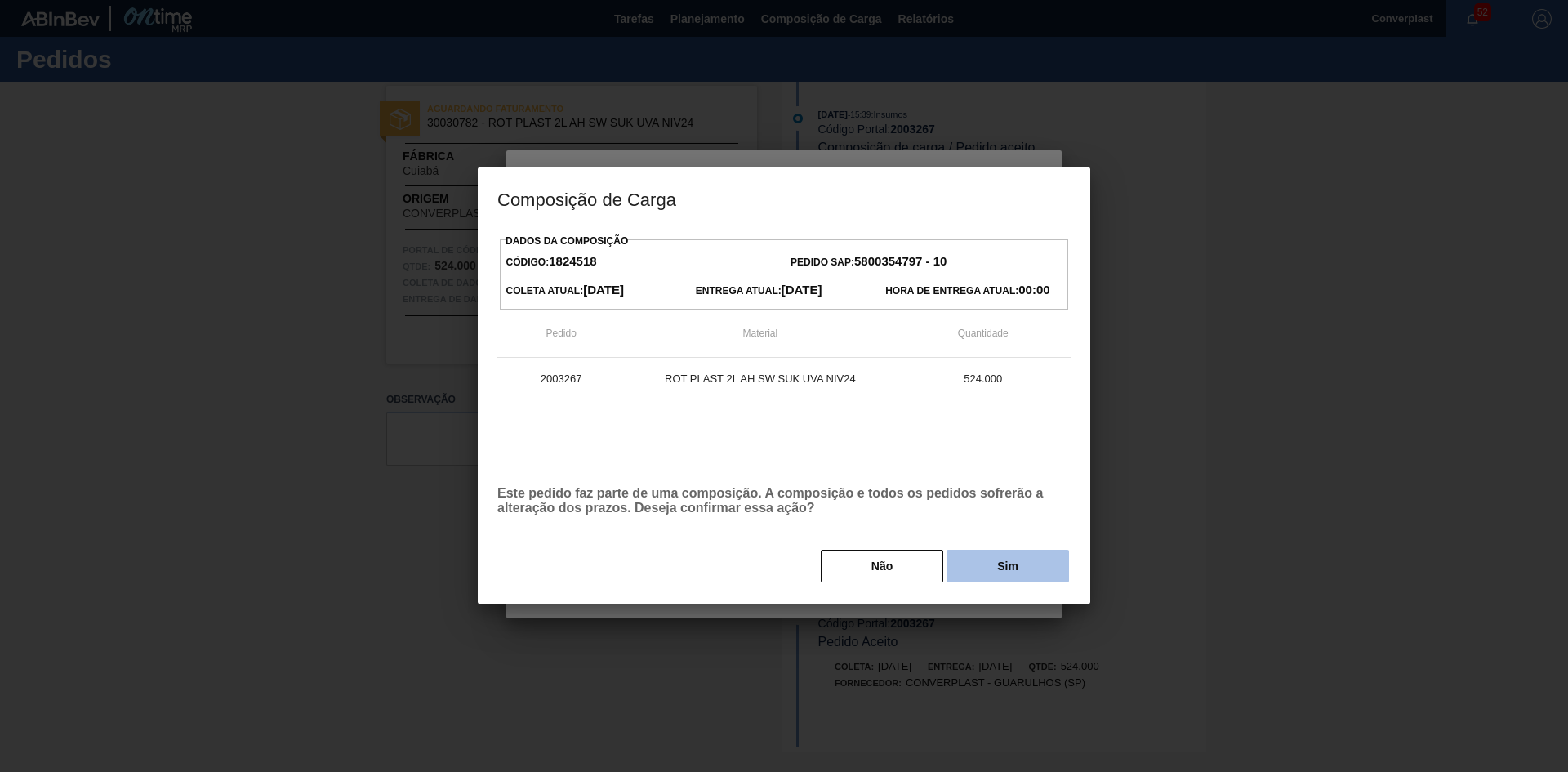
click at [983, 567] on button "Sim" at bounding box center [1008, 566] width 122 height 33
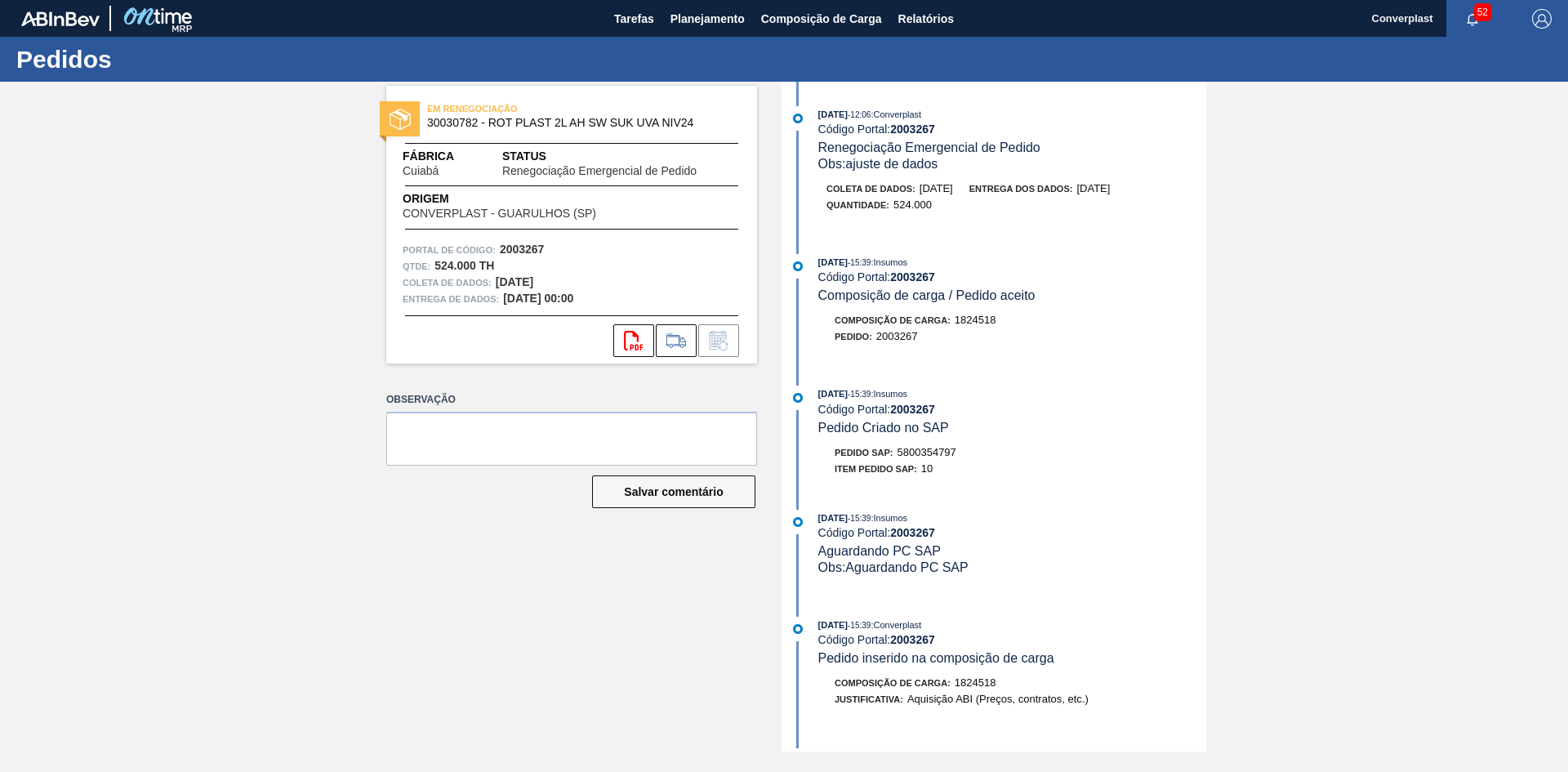
click at [735, 143] on div "EM RENEGOCIAÇÃO 30030782 - ROT PLAST 2L AH SW SUK UVA NIV24 Fábrica Cuiabá Stat…" at bounding box center [572, 225] width 371 height 278
click at [706, 22] on font "Planejamento" at bounding box center [708, 18] width 75 height 13
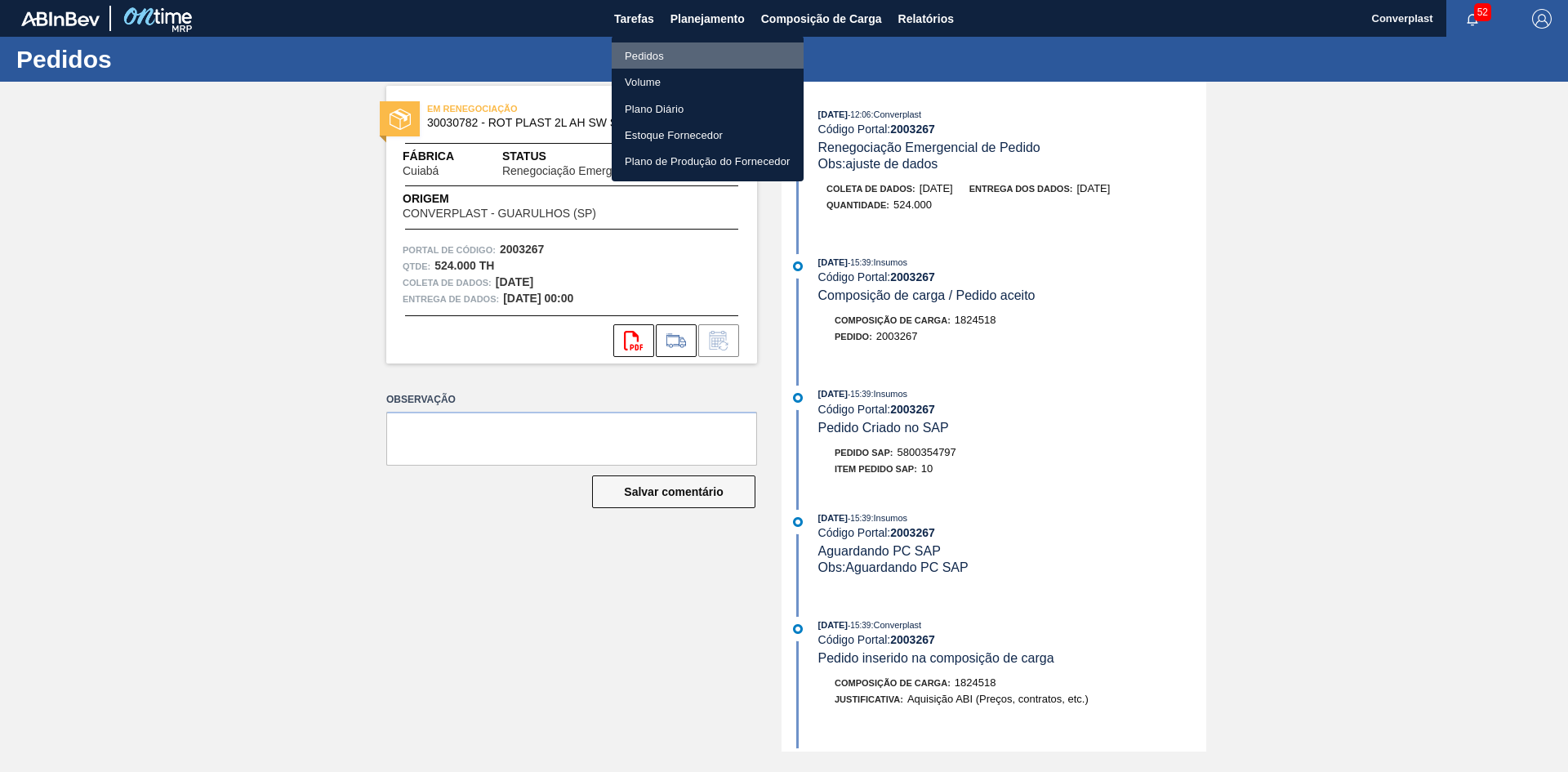
click at [700, 52] on li "Pedidos" at bounding box center [707, 56] width 192 height 26
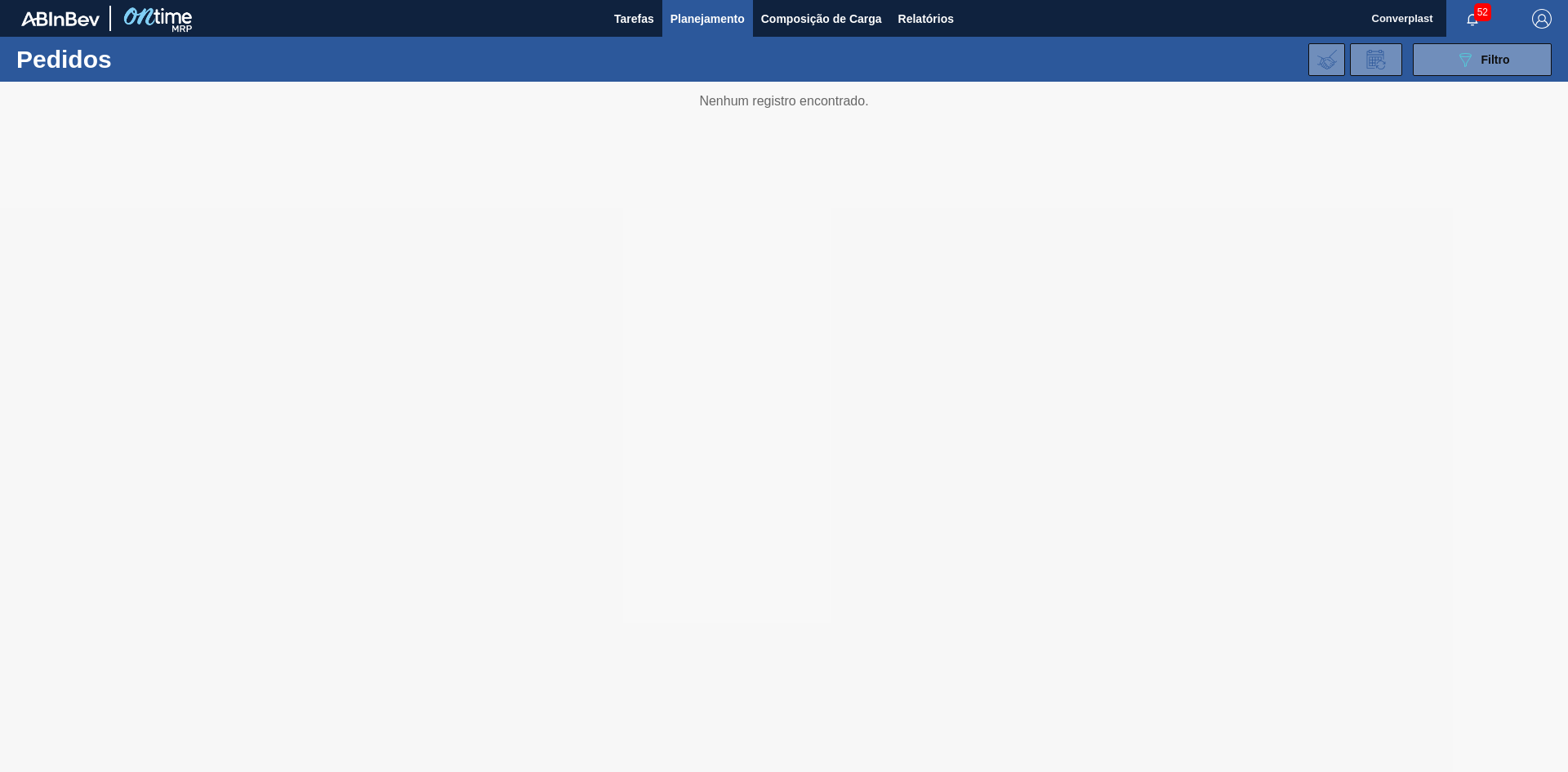
click at [531, 581] on div at bounding box center [784, 426] width 1568 height 690
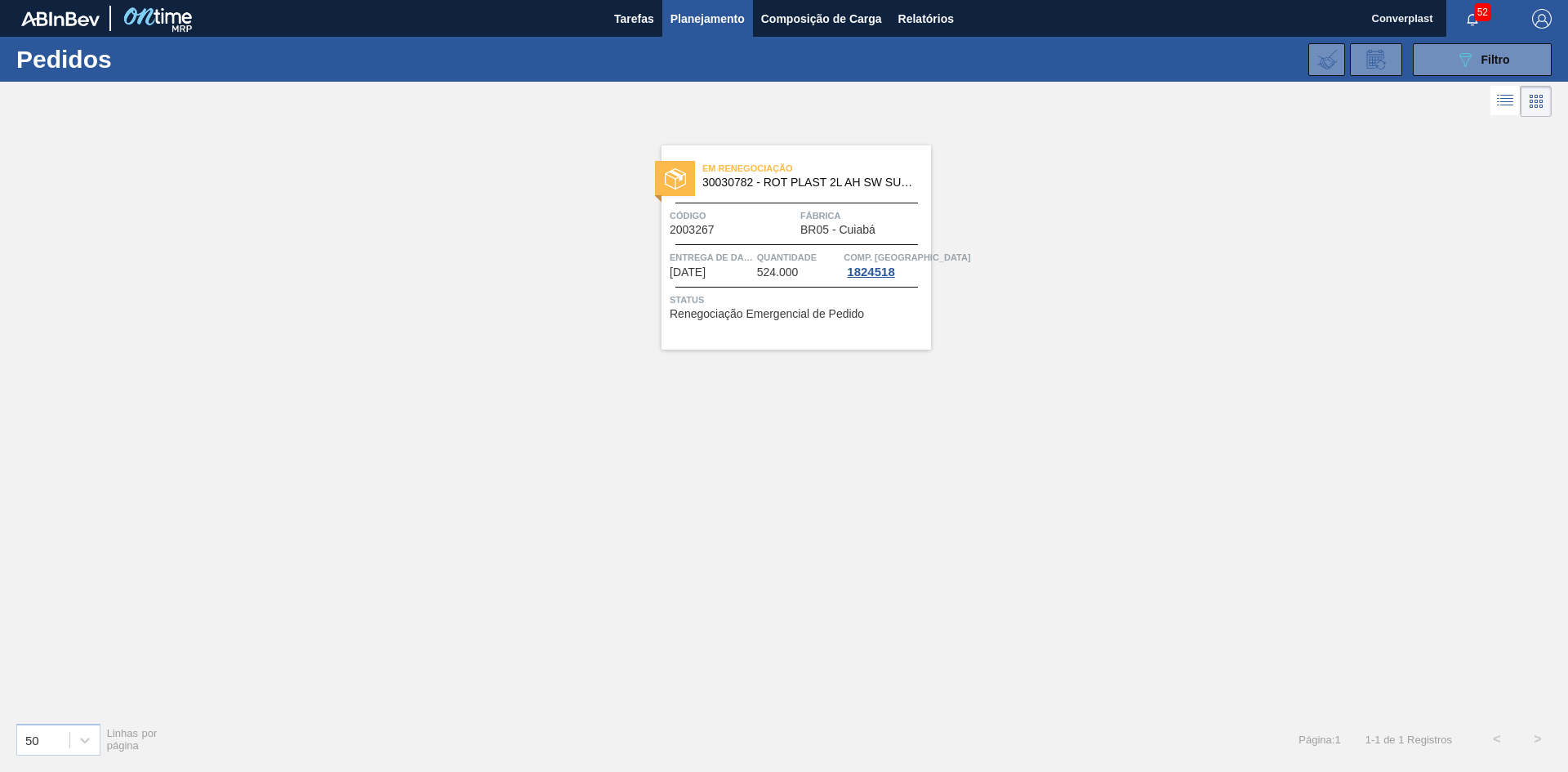
click at [710, 279] on div "Entrega de dados [DATE]" at bounding box center [711, 264] width 83 height 30
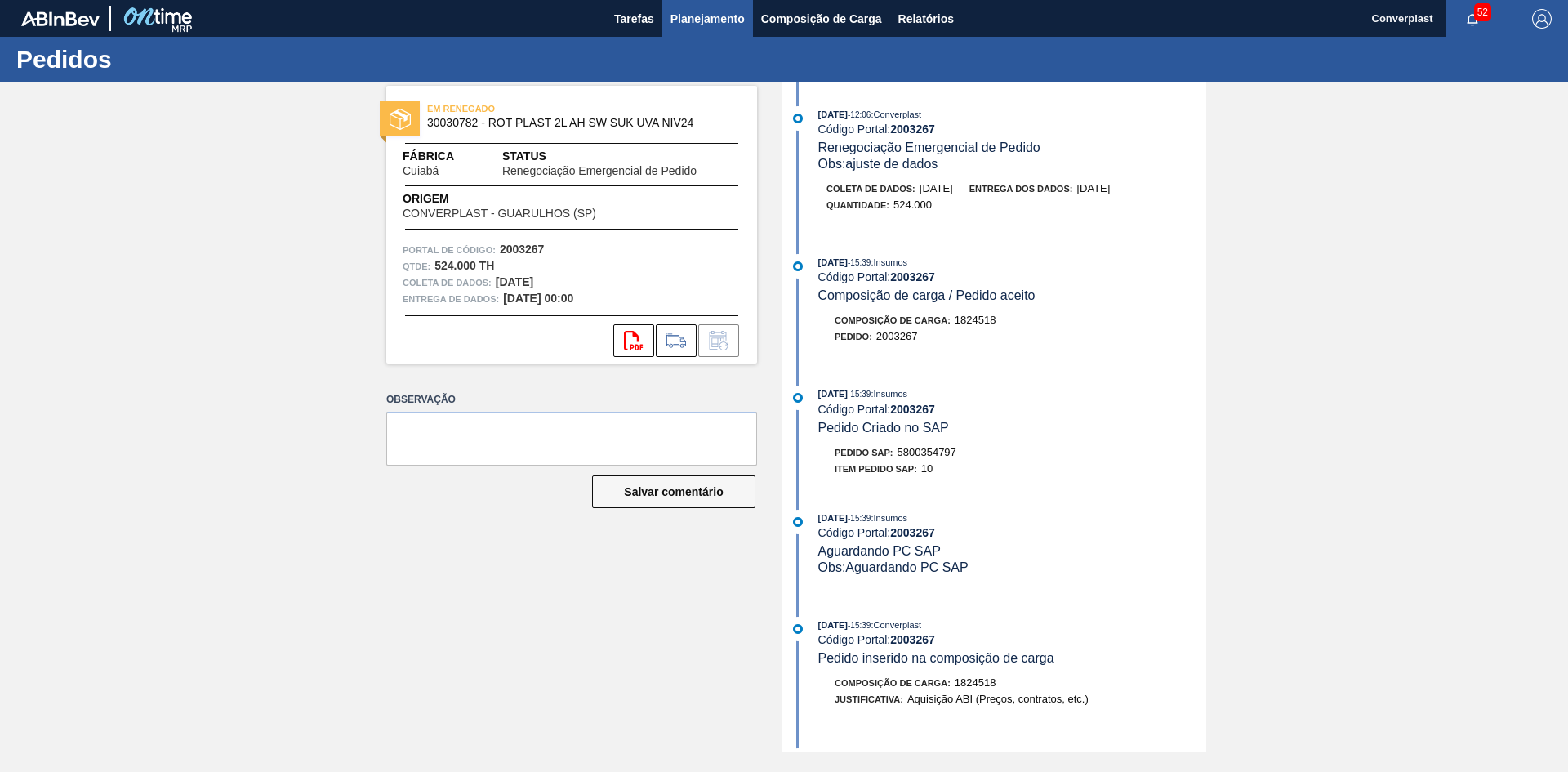
click at [738, 16] on font "Planejamento" at bounding box center [708, 18] width 75 height 13
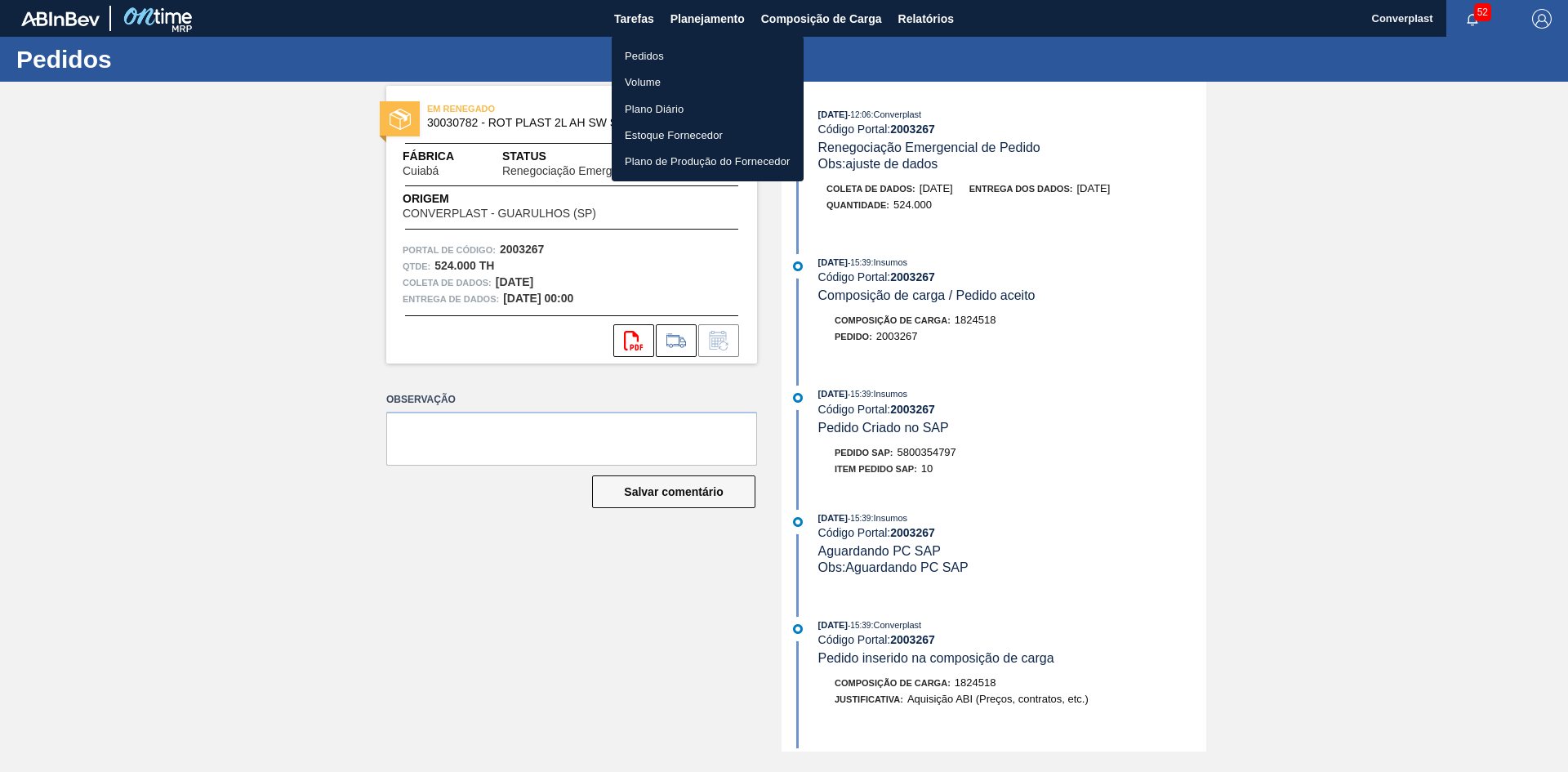
click at [691, 59] on li "Pedidos" at bounding box center [707, 56] width 192 height 26
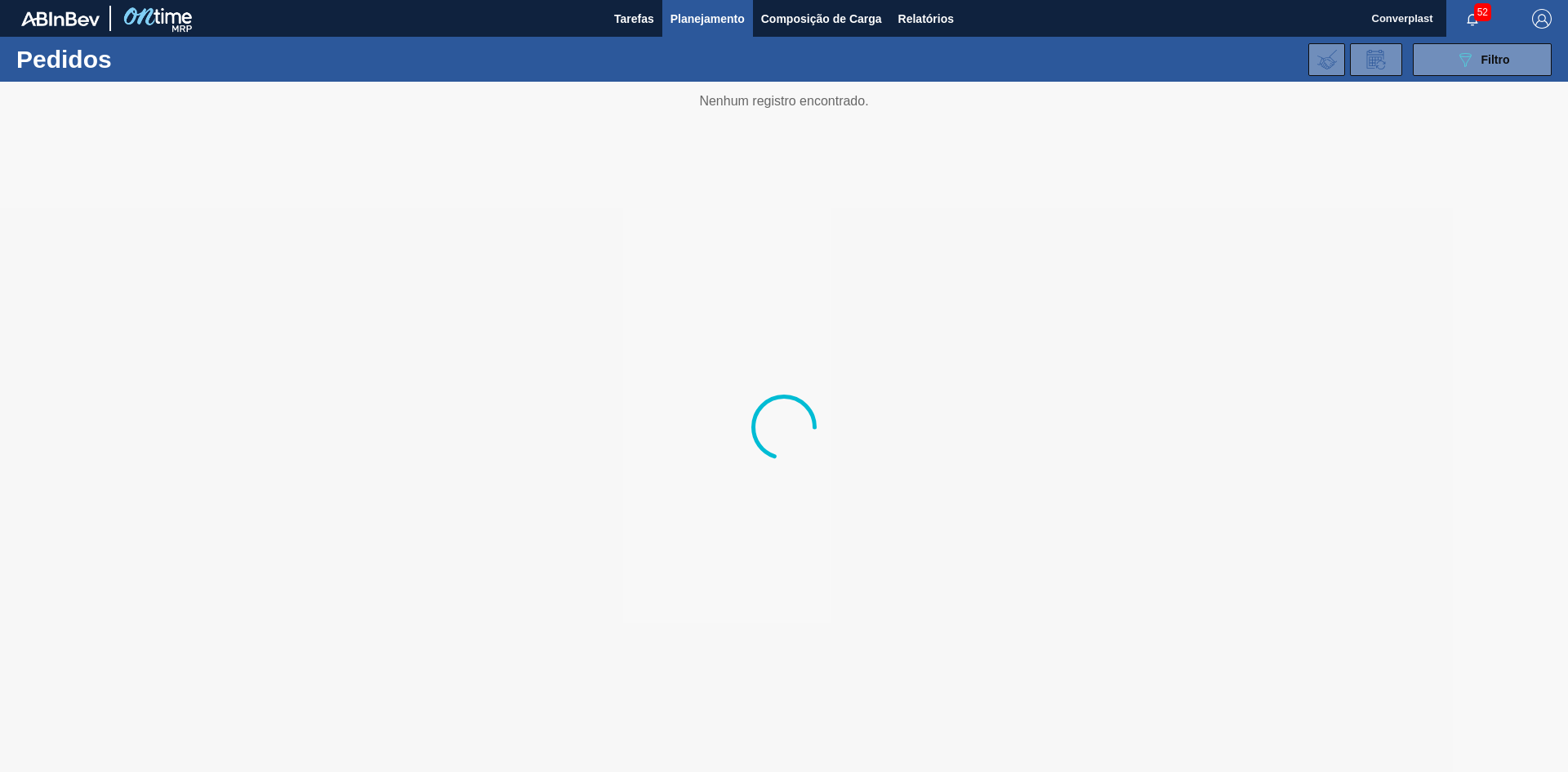
click at [1489, 76] on div "089F7B8B-B2A5-4AFE-B5C0-19BA573D28AC Filtro Código Pedido Portal × 2003267 Códi…" at bounding box center [910, 59] width 1300 height 49
click at [1488, 62] on font "Filtro" at bounding box center [1496, 59] width 29 height 13
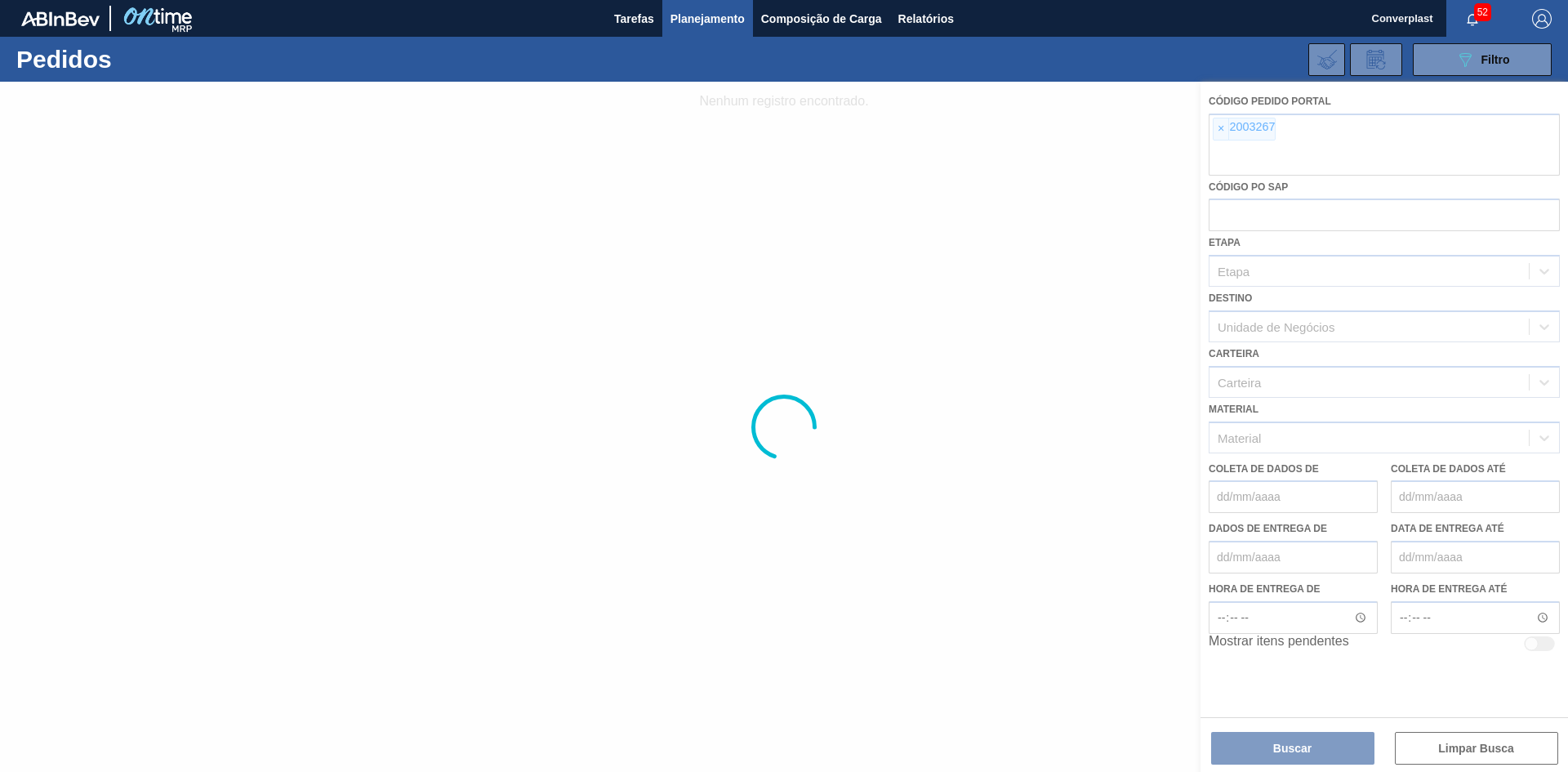
click at [1213, 127] on div at bounding box center [784, 426] width 1568 height 690
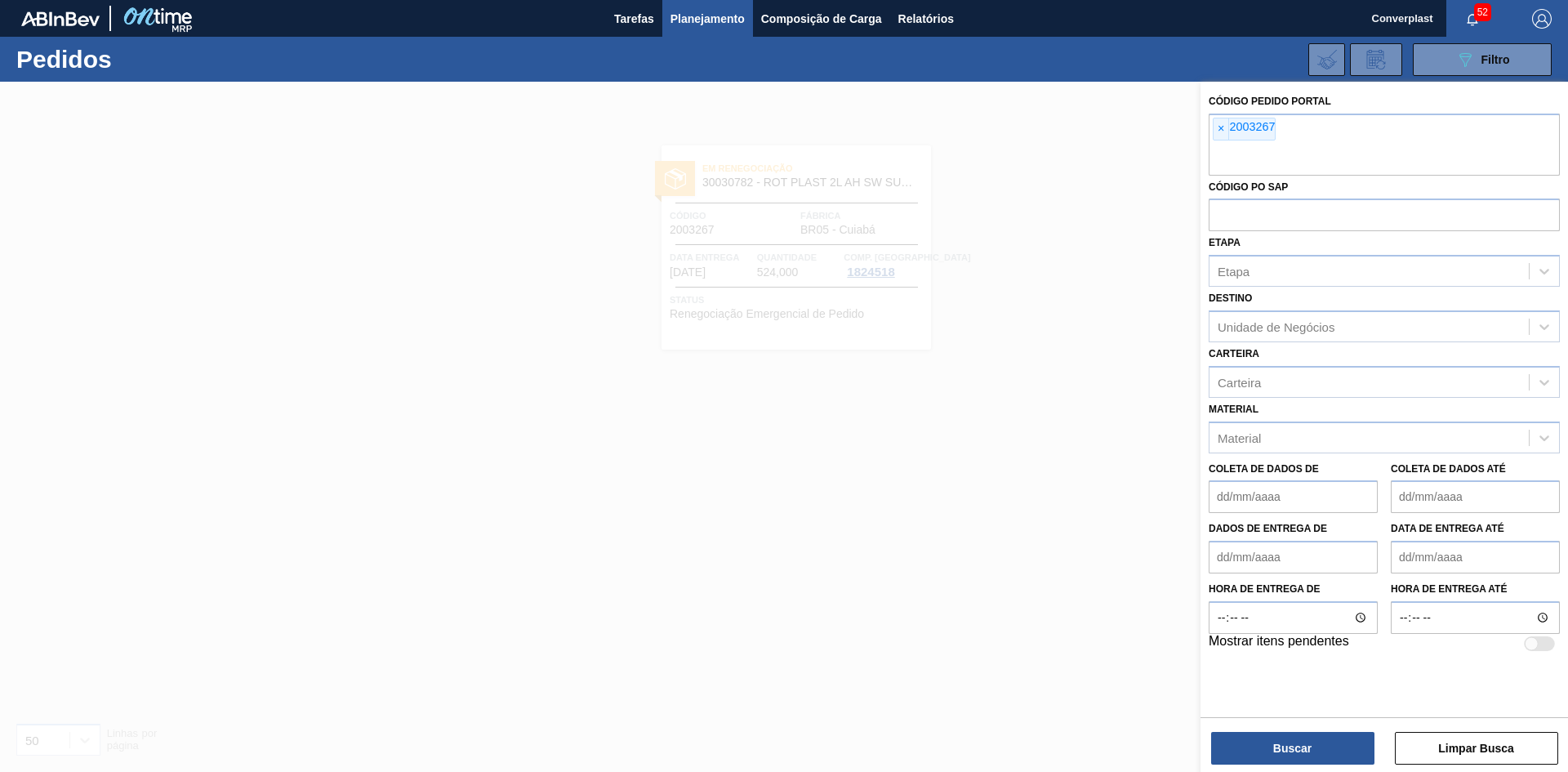
click at [1218, 129] on font "×" at bounding box center [1221, 128] width 7 height 13
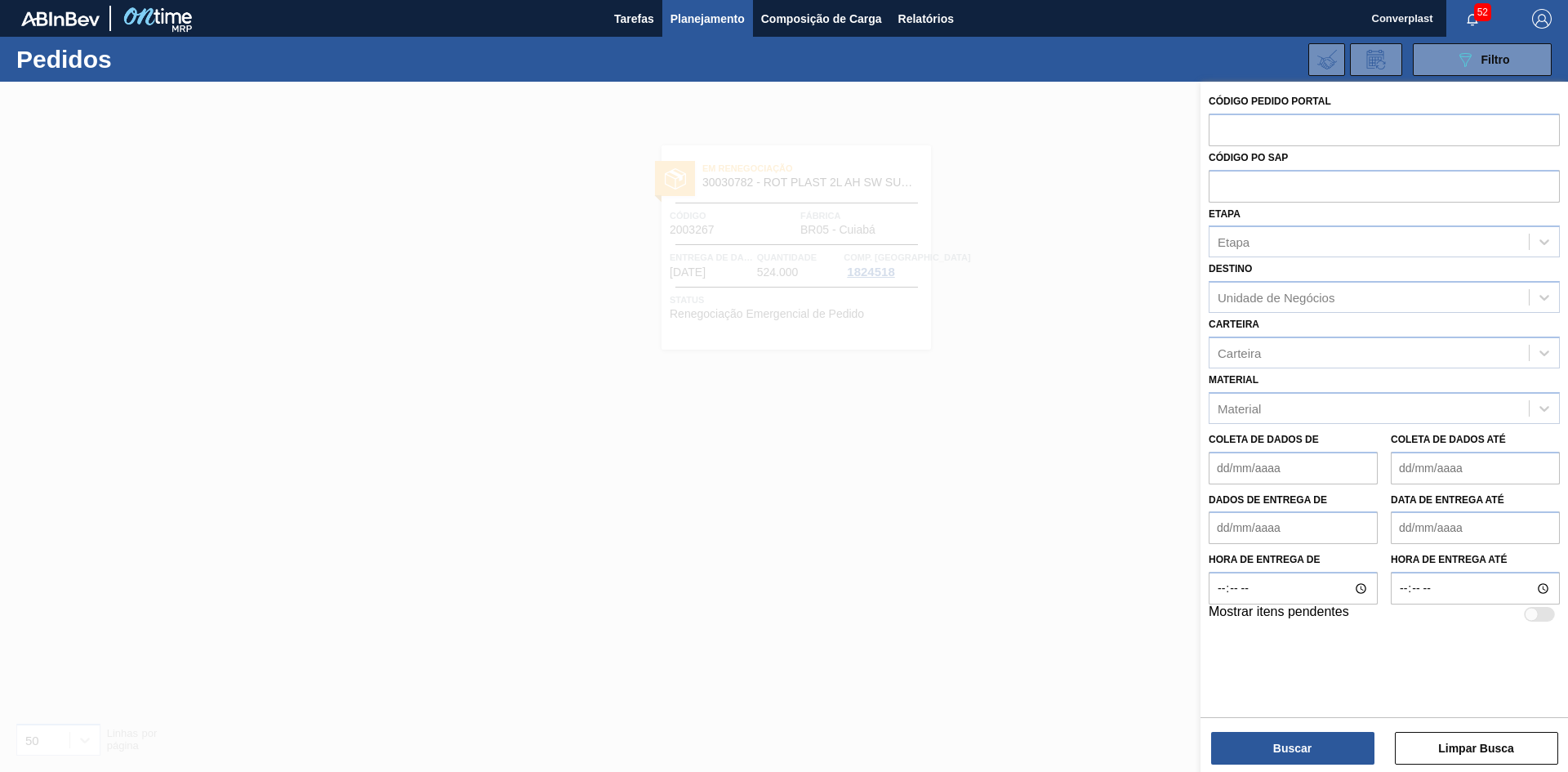
click at [1218, 129] on input "text" at bounding box center [1385, 129] width 351 height 31
paste input "2003559"
type input "2003559"
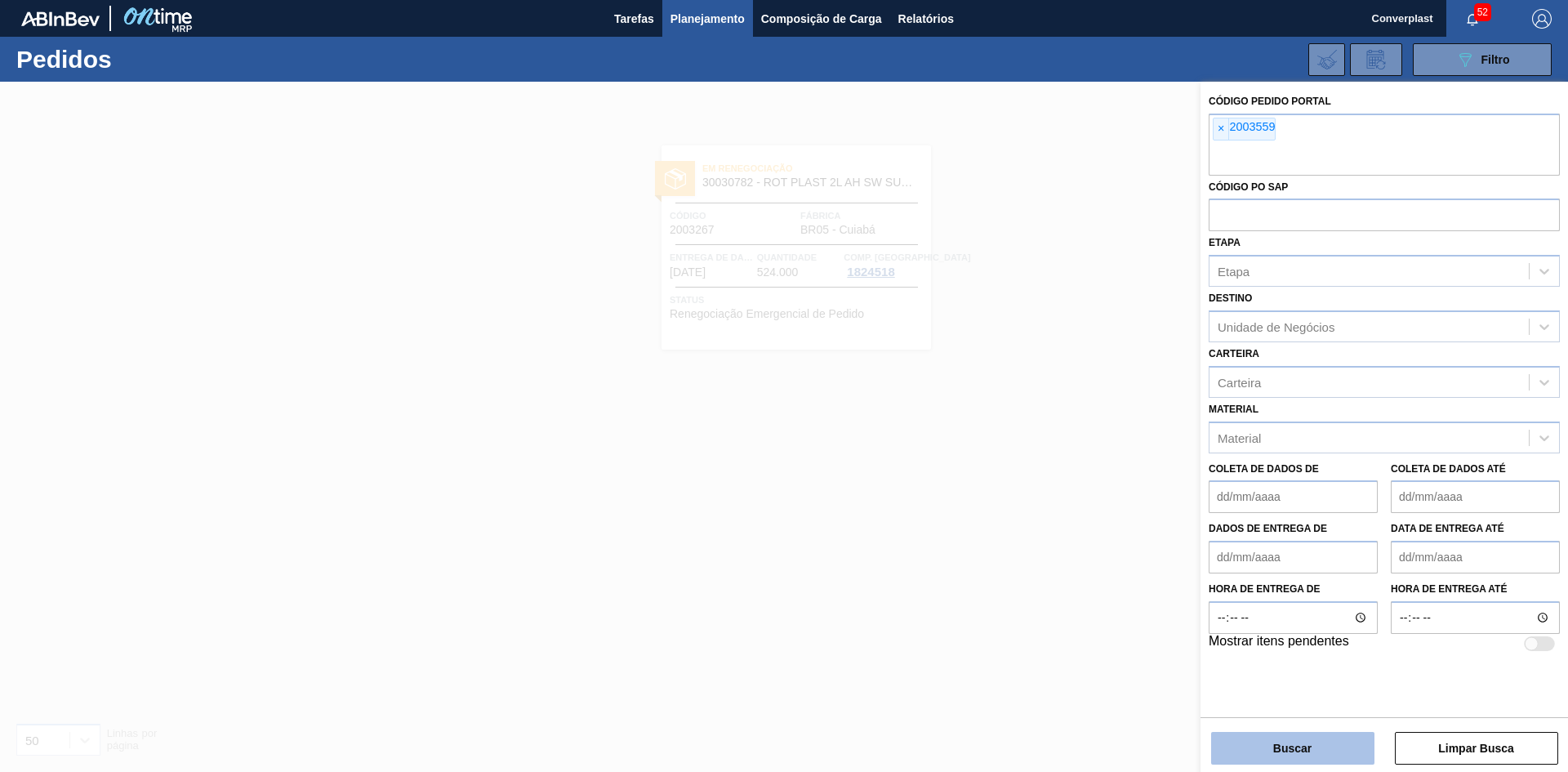
click at [1262, 748] on button "Buscar" at bounding box center [1293, 748] width 163 height 33
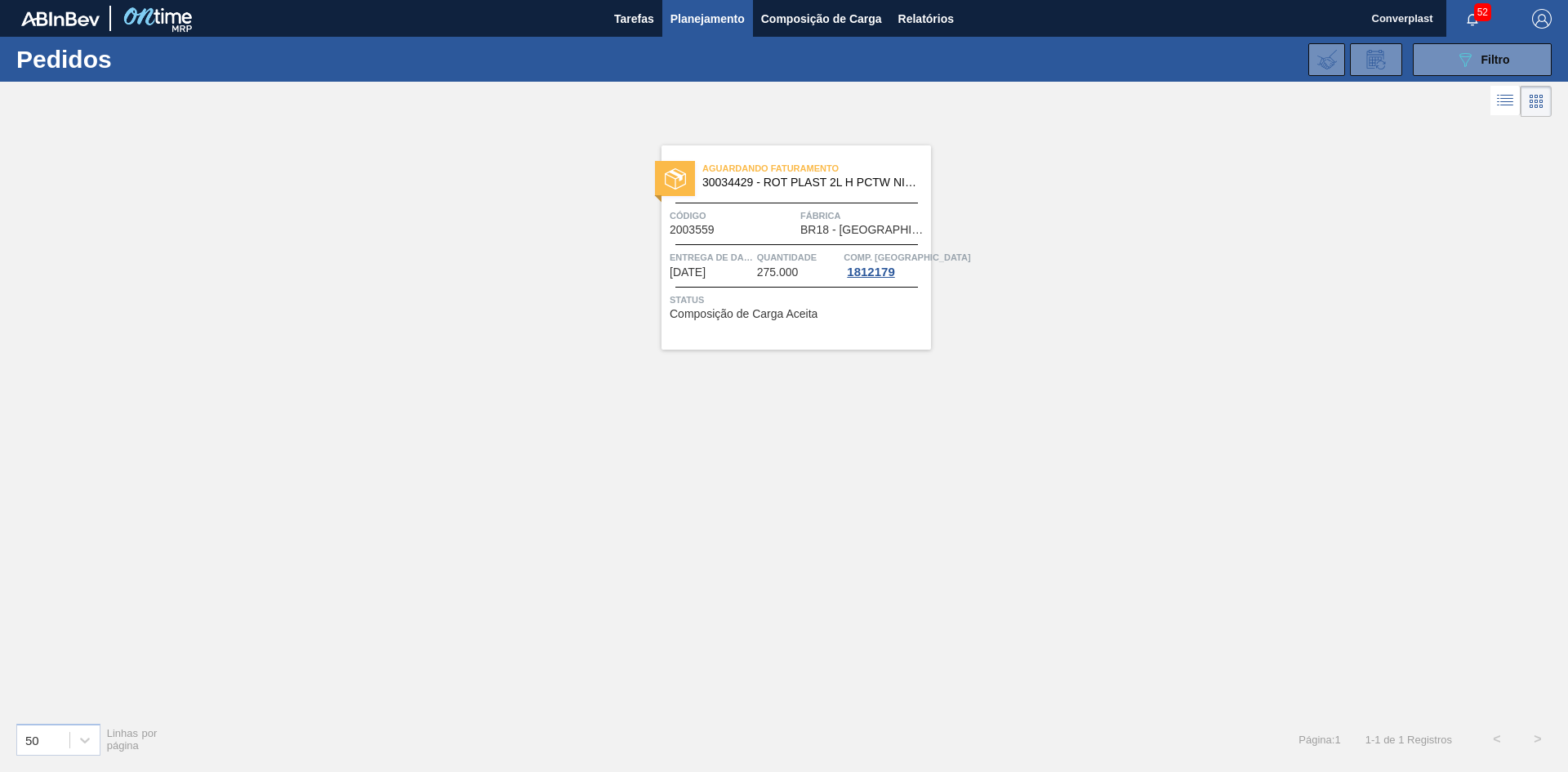
click at [730, 263] on span "Entrega de dados" at bounding box center [711, 257] width 83 height 16
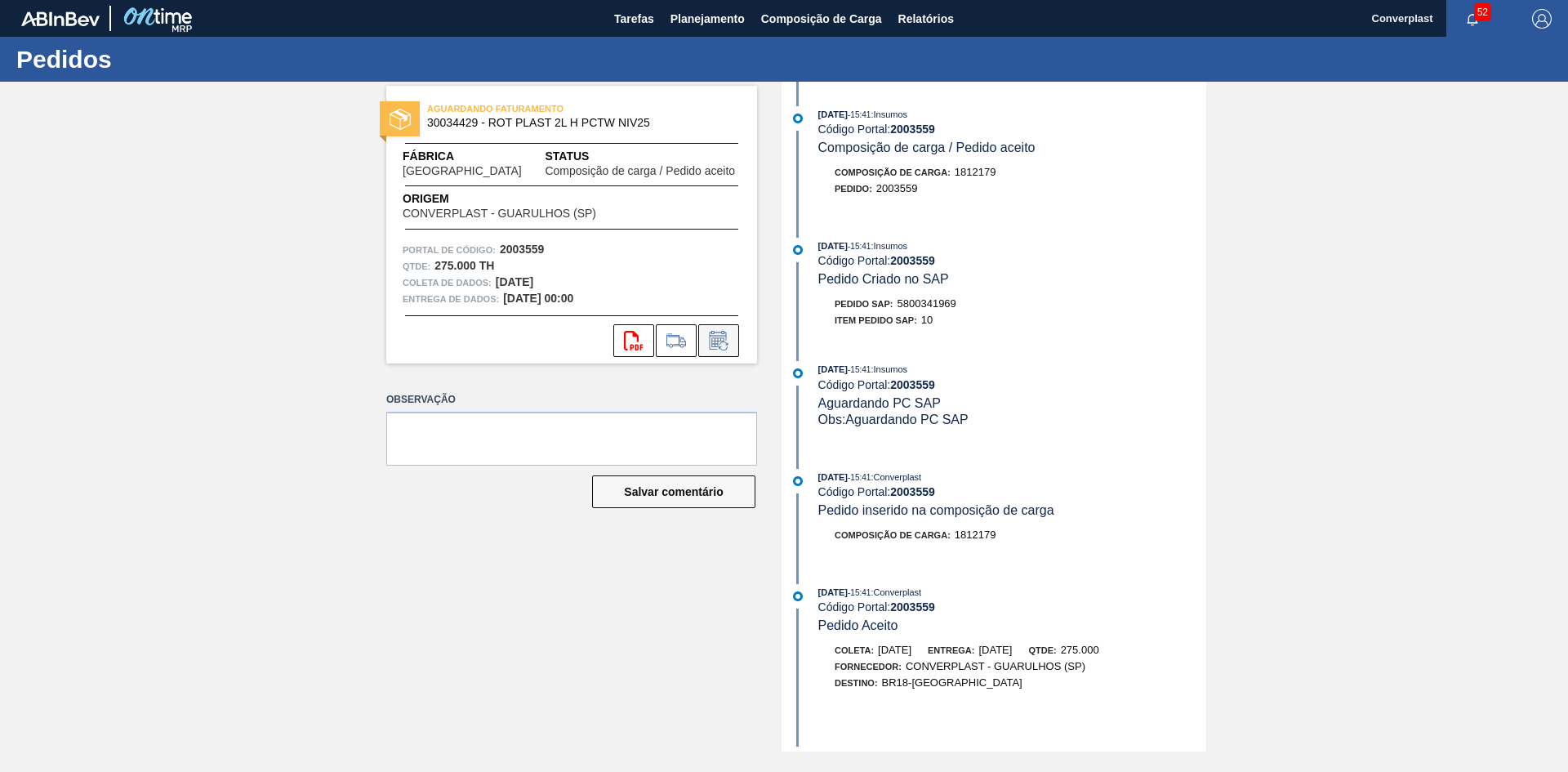
click at [719, 345] on icon at bounding box center [723, 346] width 9 height 9
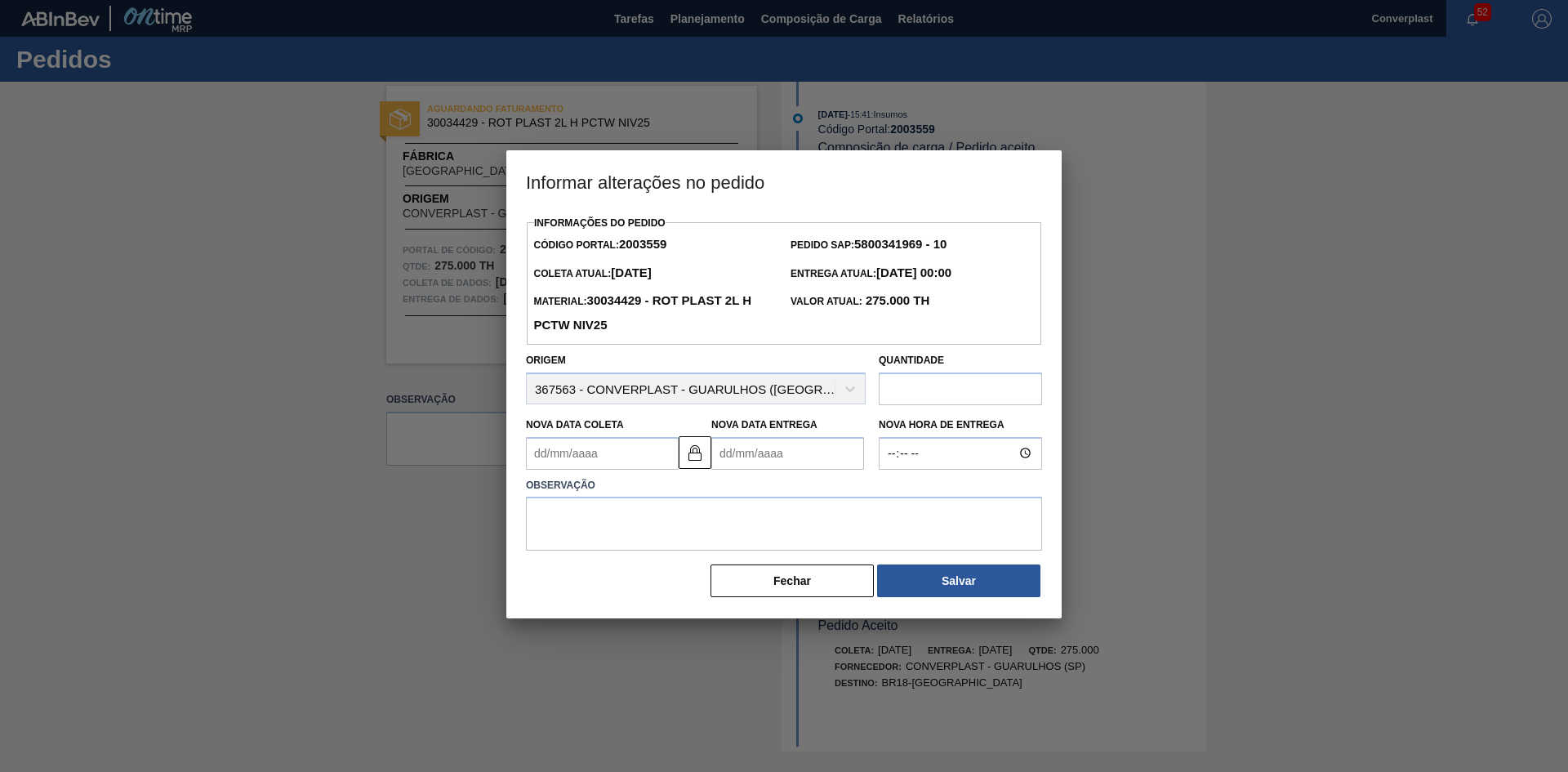
click at [753, 459] on Entrega2003559 "Nova Data Entrega" at bounding box center [788, 453] width 153 height 33
type Coleta2003559 "[DATE]"
type Entrega2003559 "1"
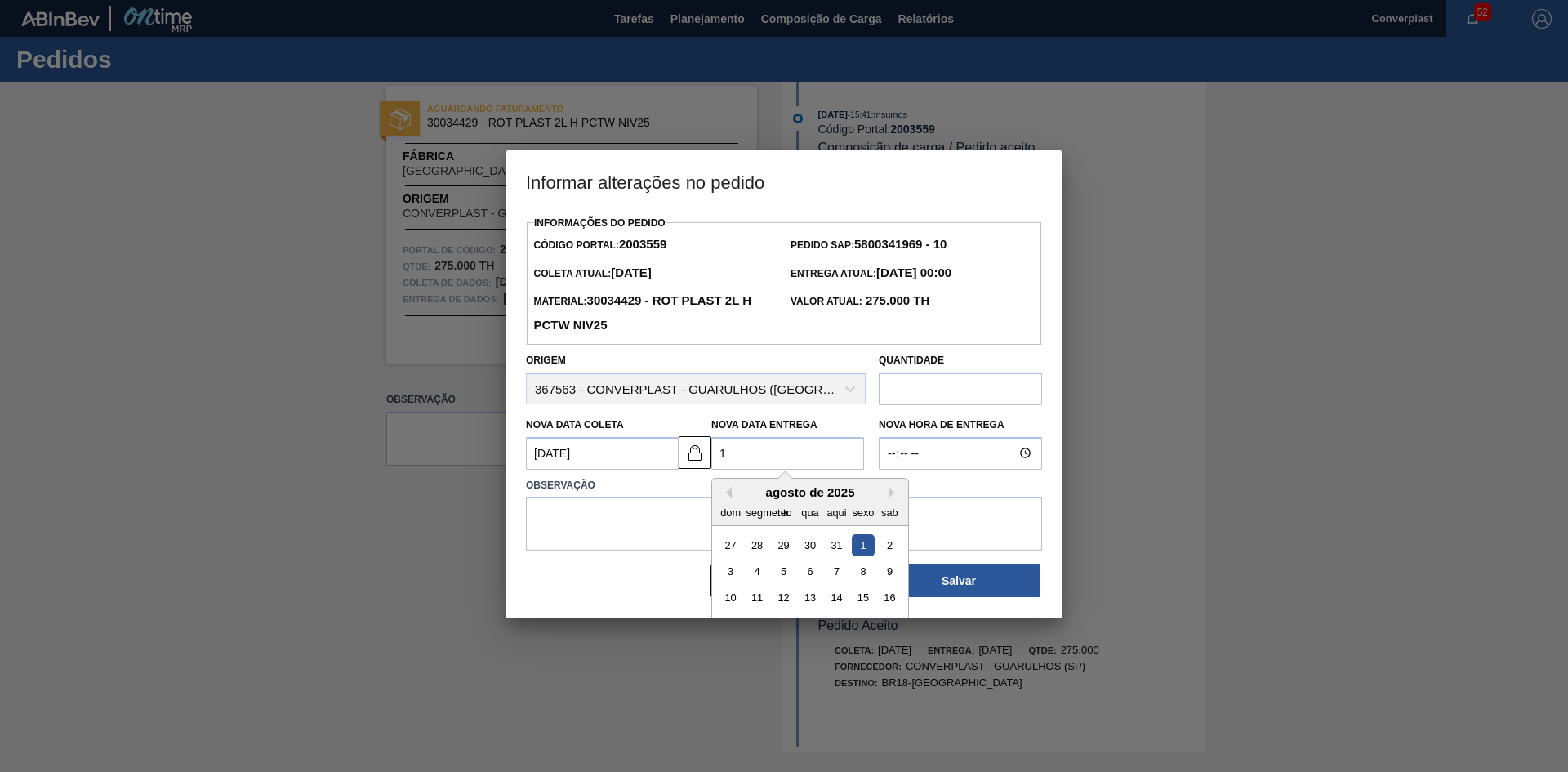
type Coleta2003559 "[DATE]"
type Entrega2003559 "11/"
type Coleta2003559 "[DATE]"
type Entrega2003559 "11//"
type Coleta2003559 "[DATE]"
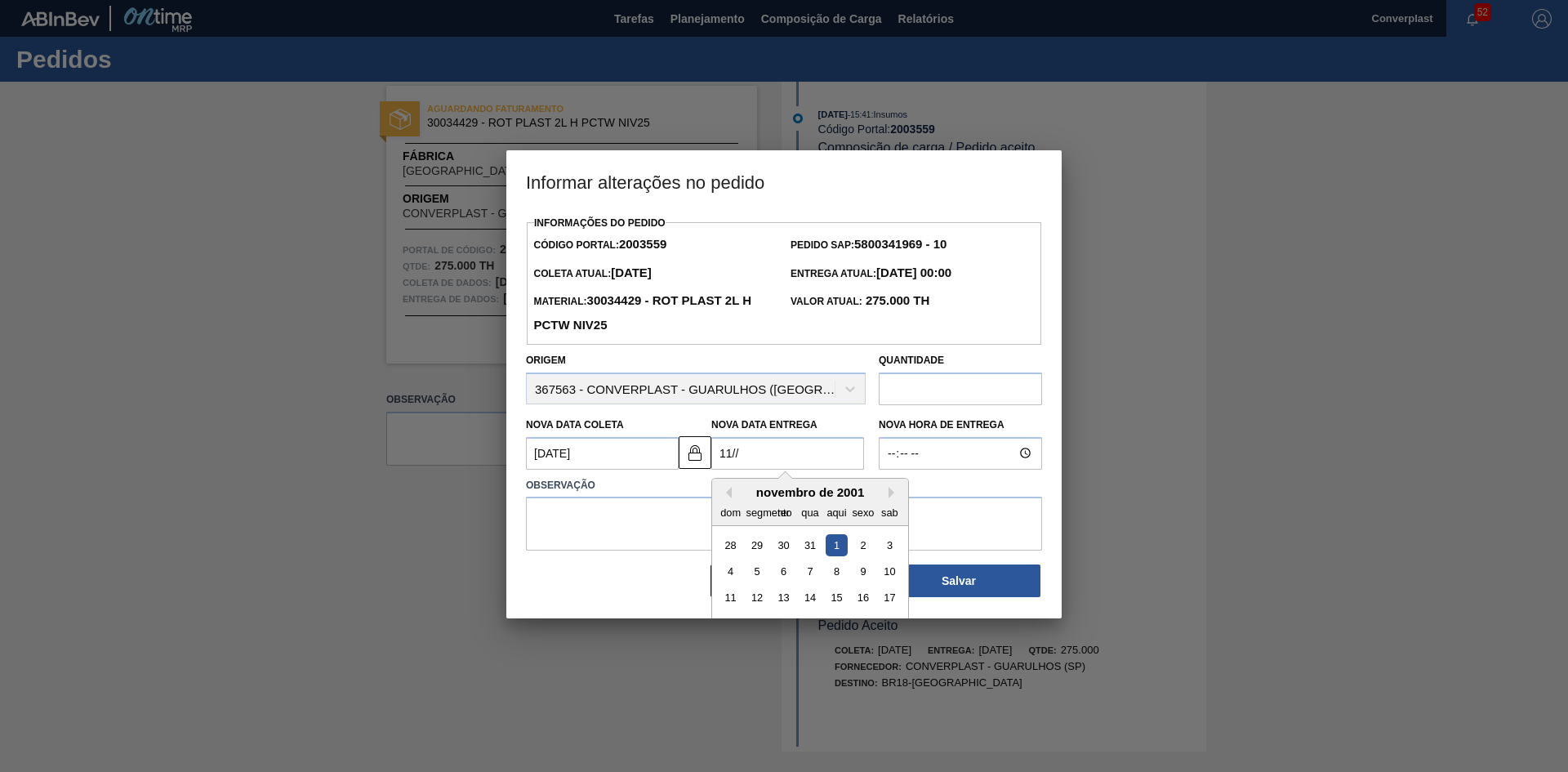
type Entrega2003559 "11/"
type Coleta2003559 "[DATE]"
click at [826, 577] on div "11" at bounding box center [837, 571] width 22 height 22
type Entrega2003559 "[DATE]"
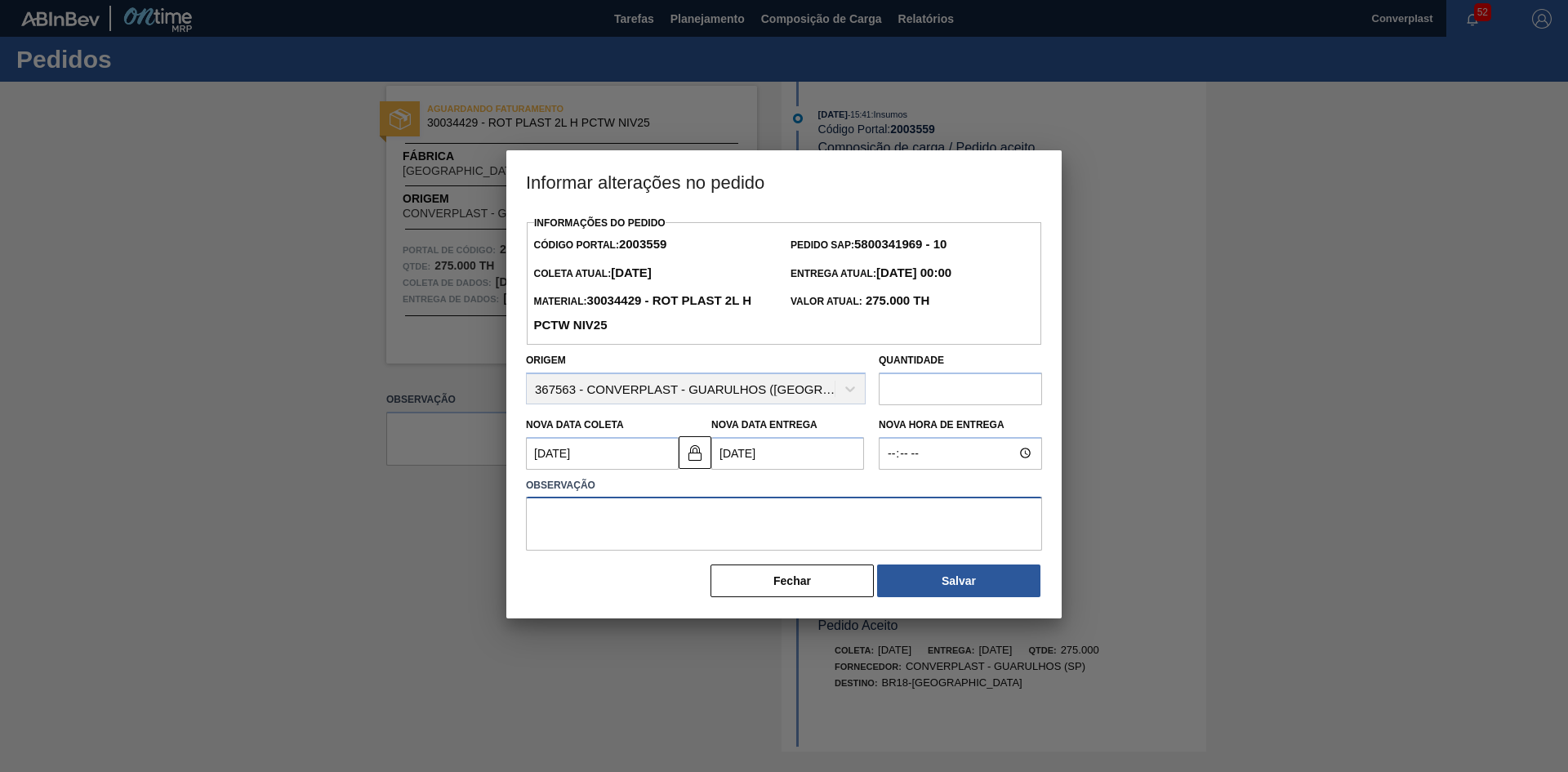
click at [599, 512] on textarea at bounding box center [784, 524] width 516 height 54
type textarea "ajuste data"
click at [940, 576] on button "Salvar" at bounding box center [959, 581] width 163 height 33
click at [963, 584] on font "Salvar" at bounding box center [958, 580] width 34 height 13
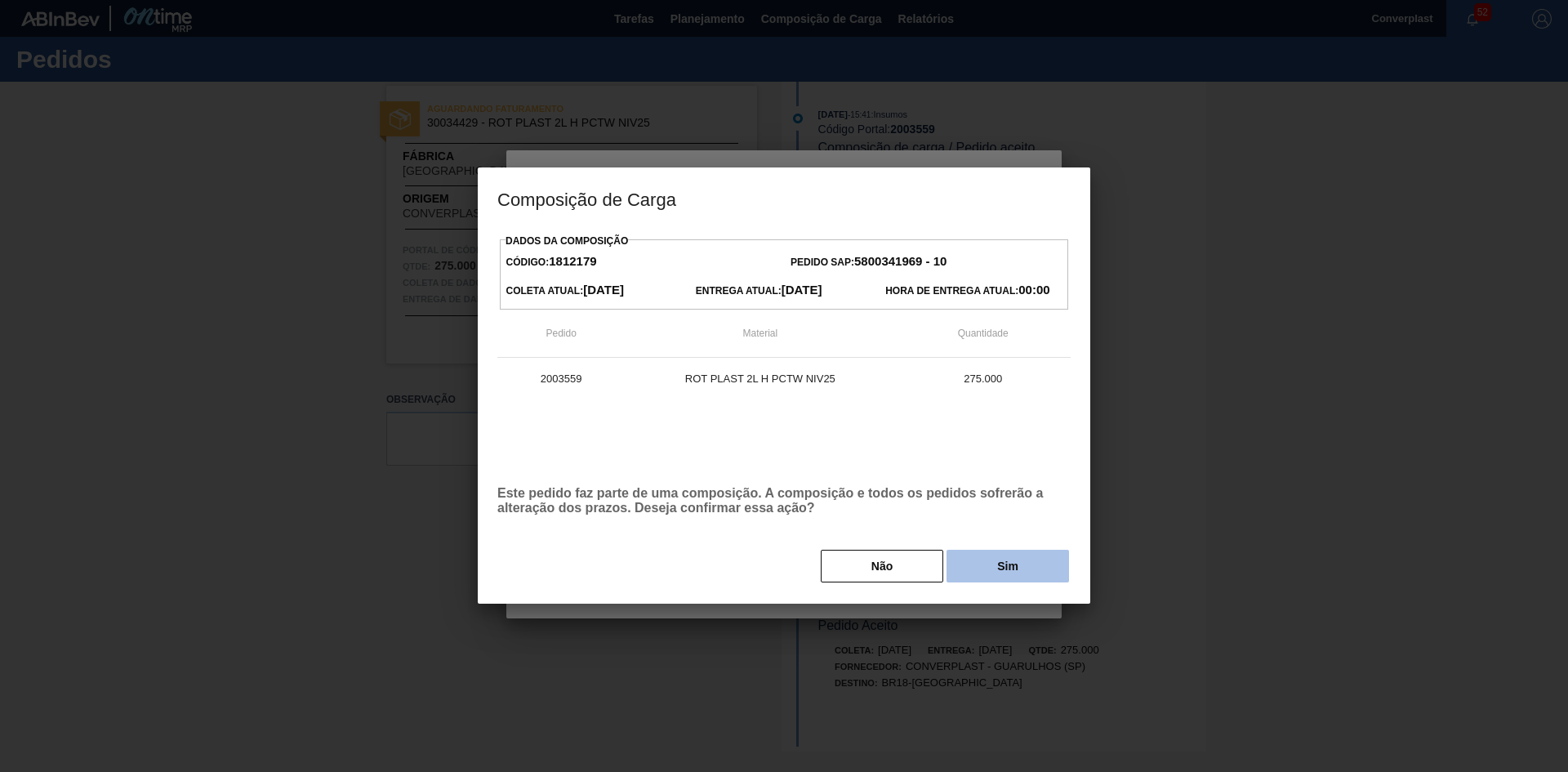
click at [971, 552] on button "Sim" at bounding box center [1008, 566] width 122 height 33
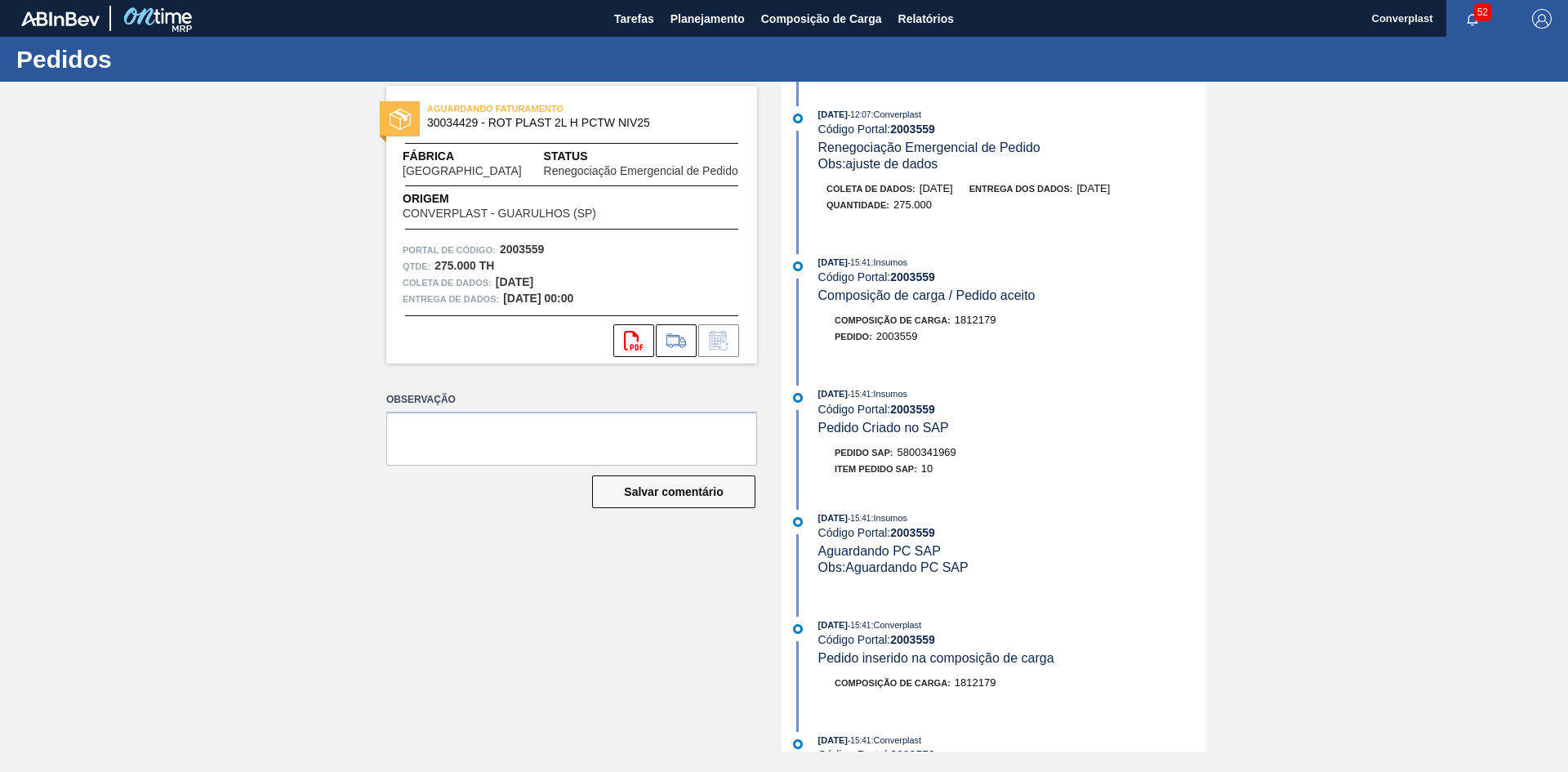
click at [518, 228] on div at bounding box center [572, 228] width 334 height 1
click at [664, 17] on button "Planejamento" at bounding box center [708, 18] width 90 height 36
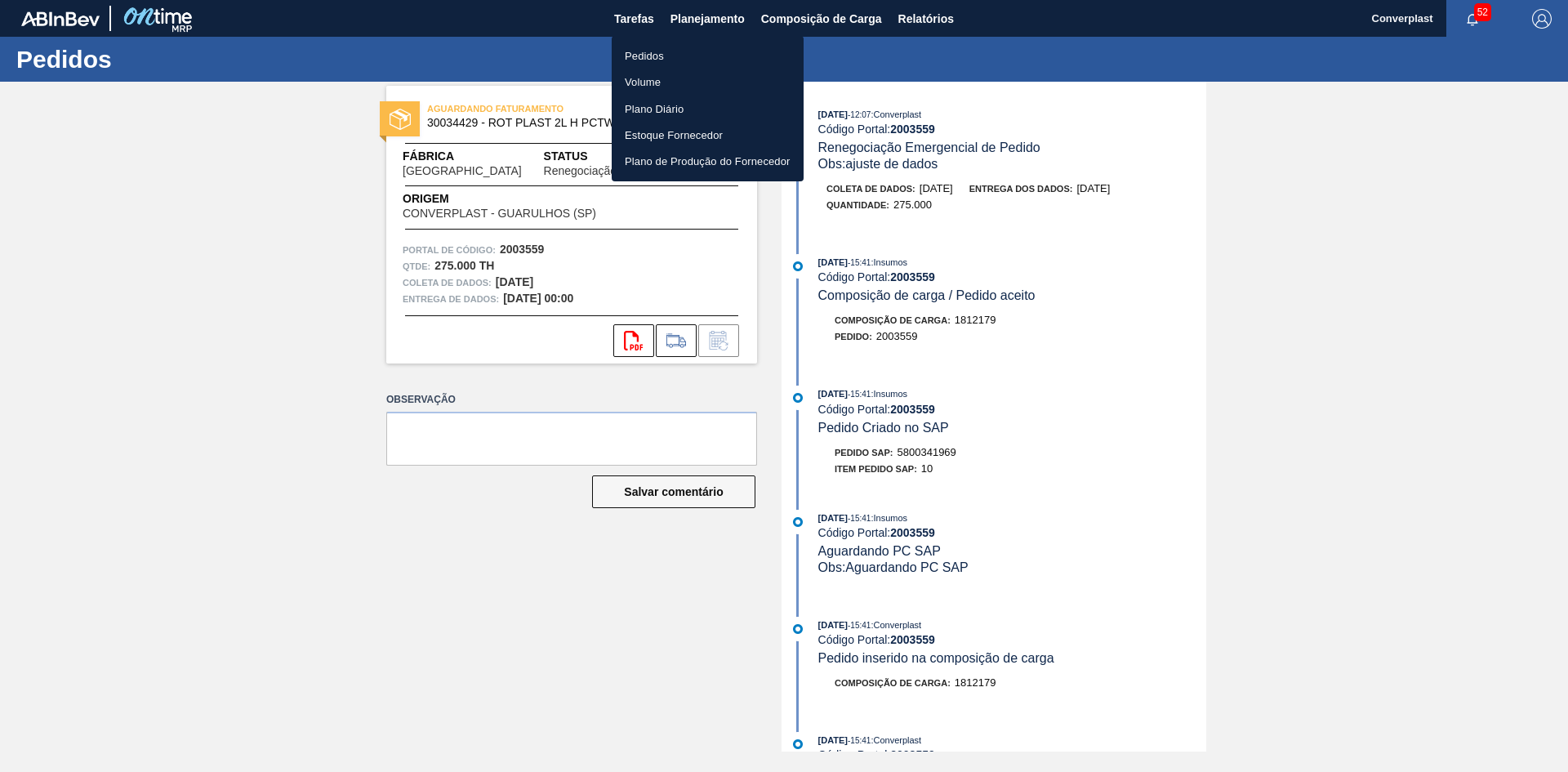
click at [657, 55] on font "Pedidos" at bounding box center [644, 56] width 39 height 12
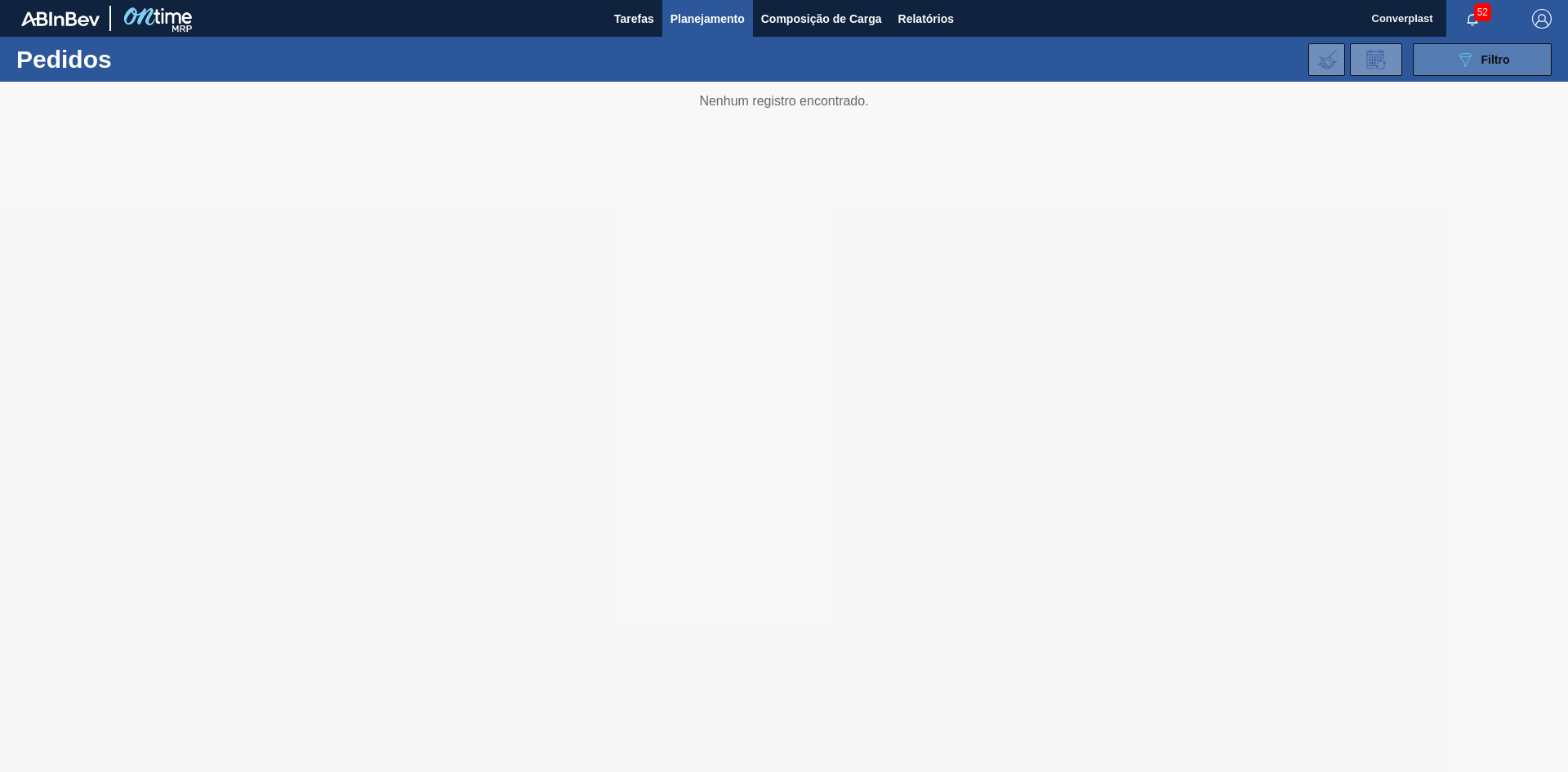
click at [1446, 74] on button "089F7B8B-B2A5-4AFE-B5C0-19BA573D28AC Filtro" at bounding box center [1483, 60] width 139 height 33
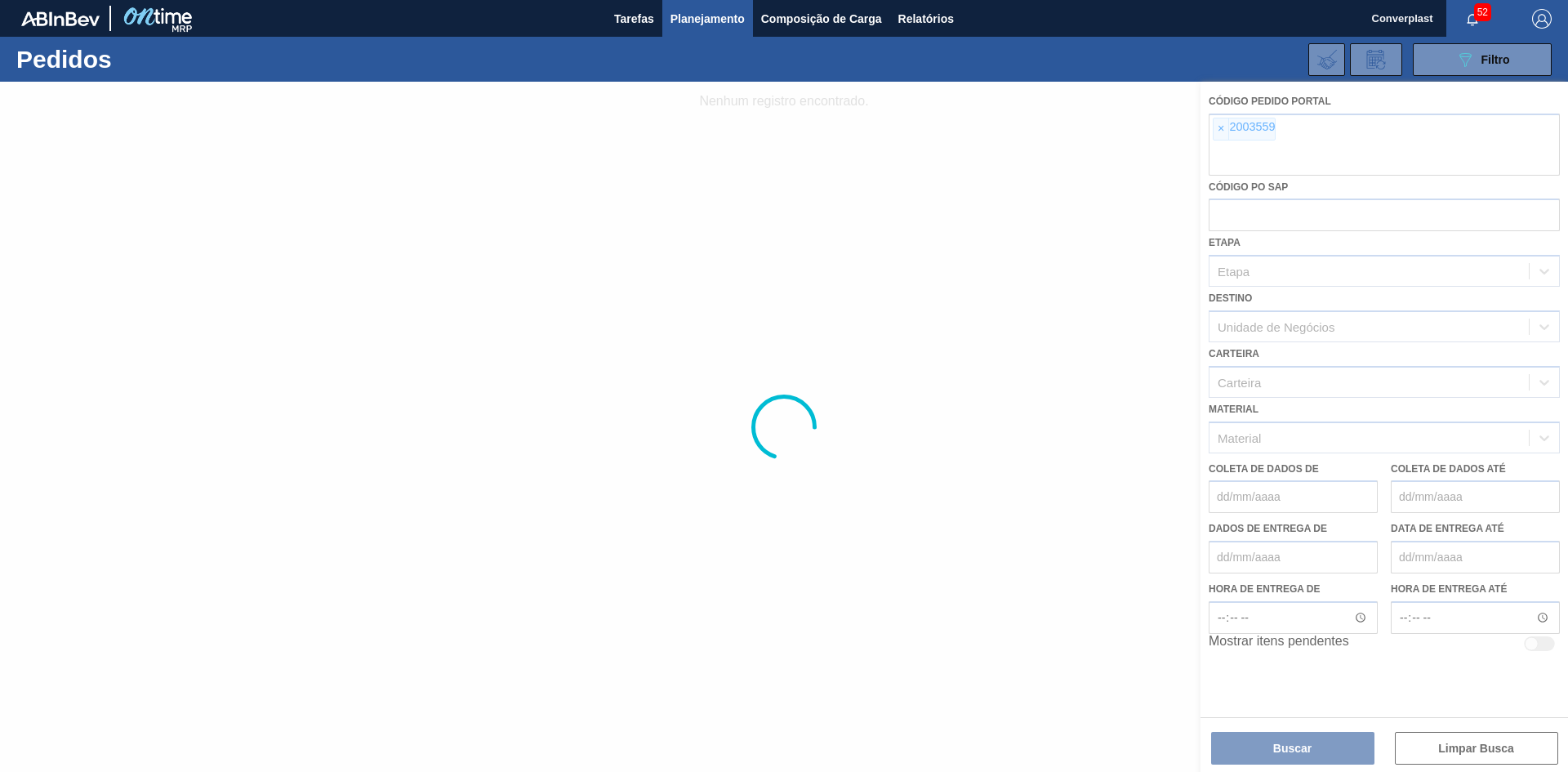
click at [1206, 124] on div at bounding box center [784, 426] width 1568 height 690
click at [1224, 129] on div at bounding box center [784, 426] width 1568 height 690
click at [1221, 128] on div at bounding box center [784, 426] width 1568 height 690
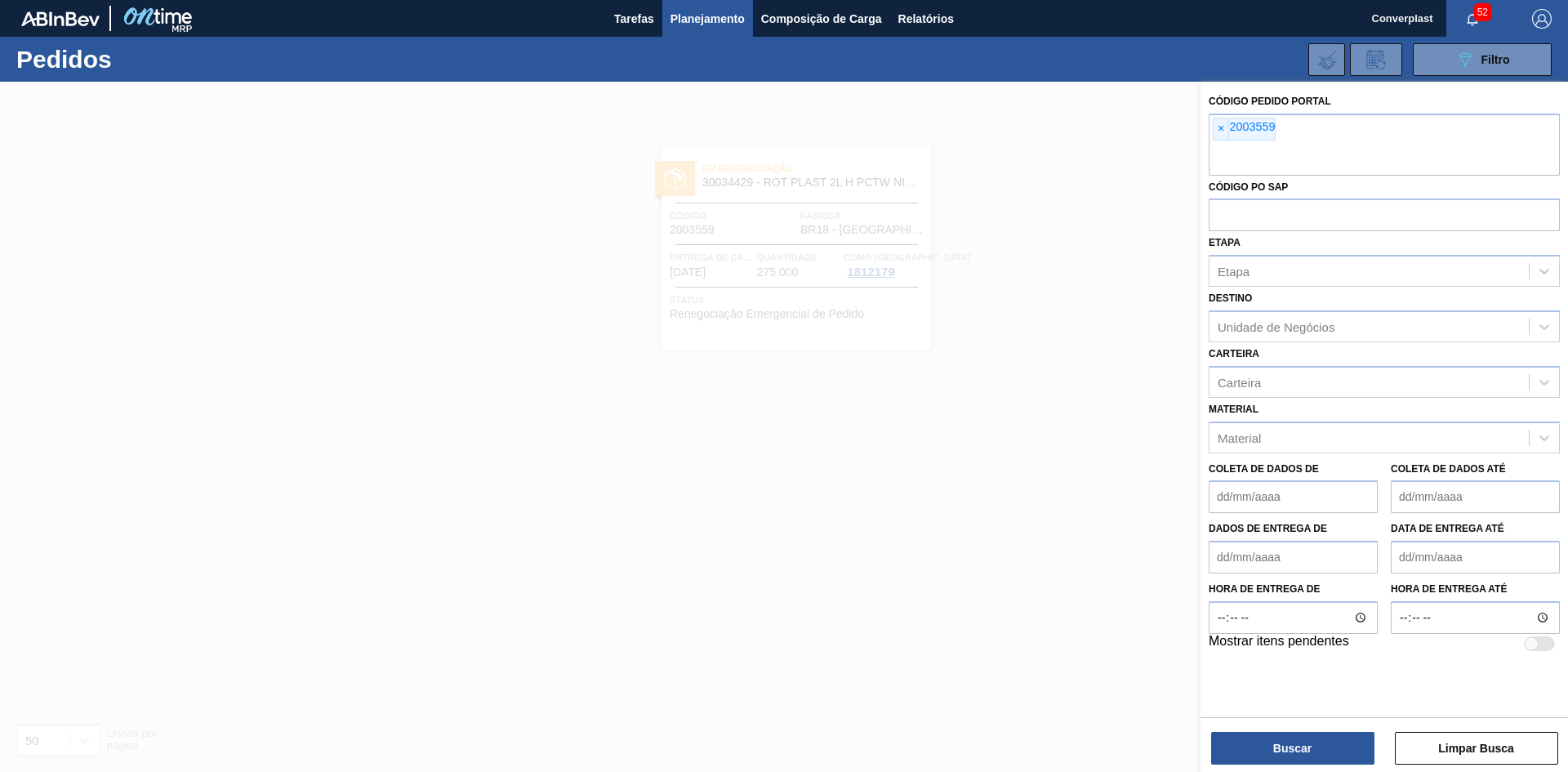
click at [1221, 128] on font "×" at bounding box center [1221, 128] width 7 height 13
paste input "2003192"
type input "2003192"
click at [1269, 745] on button "Buscar" at bounding box center [1293, 748] width 163 height 33
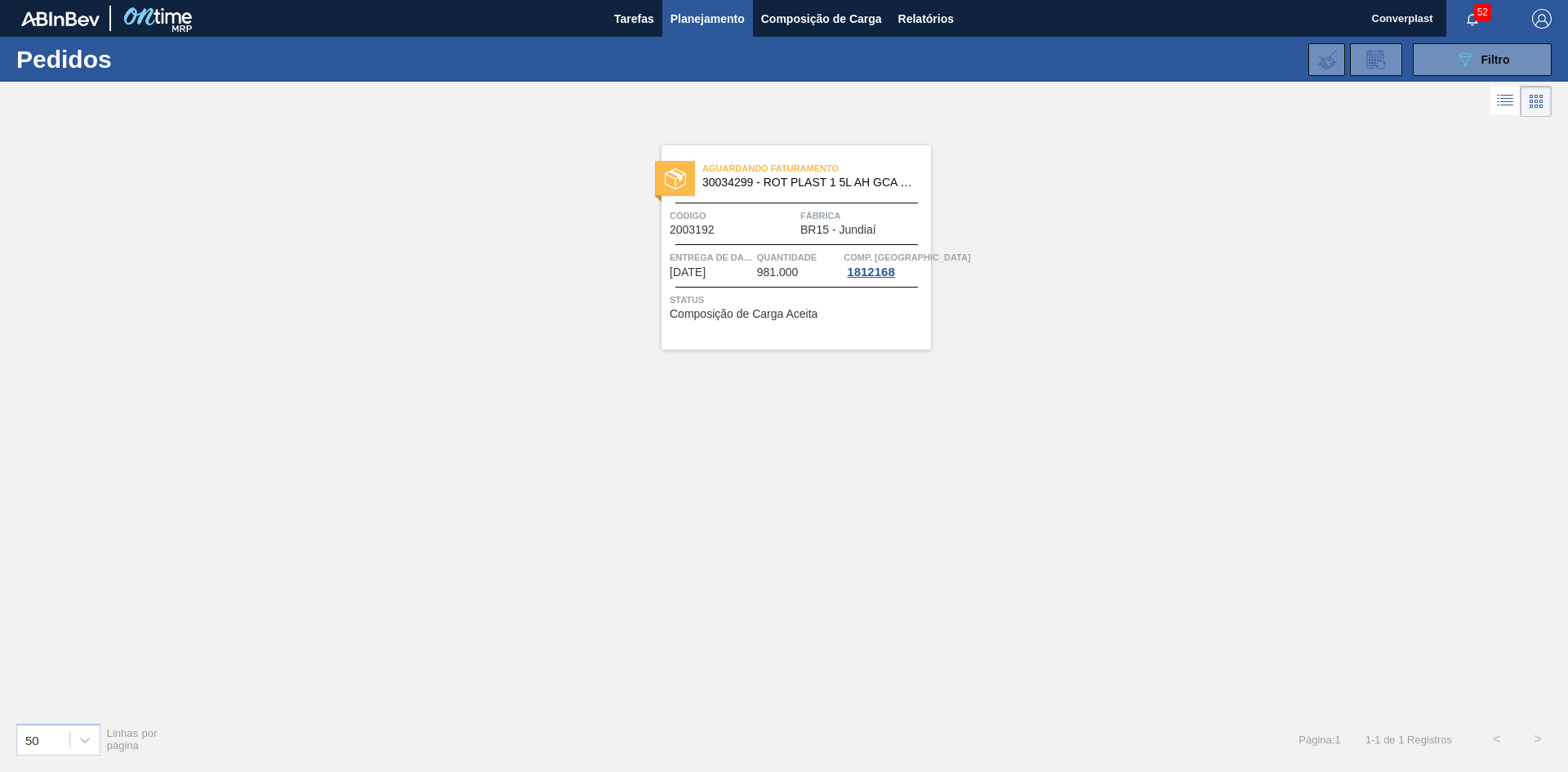
click at [620, 405] on div "Aguardando Faturamento 30034299 - ROT PLAST 1 5L AH GCA S CLAIM NIV25 Código 20…" at bounding box center [784, 414] width 1568 height 588
click at [721, 262] on span "Entrega de dados" at bounding box center [711, 257] width 83 height 16
